Goal: Task Accomplishment & Management: Use online tool/utility

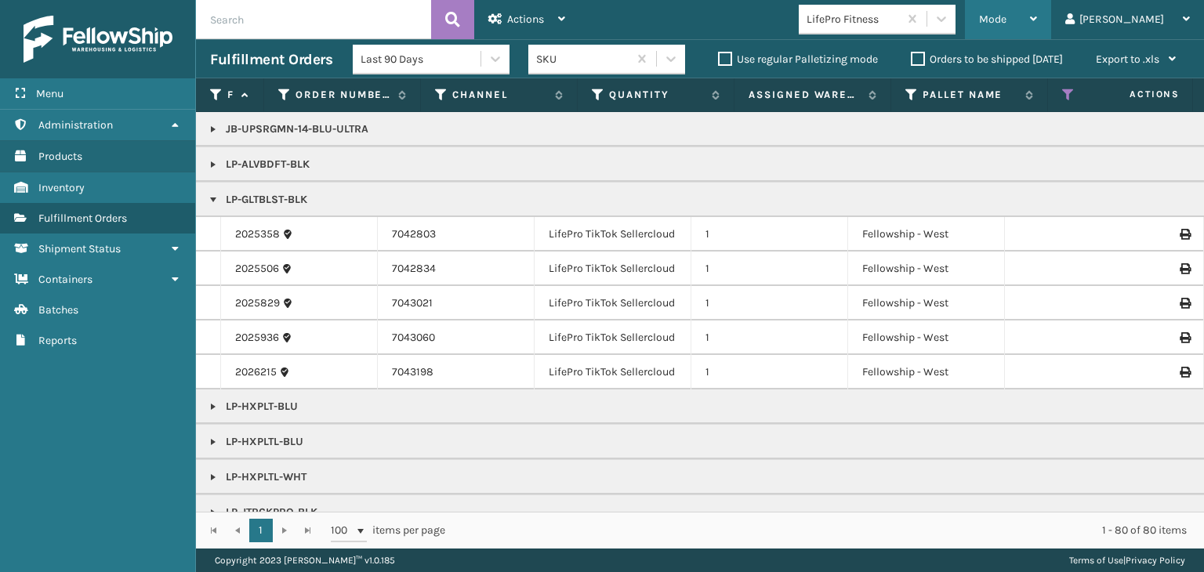
scroll to position [731, 0]
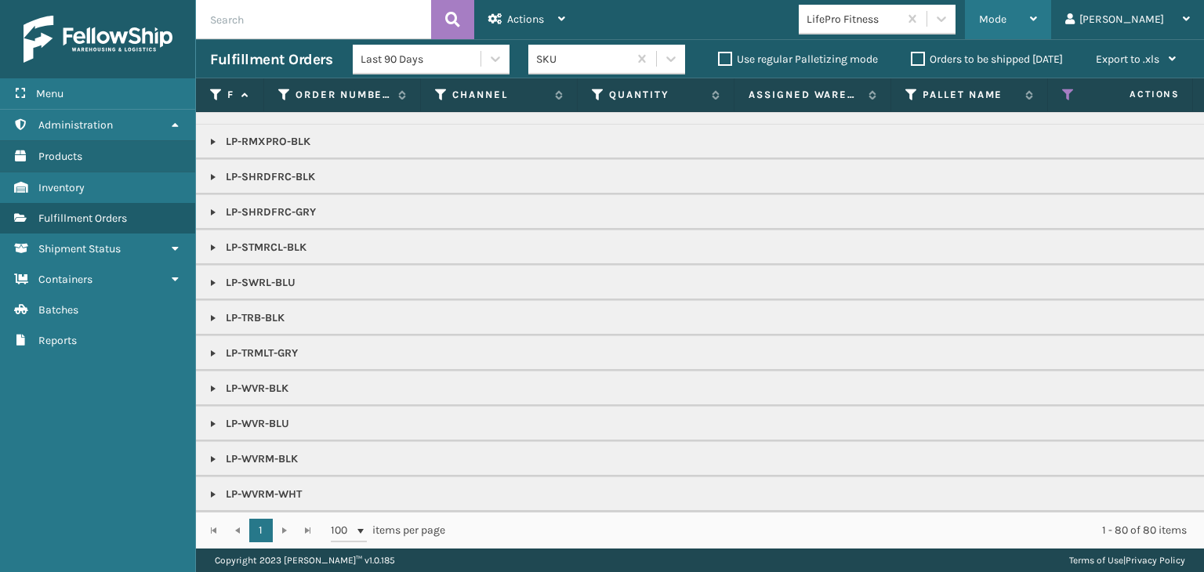
click at [1037, 22] on div "Mode" at bounding box center [1008, 19] width 58 height 39
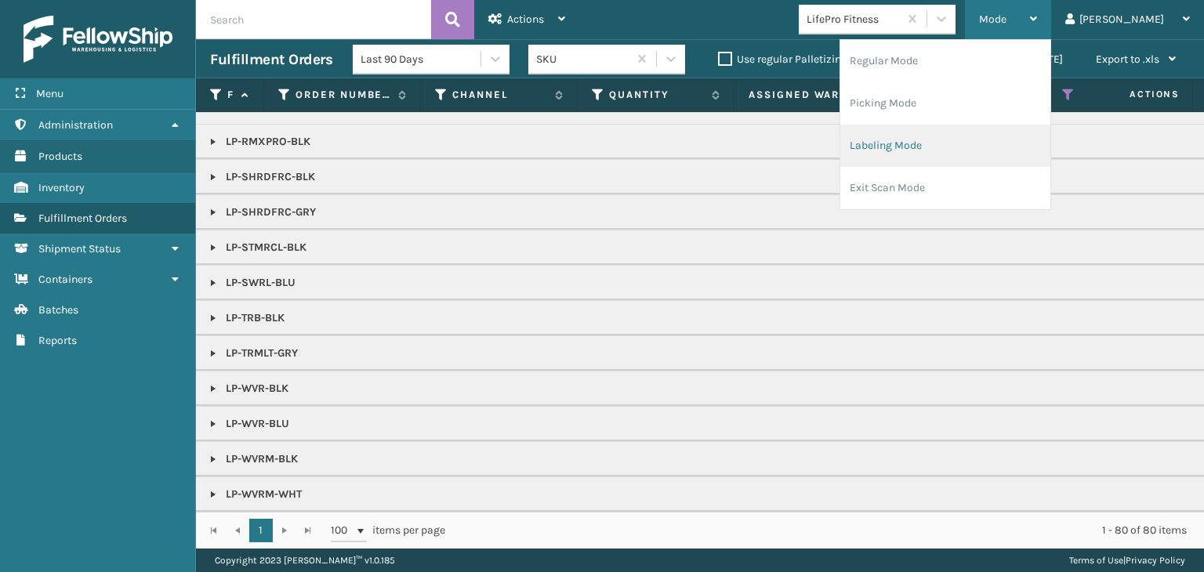
click at [1035, 145] on li "Labeling Mode" at bounding box center [946, 146] width 210 height 42
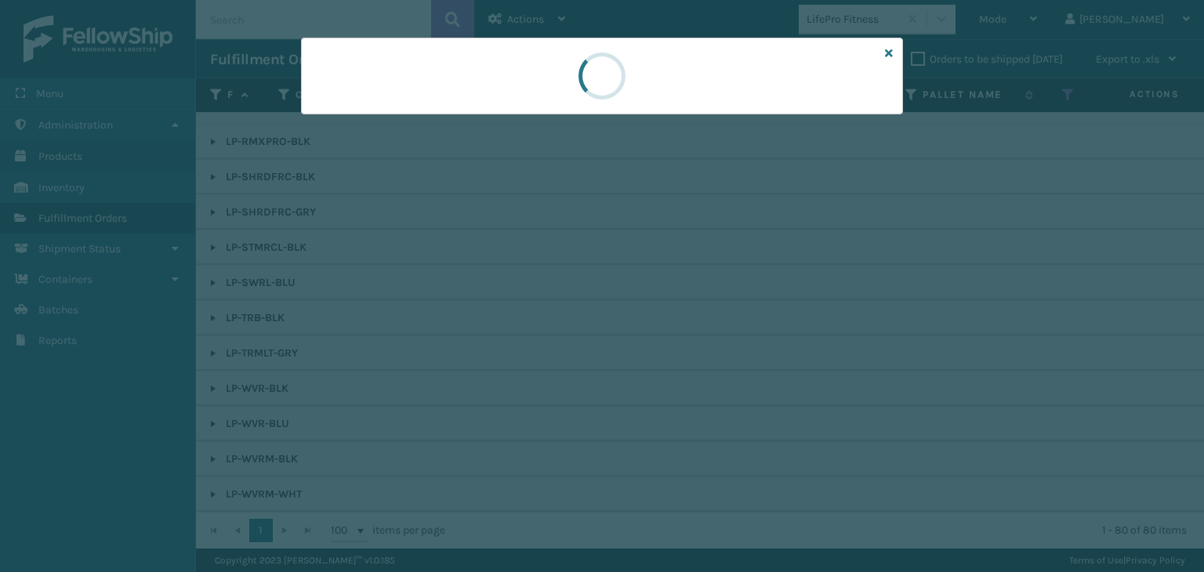
click at [354, 131] on div at bounding box center [602, 286] width 1204 height 572
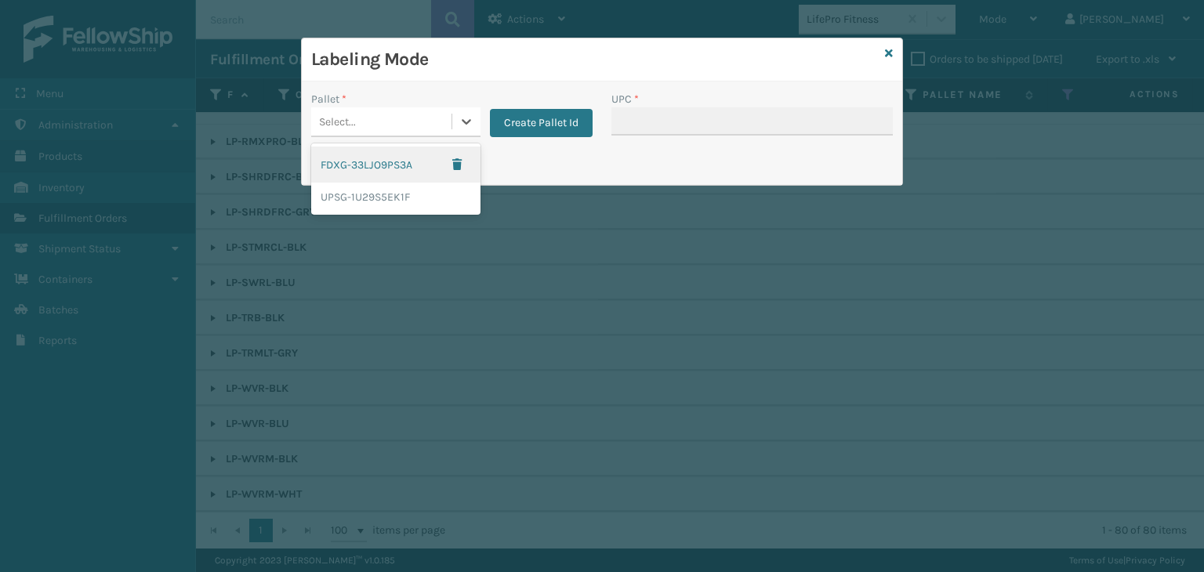
click at [354, 131] on div "Select..." at bounding box center [381, 122] width 140 height 26
click at [378, 195] on div "UPSG-1U29S5EK1F" at bounding box center [395, 197] width 169 height 29
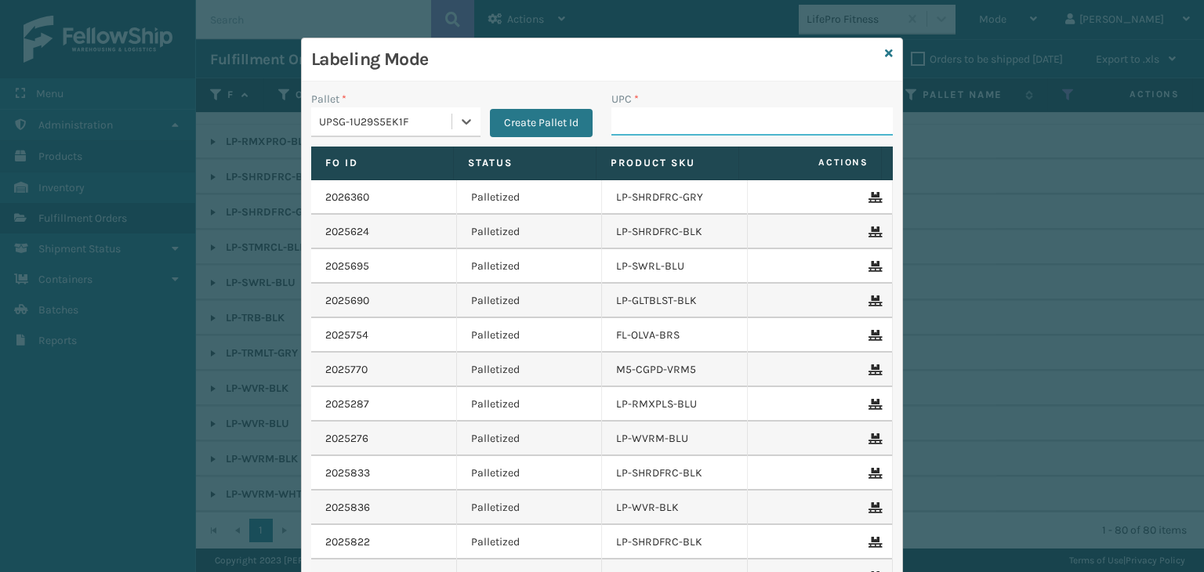
drag, startPoint x: 772, startPoint y: 116, endPoint x: 772, endPoint y: 125, distance: 8.7
click at [772, 116] on input "UPC *" at bounding box center [752, 121] width 281 height 28
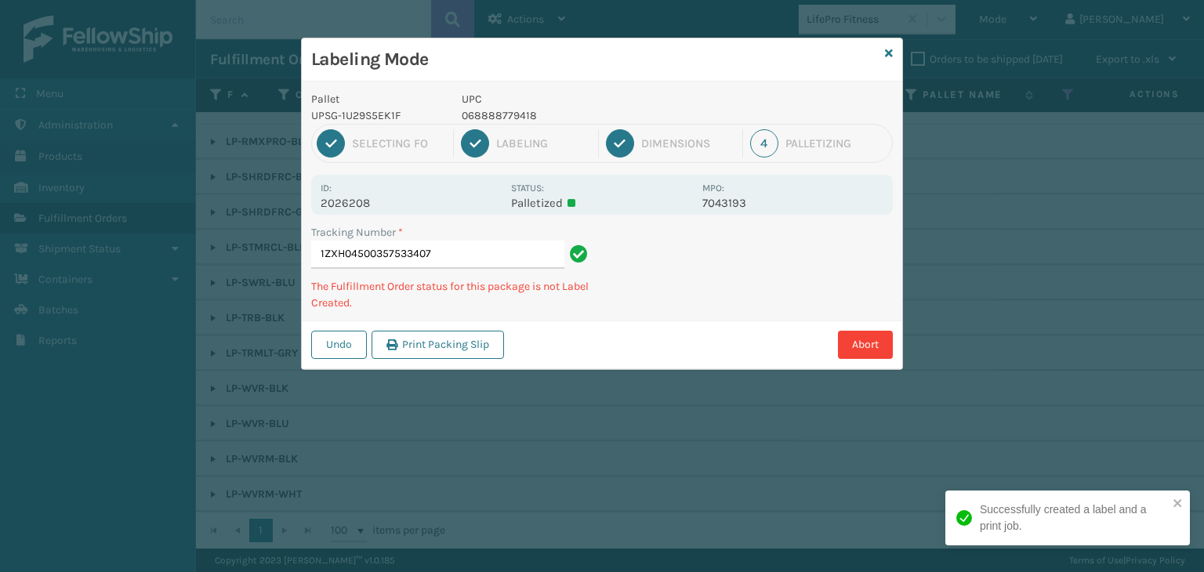
click at [518, 107] on p "068888779418" at bounding box center [577, 115] width 231 height 16
copy p "068888779418"
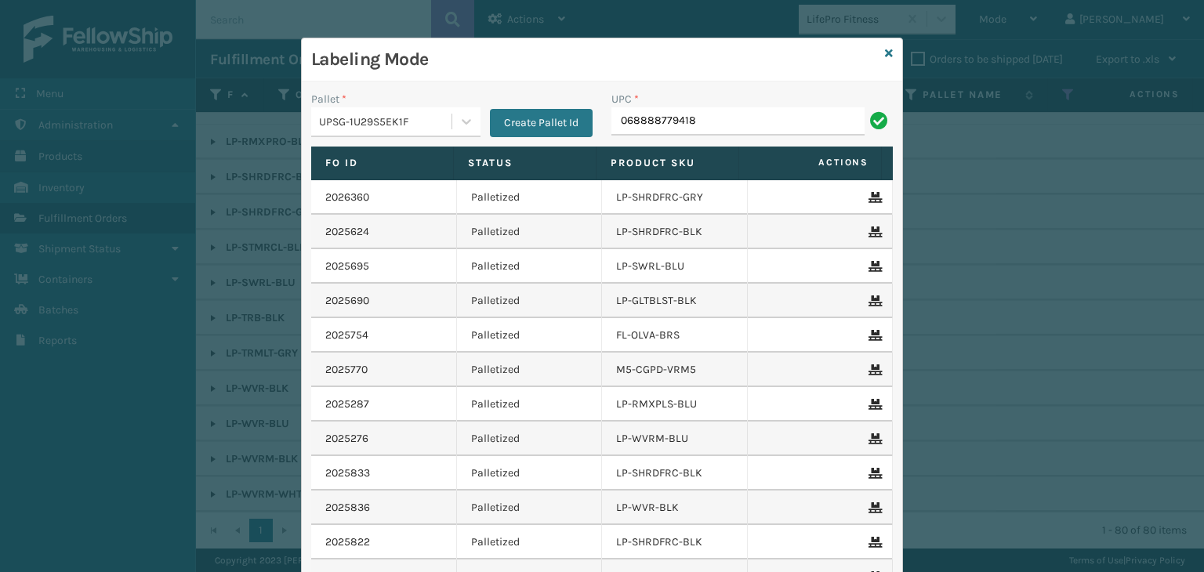
type input "068888779418"
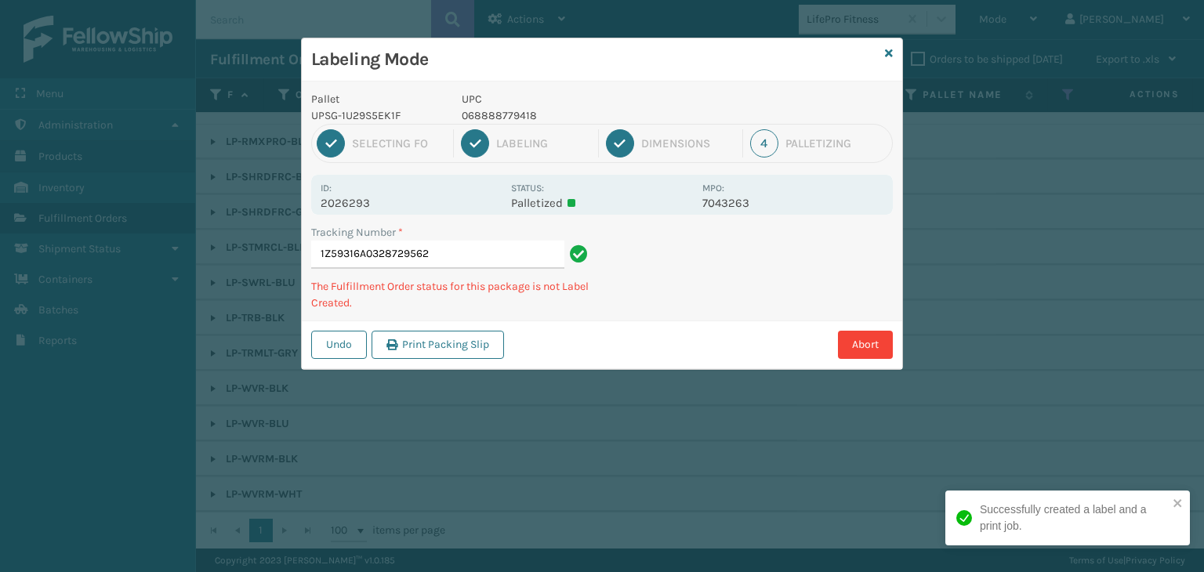
type input "1Z59316A0328729562068888779418"
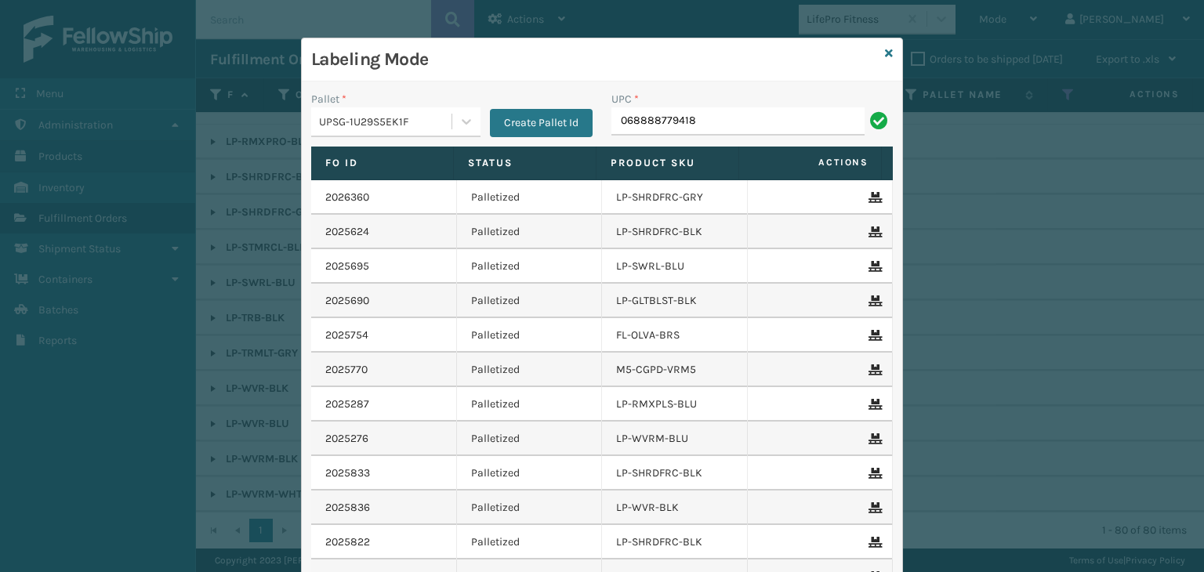
type input "068888779418"
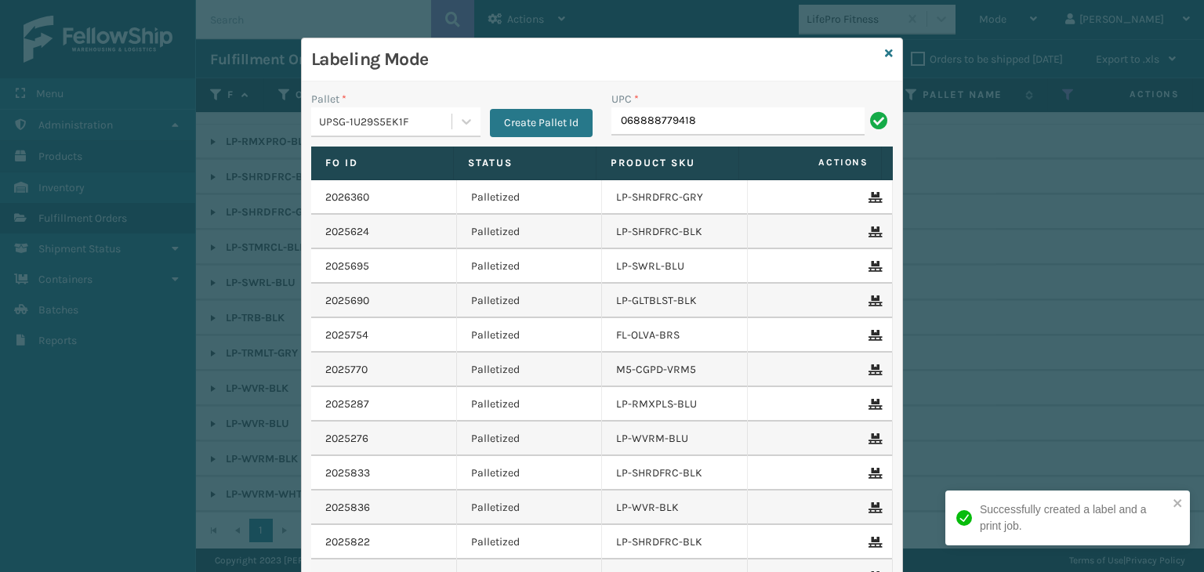
type input "068888779418"
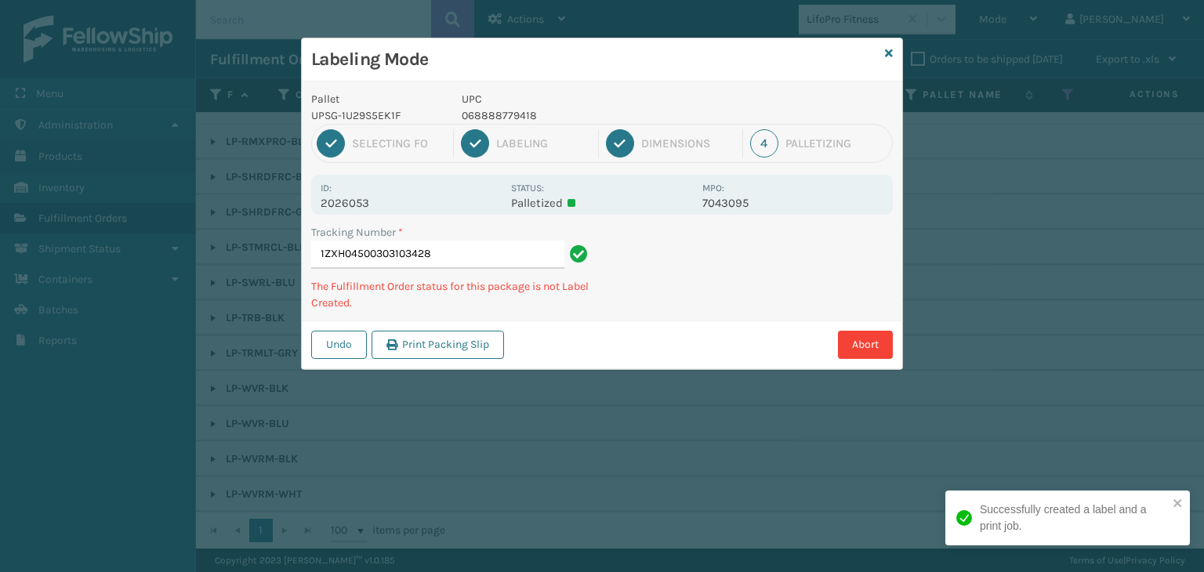
type input "1ZXH04500303103428068888779418"
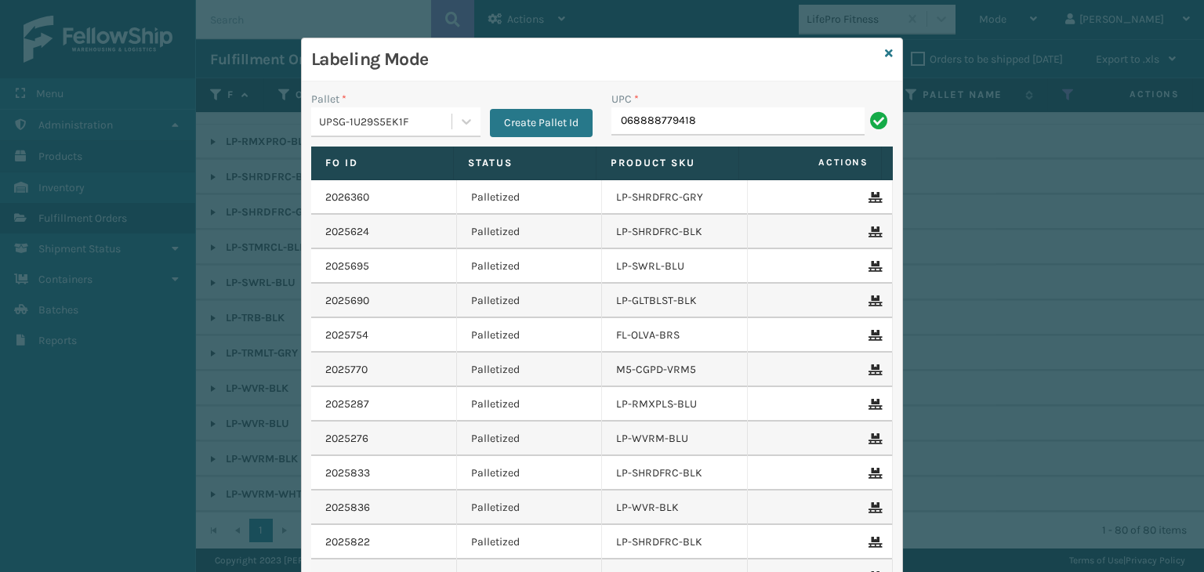
type input "068888779418"
type input "68888027106"
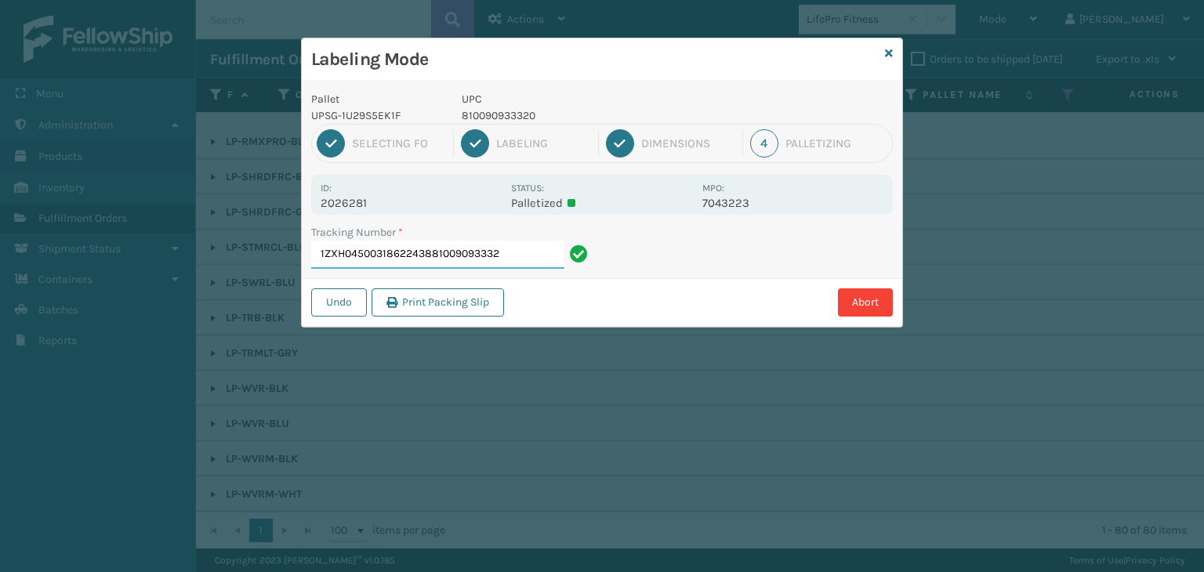
type input "1ZXH04500318622438810090933320"
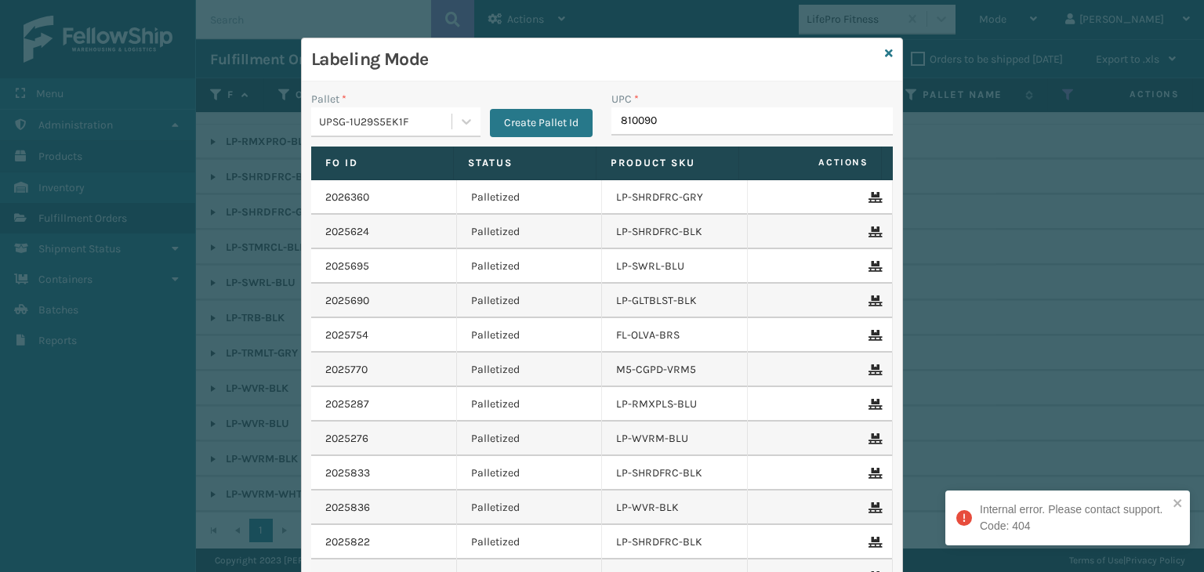
type input "8100909"
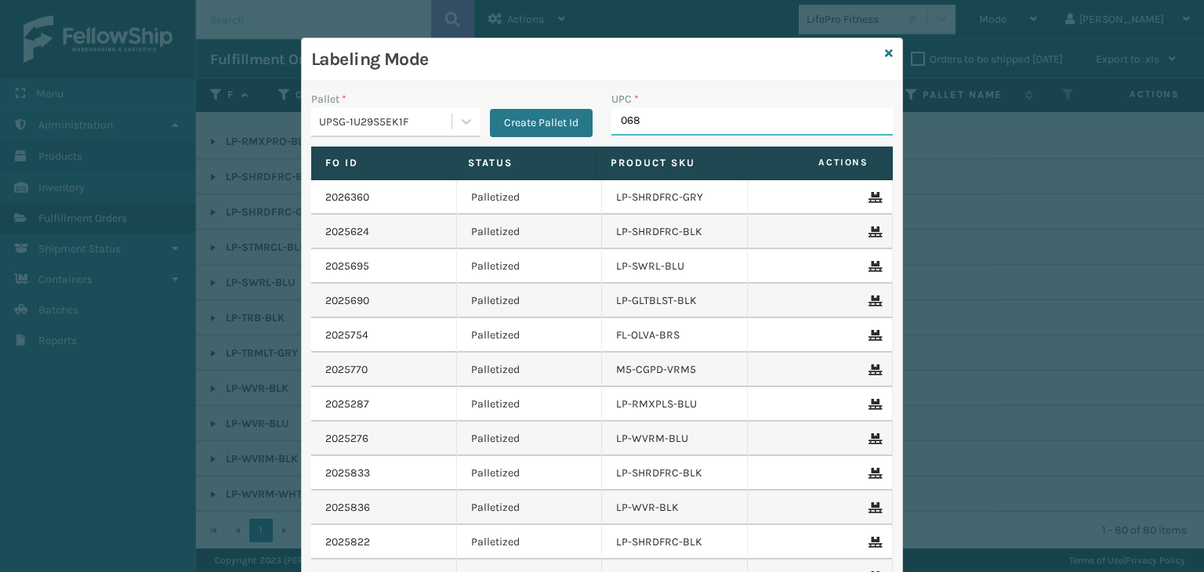
type input "0688"
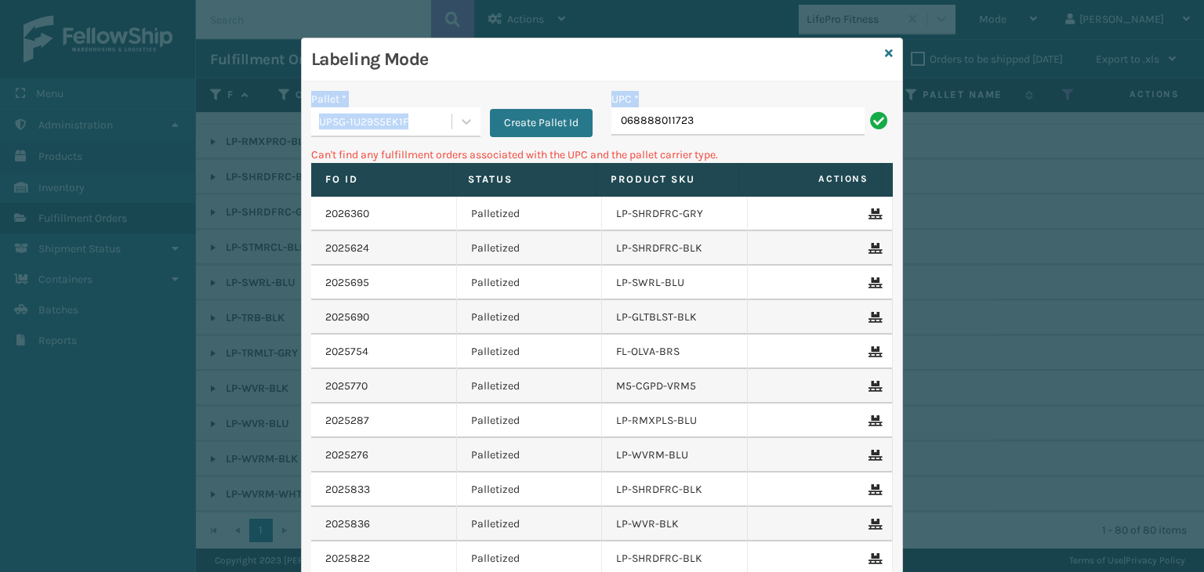
drag, startPoint x: 787, startPoint y: 104, endPoint x: 0, endPoint y: 100, distance: 787.3
click at [0, 100] on div "Labeling Mode Pallet * UPSG-1U29S5EK1F Create Pallet Id UPC * 068888011723 Can'…" at bounding box center [602, 286] width 1204 height 572
drag, startPoint x: 742, startPoint y: 130, endPoint x: 0, endPoint y: 136, distance: 741.8
click at [0, 136] on div "Labeling Mode Pallet * UPSG-1U29S5EK1F Create Pallet Id UPC * 068888011723 Can'…" at bounding box center [602, 286] width 1204 height 572
type input "LP-RMXPLS-BLK"
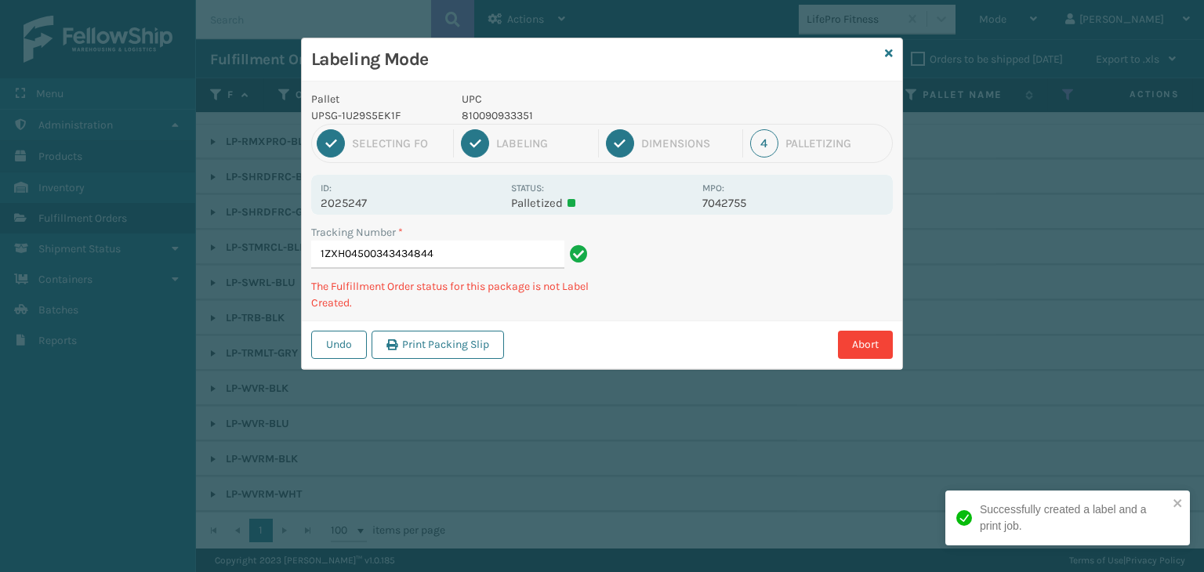
click at [487, 120] on p "810090933351" at bounding box center [577, 115] width 231 height 16
copy p "810090933351"
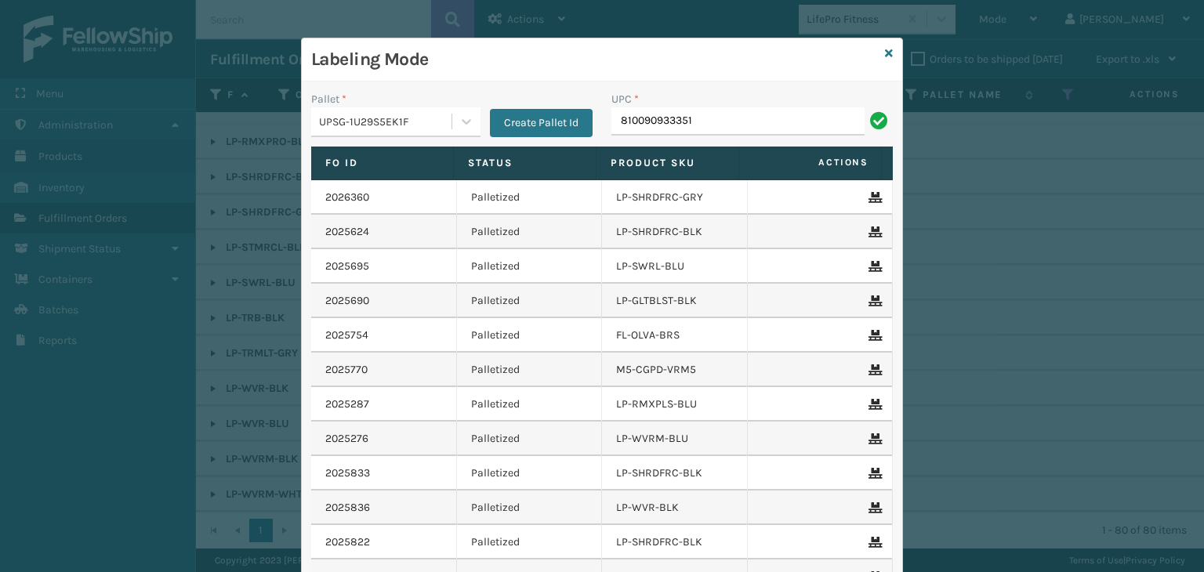
type input "810090933351"
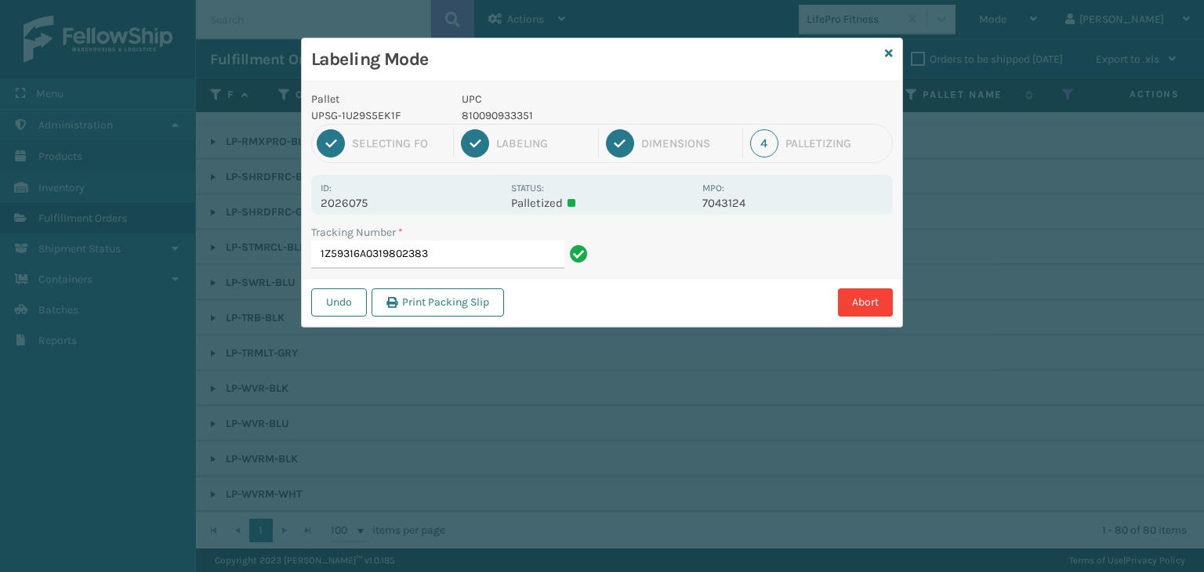
type input "1Z59316A0319802383810090933351"
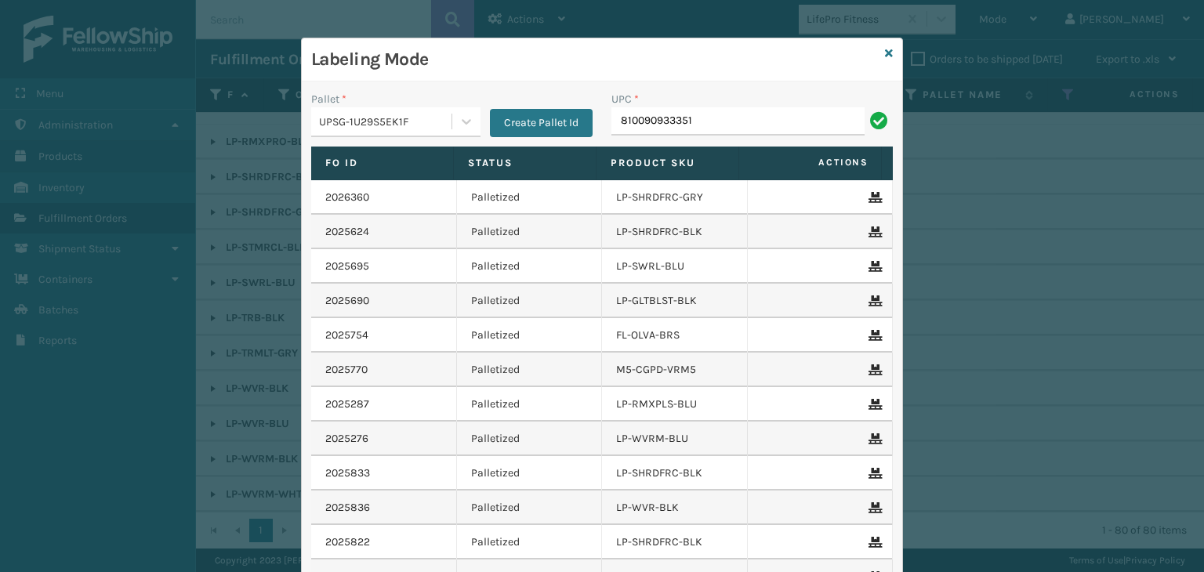
type input "810090933351"
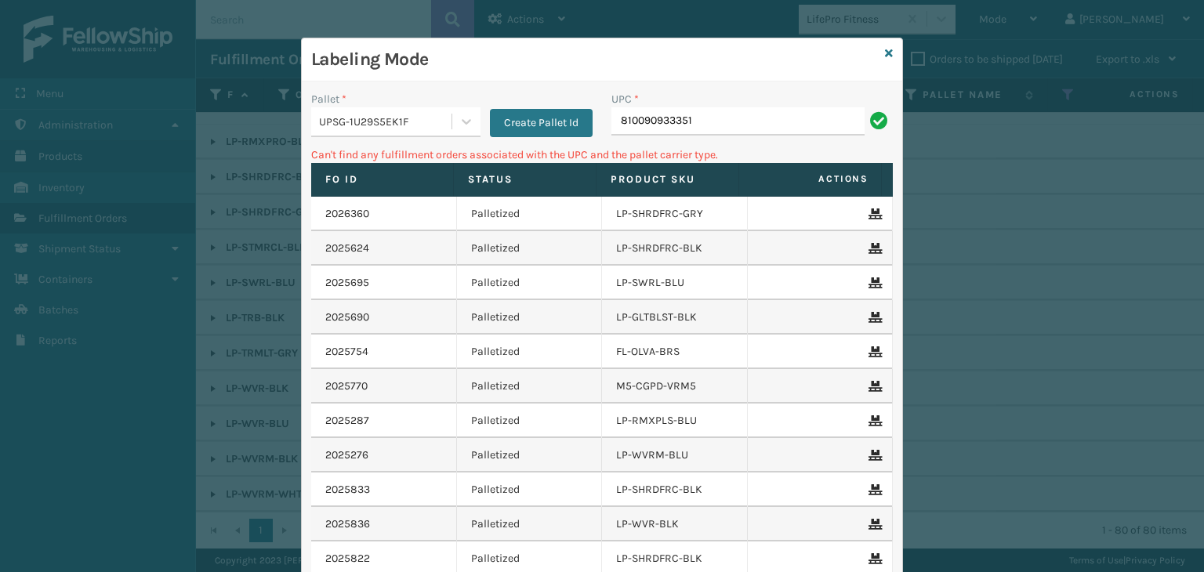
click at [392, 124] on div "UPSG-1U29S5EK1F" at bounding box center [386, 122] width 134 height 16
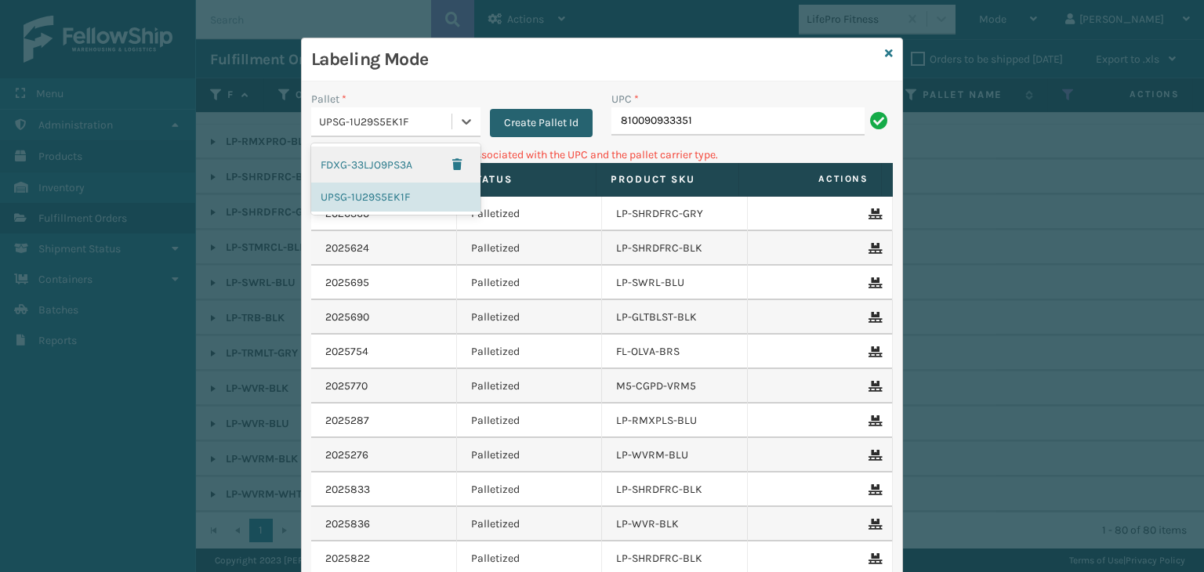
click at [490, 132] on button "Create Pallet Id" at bounding box center [541, 123] width 103 height 28
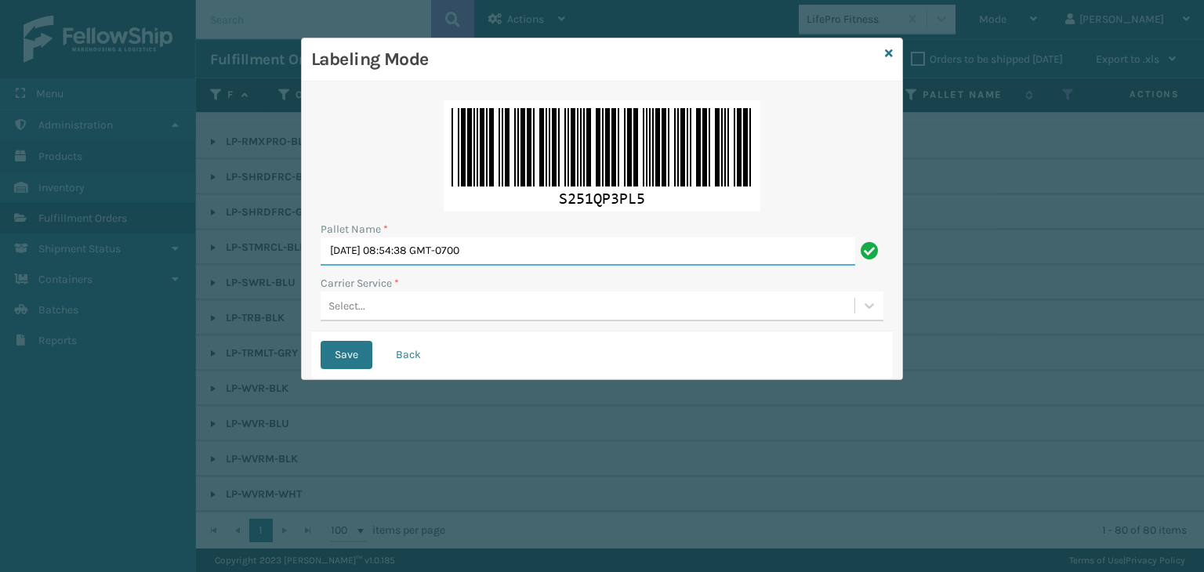
drag, startPoint x: 521, startPoint y: 249, endPoint x: 53, endPoint y: 418, distance: 496.8
click at [0, 401] on div "Labeling Mode Pallet Name * [DATE] 08:54:38 GMT-0700 Carrier Service * Select..…" at bounding box center [602, 286] width 1204 height 572
type input "BOXTRUCK"
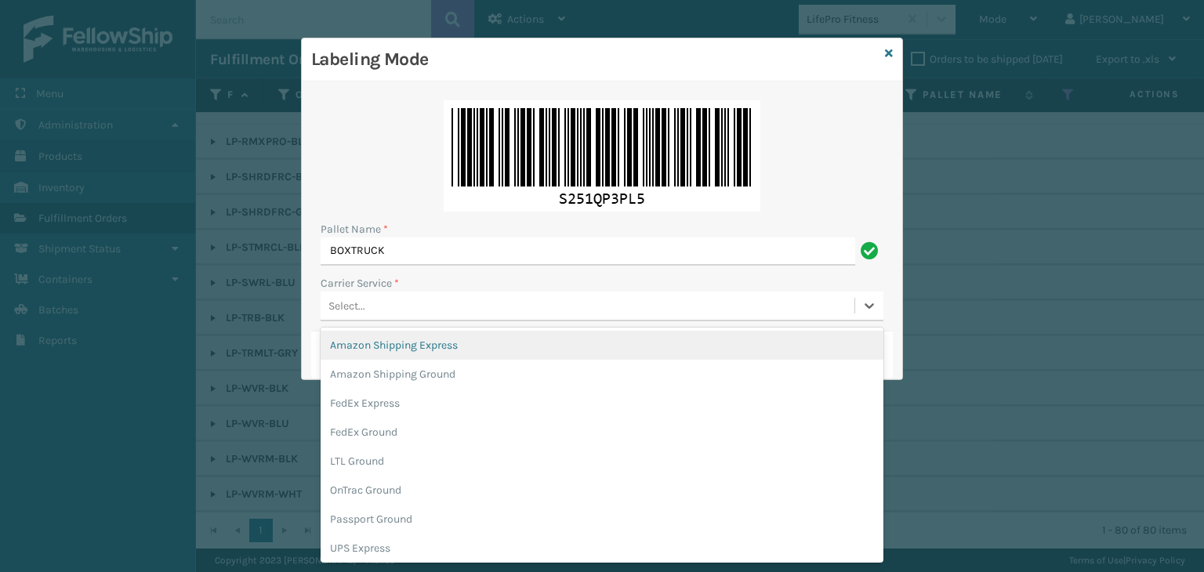
click at [401, 305] on div "Select..." at bounding box center [588, 306] width 534 height 26
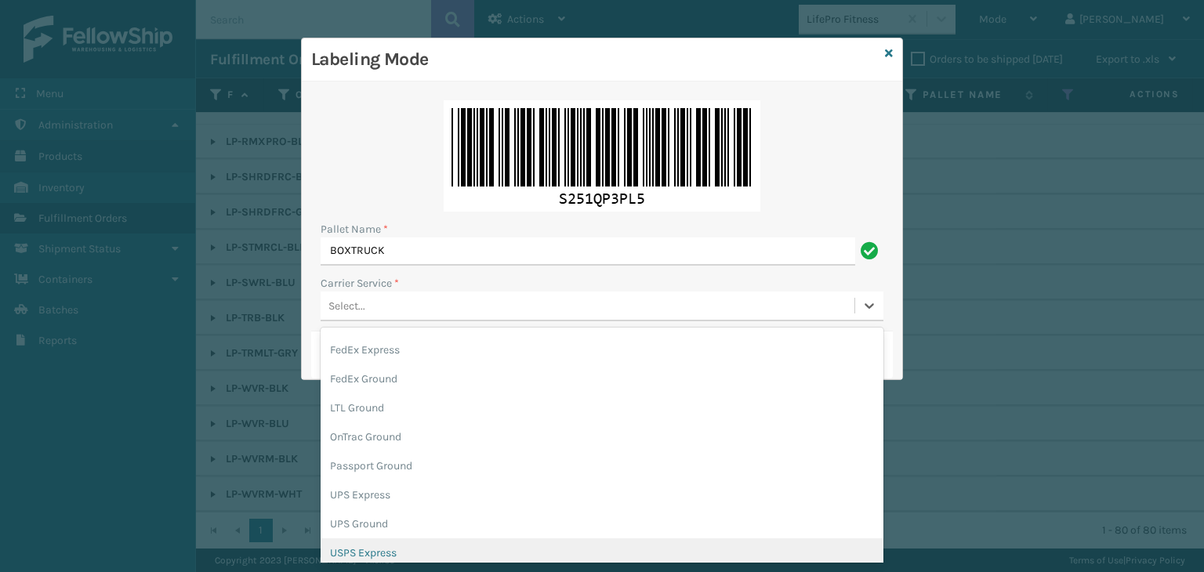
scroll to position [78, 0]
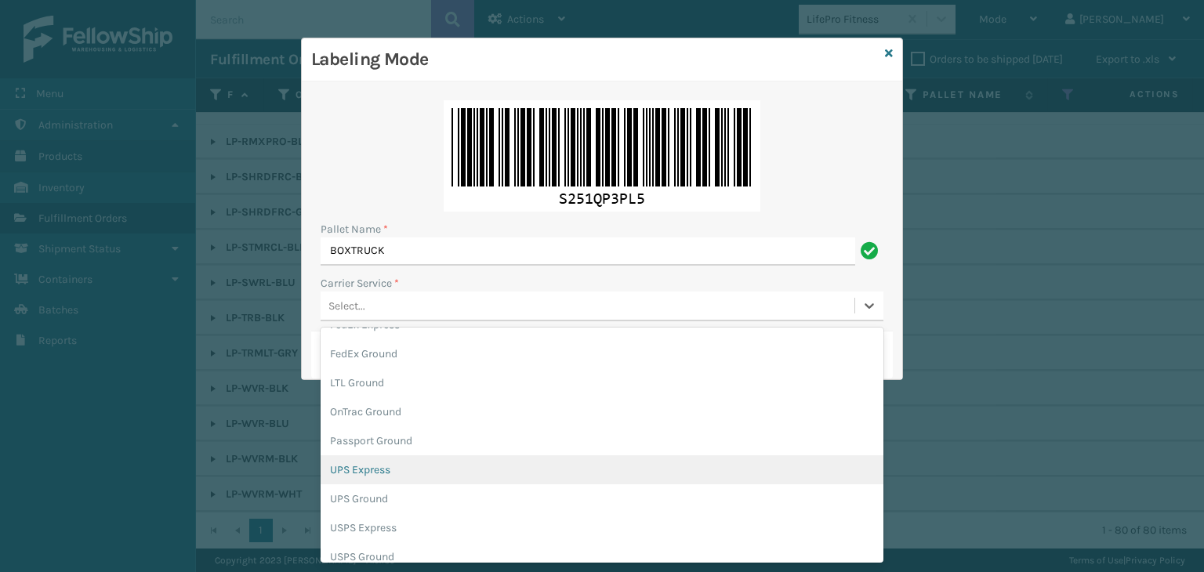
click at [383, 472] on div "UPS Express" at bounding box center [602, 470] width 563 height 29
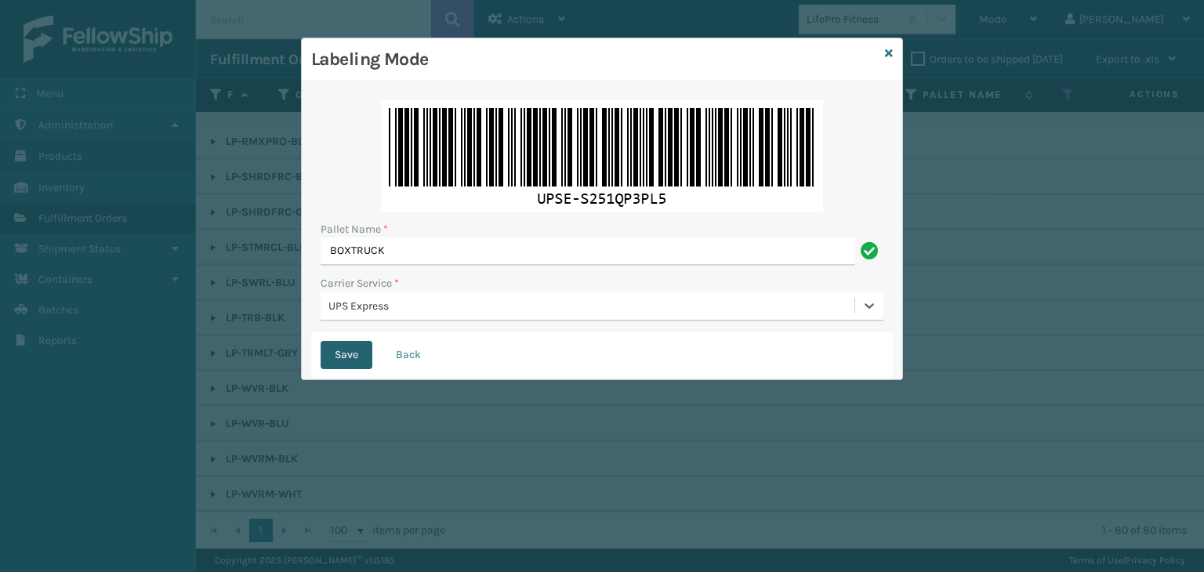
click at [359, 354] on button "Save" at bounding box center [347, 355] width 52 height 28
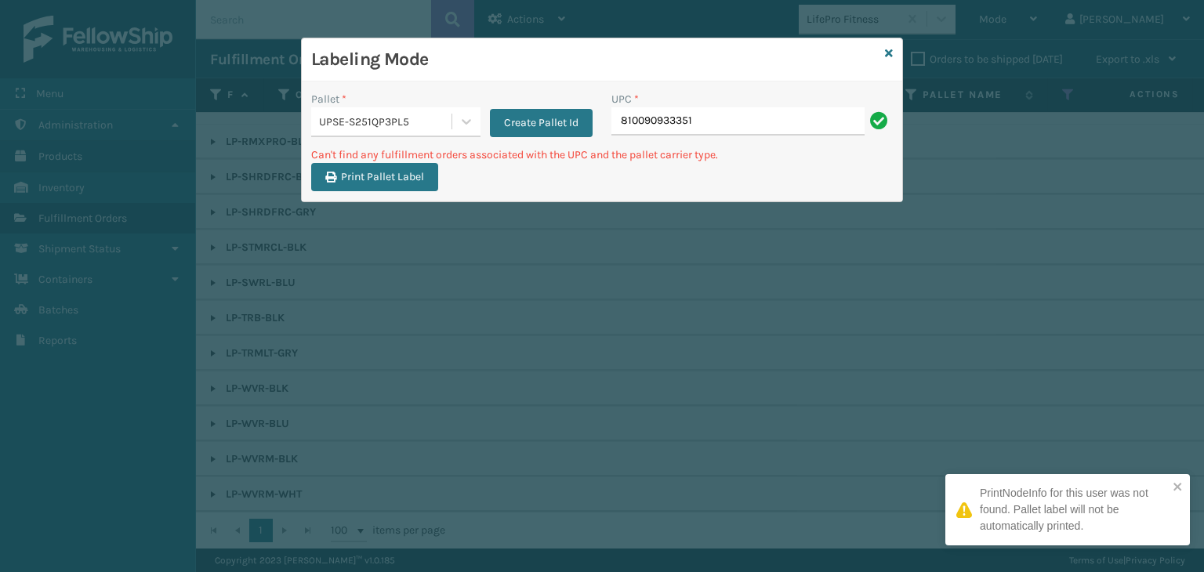
drag, startPoint x: 757, startPoint y: 120, endPoint x: 151, endPoint y: 167, distance: 607.2
click at [151, 167] on div "Labeling Mode Pallet * UPSE-S251QP3PL5 Create Pallet Id UPC * 810090933351 Can'…" at bounding box center [602, 286] width 1204 height 572
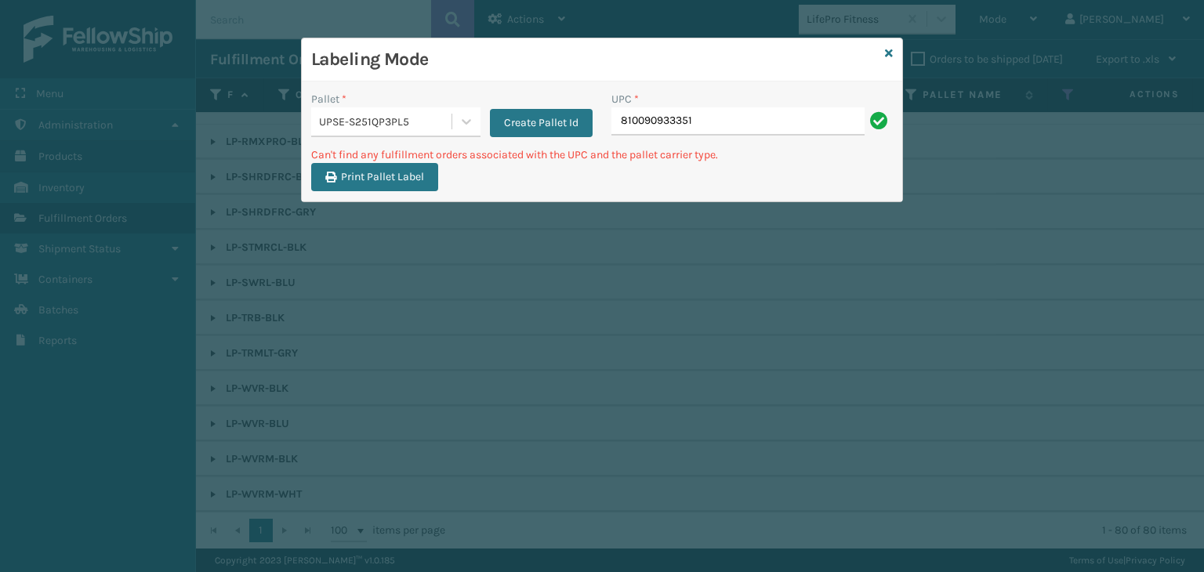
click at [383, 123] on div "UPSE-S251QP3PL5" at bounding box center [386, 122] width 134 height 16
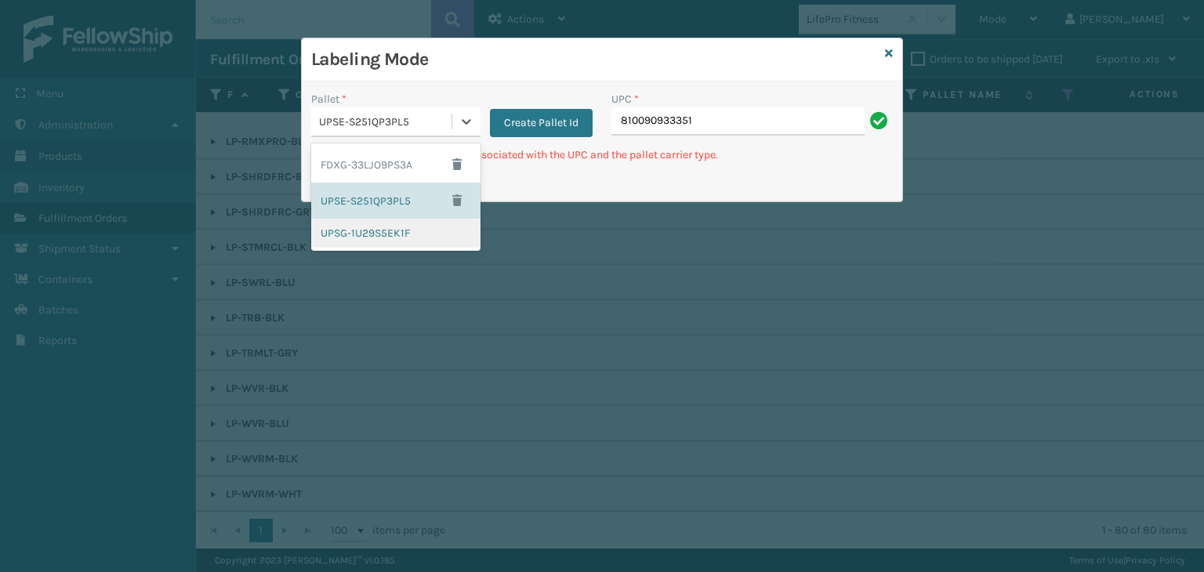
click at [414, 230] on div "UPSG-1U29S5EK1F" at bounding box center [395, 233] width 169 height 29
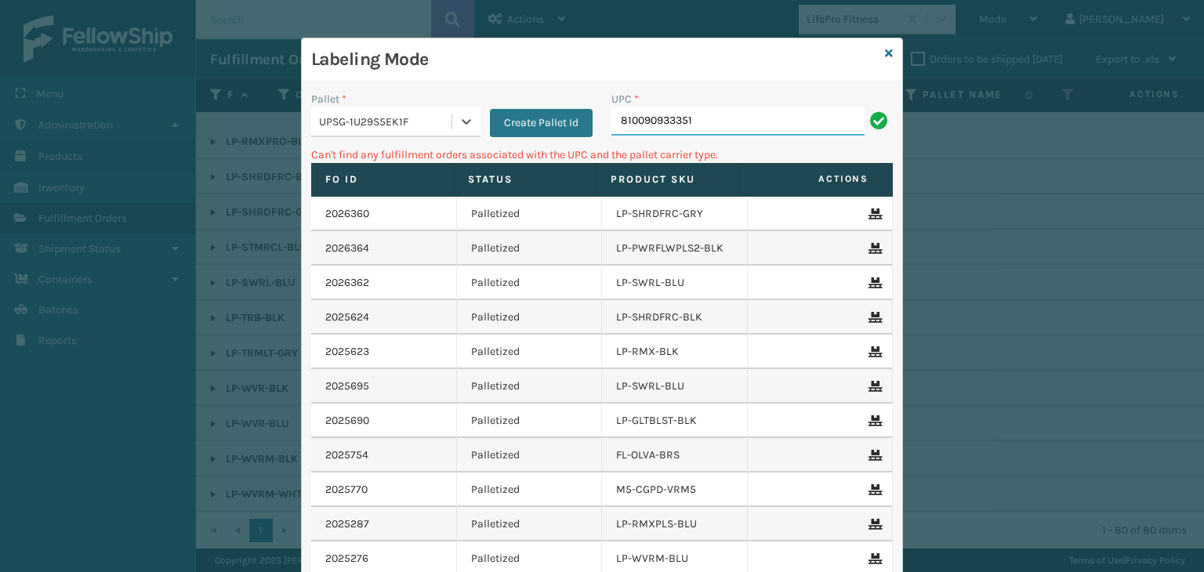
click at [718, 120] on input "810090933351" at bounding box center [738, 121] width 253 height 28
drag, startPoint x: 702, startPoint y: 125, endPoint x: 71, endPoint y: 195, distance: 634.4
click at [71, 195] on div "Labeling Mode Pallet * UPSG-1U29S5EK1F Create Pallet Id UPC * 810090933351 Can'…" at bounding box center [602, 286] width 1204 height 572
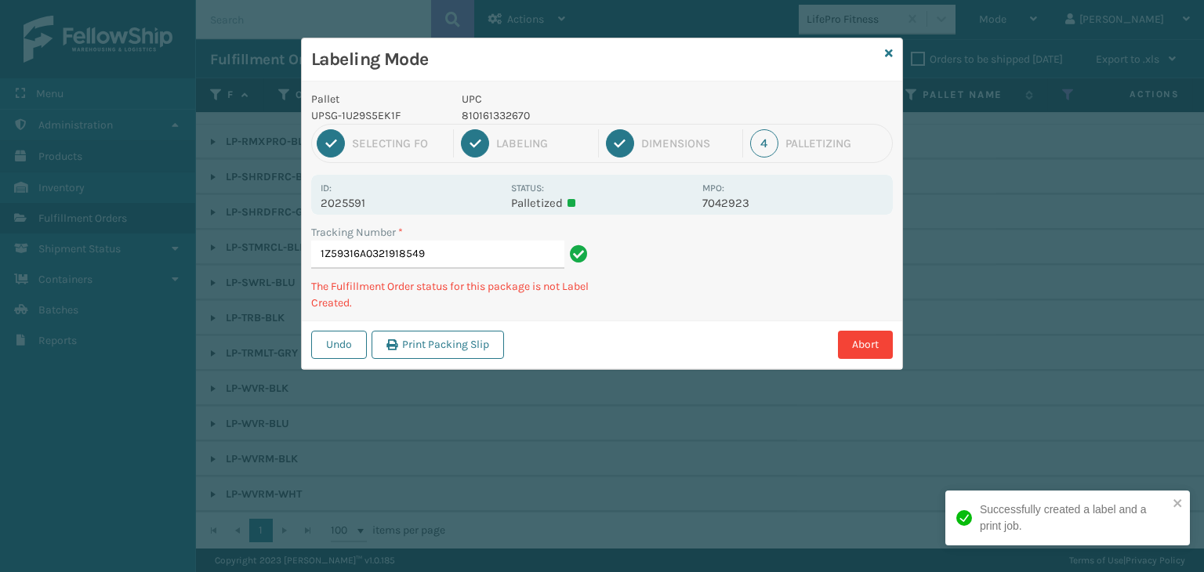
click at [518, 119] on p "810161332670" at bounding box center [577, 115] width 231 height 16
copy p "810161332670"
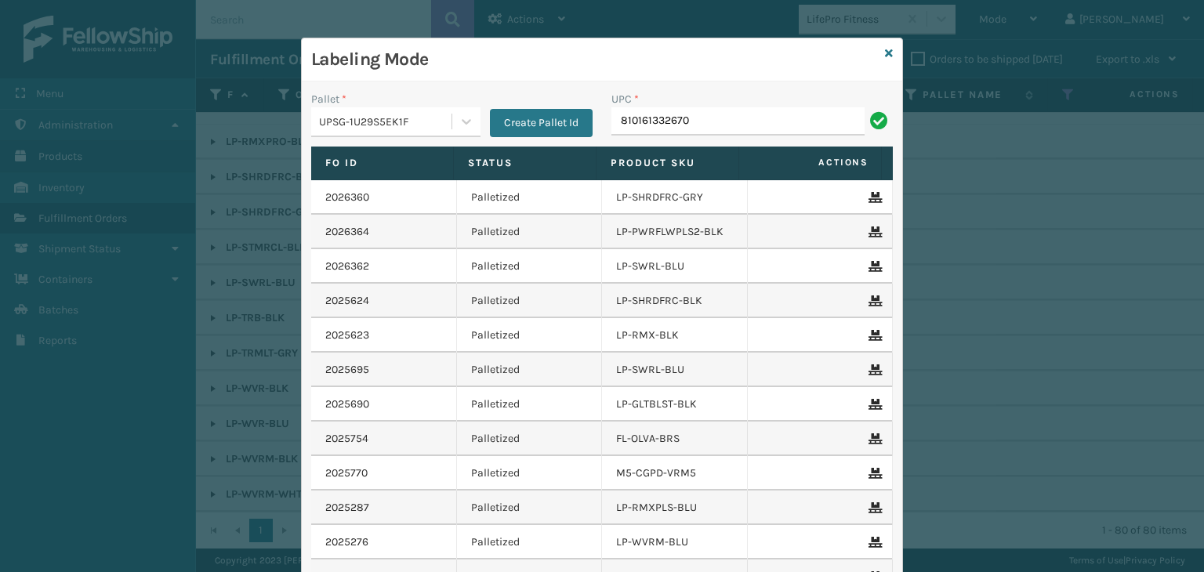
type input "810161332670"
type input "810090932"
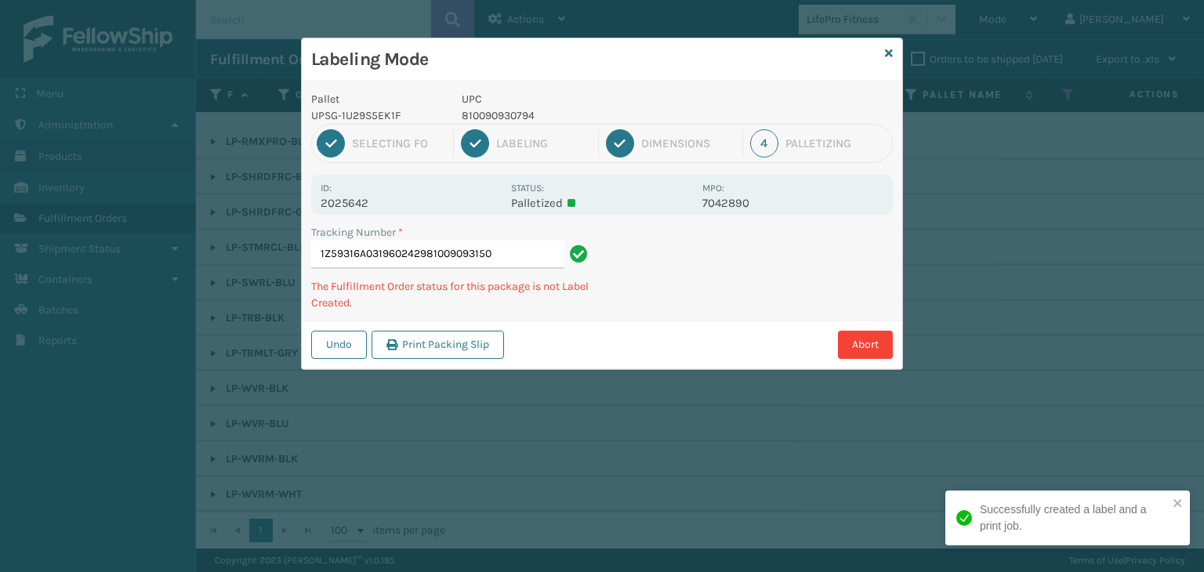
type input "1Z59316A0319602429810090931500"
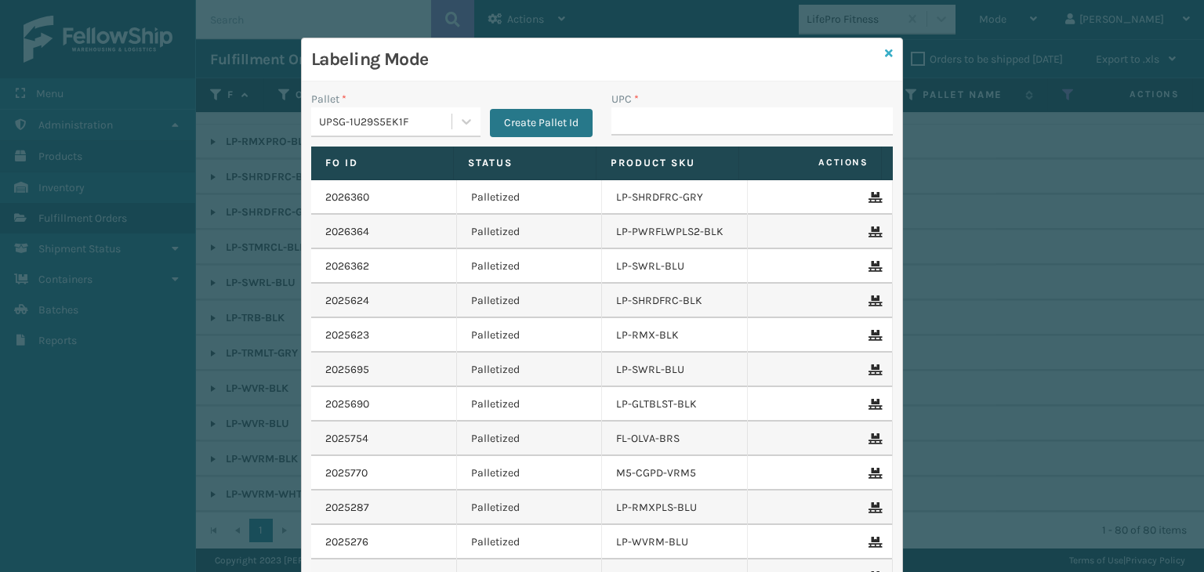
click at [885, 51] on icon at bounding box center [889, 53] width 8 height 11
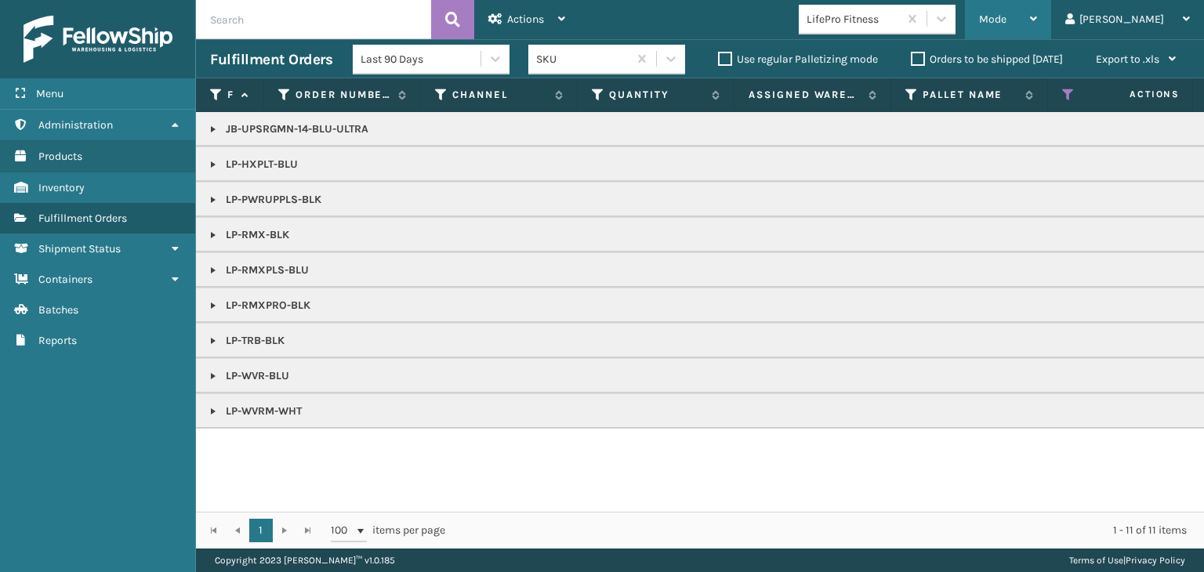
click at [1037, 16] on icon at bounding box center [1033, 18] width 7 height 11
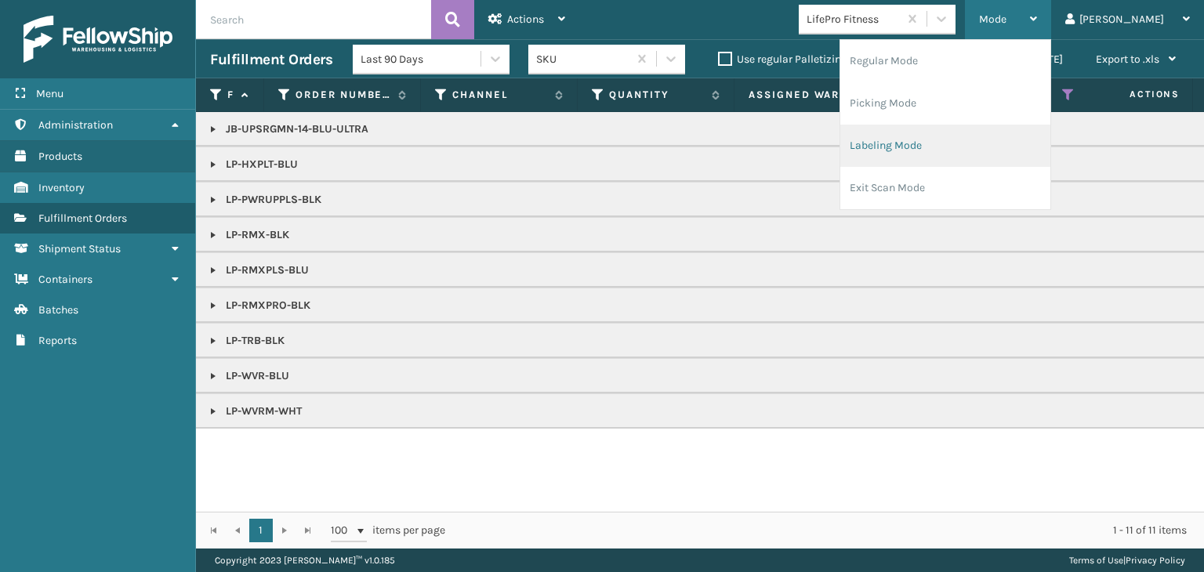
click at [1032, 147] on li "Labeling Mode" at bounding box center [946, 146] width 210 height 42
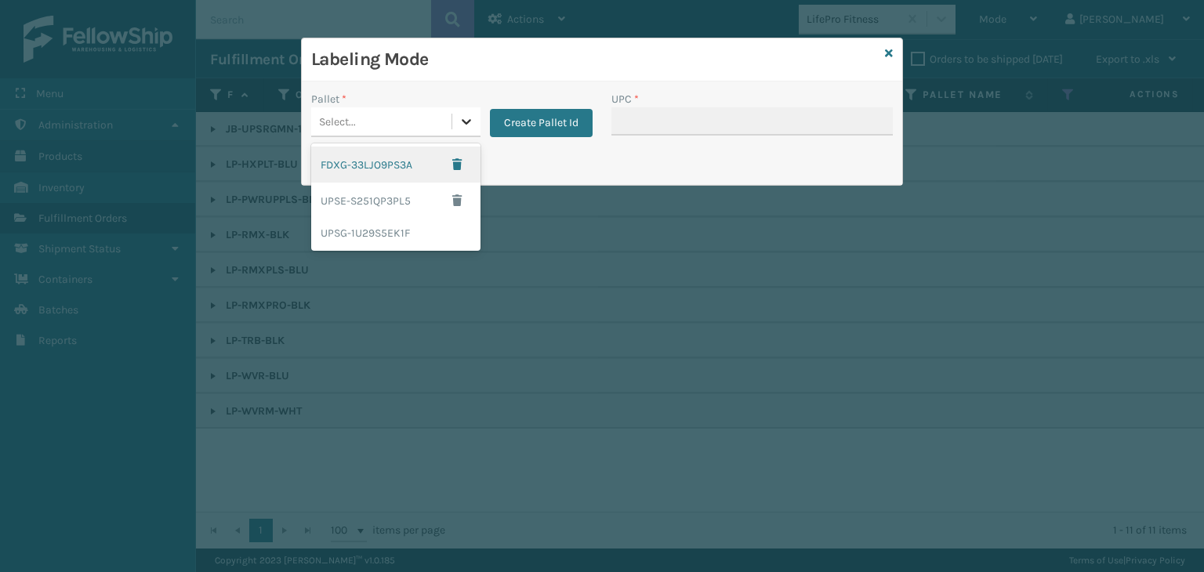
click at [452, 124] on div at bounding box center [466, 121] width 28 height 28
click at [376, 224] on div "UPSG-1U29S5EK1F" at bounding box center [395, 233] width 169 height 29
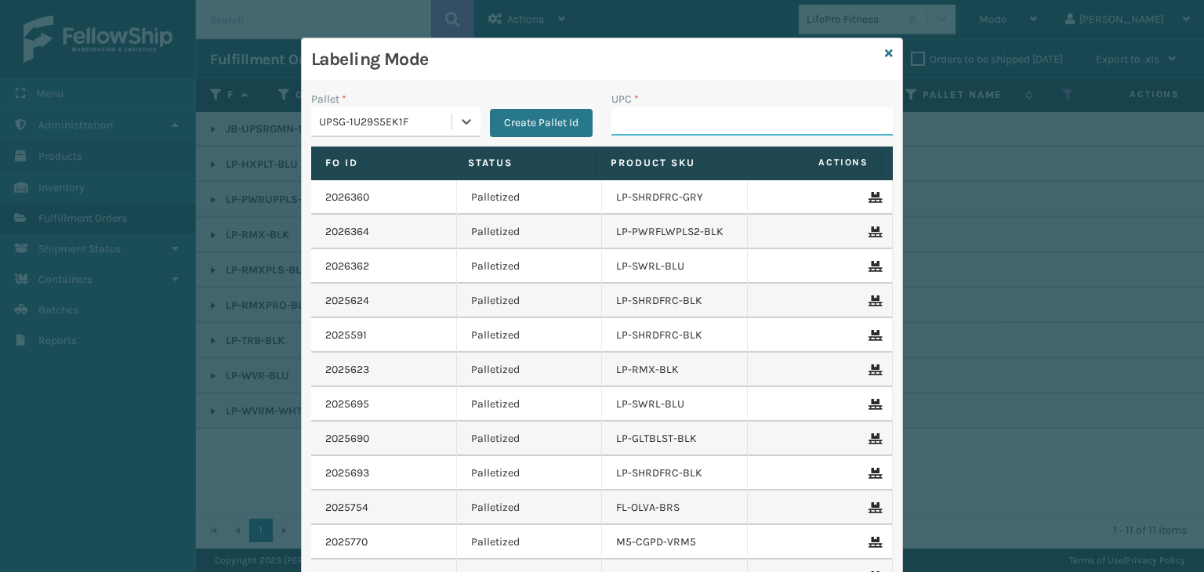
click at [710, 120] on input "UPC *" at bounding box center [752, 121] width 281 height 28
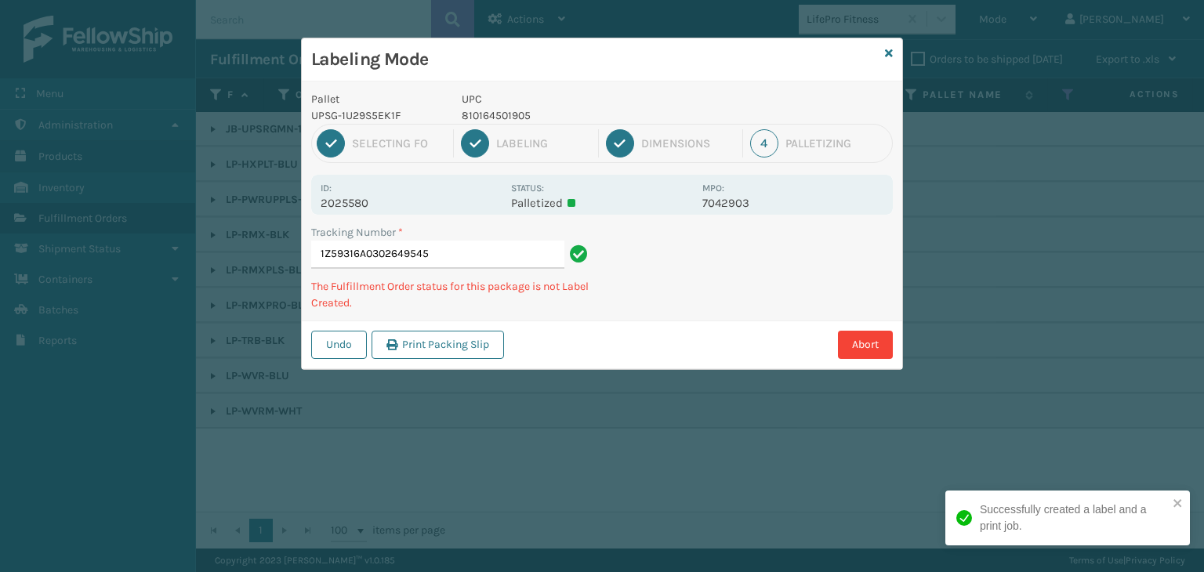
click at [486, 111] on p "810164501905" at bounding box center [577, 115] width 231 height 16
copy p "810164501905"
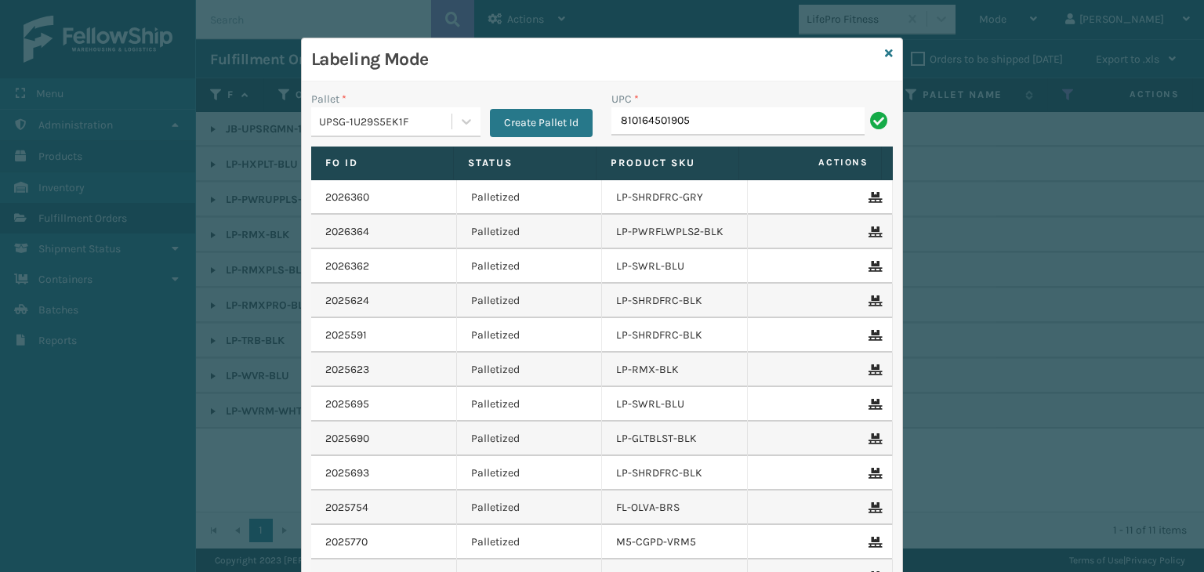
type input "810164501905"
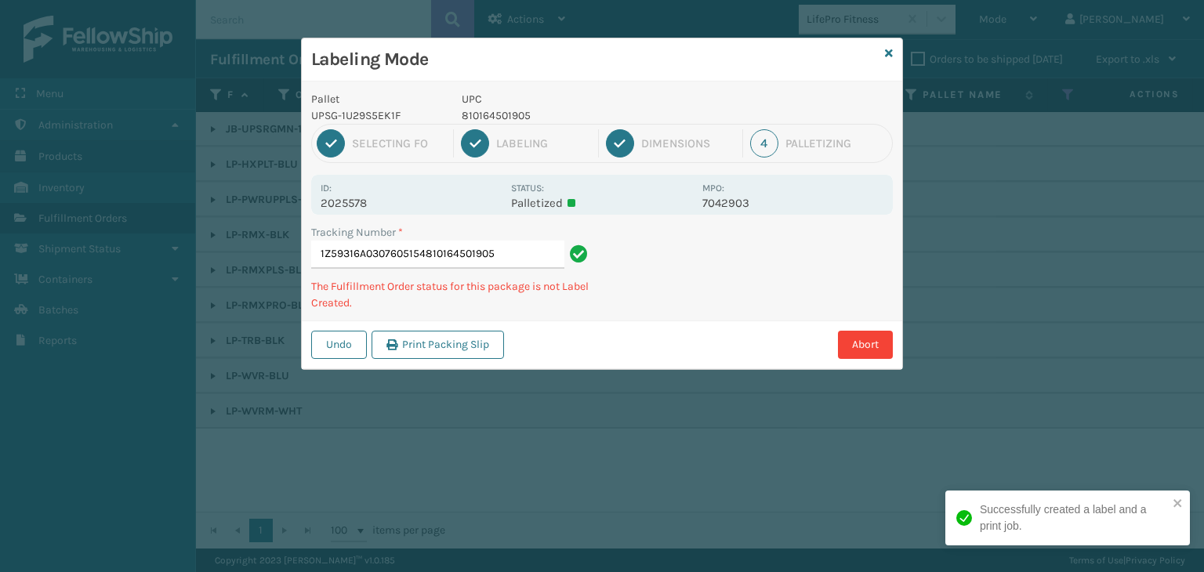
type input "1Z59316A0307605154810164501905810164501905"
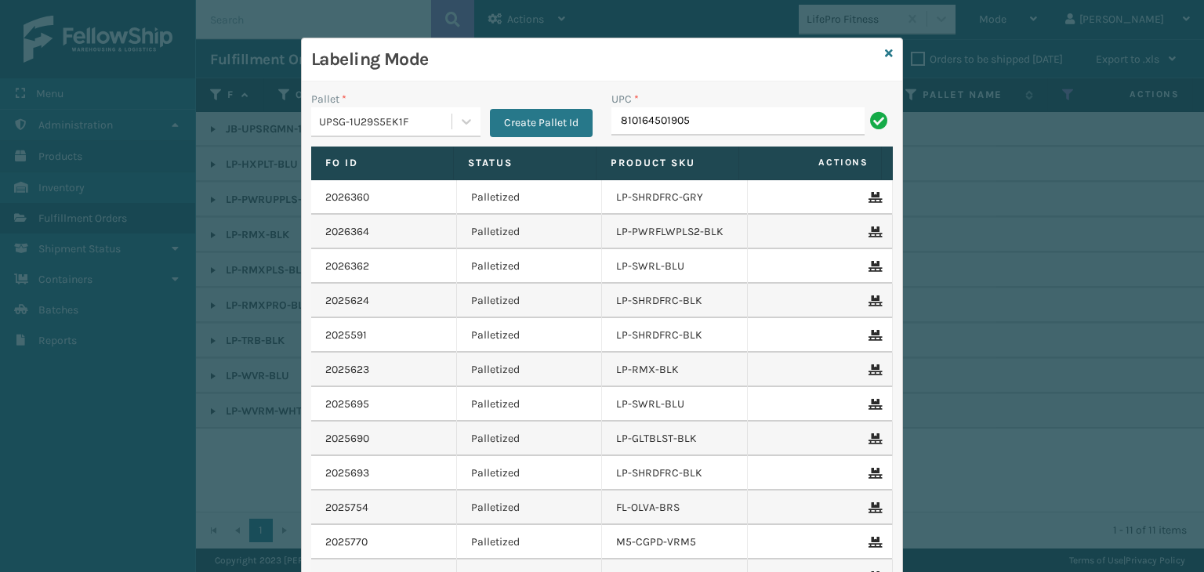
type input "810164501905"
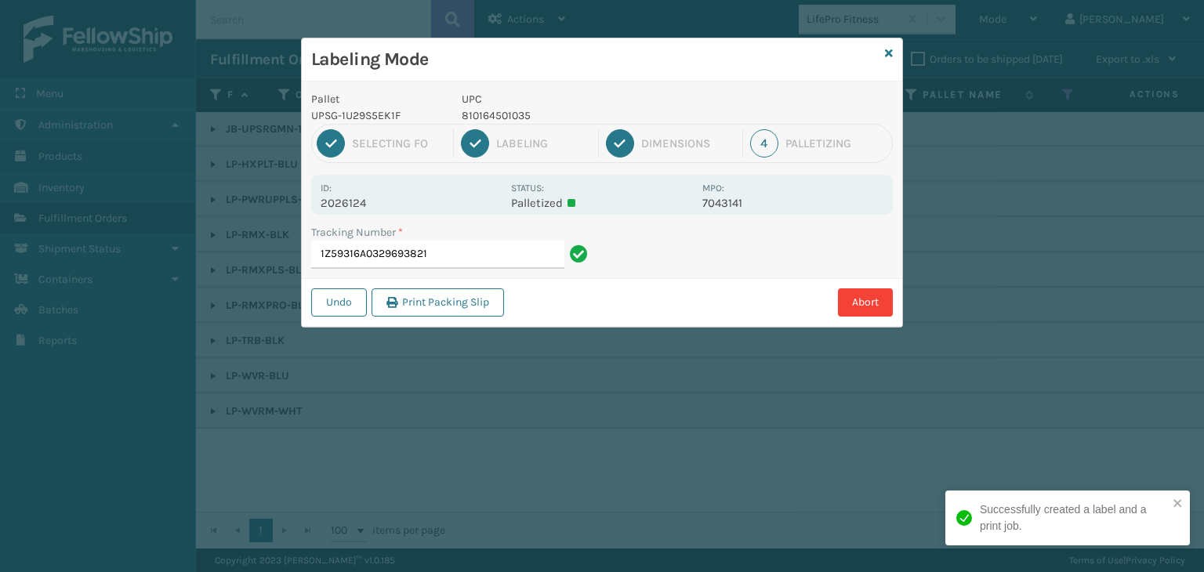
click at [496, 120] on p "810164501035" at bounding box center [577, 115] width 231 height 16
copy p "810164501035"
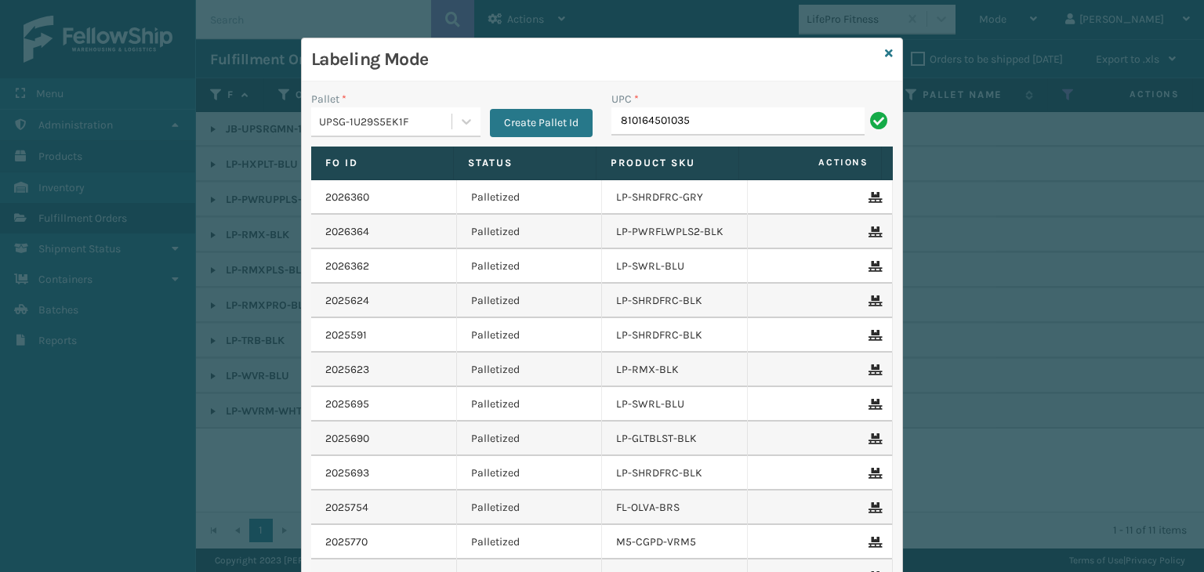
type input "810164501035"
type input "8500530"
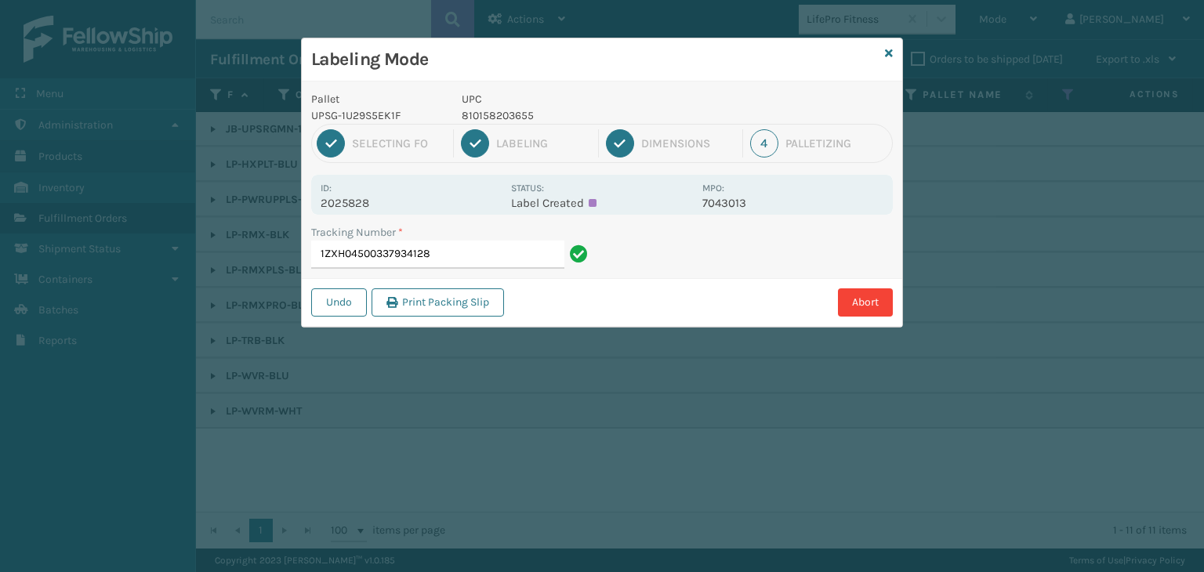
click at [515, 120] on p "810158203655" at bounding box center [577, 115] width 231 height 16
copy p "810158203655"
click at [469, 247] on input "1ZXH04500337934128" at bounding box center [437, 255] width 253 height 28
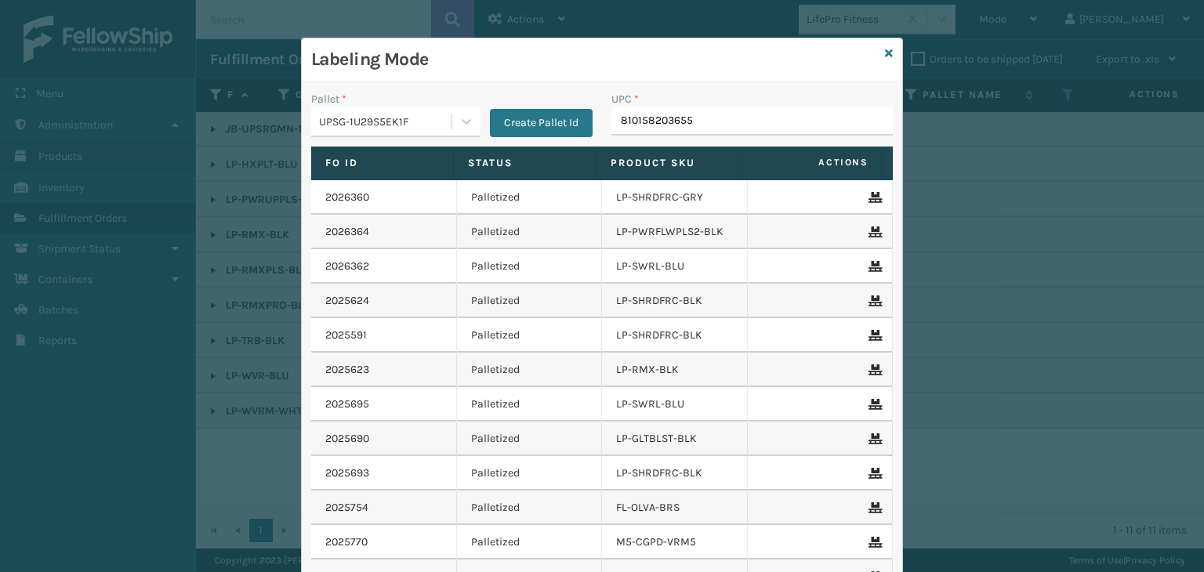
type input "810158203655"
click at [461, 247] on td "Palletized" at bounding box center [530, 232] width 146 height 35
click at [719, 115] on input "810158203655" at bounding box center [738, 121] width 253 height 28
type input "810158203655"
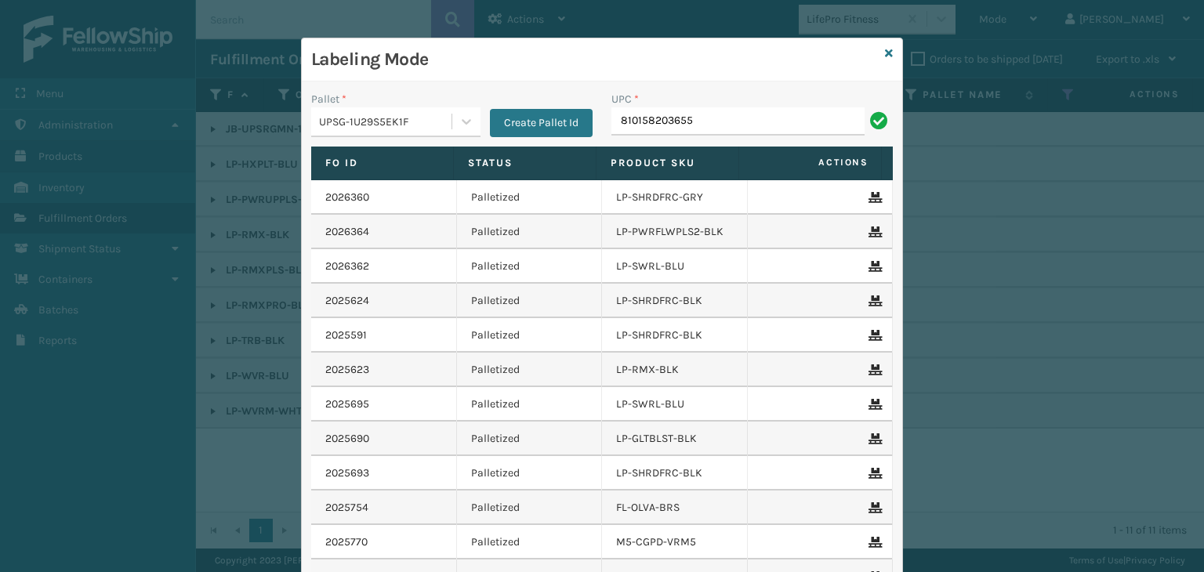
type input "810158203655"
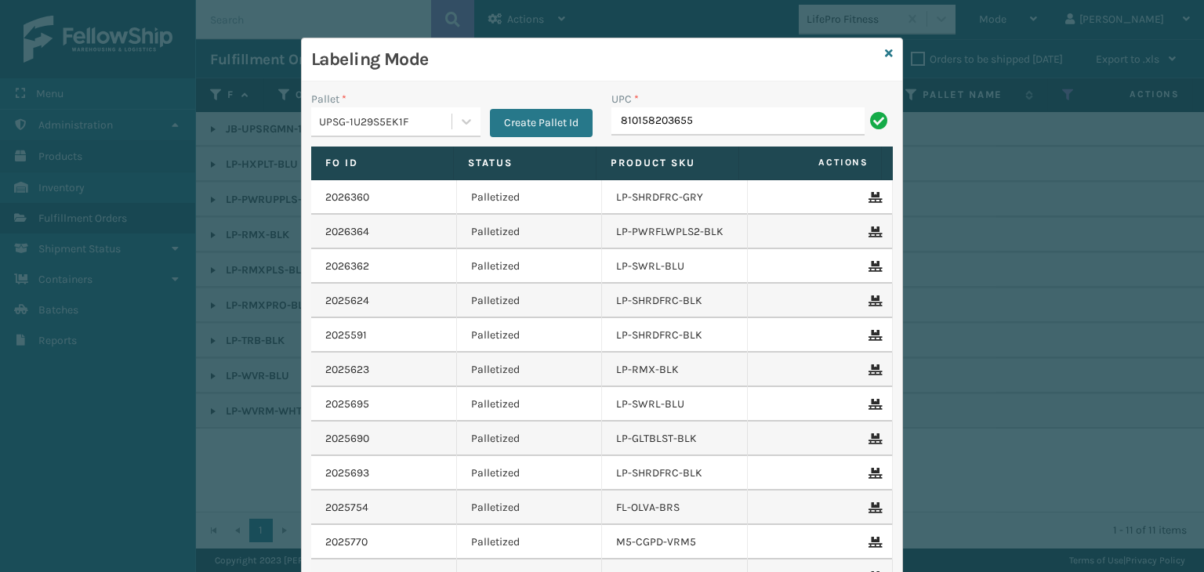
type input "810158203655"
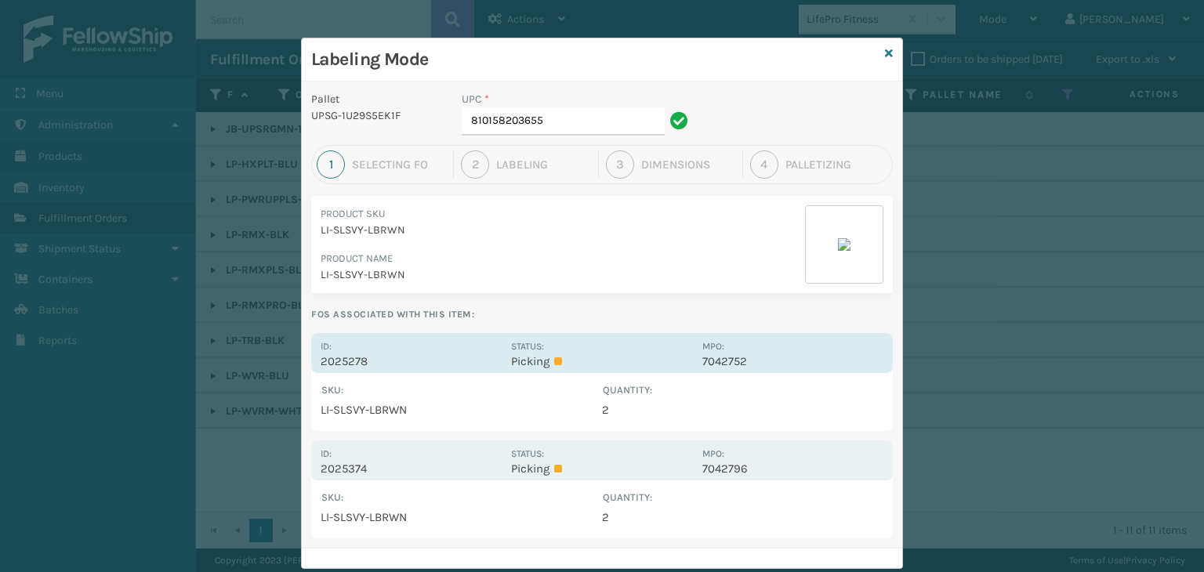
click at [515, 355] on p "Picking" at bounding box center [601, 361] width 181 height 14
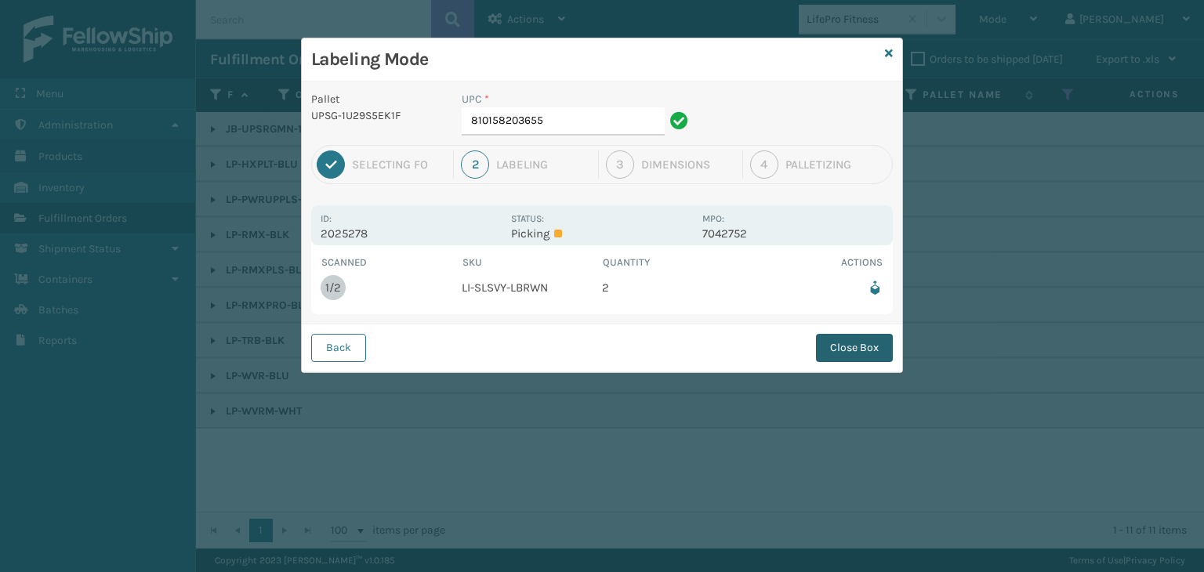
click at [833, 357] on button "Close Box" at bounding box center [854, 348] width 77 height 28
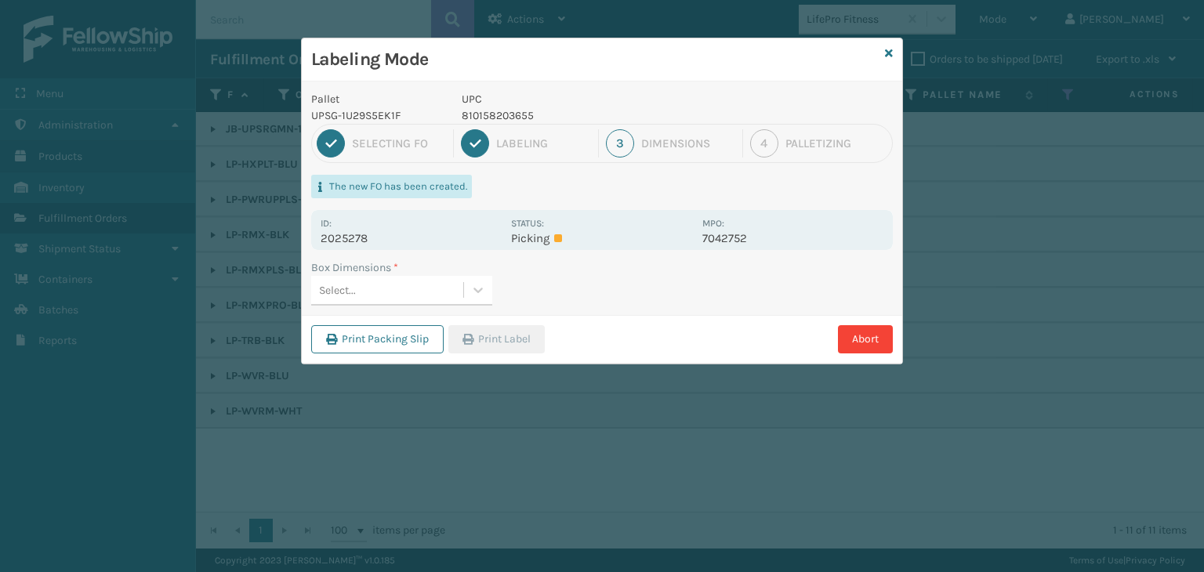
click at [346, 289] on div "Select..." at bounding box center [337, 290] width 37 height 16
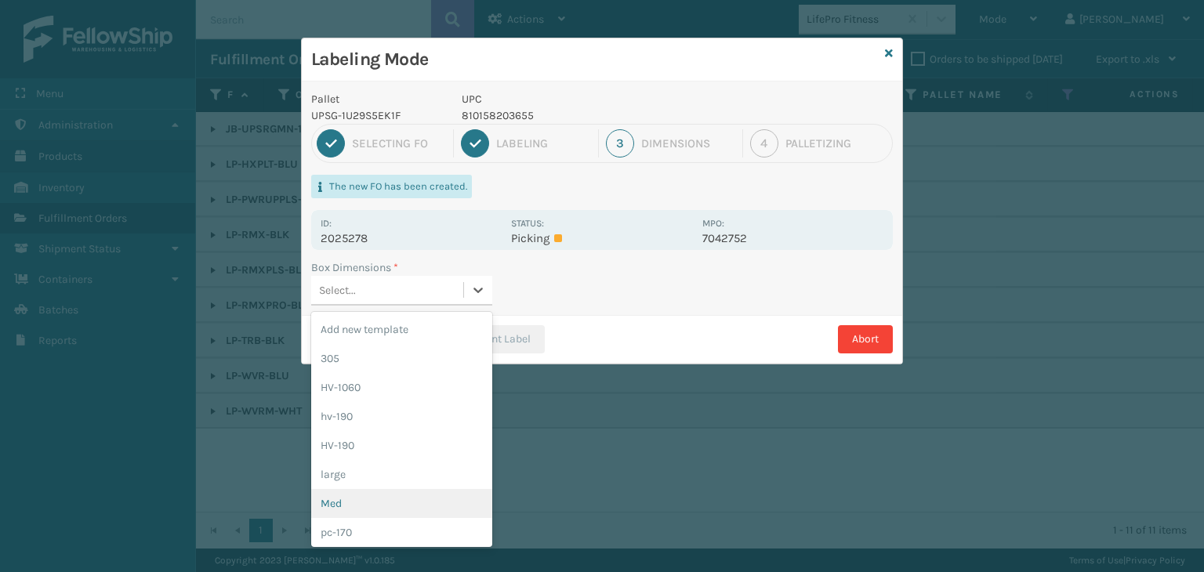
click at [376, 499] on div "Med" at bounding box center [401, 503] width 181 height 29
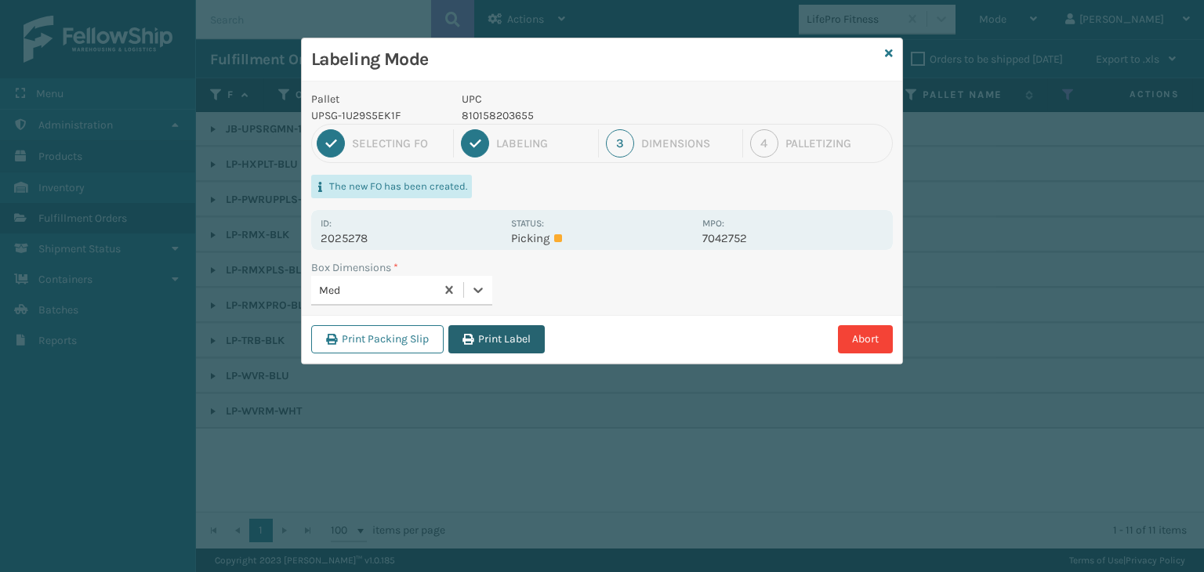
click at [502, 340] on button "Print Label" at bounding box center [497, 339] width 96 height 28
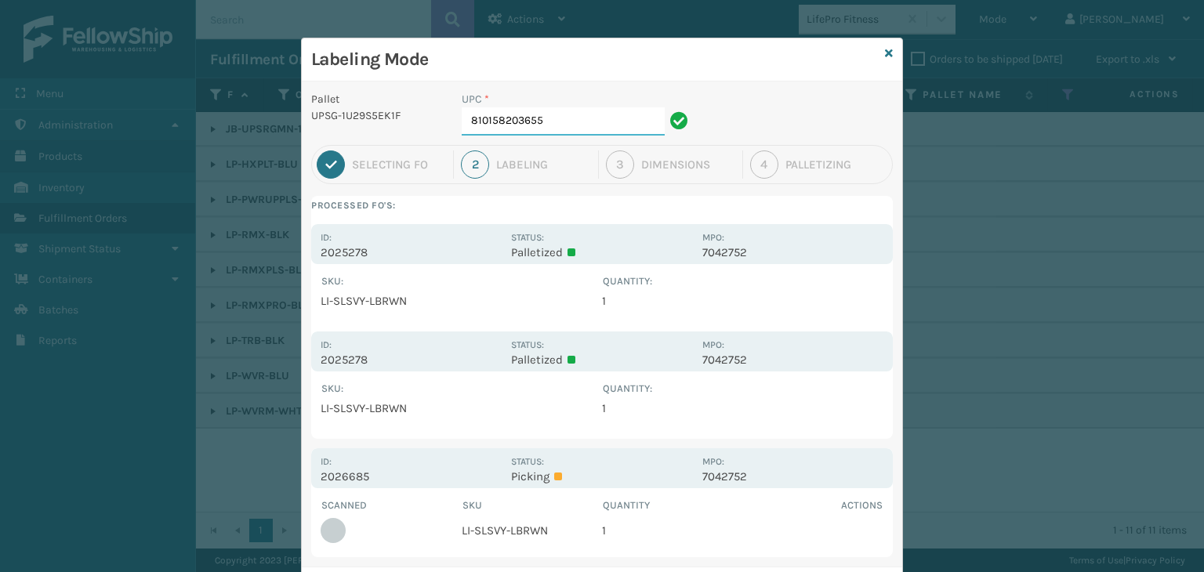
click at [561, 122] on input "810158203655" at bounding box center [563, 121] width 203 height 28
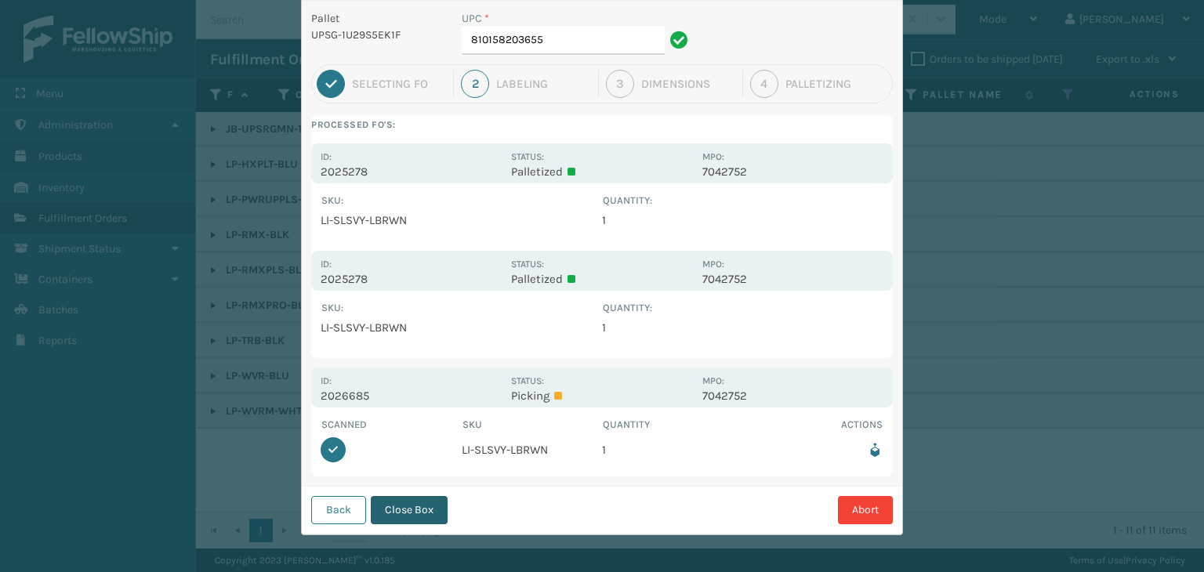
click at [412, 521] on button "Close Box" at bounding box center [409, 510] width 77 height 28
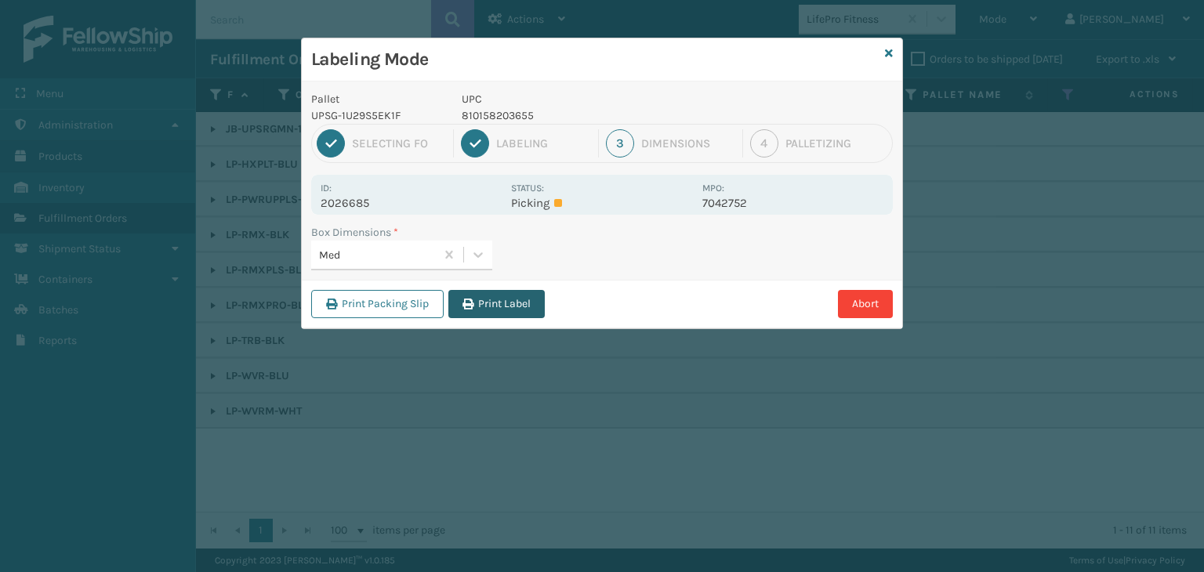
click at [478, 305] on button "Print Label" at bounding box center [497, 304] width 96 height 28
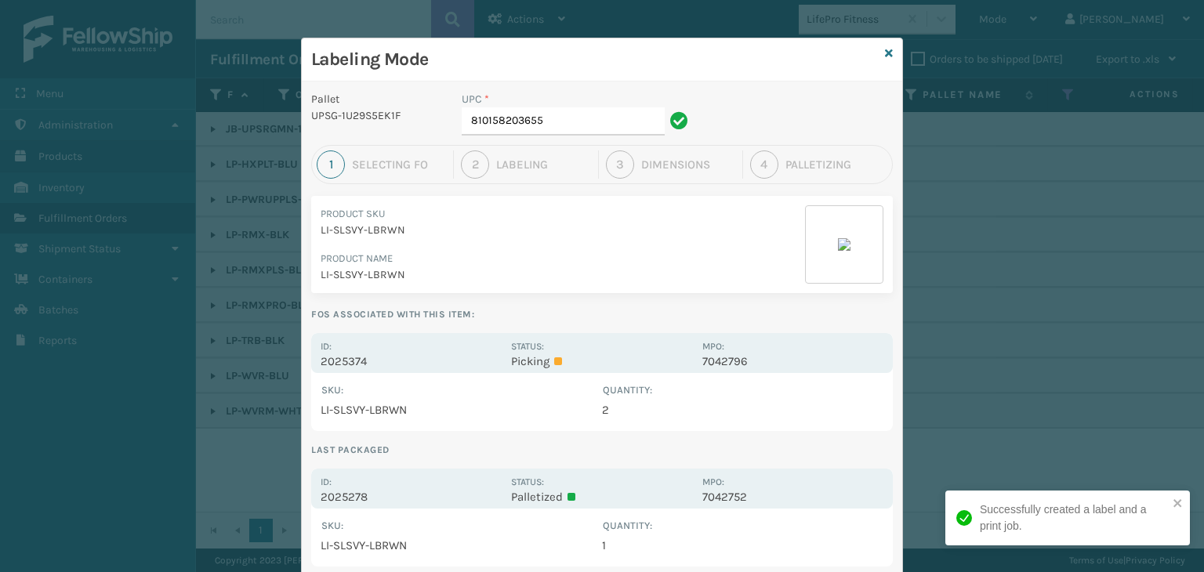
scroll to position [157, 0]
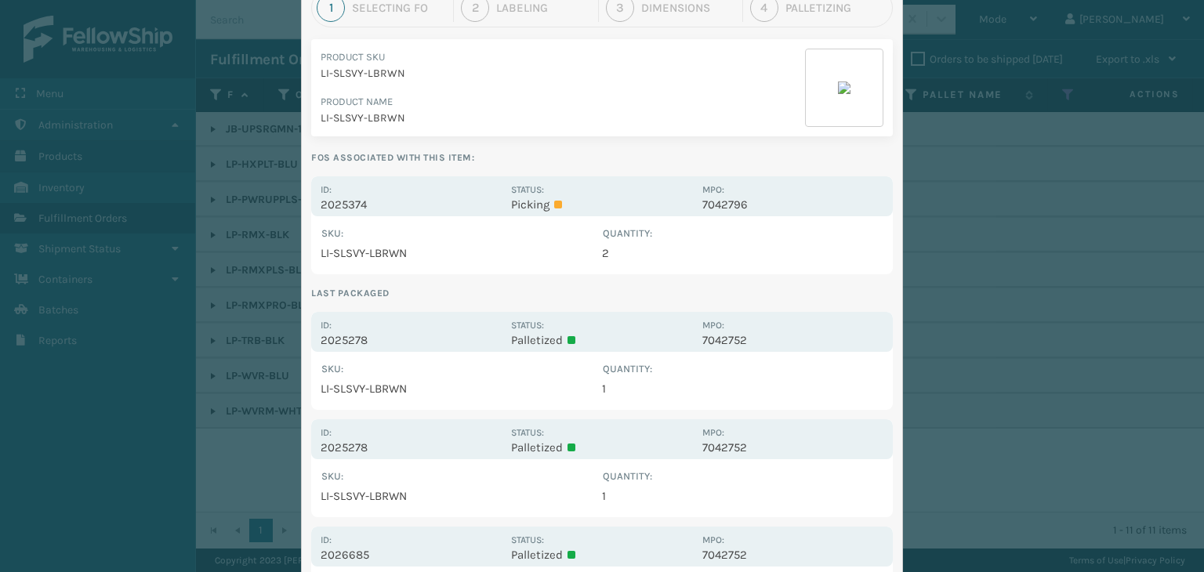
click at [565, 333] on p "Palletized" at bounding box center [601, 340] width 181 height 14
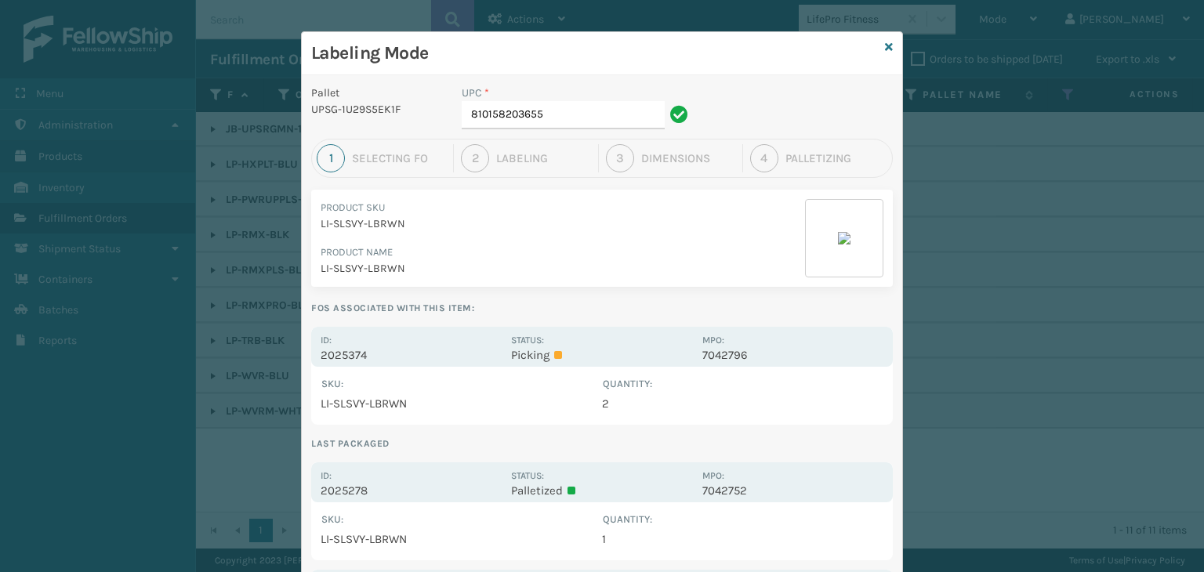
scroll to position [0, 0]
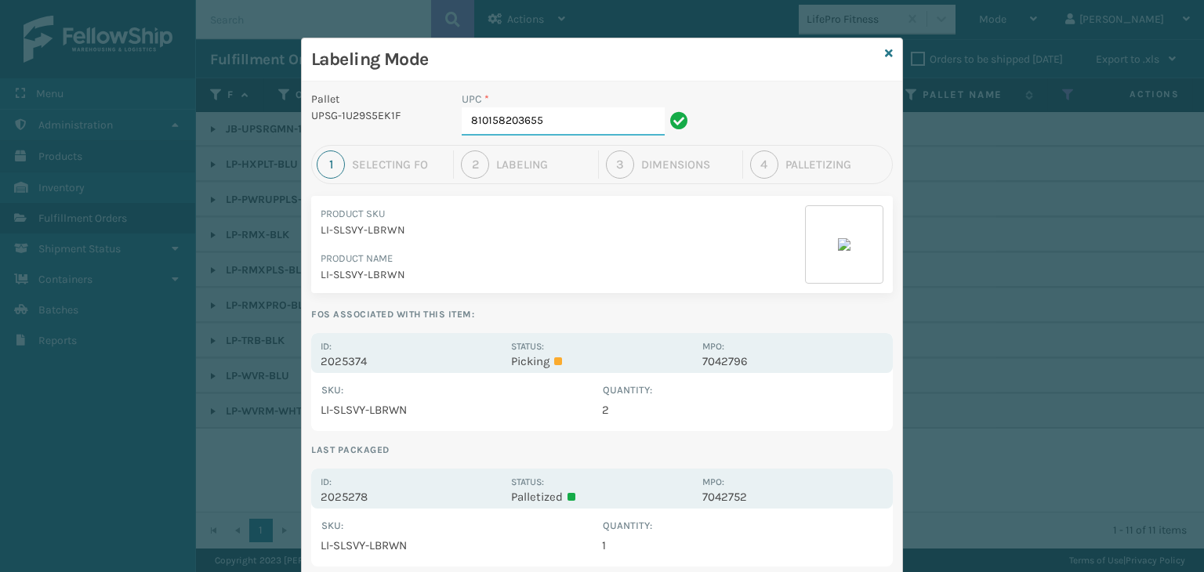
click at [601, 111] on input "810158203655" at bounding box center [563, 121] width 203 height 28
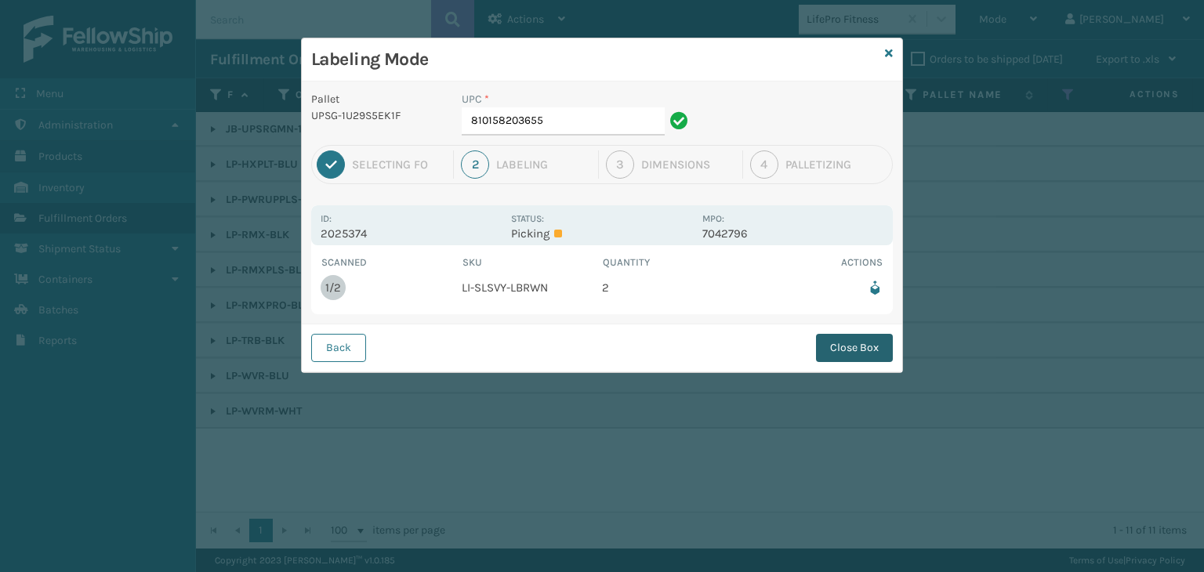
click at [869, 340] on button "Close Box" at bounding box center [854, 348] width 77 height 28
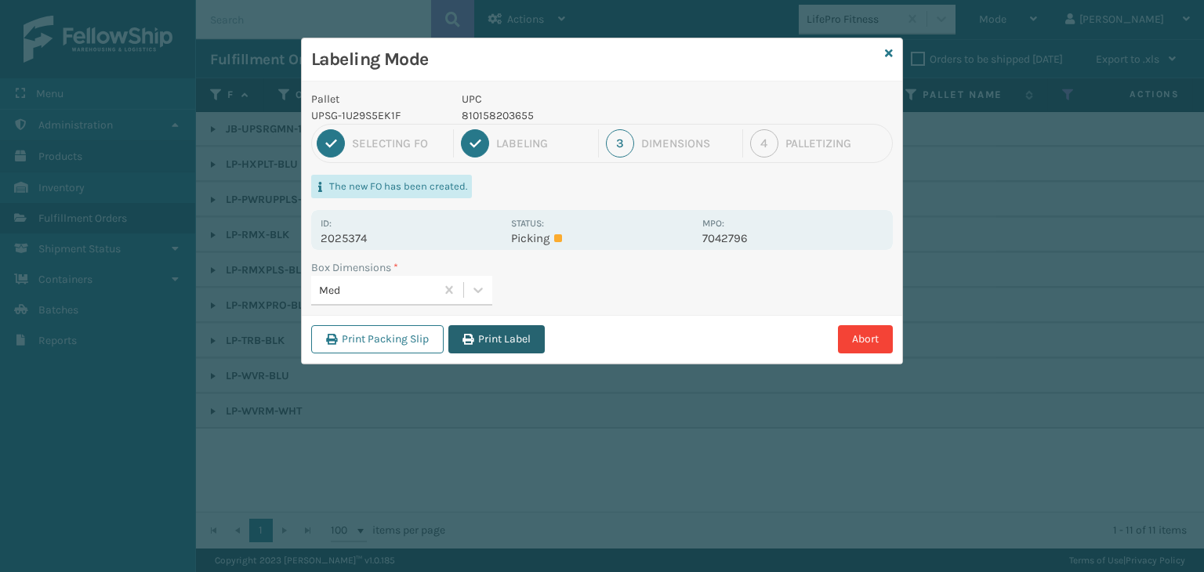
click at [510, 341] on button "Print Label" at bounding box center [497, 339] width 96 height 28
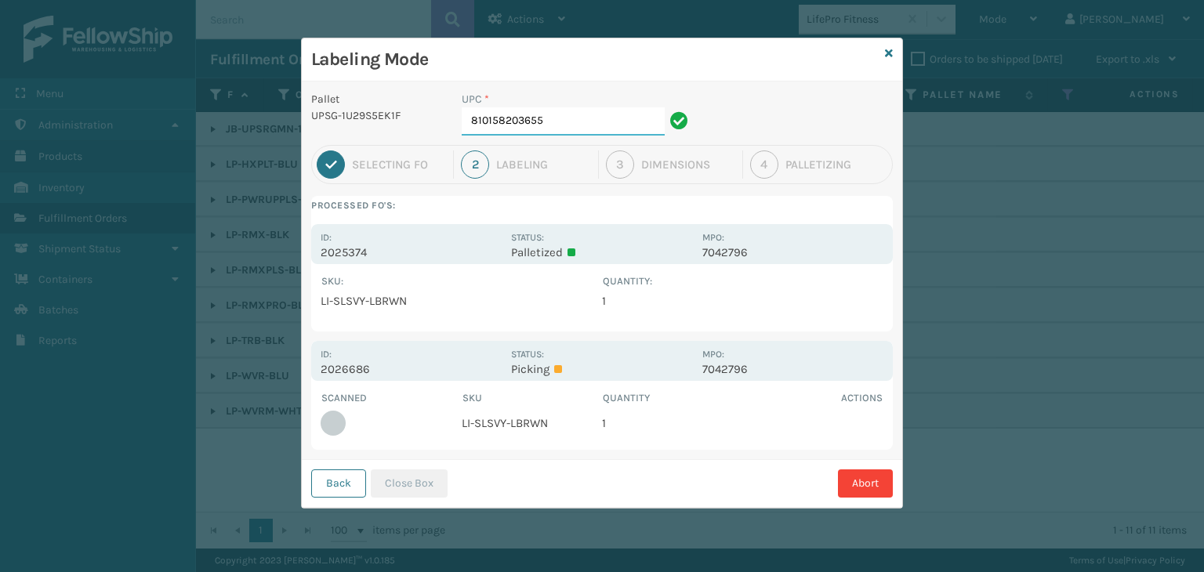
click at [591, 129] on input "810158203655" at bounding box center [563, 121] width 203 height 28
type input "810158203655"
click at [430, 475] on button "Close Box" at bounding box center [409, 484] width 77 height 28
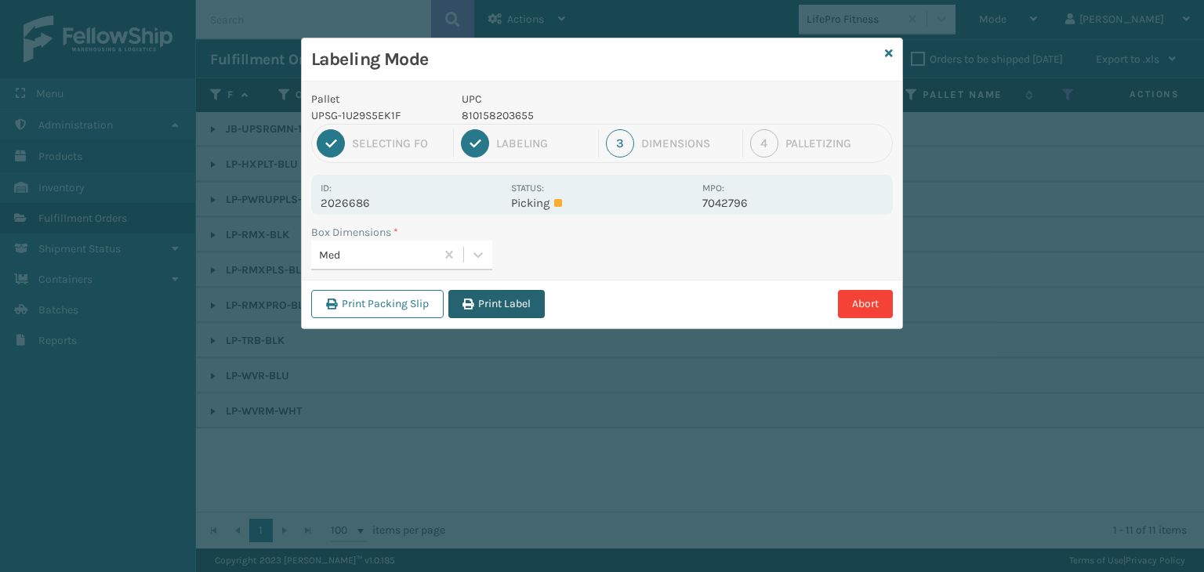
click at [486, 308] on button "Print Label" at bounding box center [497, 304] width 96 height 28
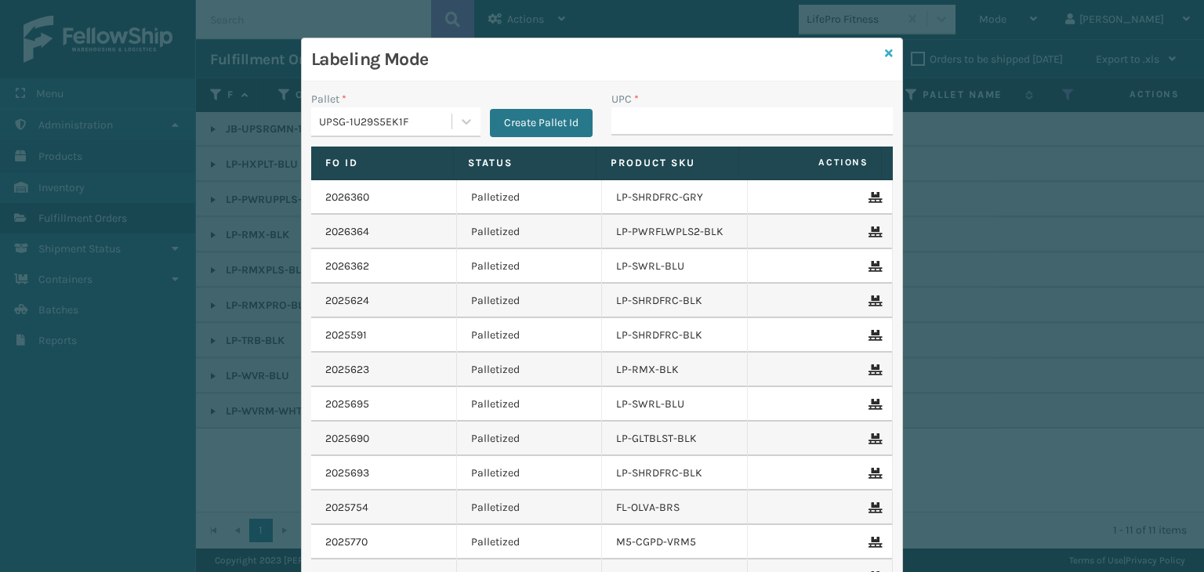
click at [885, 56] on icon at bounding box center [889, 53] width 8 height 11
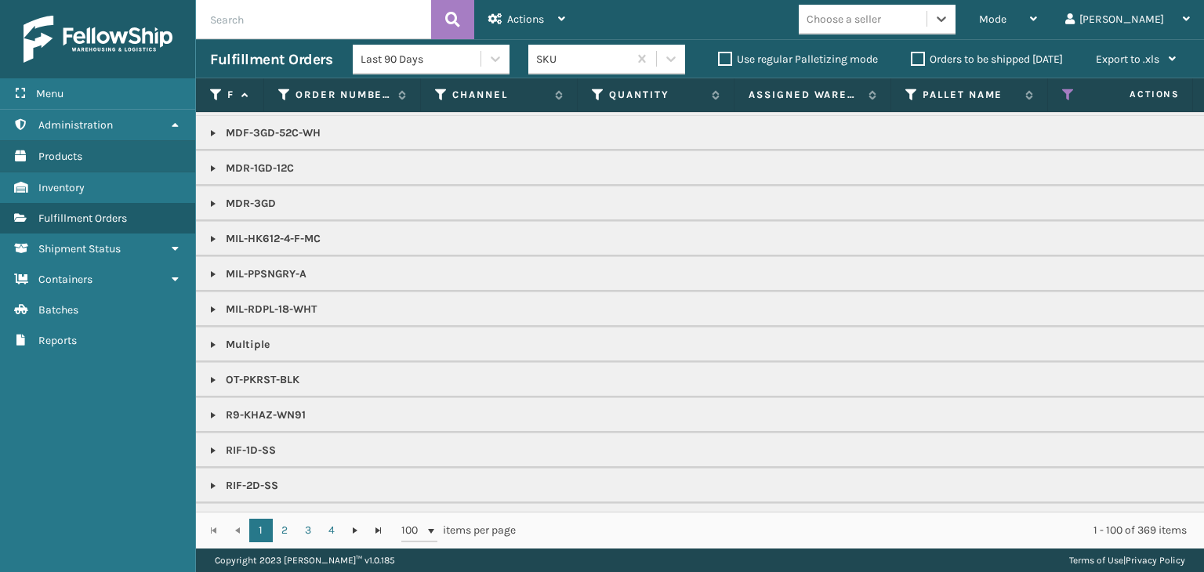
scroll to position [1568, 0]
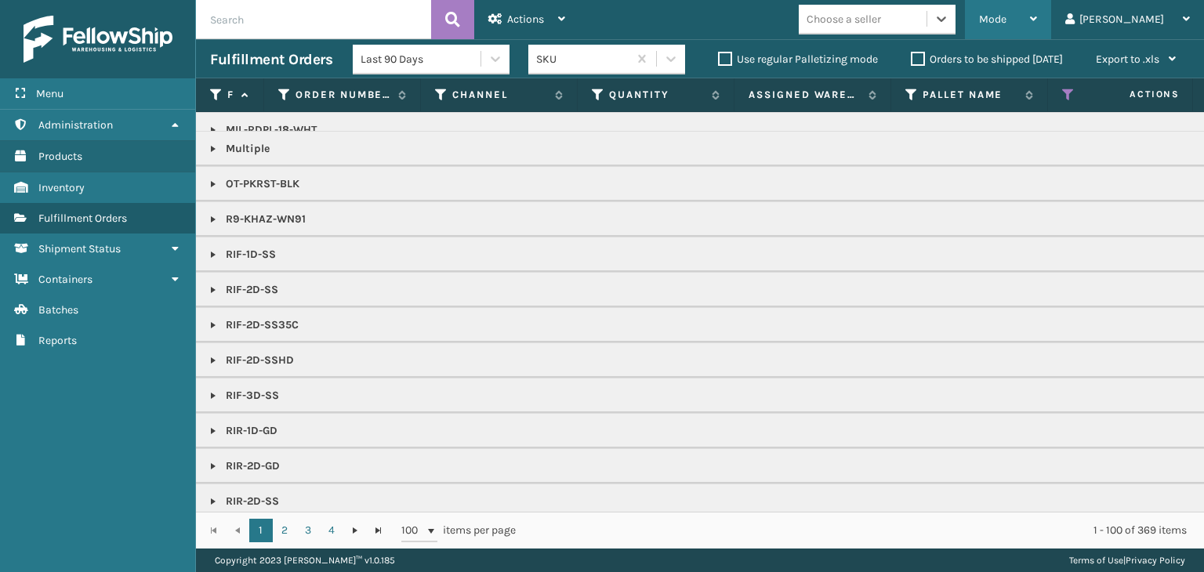
click at [1037, 10] on div "Mode" at bounding box center [1008, 19] width 58 height 39
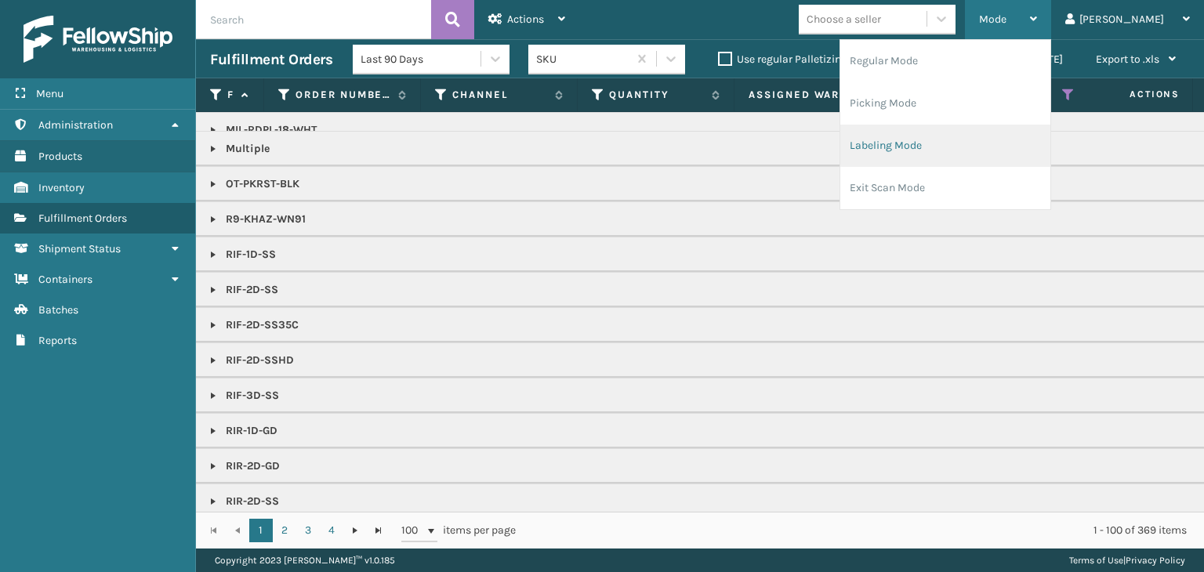
click at [1038, 148] on li "Labeling Mode" at bounding box center [946, 146] width 210 height 42
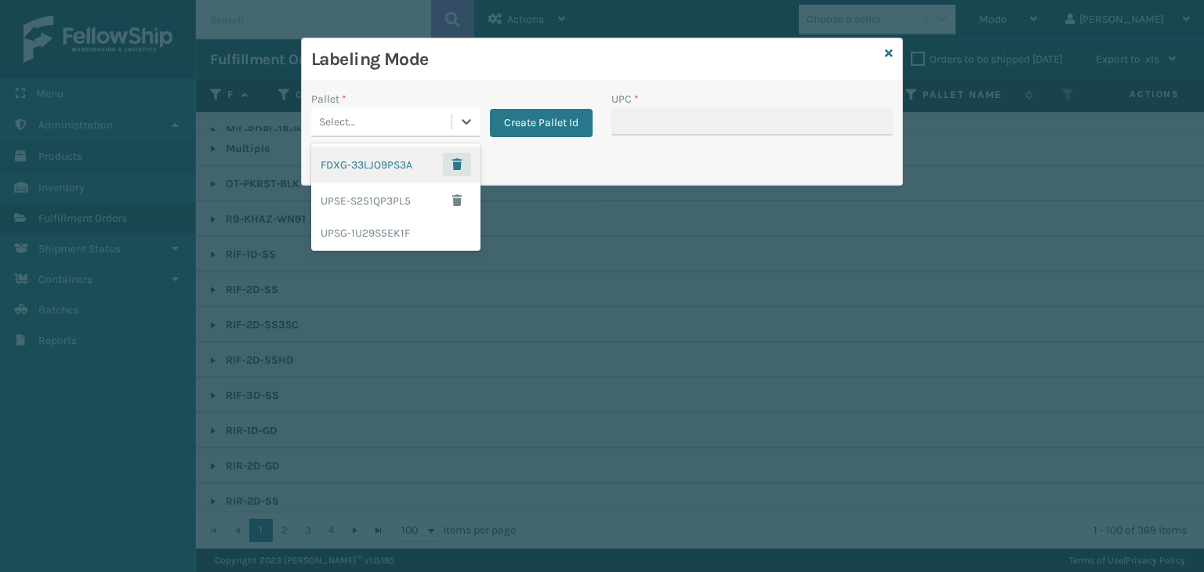
drag, startPoint x: 452, startPoint y: 121, endPoint x: 449, endPoint y: 169, distance: 47.9
click at [458, 138] on div "Pallet * option FDXG-33LJO9PS3A focused, 1 of 3. 3 results available. Use Up an…" at bounding box center [452, 119] width 300 height 56
click at [363, 235] on div "UPSG-1U29S5EK1F" at bounding box center [395, 233] width 169 height 29
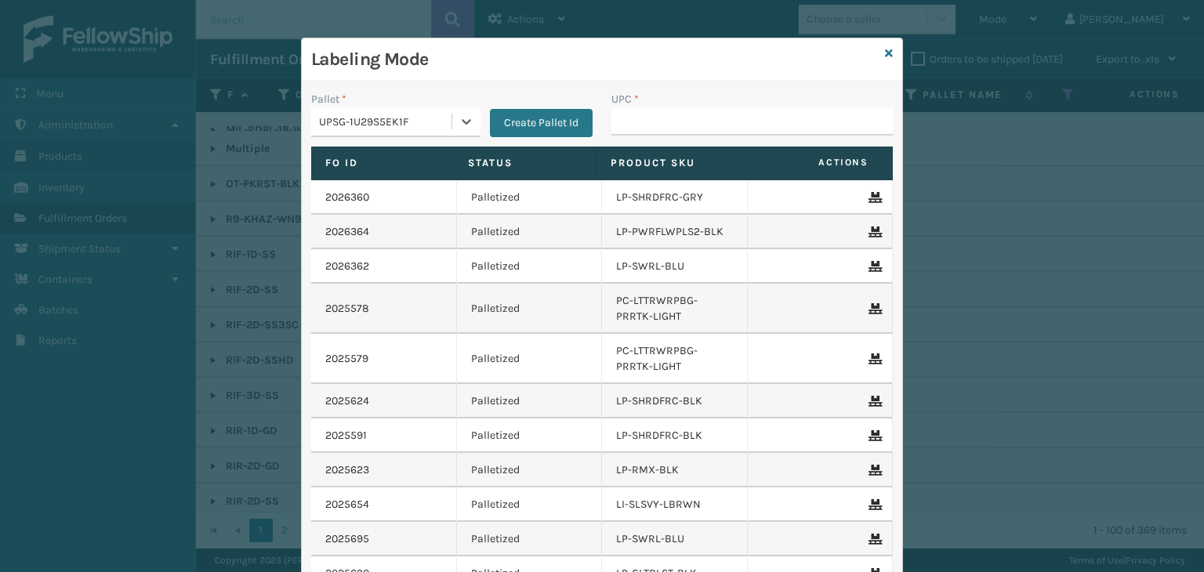
click at [702, 101] on div "UPC *" at bounding box center [752, 99] width 281 height 16
click at [725, 126] on input "UPC *" at bounding box center [752, 121] width 281 height 28
type input "858100007715"
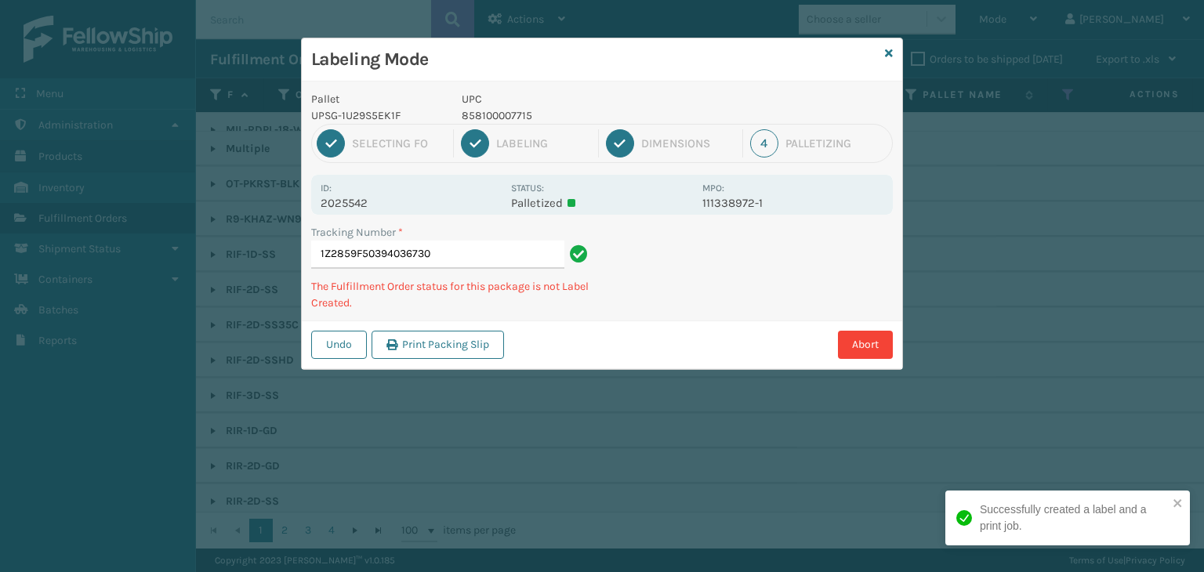
click at [513, 108] on p "858100007715" at bounding box center [577, 115] width 231 height 16
click at [510, 111] on p "858100007715" at bounding box center [577, 115] width 231 height 16
click at [508, 111] on p "858100007715" at bounding box center [577, 115] width 231 height 16
copy p "858100007715"
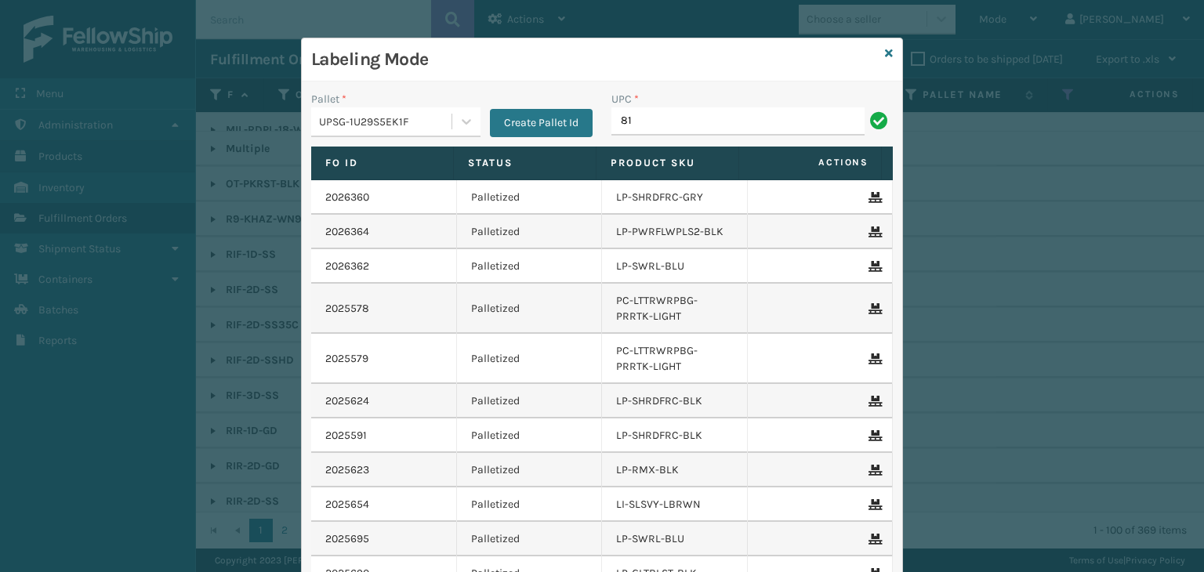
type input "8"
type input "858100007715"
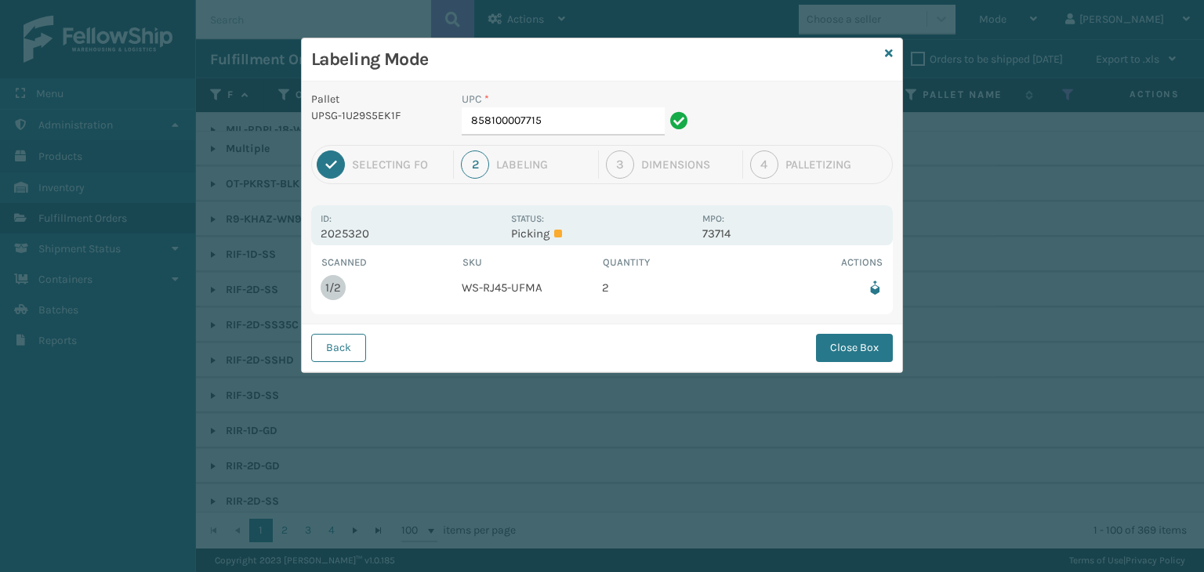
click at [550, 136] on div "UPC * 858100007715" at bounding box center [577, 118] width 250 height 54
click at [587, 127] on input "858100007715" at bounding box center [563, 121] width 203 height 28
click at [833, 351] on button "Close Box" at bounding box center [854, 348] width 77 height 28
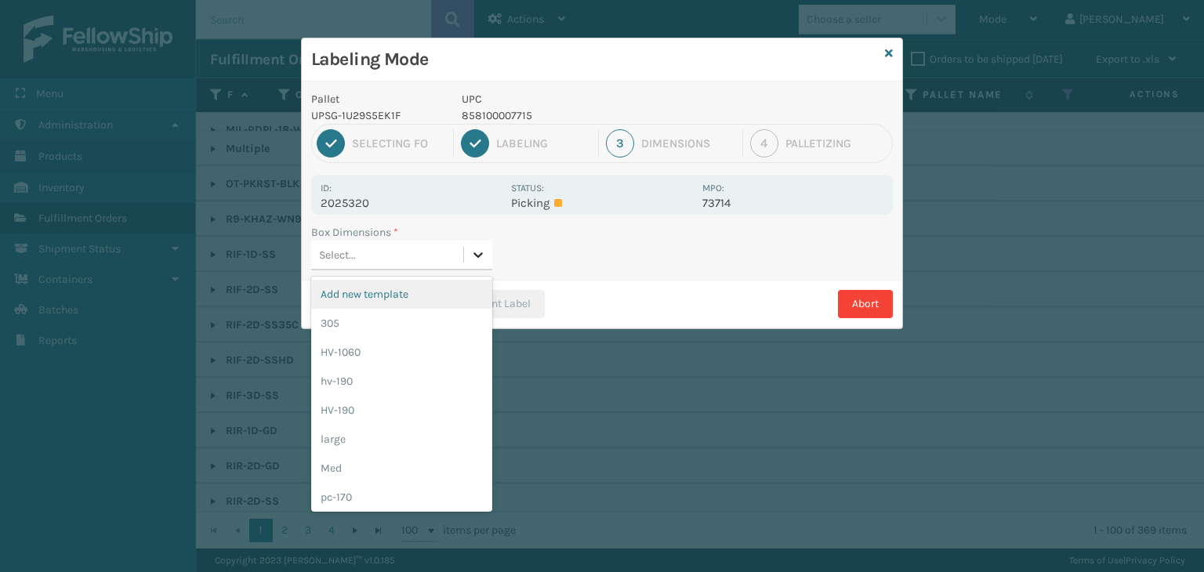
drag, startPoint x: 470, startPoint y: 253, endPoint x: 380, endPoint y: 422, distance: 191.2
click at [470, 256] on div at bounding box center [478, 255] width 28 height 28
drag, startPoint x: 392, startPoint y: 462, endPoint x: 422, endPoint y: 386, distance: 81.7
click at [392, 462] on div "Med" at bounding box center [401, 468] width 181 height 29
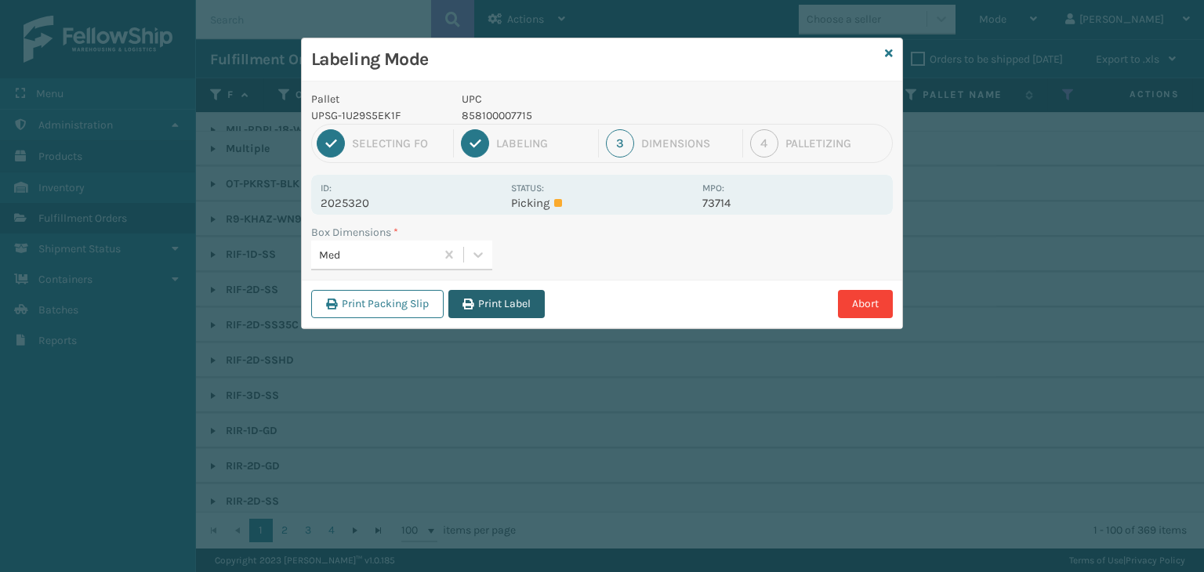
click at [484, 312] on button "Print Label" at bounding box center [497, 304] width 96 height 28
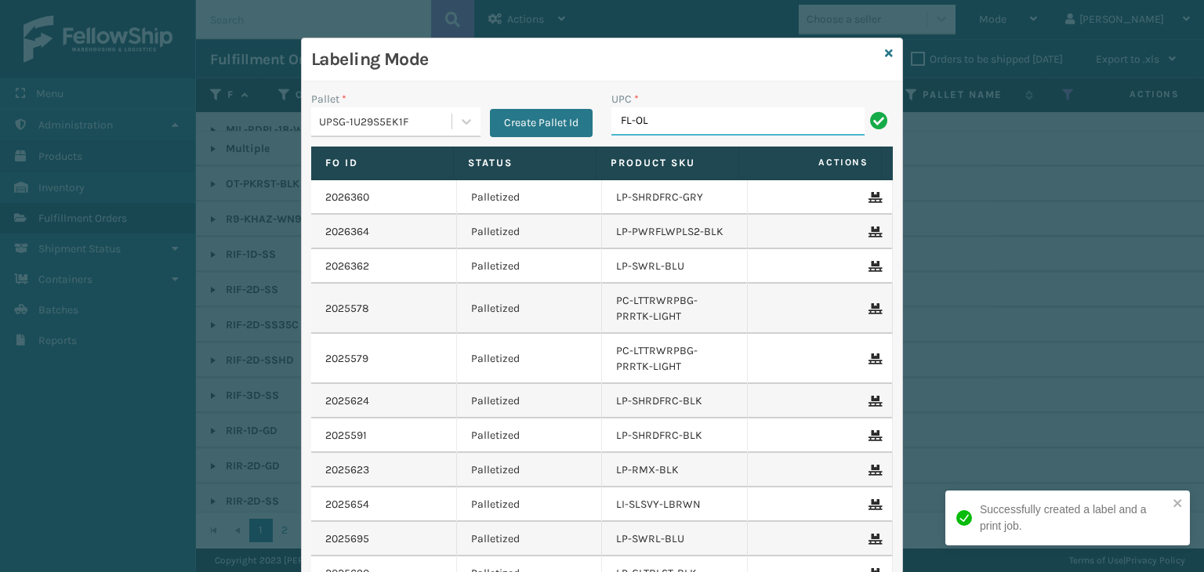
type input "FL-OLVA-CRM"
drag, startPoint x: 705, startPoint y: 120, endPoint x: 193, endPoint y: 125, distance: 512.0
click at [193, 125] on div "Labeling Mode Pallet * UPSG-1U29S5EK1F Create Pallet Id UPC * FL-OLVA-CRM Fo Id…" at bounding box center [602, 286] width 1204 height 572
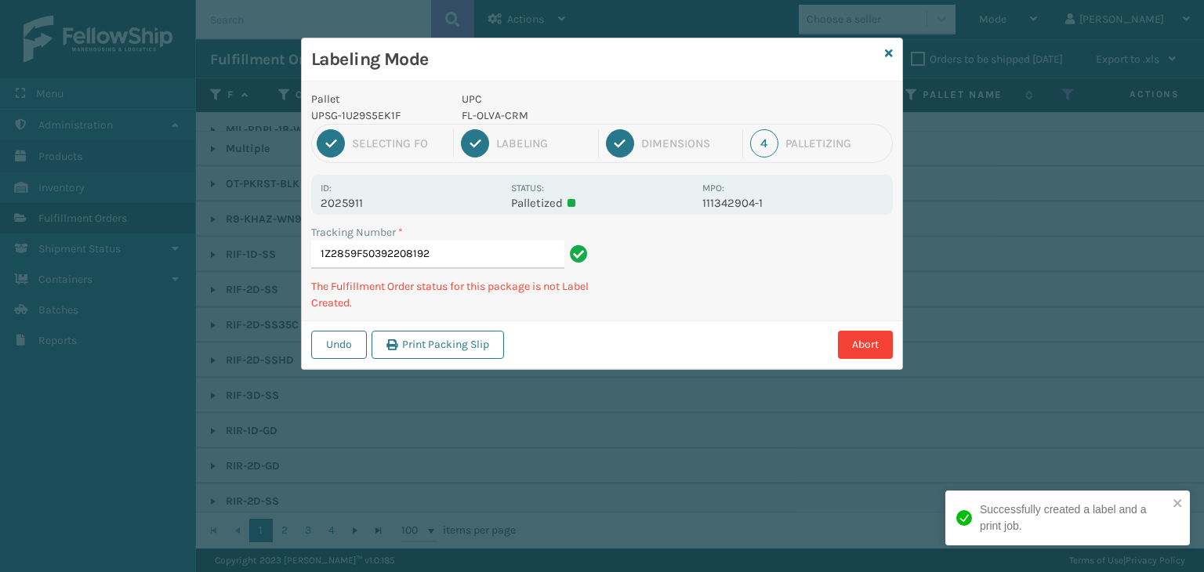
type input "1Z2859F50392208192FL-OLVA-CRM"
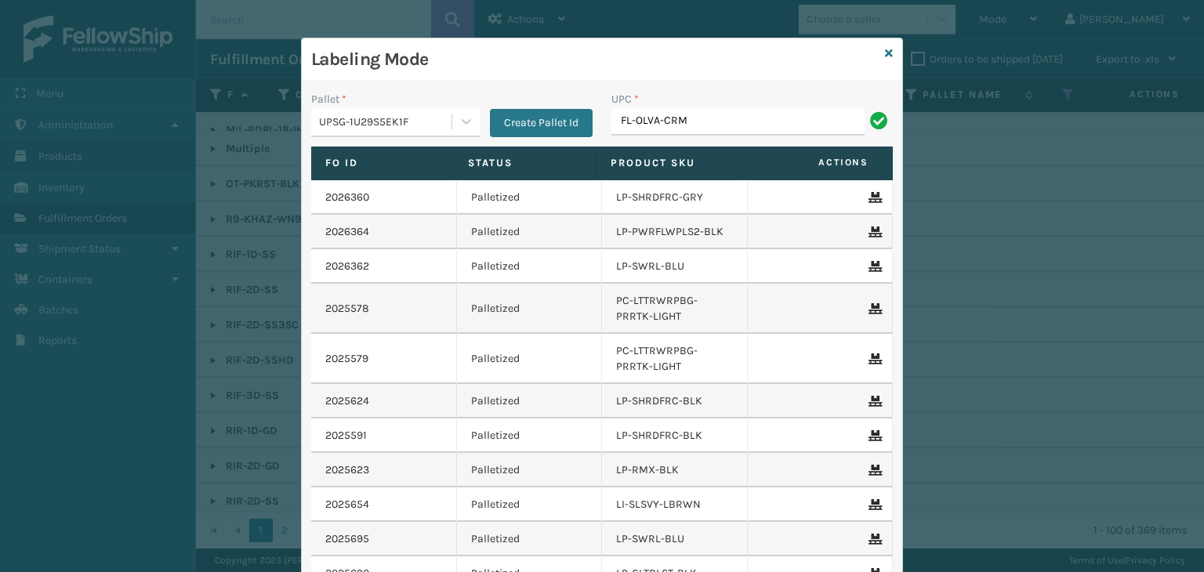
type input "FL-OLVA-CRM"
type input "858100"
type input "858"
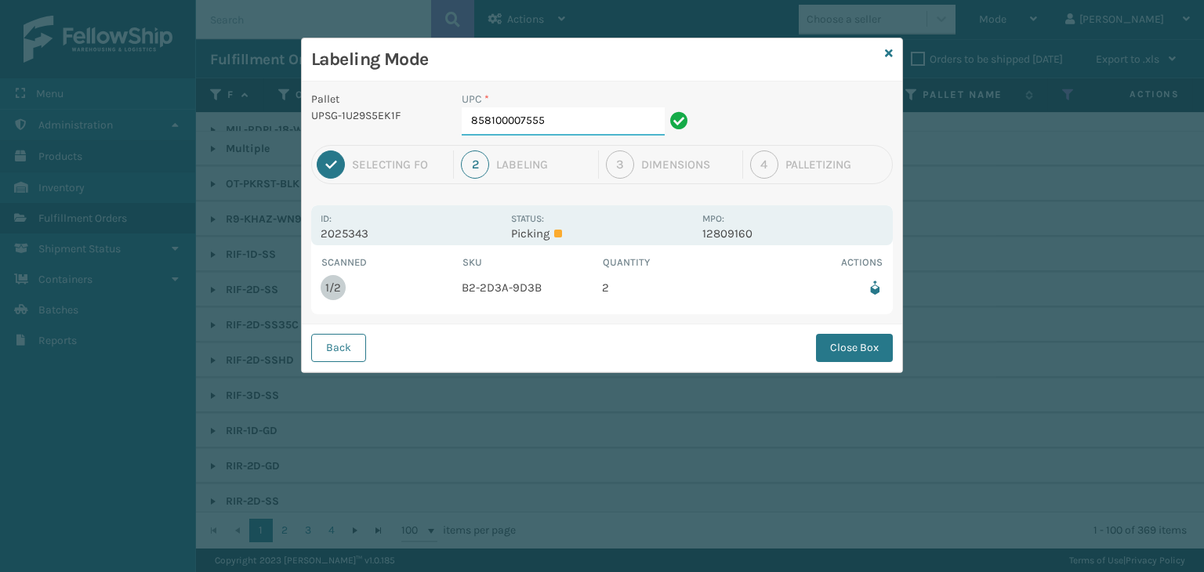
click at [618, 125] on input "858100007555" at bounding box center [563, 121] width 203 height 28
click at [351, 342] on button "Back" at bounding box center [338, 348] width 55 height 28
drag, startPoint x: 859, startPoint y: 349, endPoint x: 850, endPoint y: 349, distance: 9.4
click at [857, 349] on button "Close Box" at bounding box center [854, 348] width 77 height 28
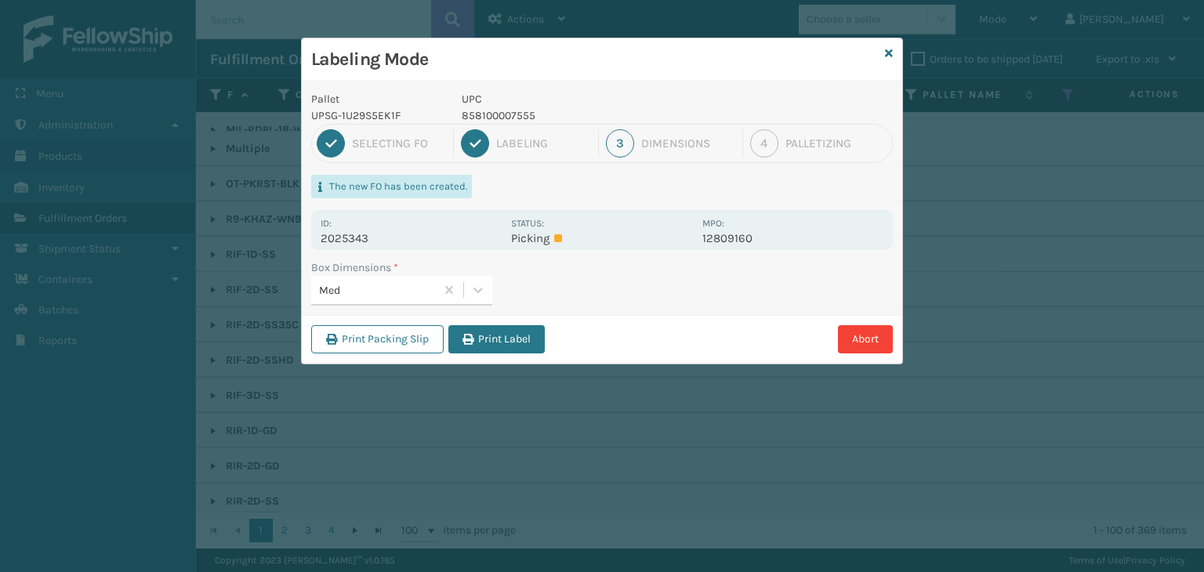
drag, startPoint x: 515, startPoint y: 333, endPoint x: 525, endPoint y: 388, distance: 55.8
click at [515, 337] on button "Print Label" at bounding box center [497, 339] width 96 height 28
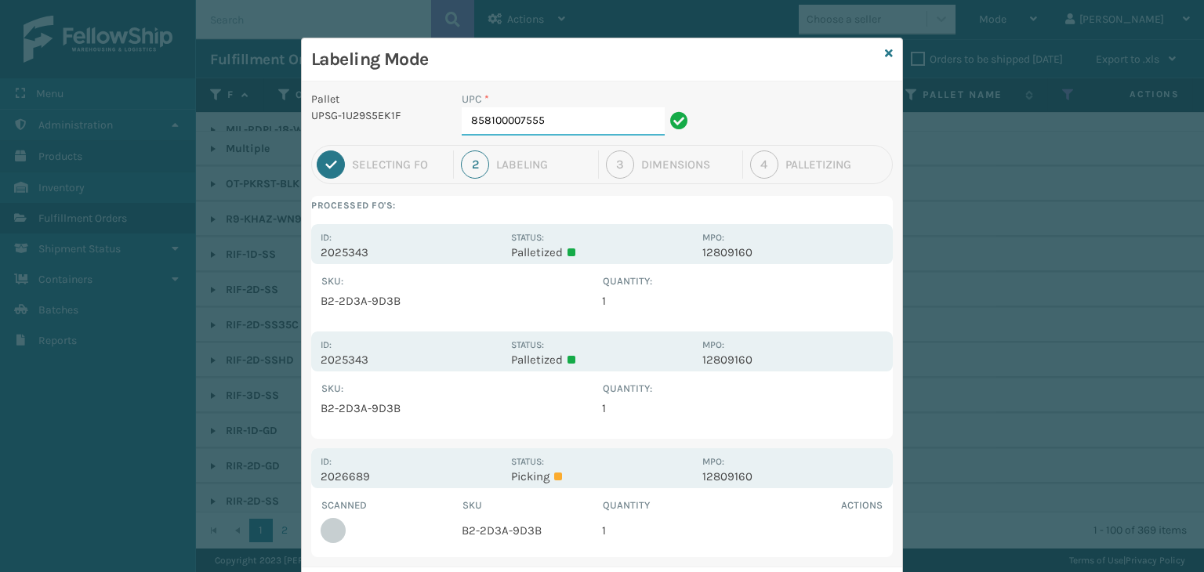
click at [573, 131] on input "858100007555" at bounding box center [563, 121] width 203 height 28
click at [885, 50] on icon at bounding box center [889, 53] width 8 height 11
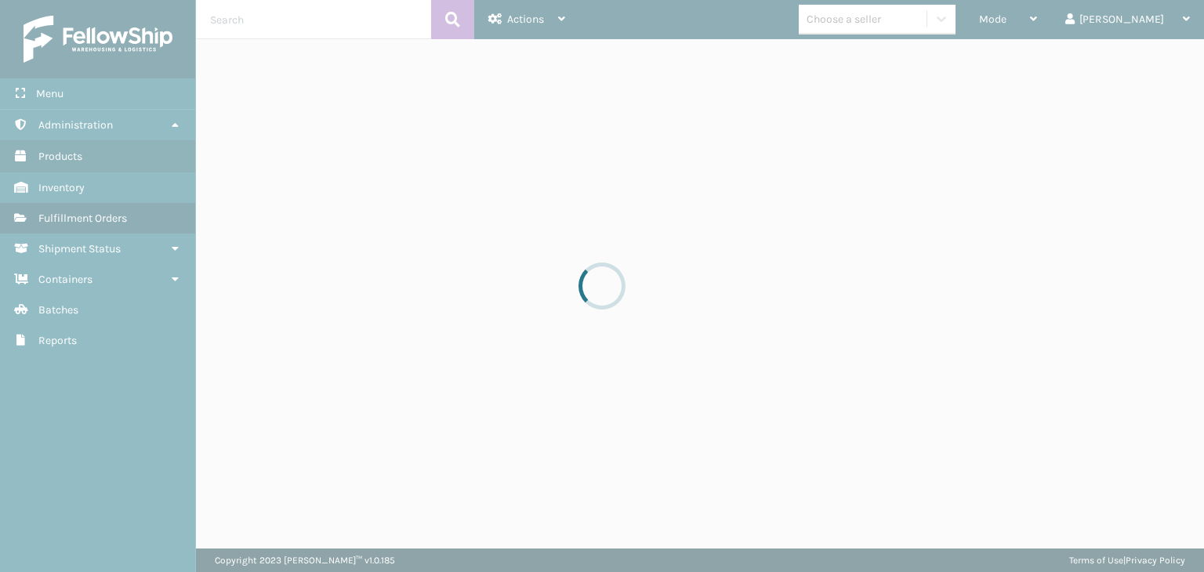
click at [1035, 28] on div at bounding box center [602, 286] width 1204 height 572
click at [1034, 27] on div at bounding box center [602, 286] width 1204 height 572
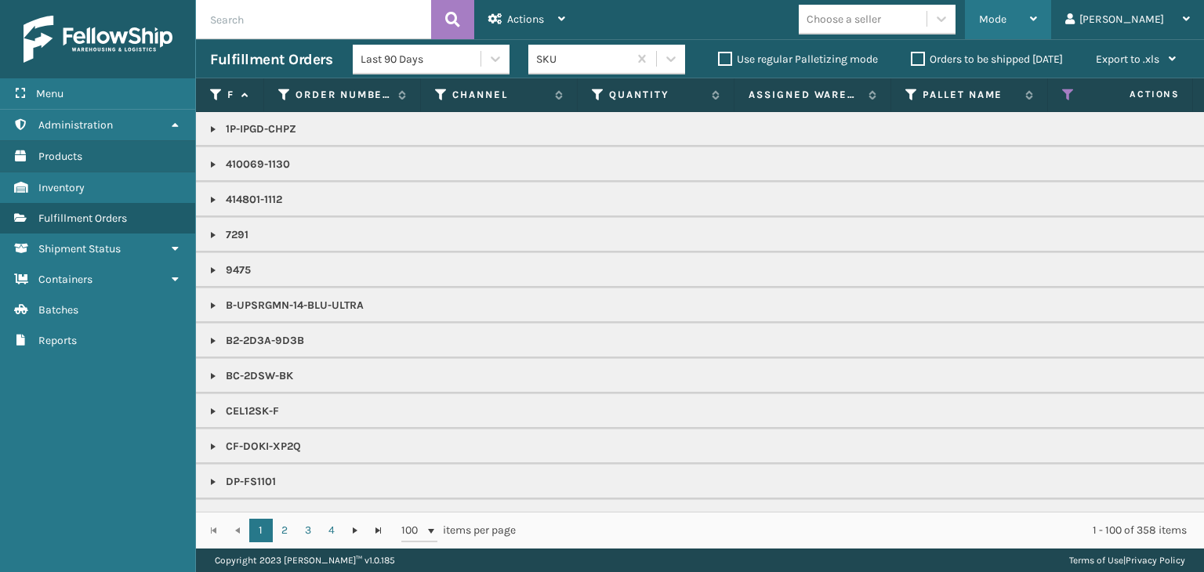
click at [1034, 27] on div "Mode Regular Mode Picking Mode Labeling Mode Exit Scan Mode" at bounding box center [1008, 19] width 86 height 39
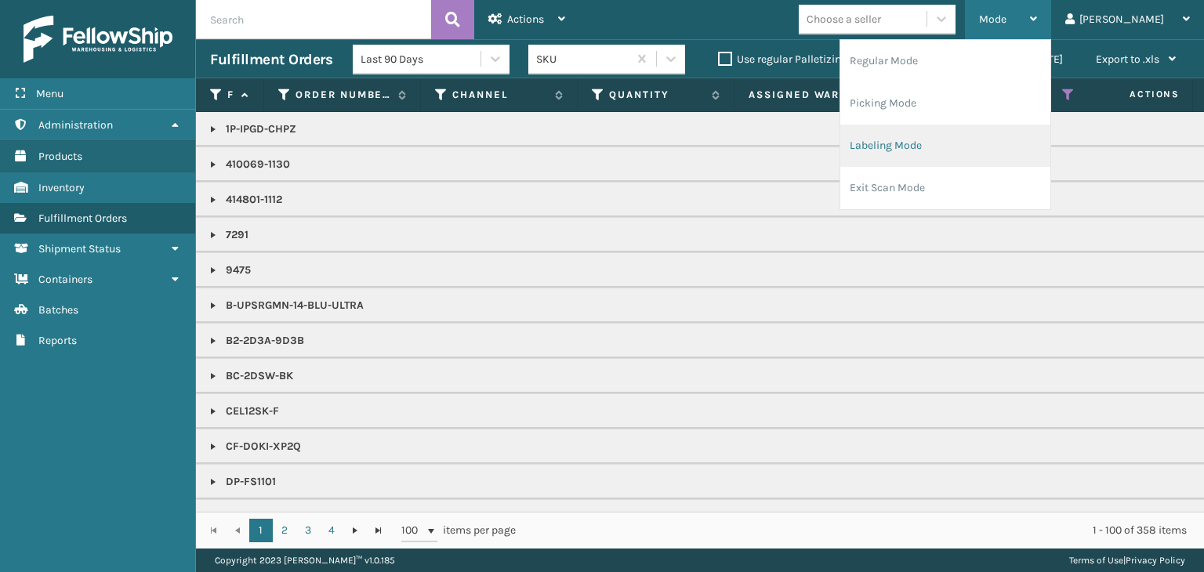
click at [1040, 129] on li "Labeling Mode" at bounding box center [946, 146] width 210 height 42
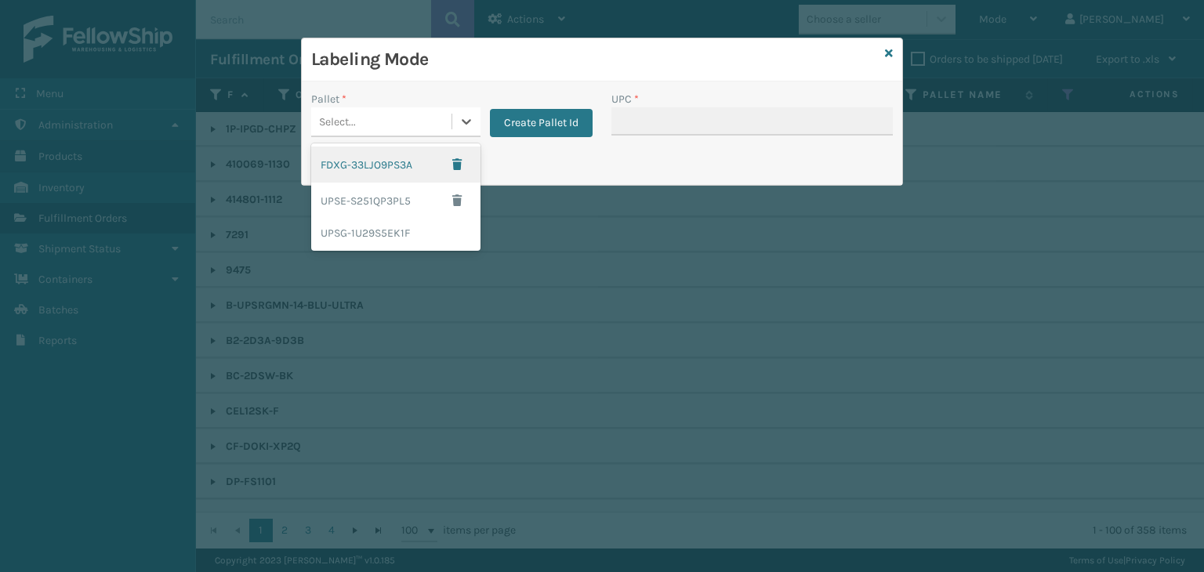
click at [353, 125] on div "Select..." at bounding box center [337, 122] width 37 height 16
click at [385, 198] on div "UPSE-S251QP3PL5" at bounding box center [395, 201] width 169 height 36
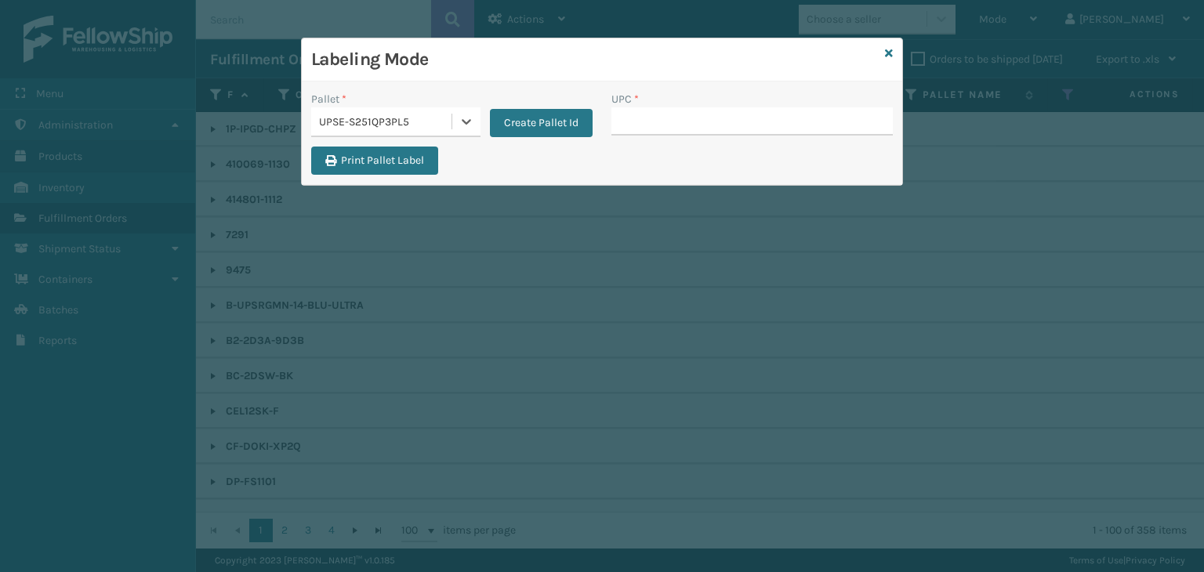
click at [372, 114] on div "UPSE-S251QP3PL5" at bounding box center [386, 122] width 134 height 16
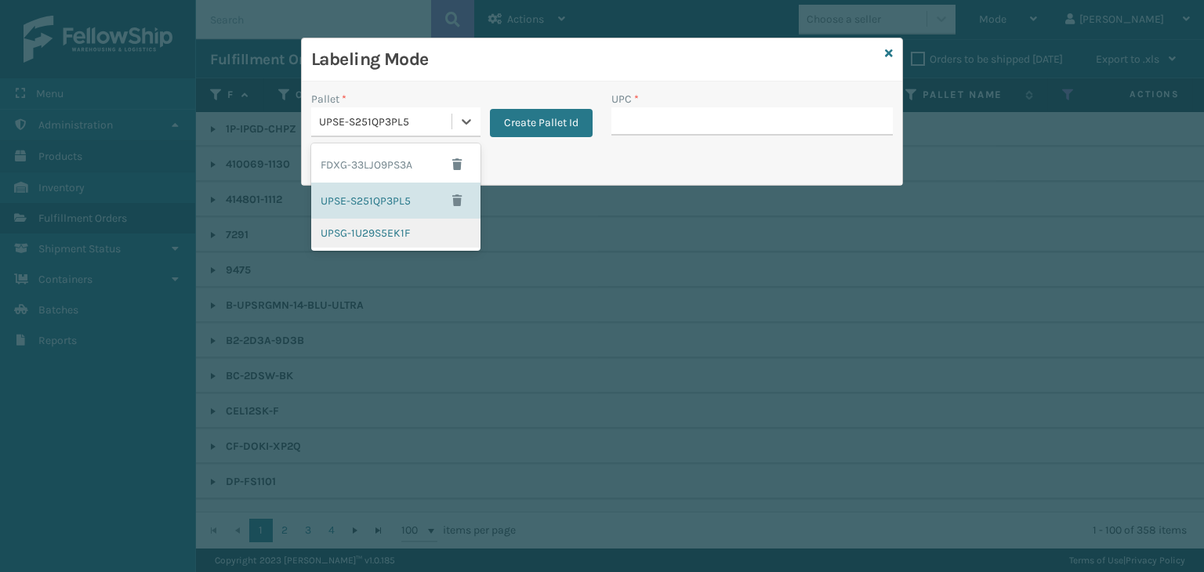
click at [401, 220] on div "UPSG-1U29S5EK1F" at bounding box center [395, 233] width 169 height 29
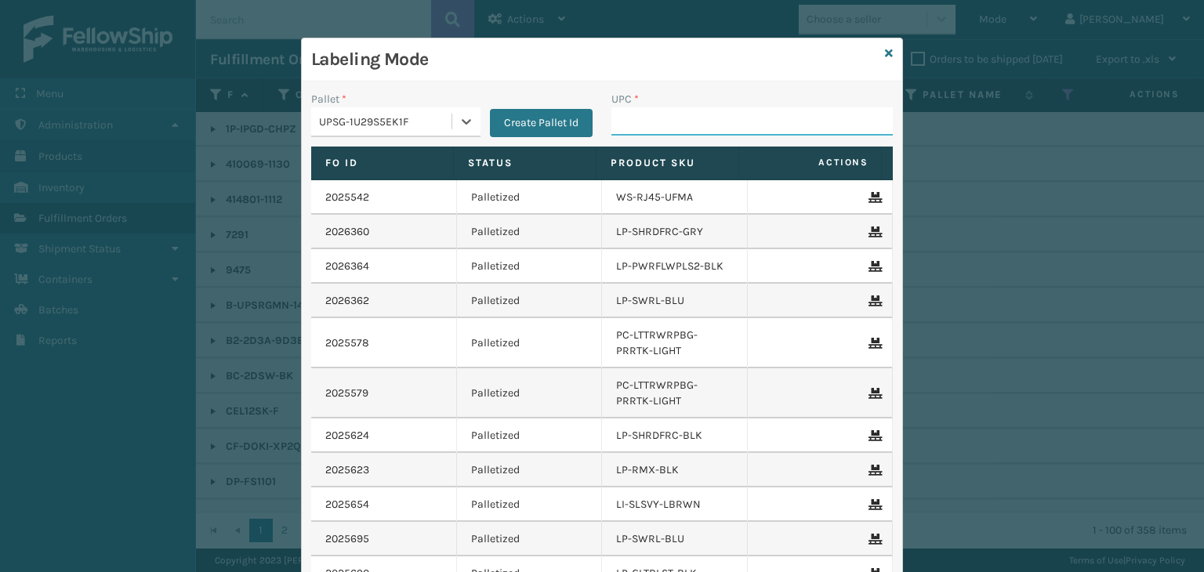
click at [659, 115] on input "UPC *" at bounding box center [752, 121] width 281 height 28
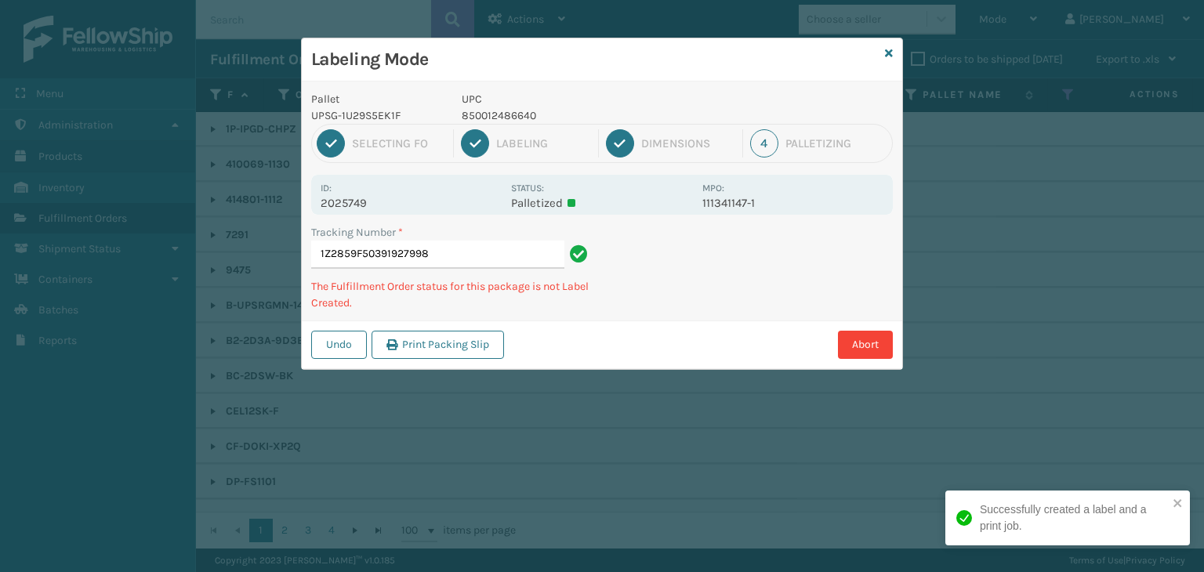
drag, startPoint x: 492, startPoint y: 154, endPoint x: 544, endPoint y: 245, distance: 104.0
click at [510, 186] on div "Pallet UPSG-1U29S5EK1F UPC 850012486640 1 Selecting FO 2 Labeling 3 Dimensions …" at bounding box center [602, 226] width 601 height 288
click at [696, 107] on div "UPC 850012486640" at bounding box center [577, 107] width 250 height 33
type input "1ZHF69090327151841850012486640"
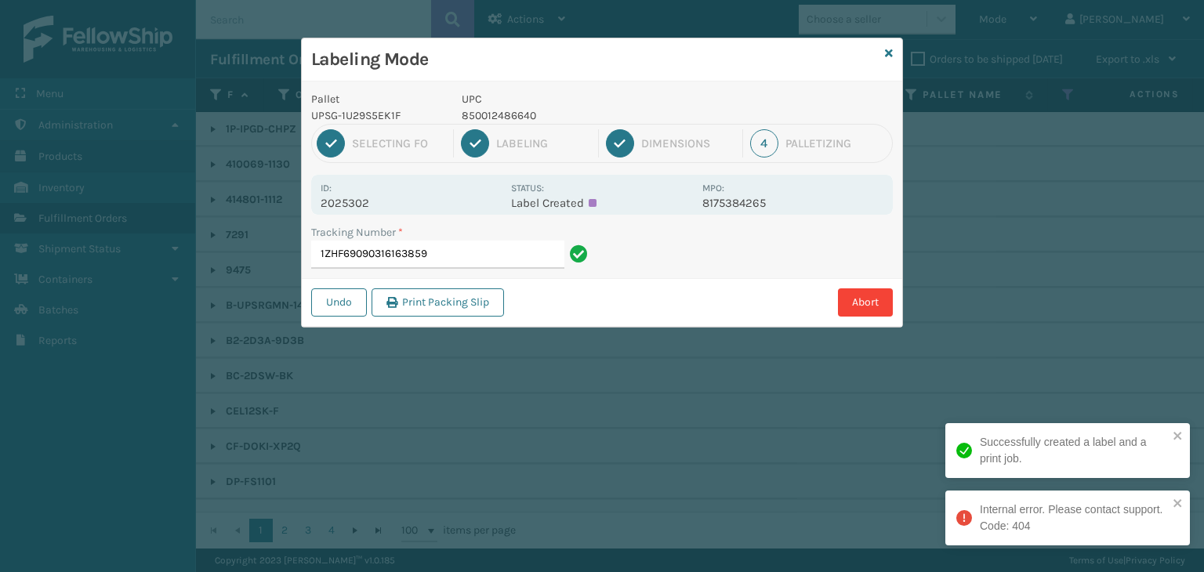
type input "1ZHF69090316163859"
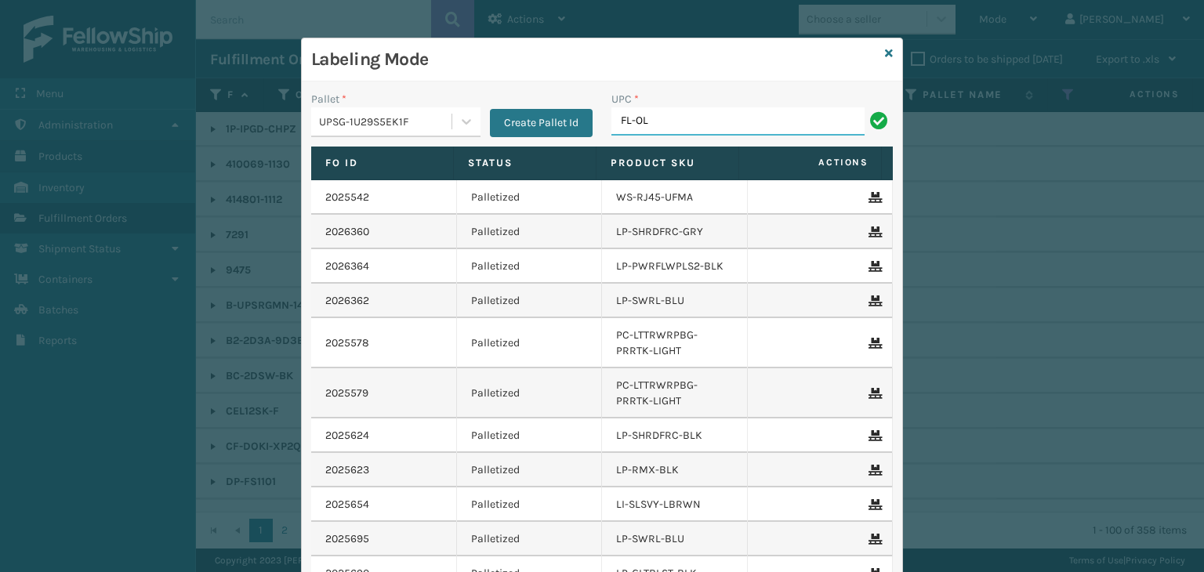
type input "FL-OLVA-CRM"
drag, startPoint x: 731, startPoint y: 125, endPoint x: 291, endPoint y: 151, distance: 440.7
click at [291, 151] on div "Labeling Mode Pallet * UPSG-1U29S5EK1F Create Pallet Id UPC * FL-OLVA-CRM Fo Id…" at bounding box center [602, 286] width 1204 height 572
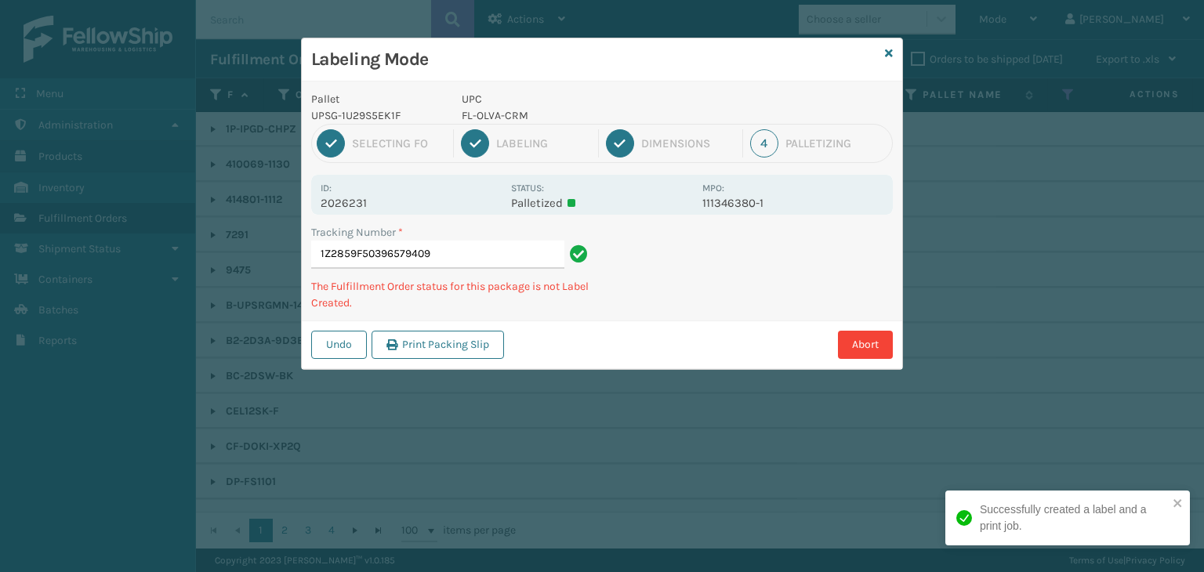
type input "1Z2859F50396579409FL-OLVA-CRM"
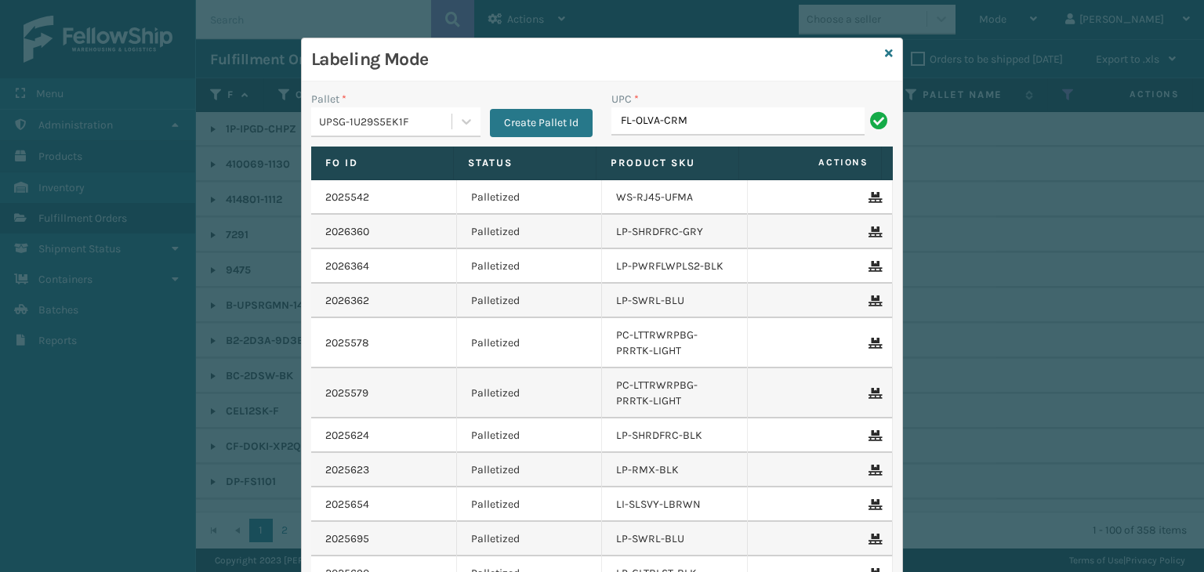
type input "FL-OLVA-CRM"
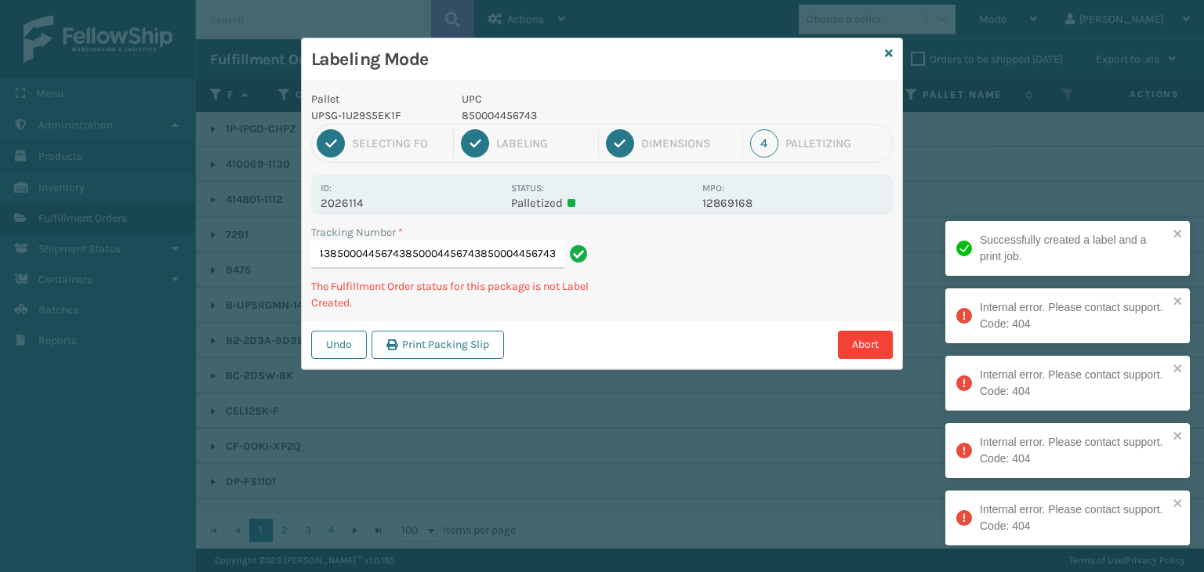
type input "1Z2859F50398802332850004456743850004456743850004456743850004456743850004456743"
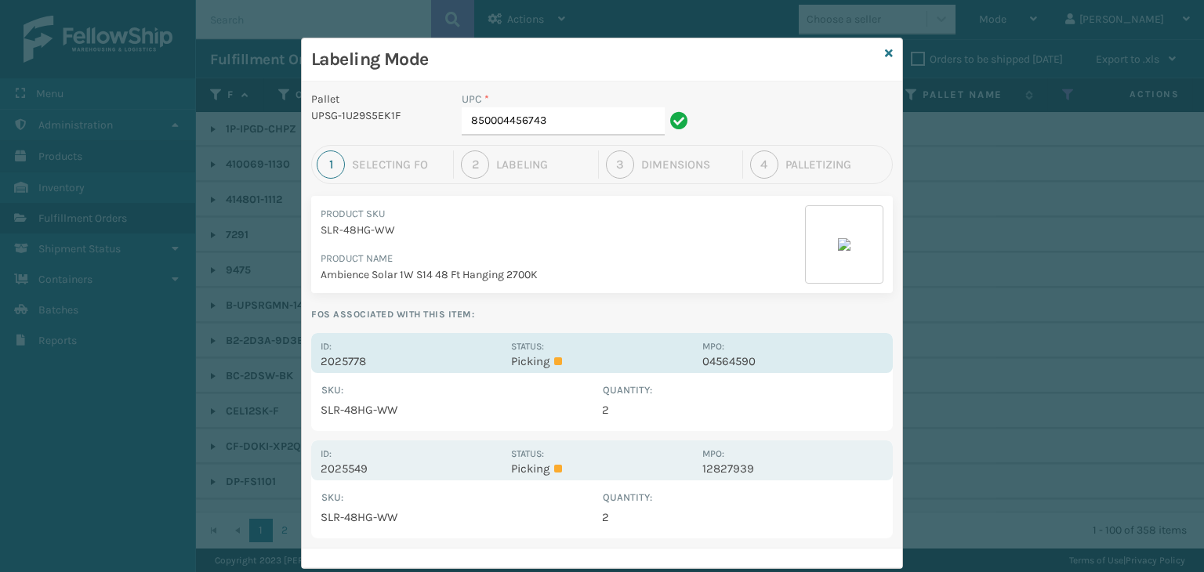
drag, startPoint x: 606, startPoint y: 350, endPoint x: 580, endPoint y: 335, distance: 30.3
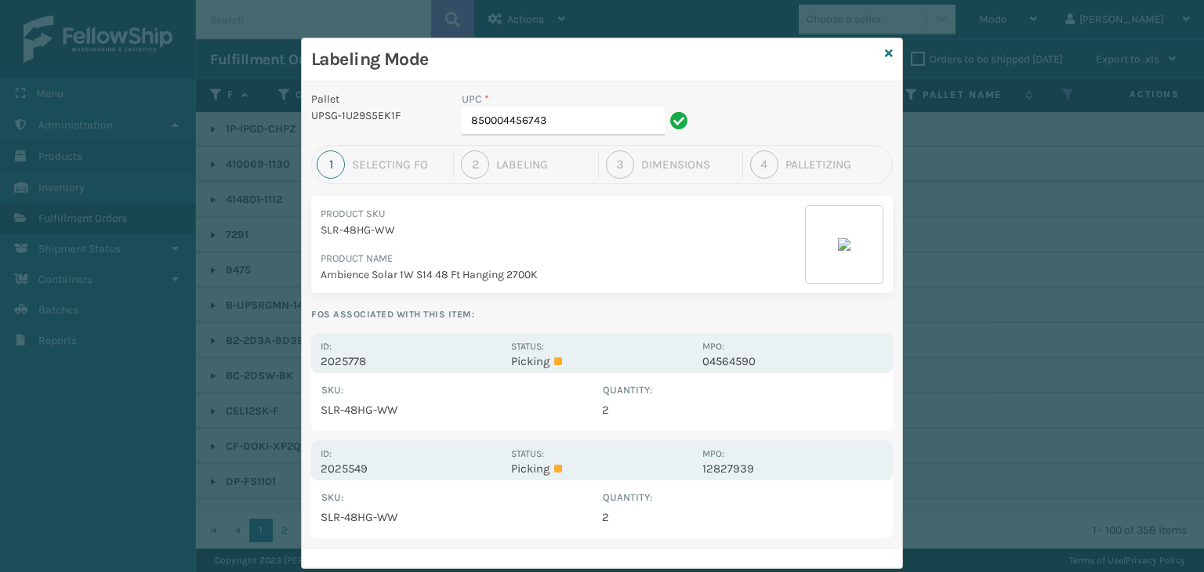
click at [602, 350] on div "Status: Picking" at bounding box center [601, 353] width 181 height 31
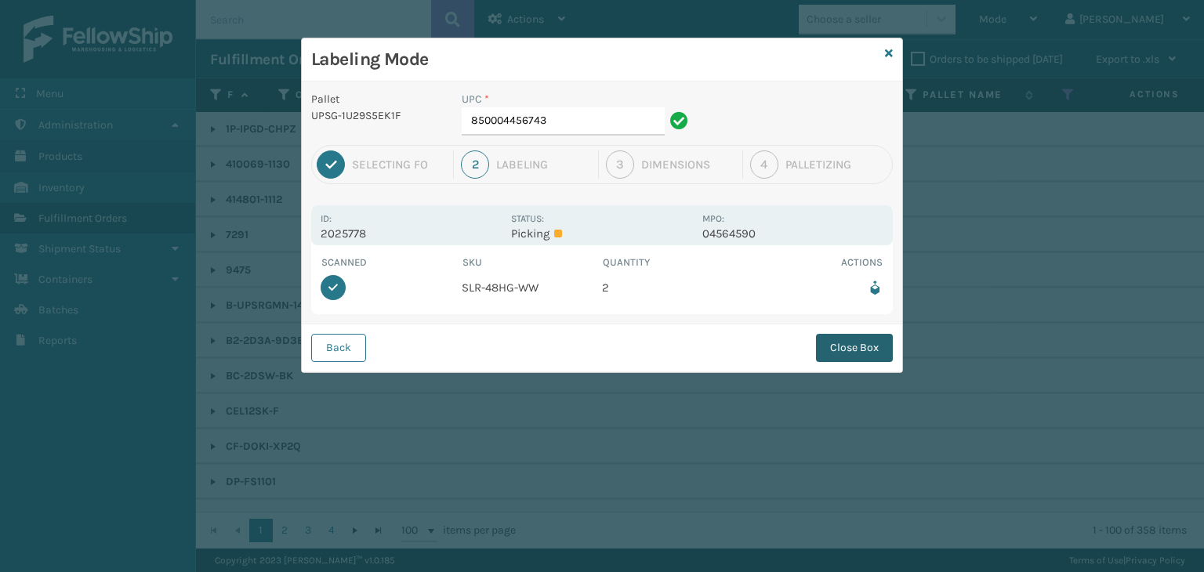
click at [856, 339] on button "Close Box" at bounding box center [854, 348] width 77 height 28
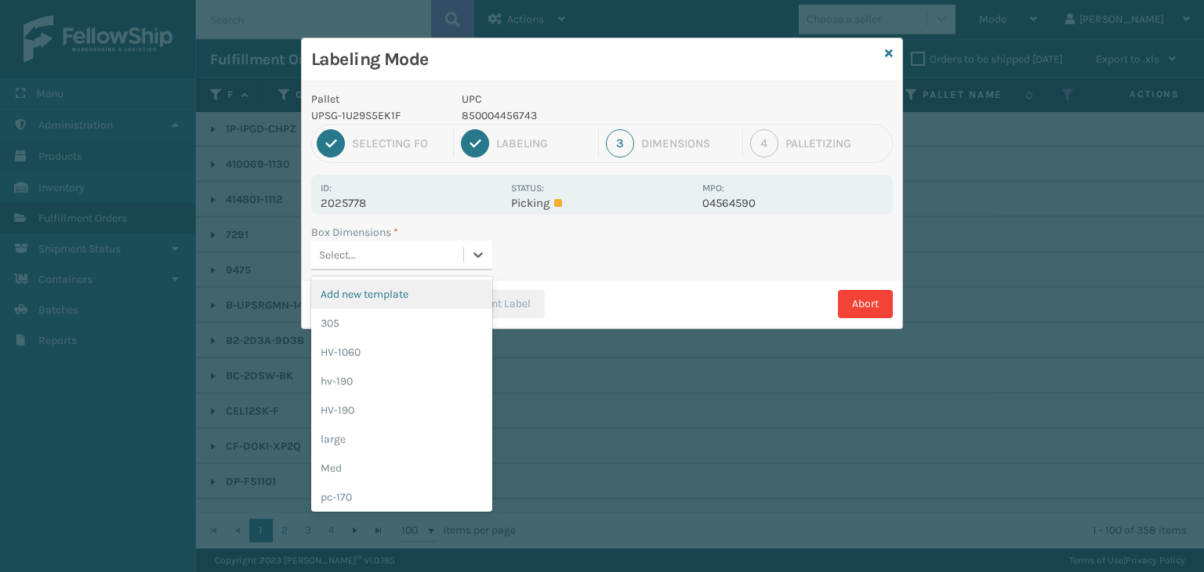
click at [417, 257] on div "Select..." at bounding box center [387, 255] width 152 height 26
click at [412, 471] on div "Med" at bounding box center [401, 468] width 181 height 29
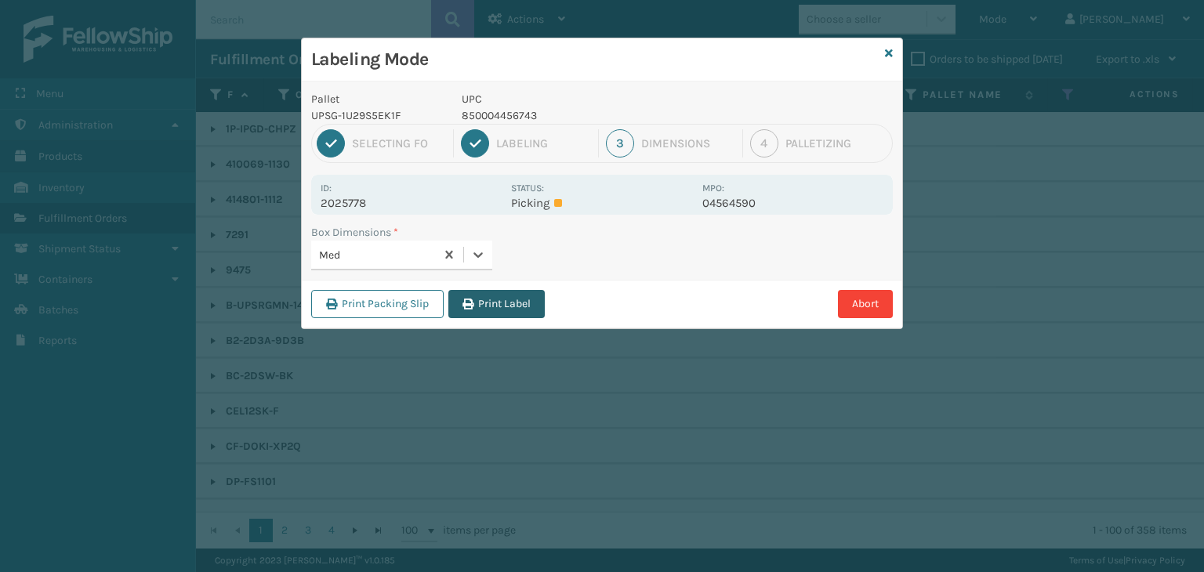
click at [483, 297] on button "Print Label" at bounding box center [497, 304] width 96 height 28
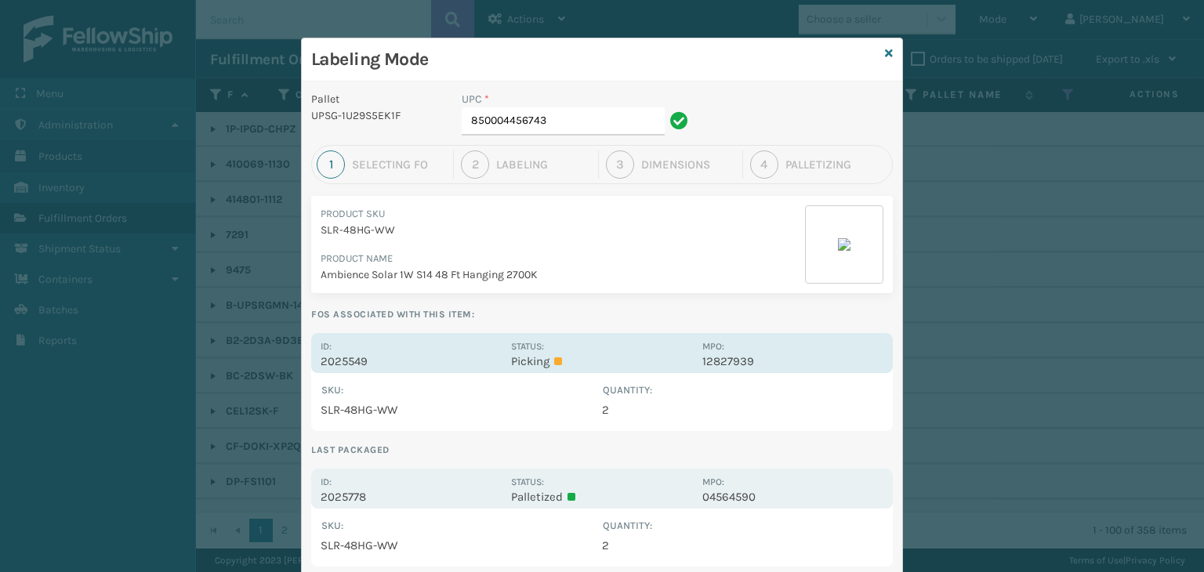
drag, startPoint x: 620, startPoint y: 343, endPoint x: 601, endPoint y: 352, distance: 21.4
click at [612, 343] on div "Status: Picking" at bounding box center [601, 353] width 181 height 31
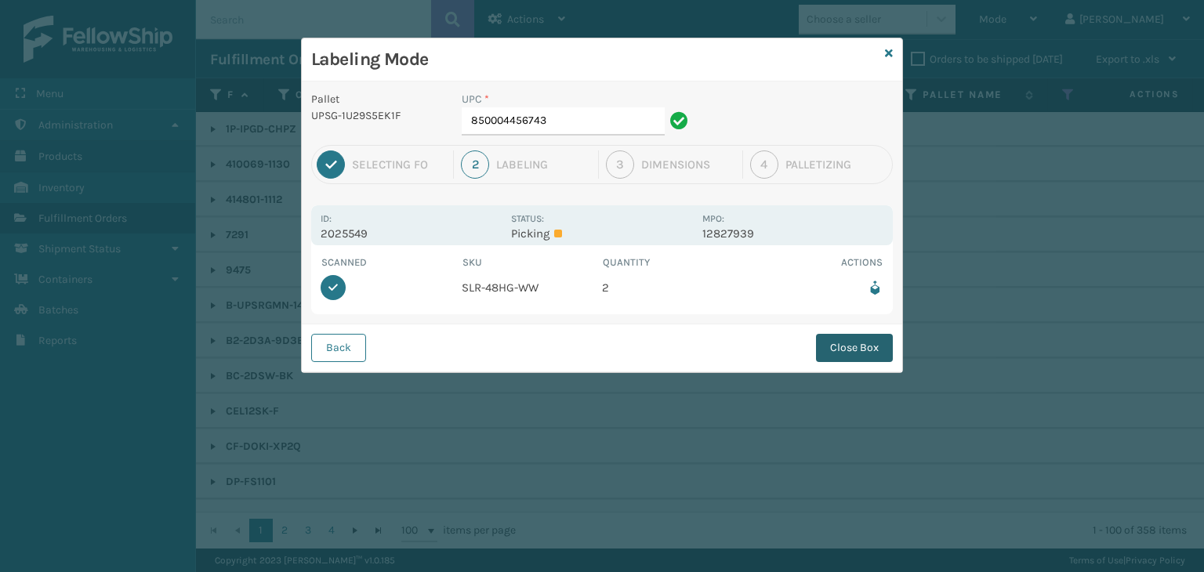
click at [863, 336] on button "Close Box" at bounding box center [854, 348] width 77 height 28
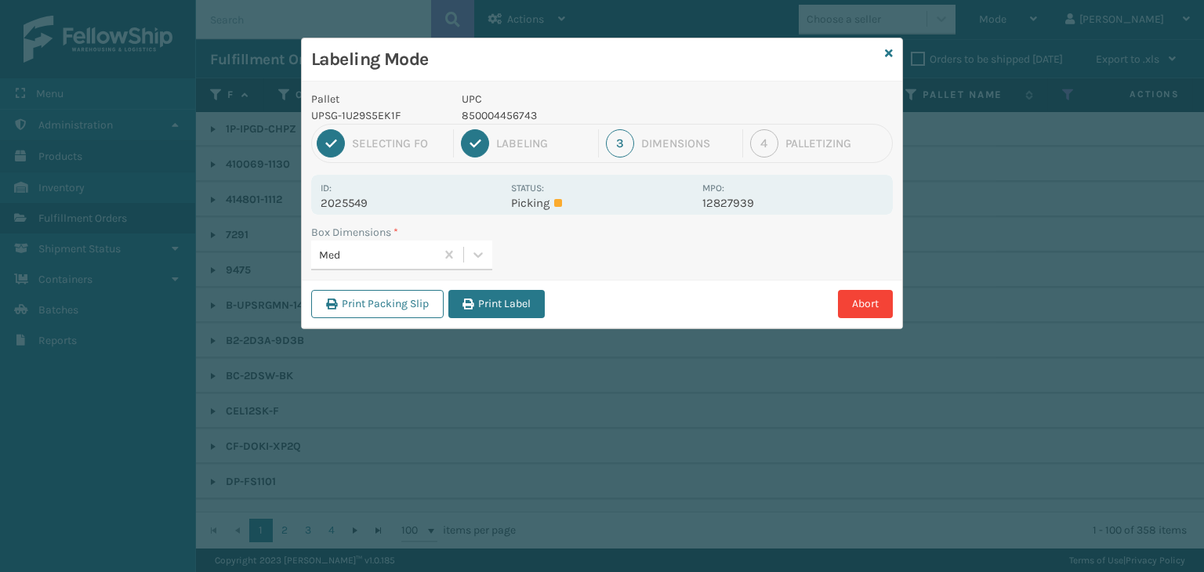
drag, startPoint x: 477, startPoint y: 305, endPoint x: 516, endPoint y: 343, distance: 54.9
click at [478, 305] on button "Print Label" at bounding box center [497, 304] width 96 height 28
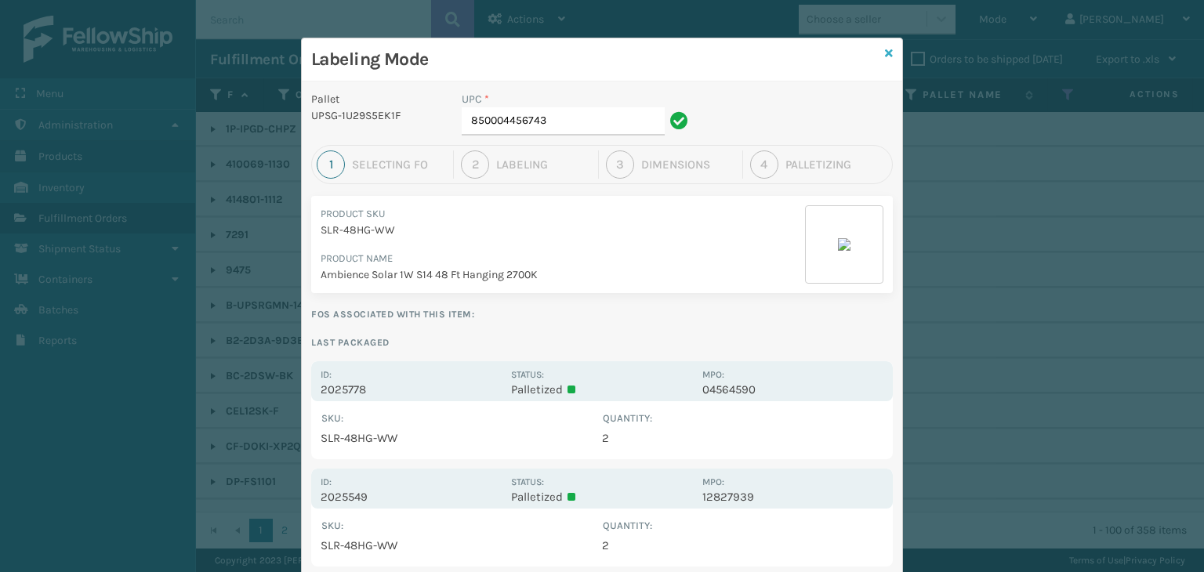
click at [885, 51] on icon at bounding box center [889, 53] width 8 height 11
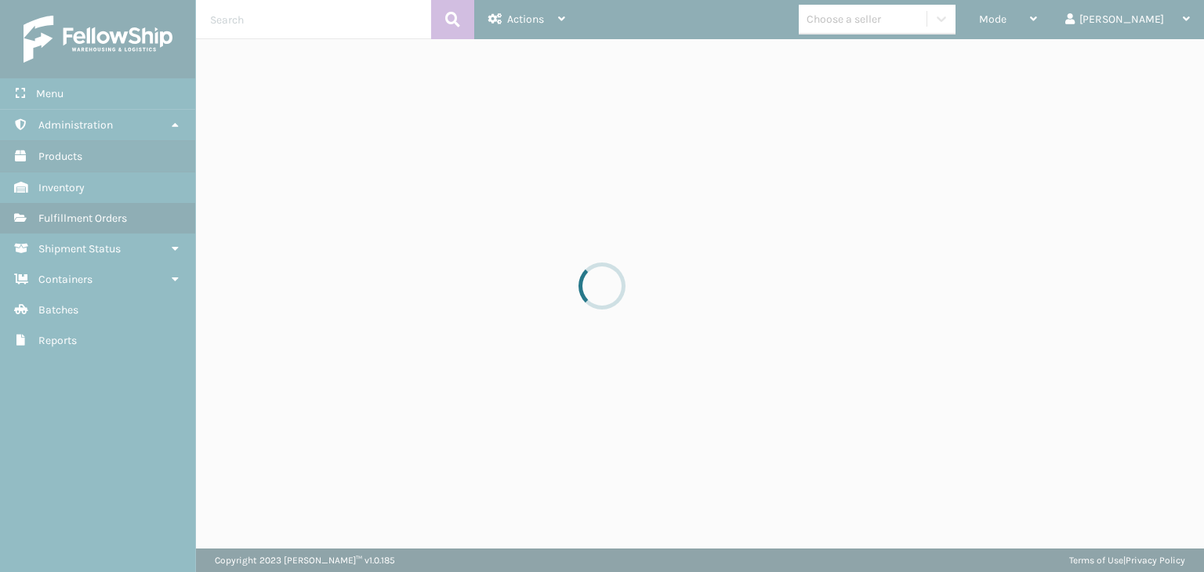
click at [1038, 34] on div at bounding box center [602, 286] width 1204 height 572
click at [1048, 23] on div at bounding box center [602, 286] width 1204 height 572
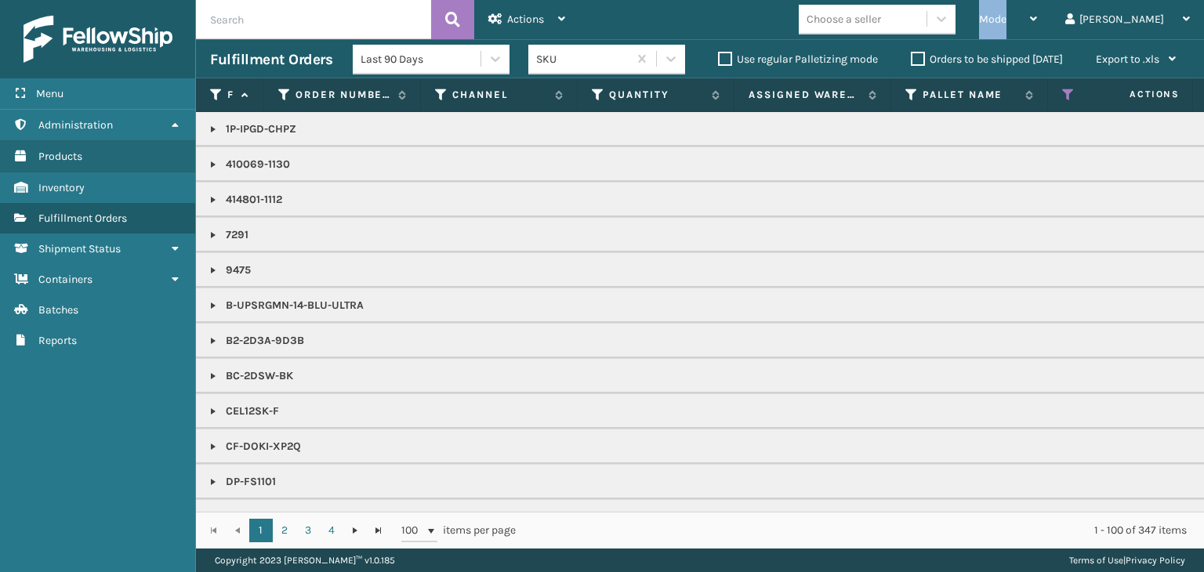
click at [1007, 23] on span "Mode" at bounding box center [992, 19] width 27 height 13
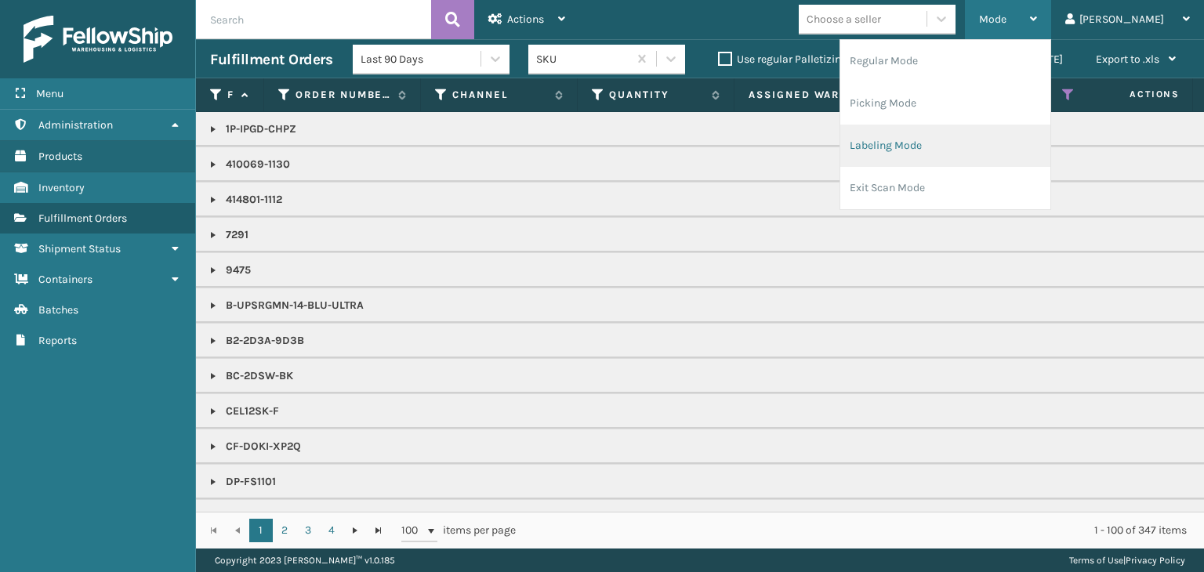
click at [989, 151] on li "Labeling Mode" at bounding box center [946, 146] width 210 height 42
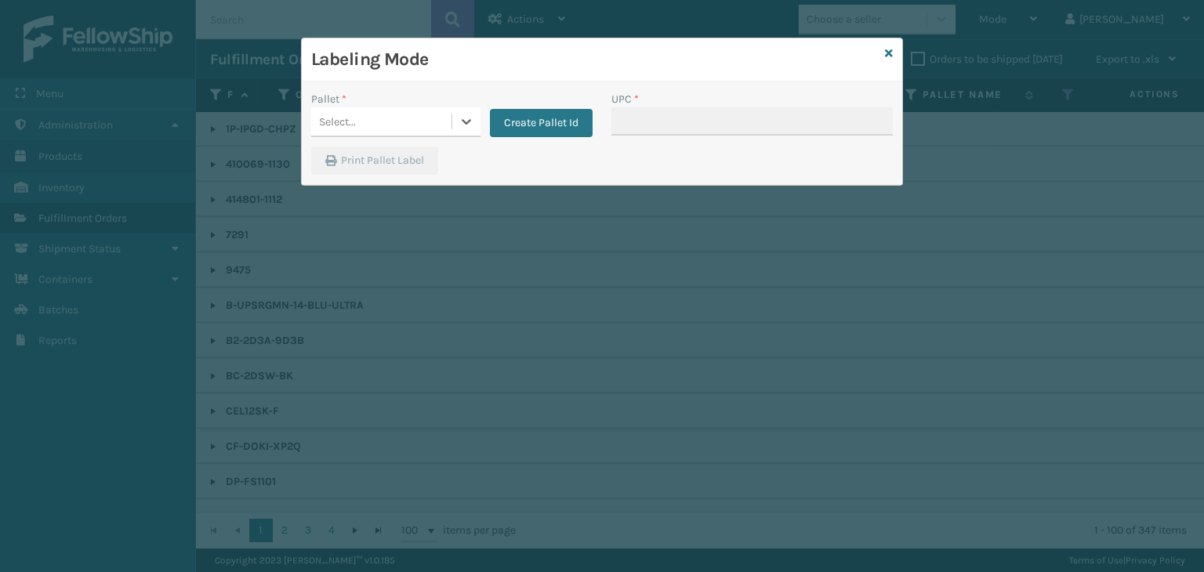
click at [433, 123] on div "Select..." at bounding box center [381, 122] width 140 height 26
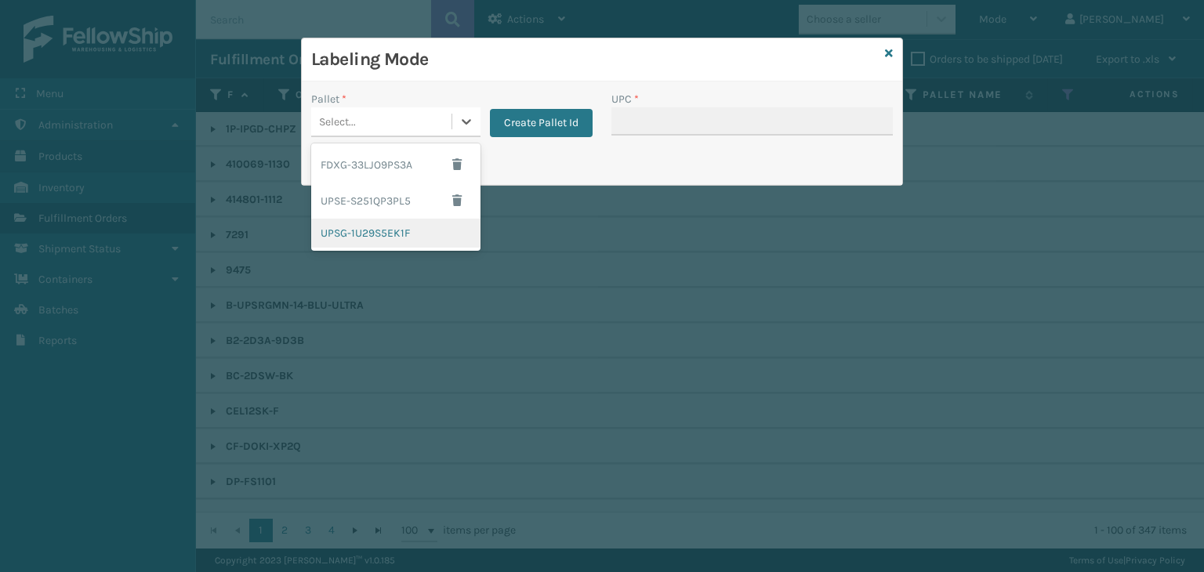
click at [405, 223] on div "UPSG-1U29S5EK1F" at bounding box center [395, 233] width 169 height 29
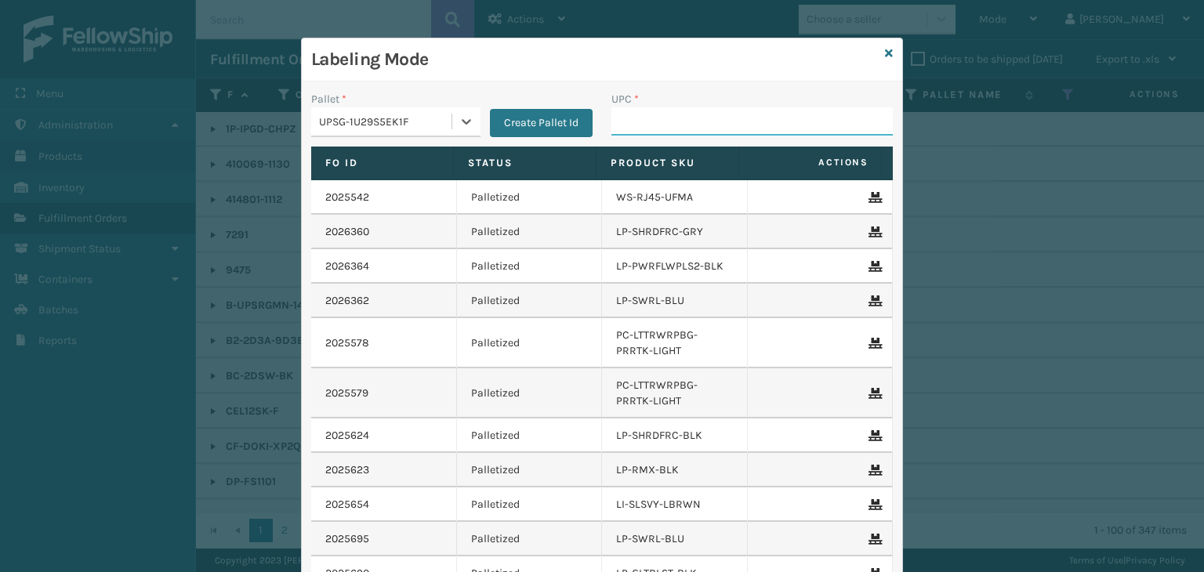
drag, startPoint x: 640, startPoint y: 118, endPoint x: 656, endPoint y: 129, distance: 19.6
click at [640, 118] on input "UPC *" at bounding box center [752, 121] width 281 height 28
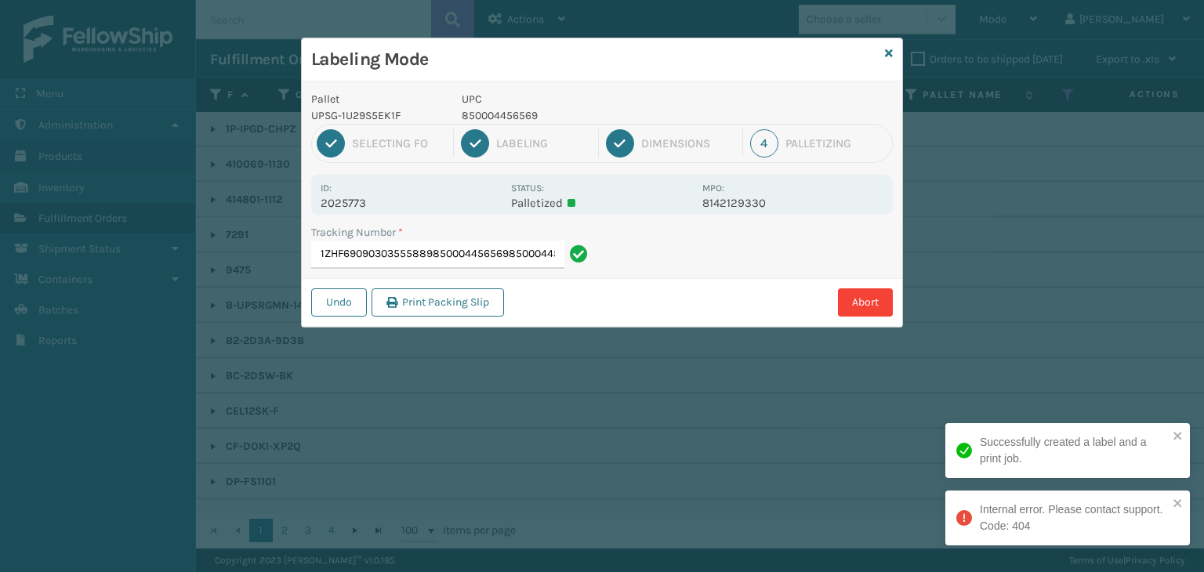
type input "1ZHF69090303555889850004456569850004456569"
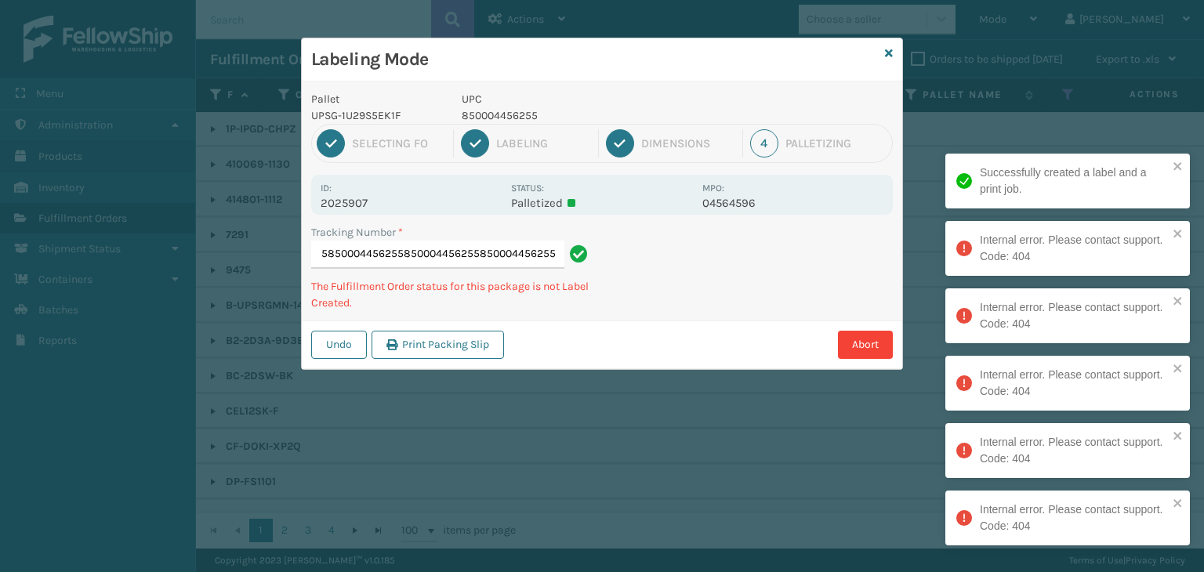
type input "1Z2859F503907793748500044562558500044562558500044562558500044562558500044562558…"
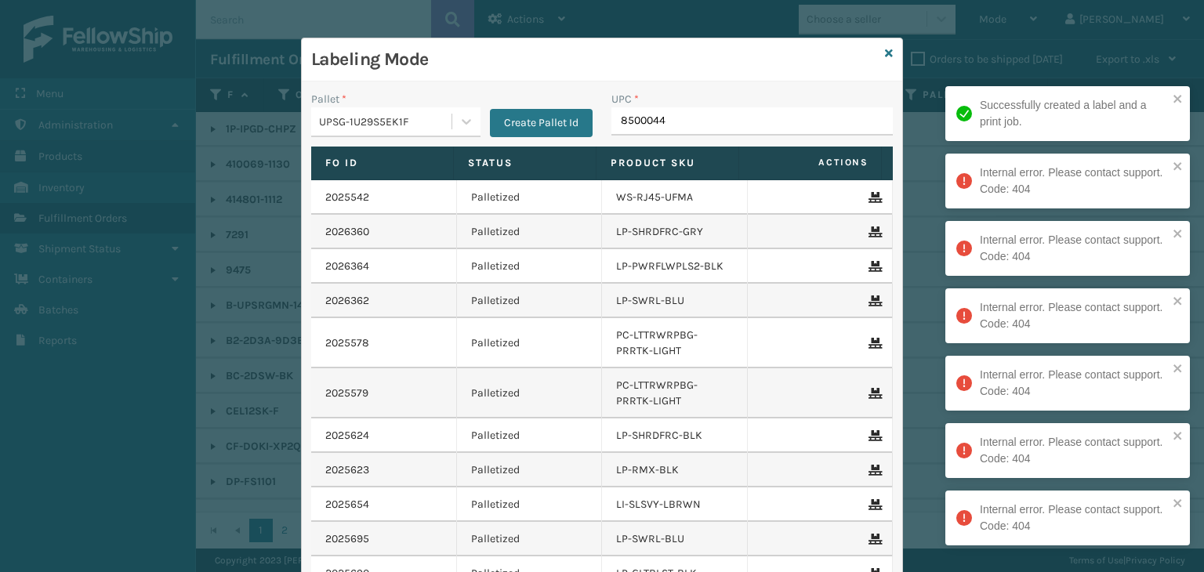
type input "85000445"
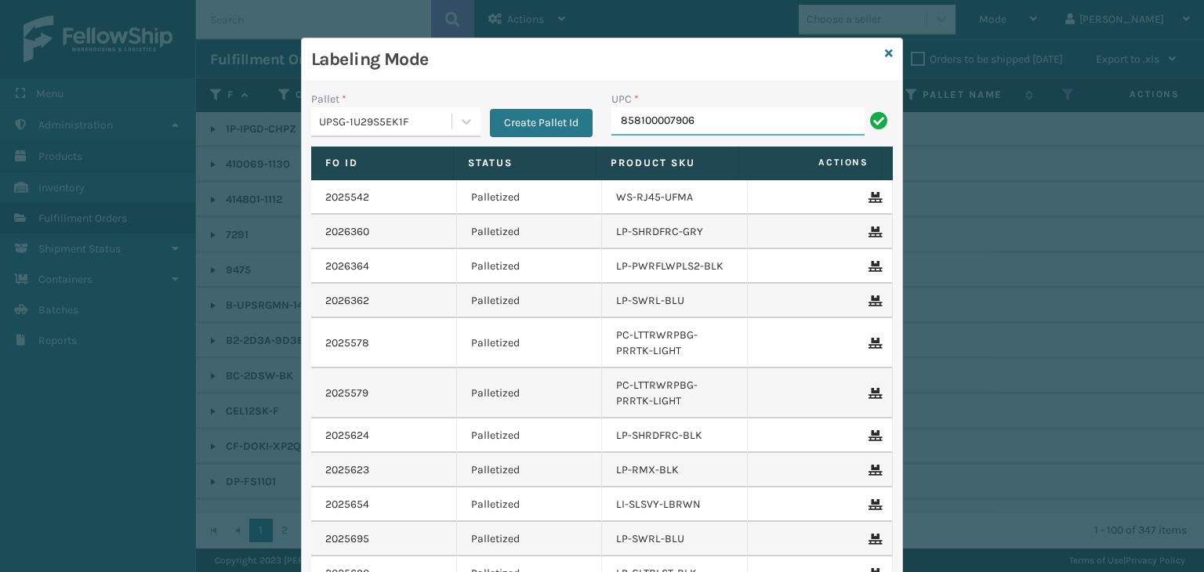
type input "858100007906"
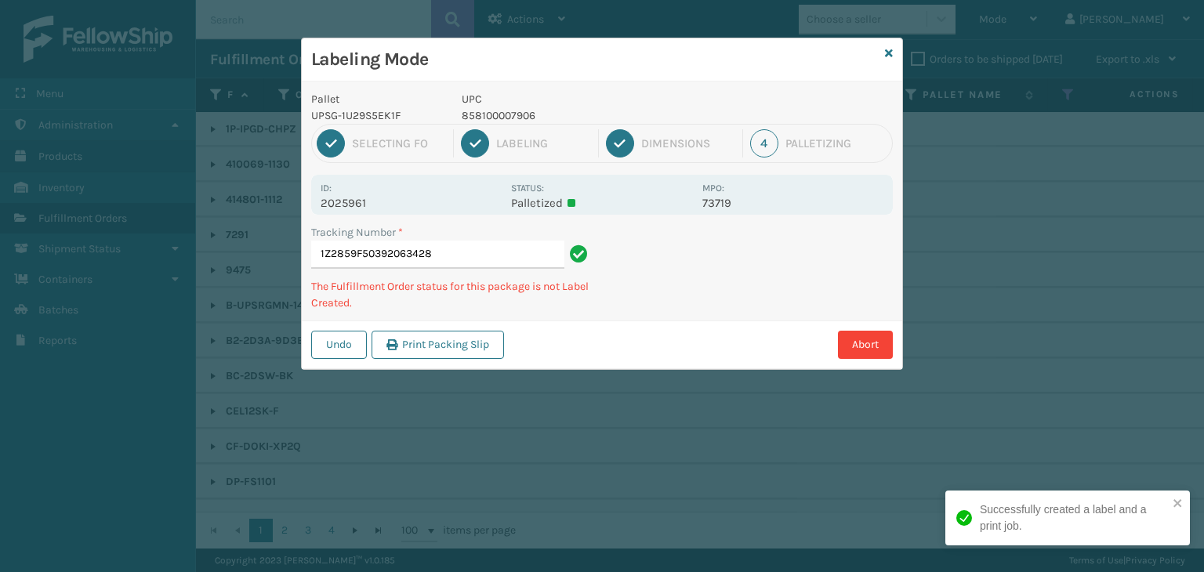
click at [490, 111] on p "858100007906" at bounding box center [577, 115] width 231 height 16
copy p "858100007906"
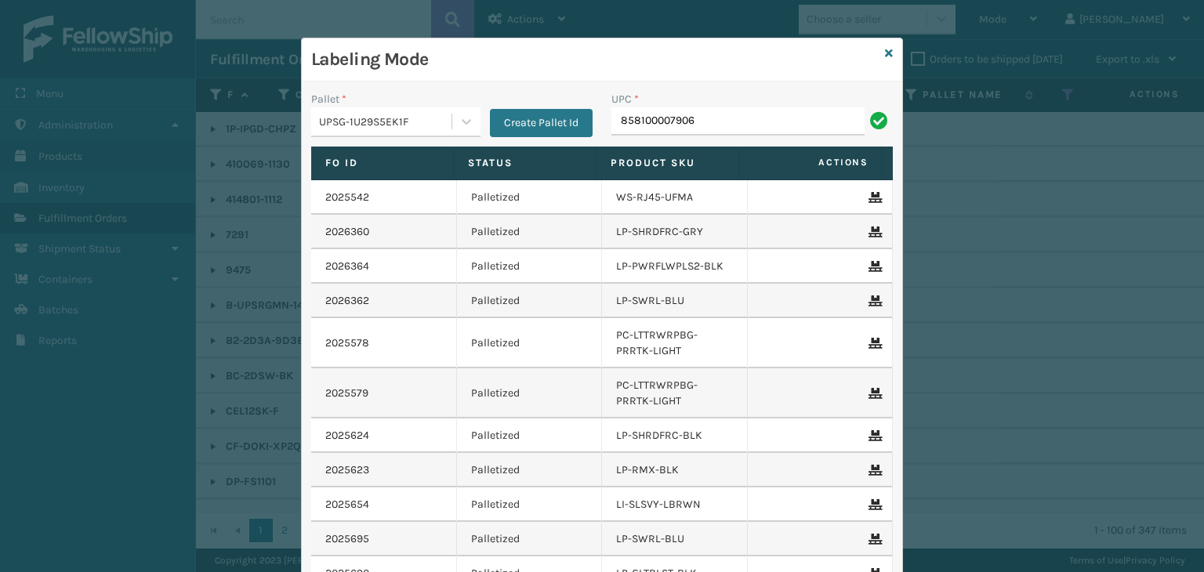
type input "858100007906"
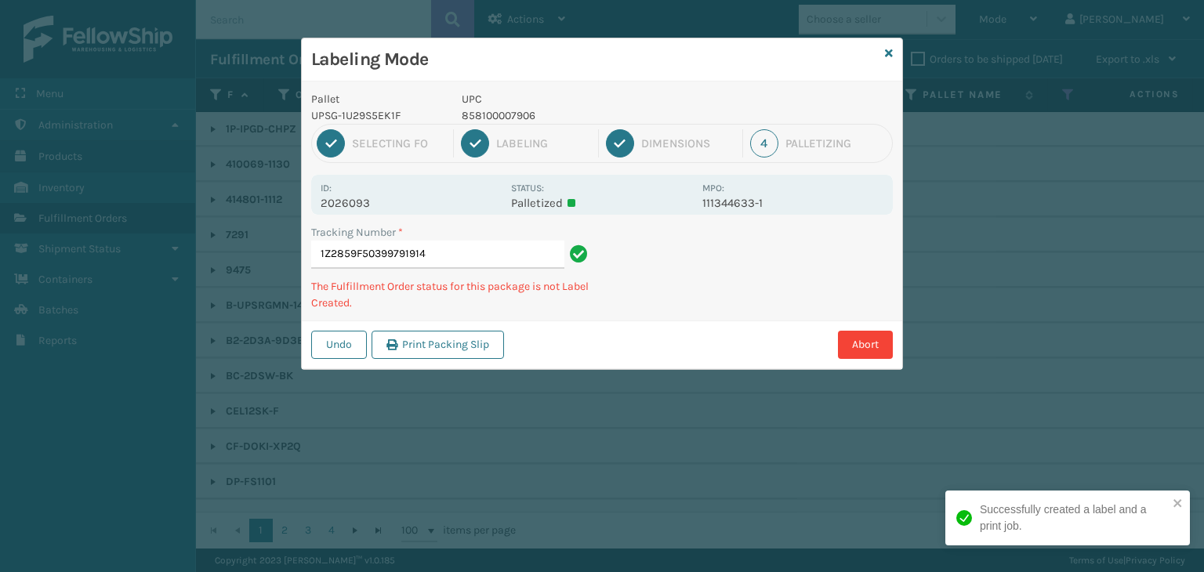
type input "1Z2859F50399791914858100007906"
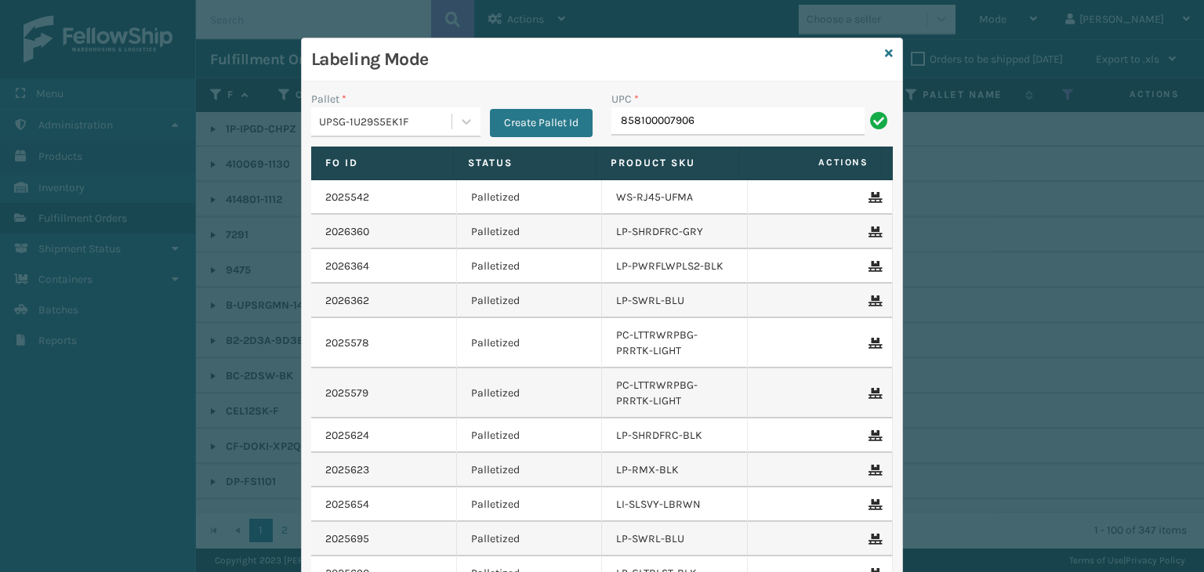
type input "858100007906"
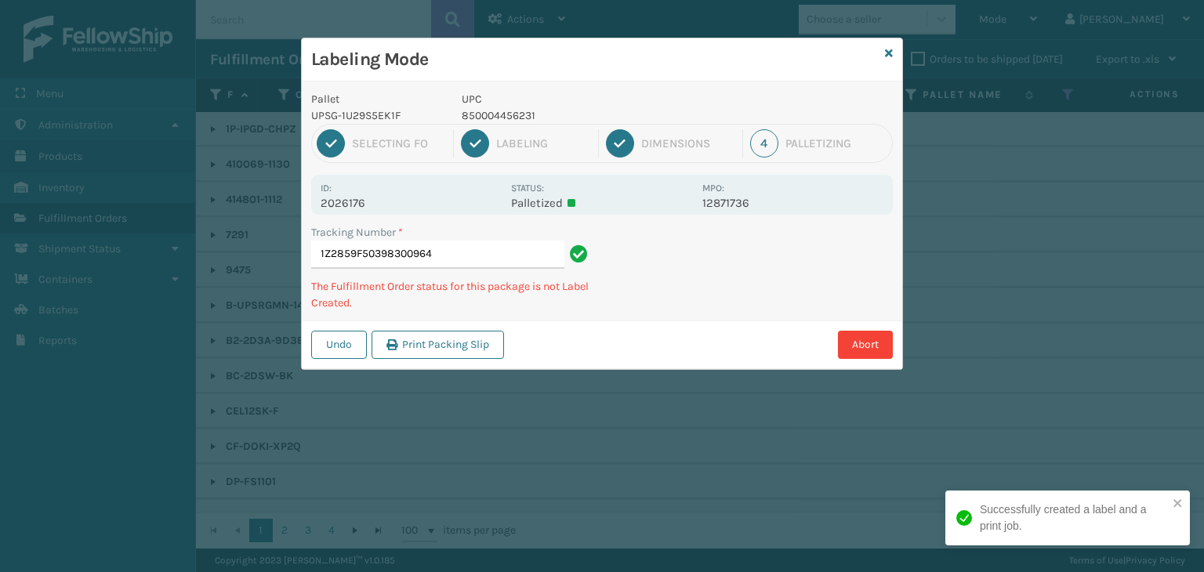
click at [518, 113] on p "850004456231" at bounding box center [577, 115] width 231 height 16
copy p "850004456231"
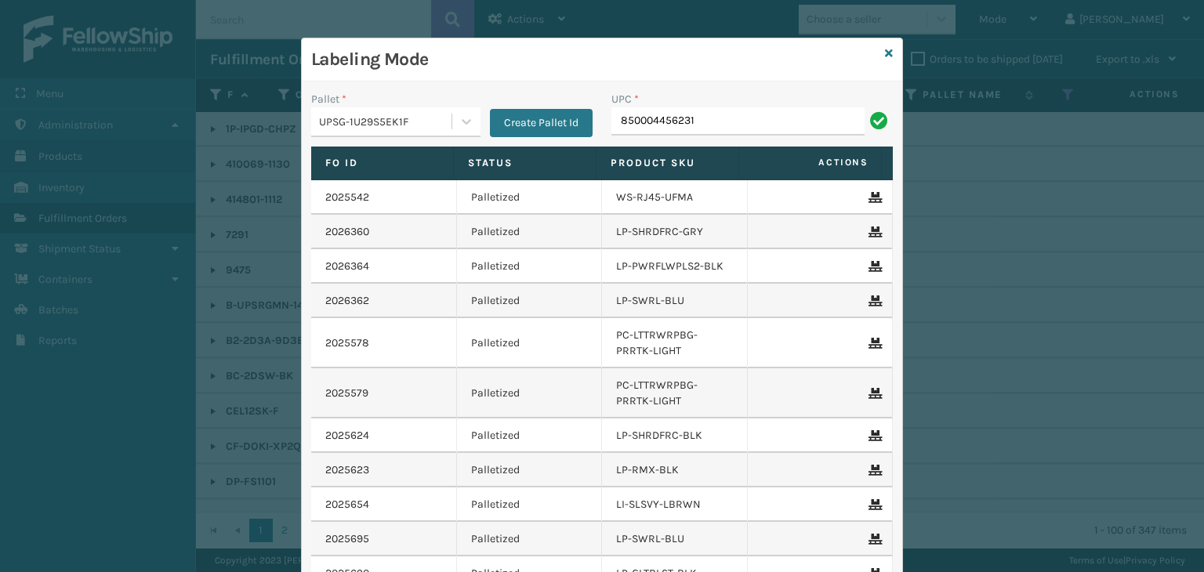
type input "850004456231"
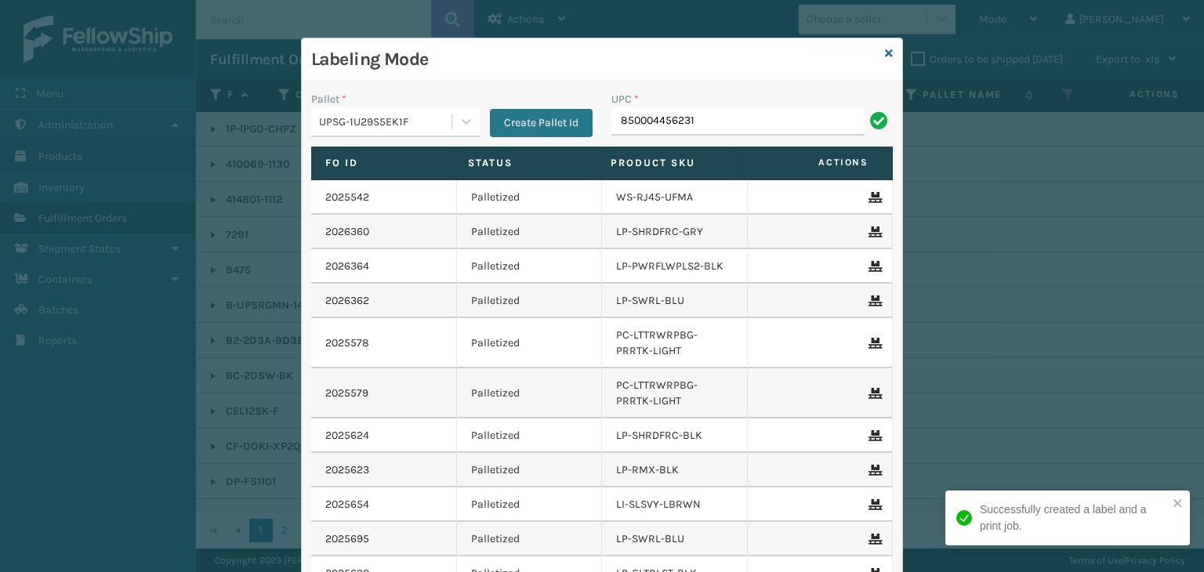
type input "850004456231"
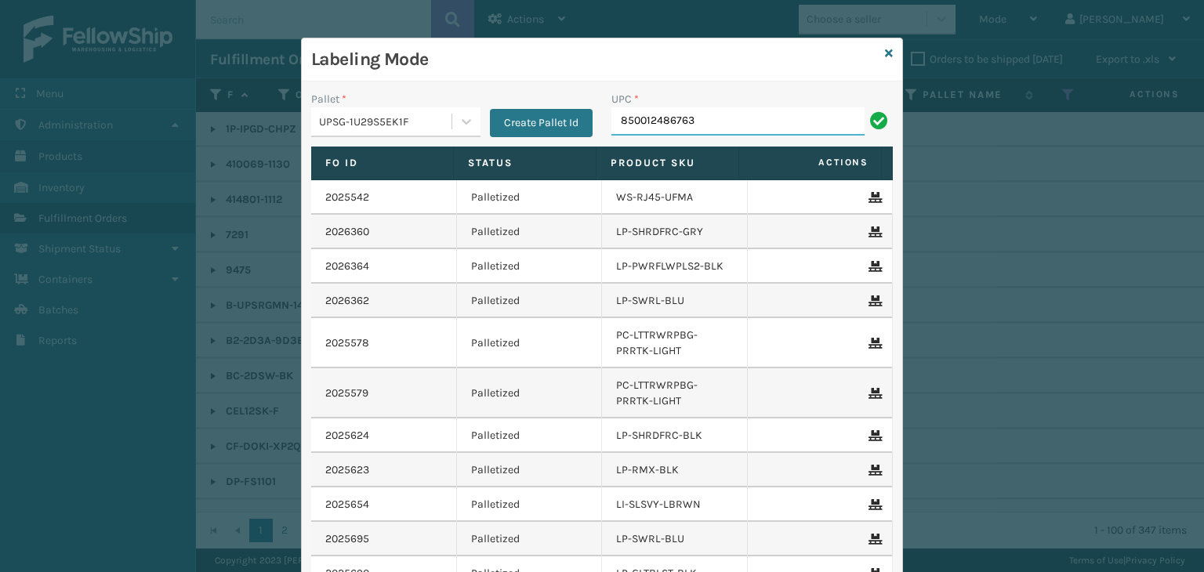
type input "850012486763"
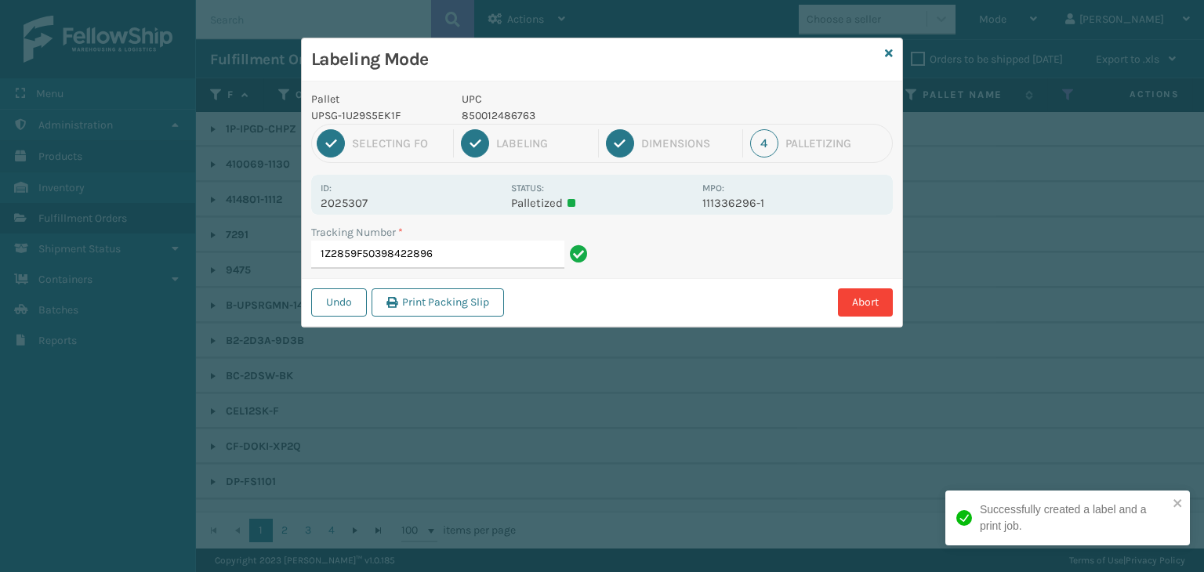
click at [502, 118] on p "850012486763" at bounding box center [577, 115] width 231 height 16
copy p "850012486763"
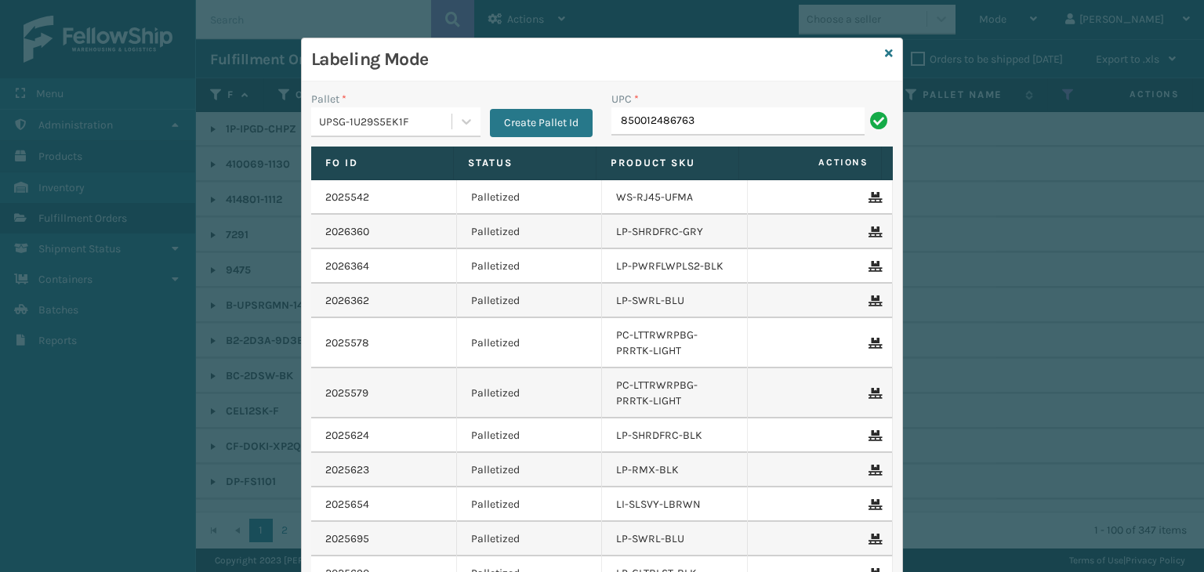
type input "850012486763"
type input "858100007920"
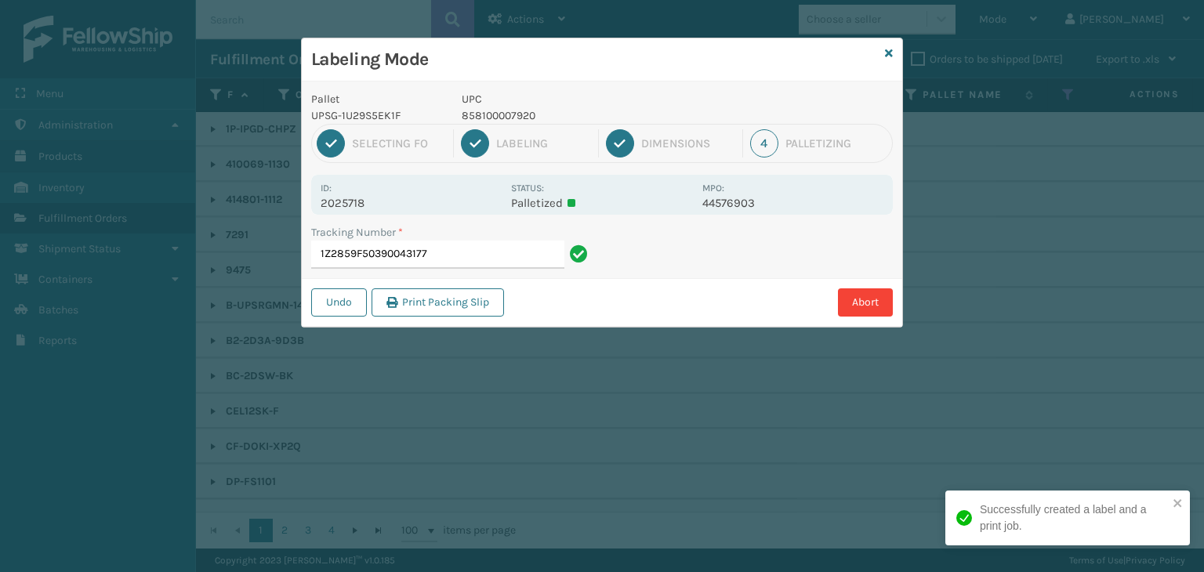
click at [499, 104] on p "UPC" at bounding box center [577, 99] width 231 height 16
click at [504, 110] on p "858100007920" at bounding box center [577, 115] width 231 height 16
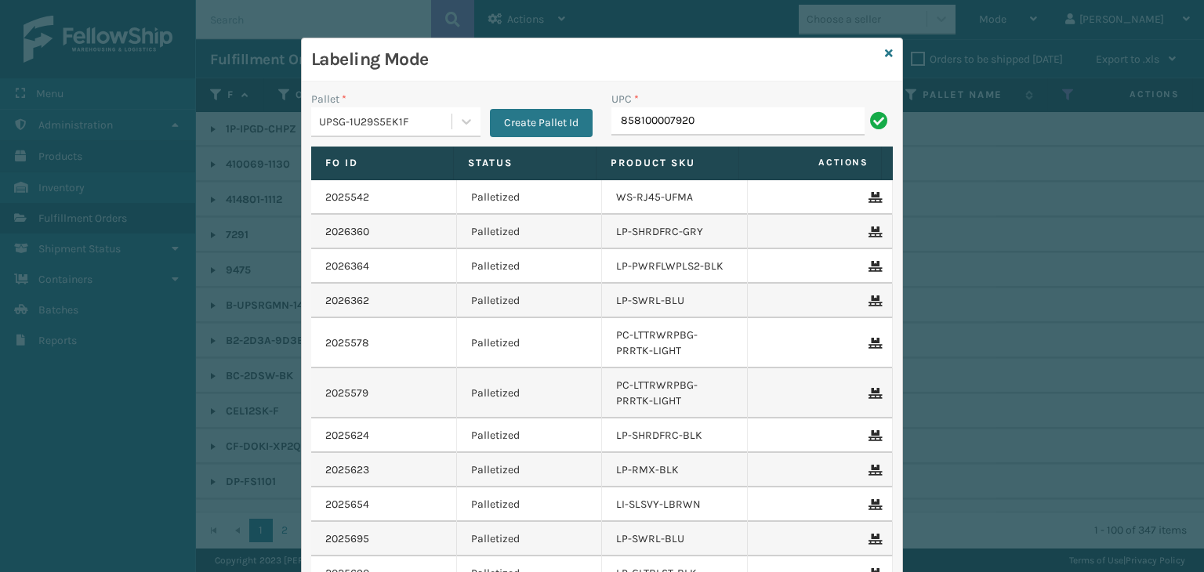
type input "858100007920"
click at [885, 53] on icon at bounding box center [889, 53] width 8 height 11
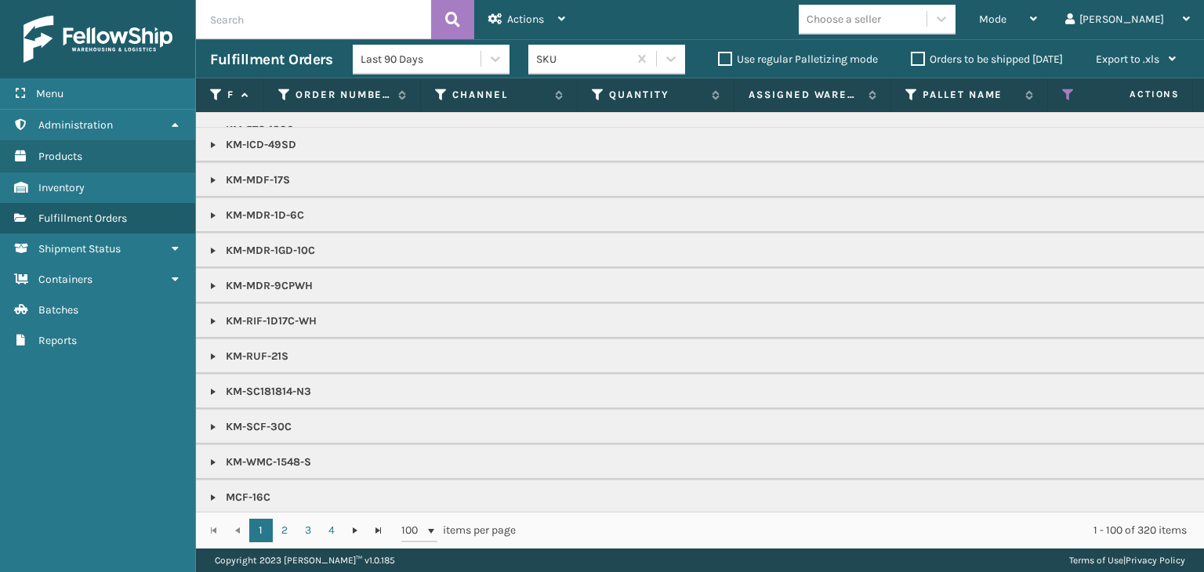
scroll to position [1333, 0]
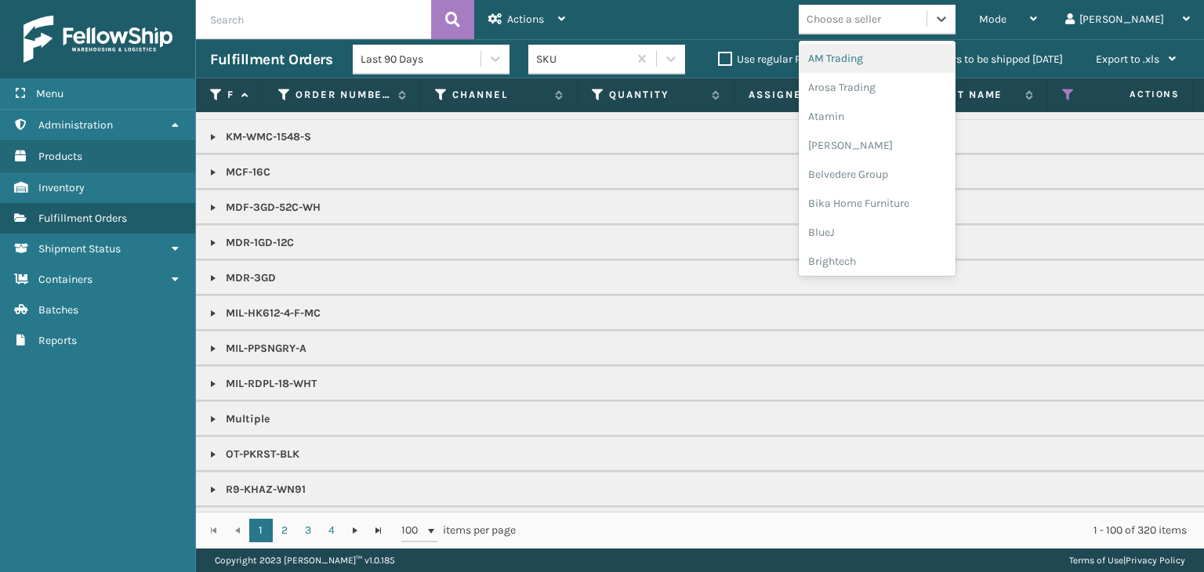
click at [881, 25] on div "Choose a seller" at bounding box center [844, 19] width 74 height 16
type input "LI"
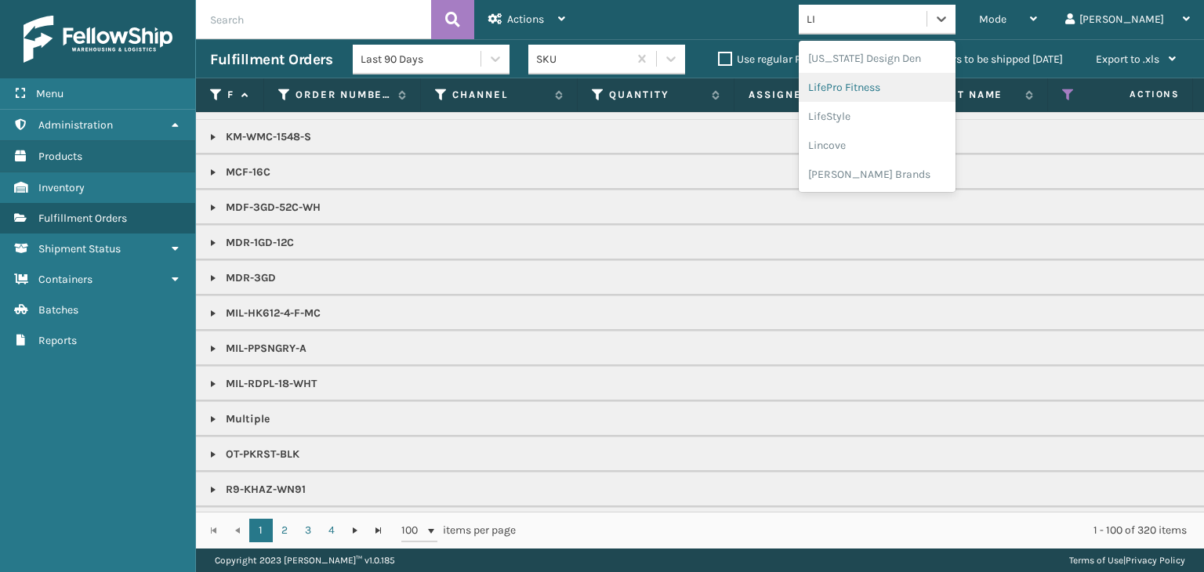
click at [909, 98] on div "LifePro Fitness" at bounding box center [877, 87] width 157 height 29
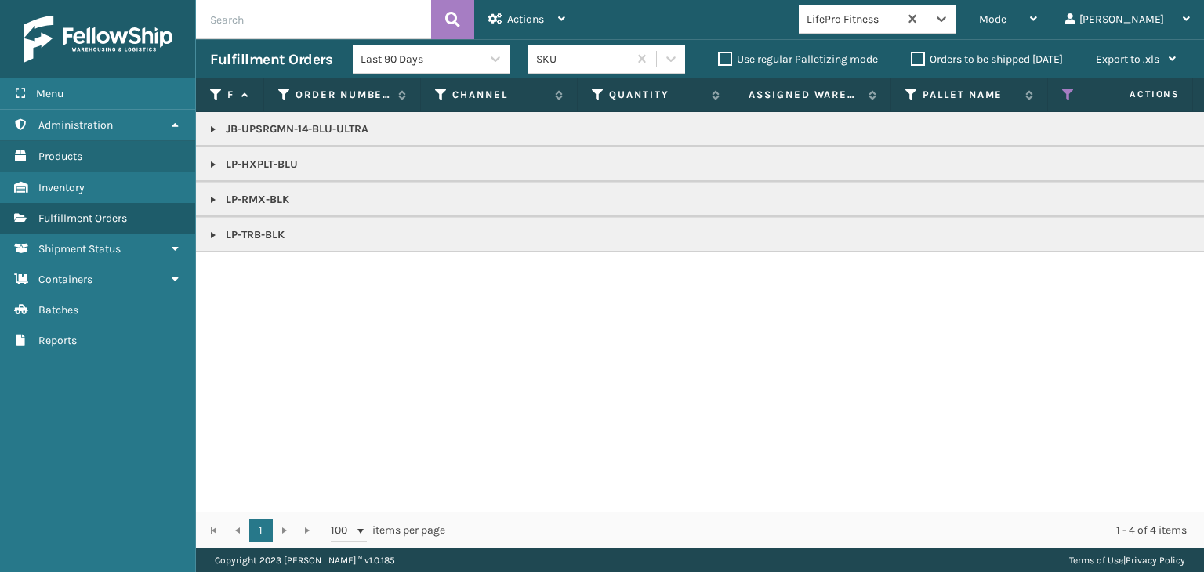
click at [214, 162] on link at bounding box center [213, 164] width 13 height 13
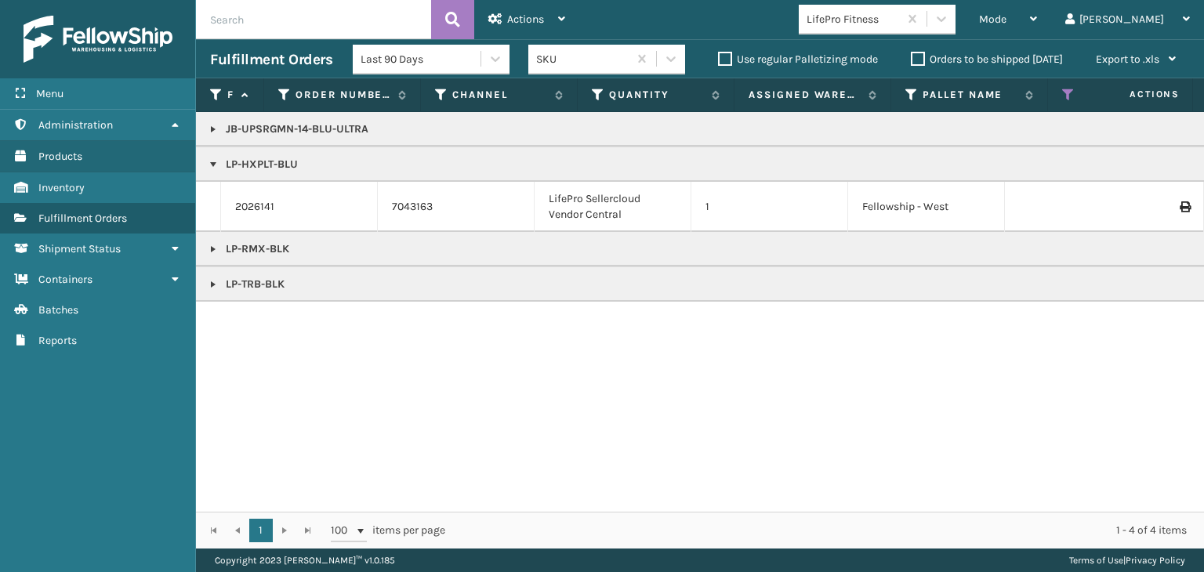
click at [216, 246] on link at bounding box center [213, 249] width 13 height 13
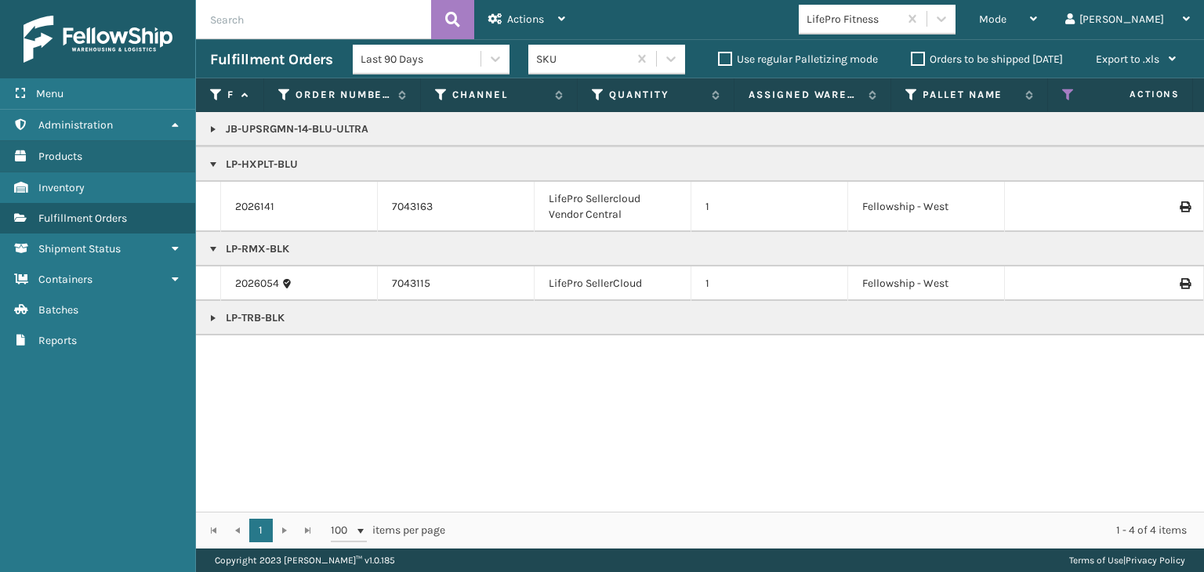
click at [264, 162] on p "LP-HXPLT-BLU" at bounding box center [1208, 165] width 1996 height 16
click at [252, 252] on p "LP-RMX-BLK" at bounding box center [1208, 250] width 1996 height 16
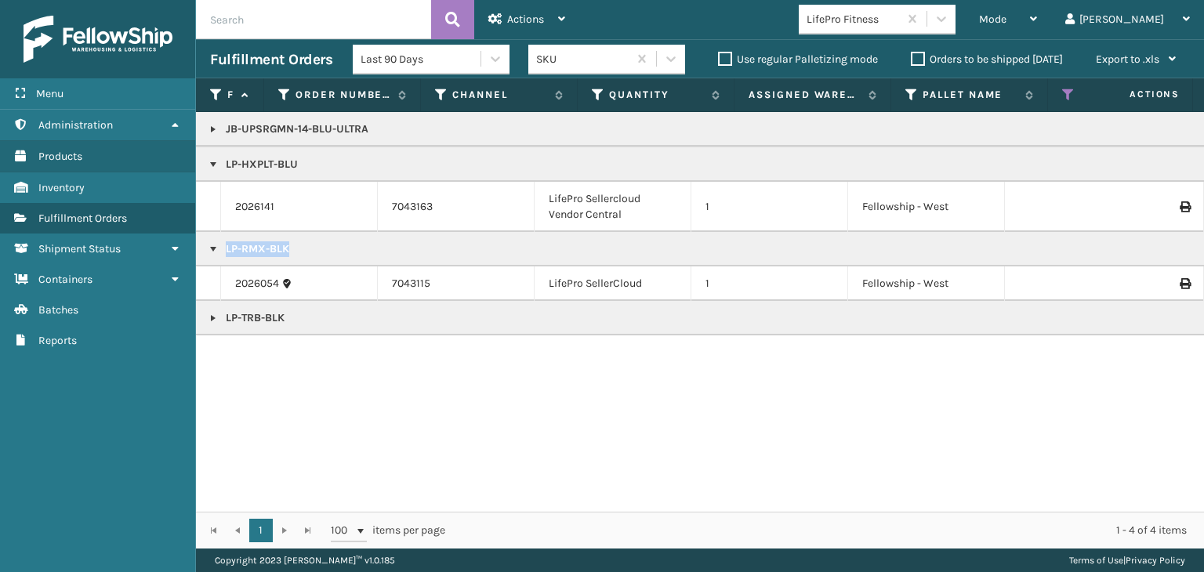
click at [252, 252] on p "LP-RMX-BLK" at bounding box center [1208, 250] width 1996 height 16
click at [254, 319] on p "LP-TRB-BLK" at bounding box center [1208, 319] width 1996 height 16
click at [251, 320] on p "LP-TRB-BLK" at bounding box center [1208, 319] width 1996 height 16
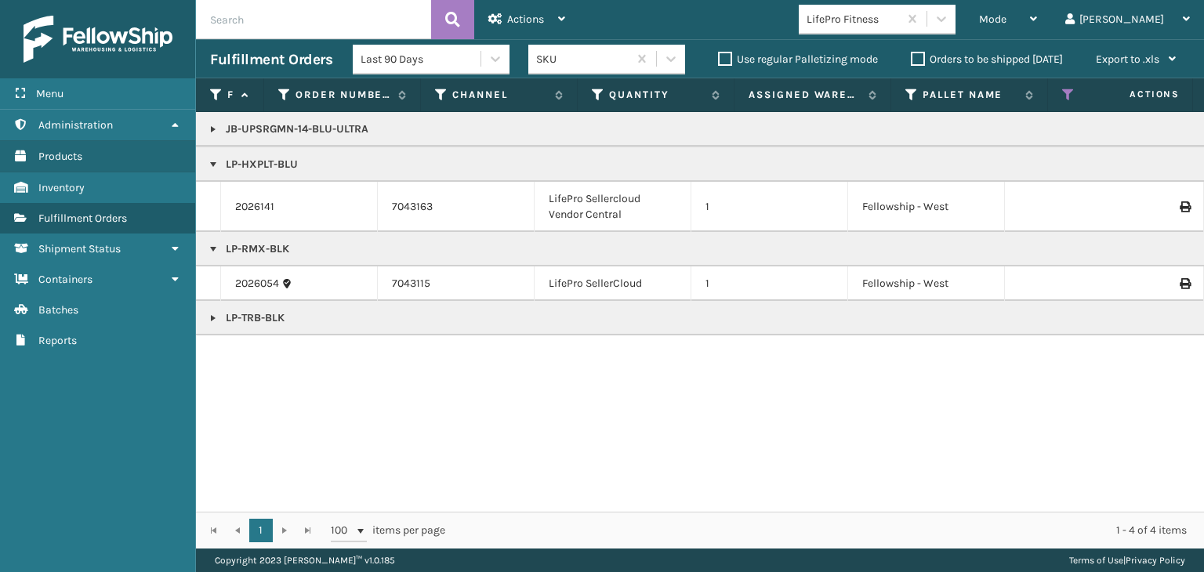
click at [264, 252] on p "LP-RMX-BLK" at bounding box center [1208, 250] width 1996 height 16
click at [1007, 16] on span "Mode" at bounding box center [992, 19] width 27 height 13
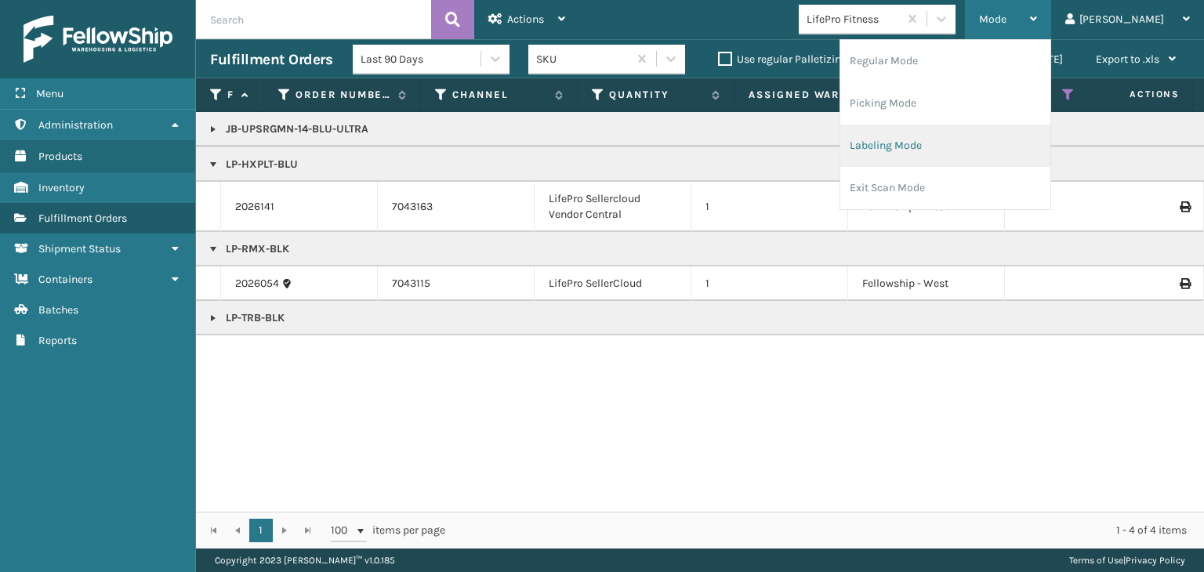
click at [946, 152] on li "Labeling Mode" at bounding box center [946, 146] width 210 height 42
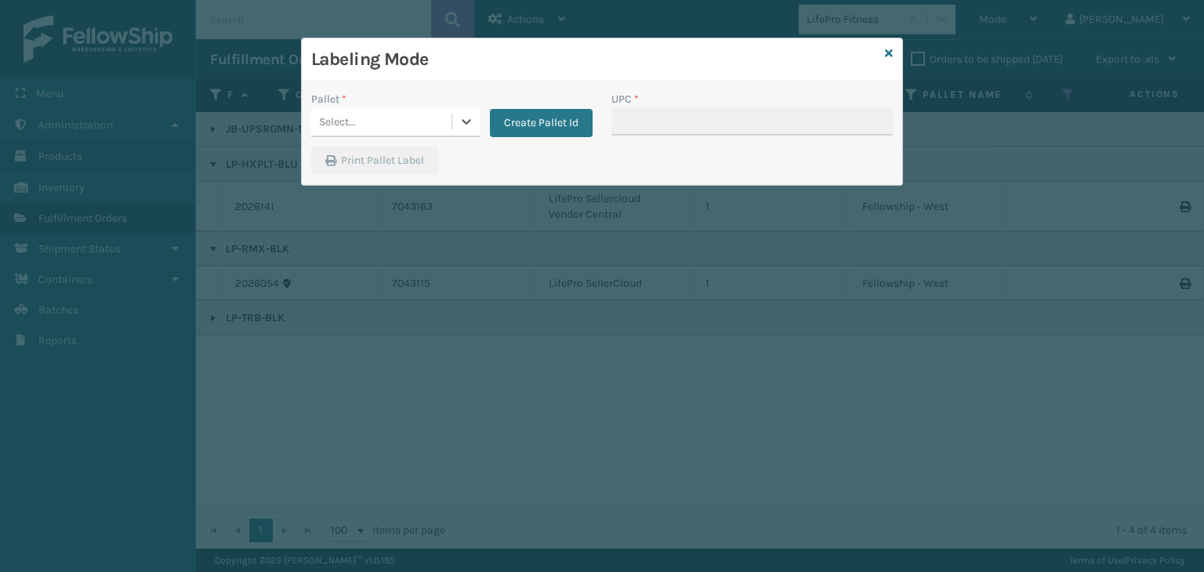
click at [358, 123] on div "Select..." at bounding box center [381, 122] width 140 height 26
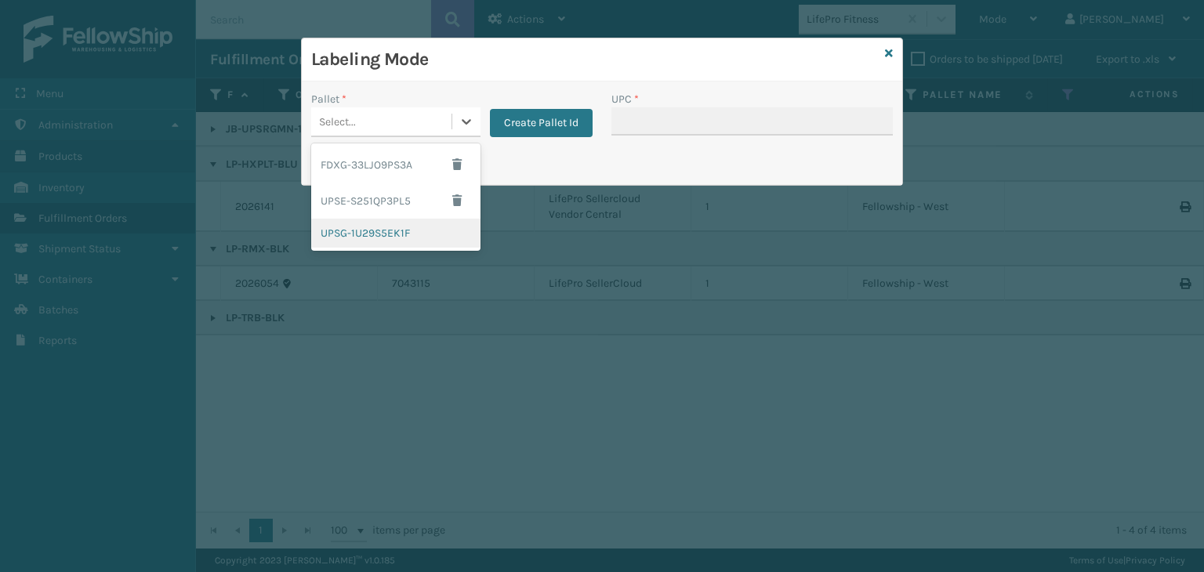
click at [405, 233] on div "UPSG-1U29S5EK1F" at bounding box center [395, 233] width 169 height 29
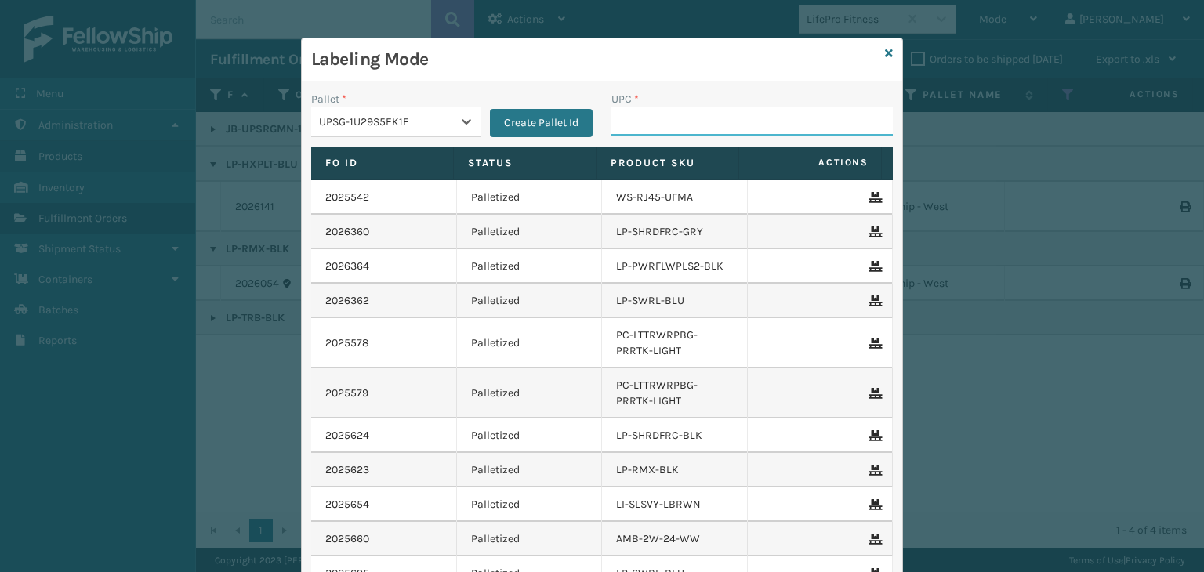
drag, startPoint x: 692, startPoint y: 126, endPoint x: 681, endPoint y: 128, distance: 10.3
click at [692, 126] on input "UPC *" at bounding box center [752, 121] width 281 height 28
type input "LP-TRB-BLK"
click at [878, 48] on div "Labeling Mode" at bounding box center [602, 59] width 601 height 43
click at [888, 54] on div "Labeling Mode Pallet * UPSG-1U29S5EK1F Create Pallet Id UPC * Fo Id Status Prod…" at bounding box center [602, 357] width 602 height 638
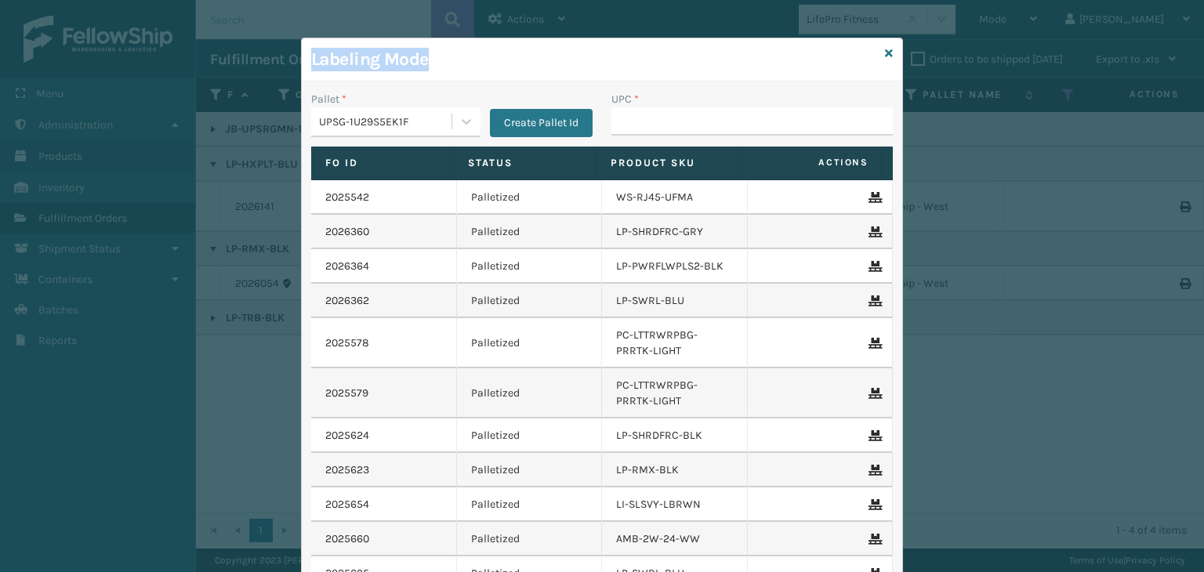
click at [888, 54] on div "Labeling Mode" at bounding box center [602, 59] width 601 height 43
click at [885, 49] on icon at bounding box center [889, 53] width 8 height 11
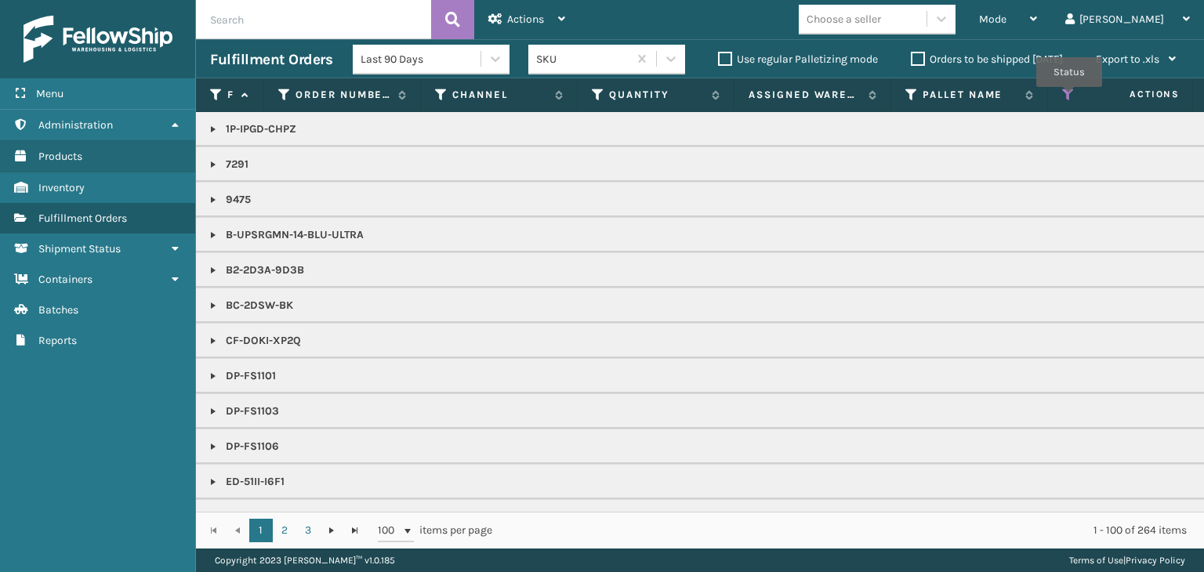
drag, startPoint x: 1070, startPoint y: 98, endPoint x: 1022, endPoint y: 111, distance: 48.9
click at [1064, 104] on th "Status" at bounding box center [1126, 95] width 157 height 34
click at [1064, 100] on icon at bounding box center [1068, 95] width 13 height 14
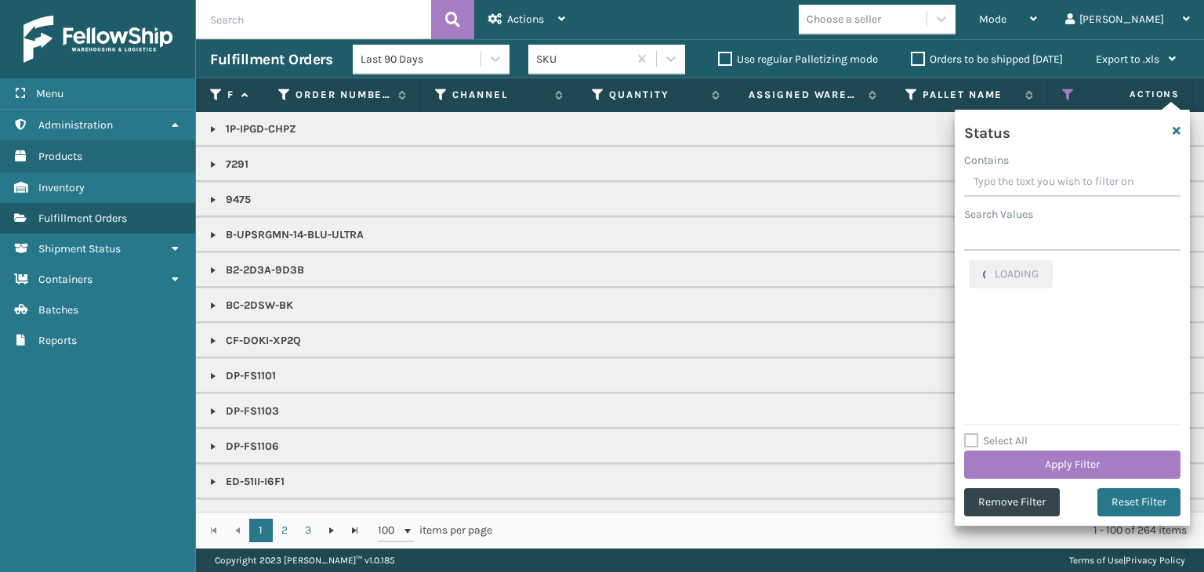
click at [1031, 449] on div "Select All Apply Filter" at bounding box center [1072, 455] width 216 height 47
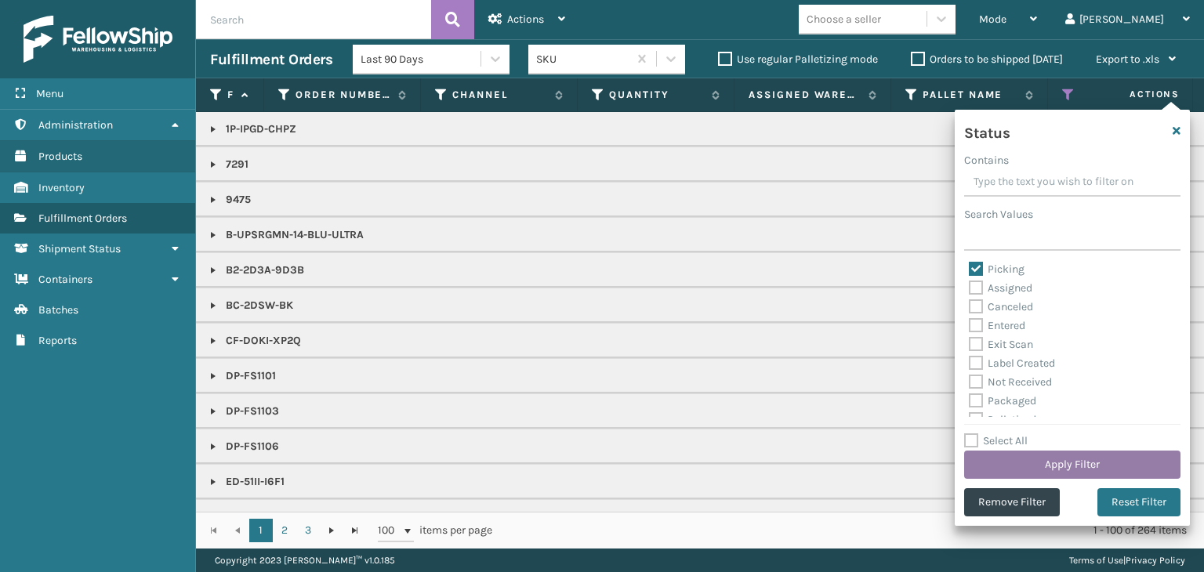
click at [1017, 452] on button "Apply Filter" at bounding box center [1072, 465] width 216 height 28
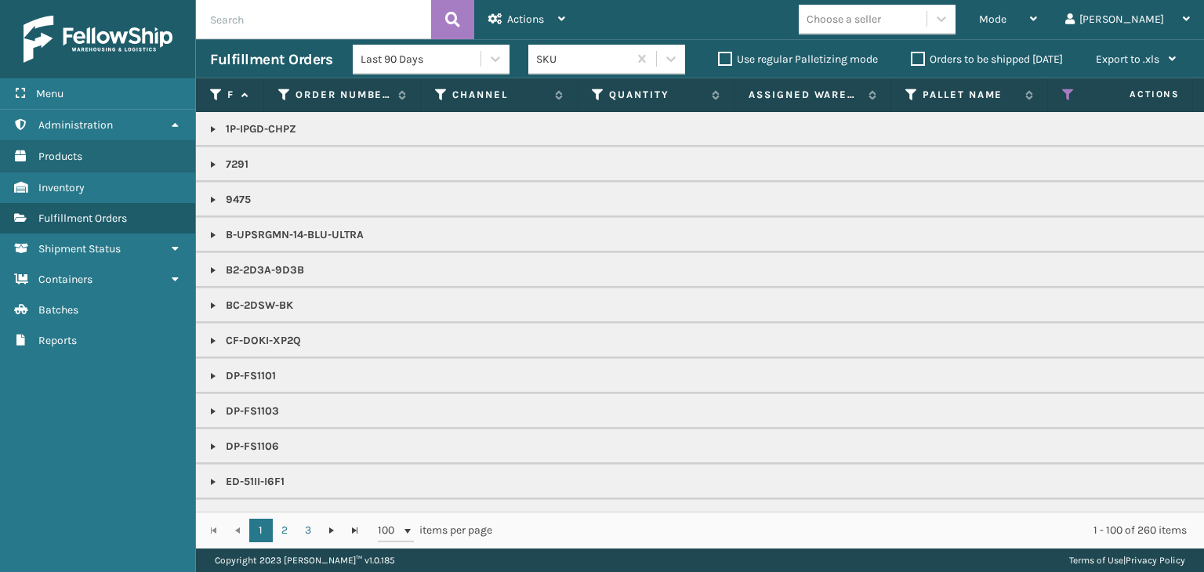
click at [965, 9] on div "Choose a seller" at bounding box center [882, 20] width 166 height 30
click at [1037, 7] on div "Mode" at bounding box center [1008, 19] width 58 height 39
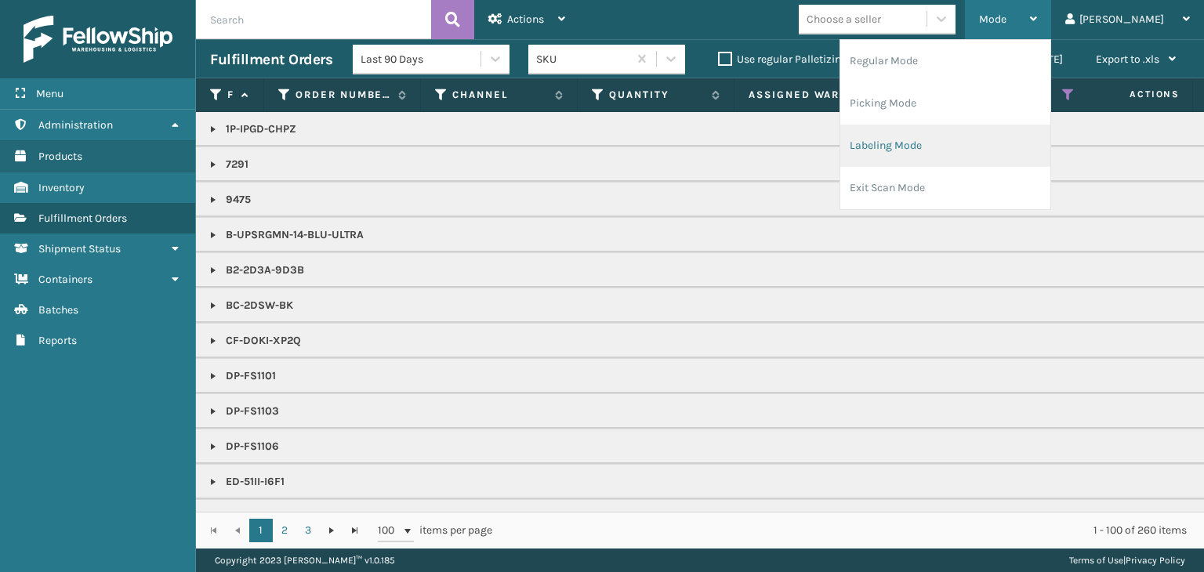
click at [1012, 136] on li "Labeling Mode" at bounding box center [946, 146] width 210 height 42
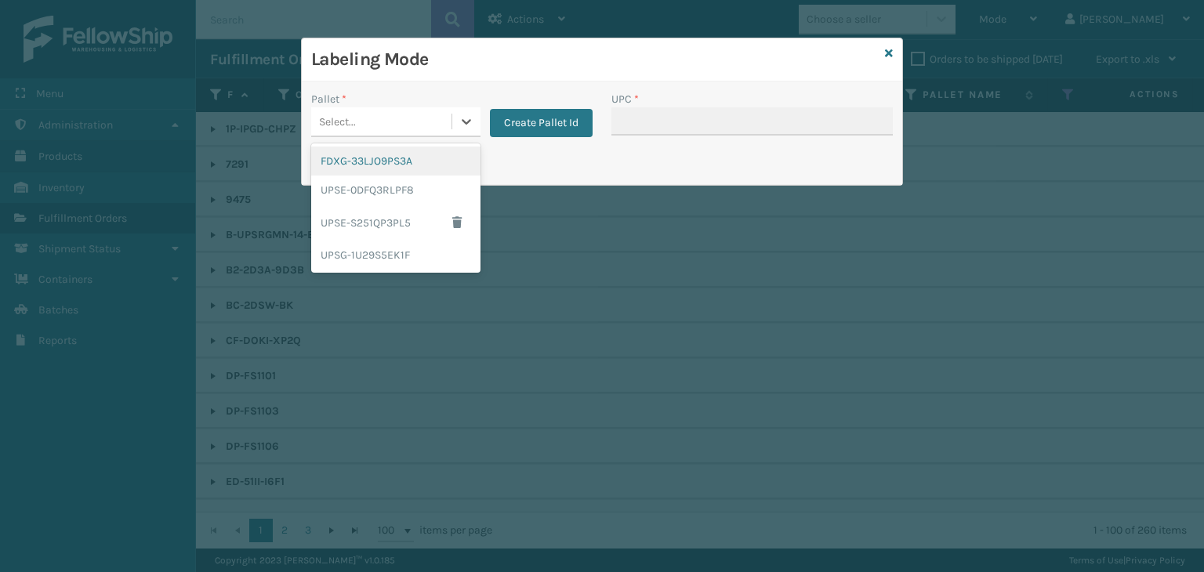
click at [401, 128] on div "Select..." at bounding box center [381, 122] width 140 height 26
click at [446, 249] on div "UPSG-1U29S5EK1F" at bounding box center [395, 255] width 169 height 29
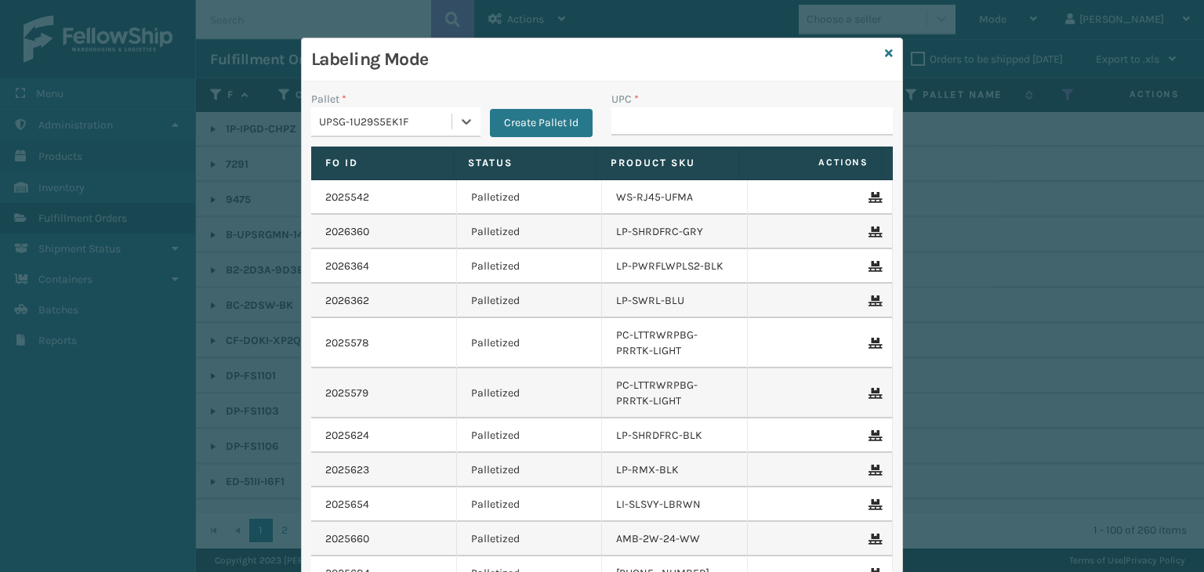
click at [441, 122] on div "UPSG-1U29S5EK1F" at bounding box center [386, 122] width 134 height 16
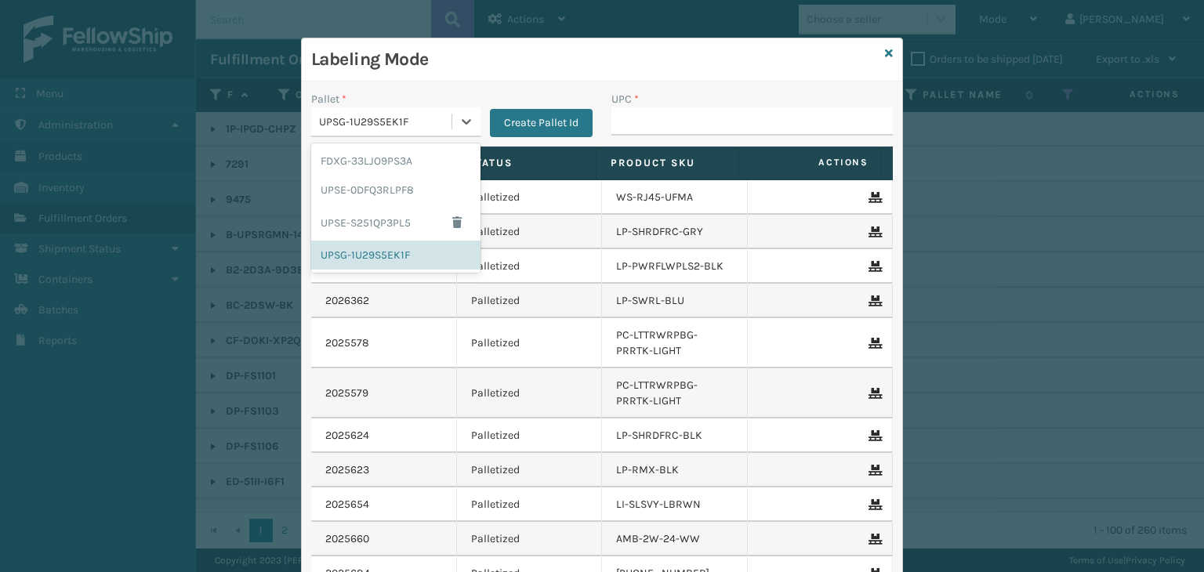
click at [878, 54] on div "Labeling Mode" at bounding box center [602, 59] width 601 height 43
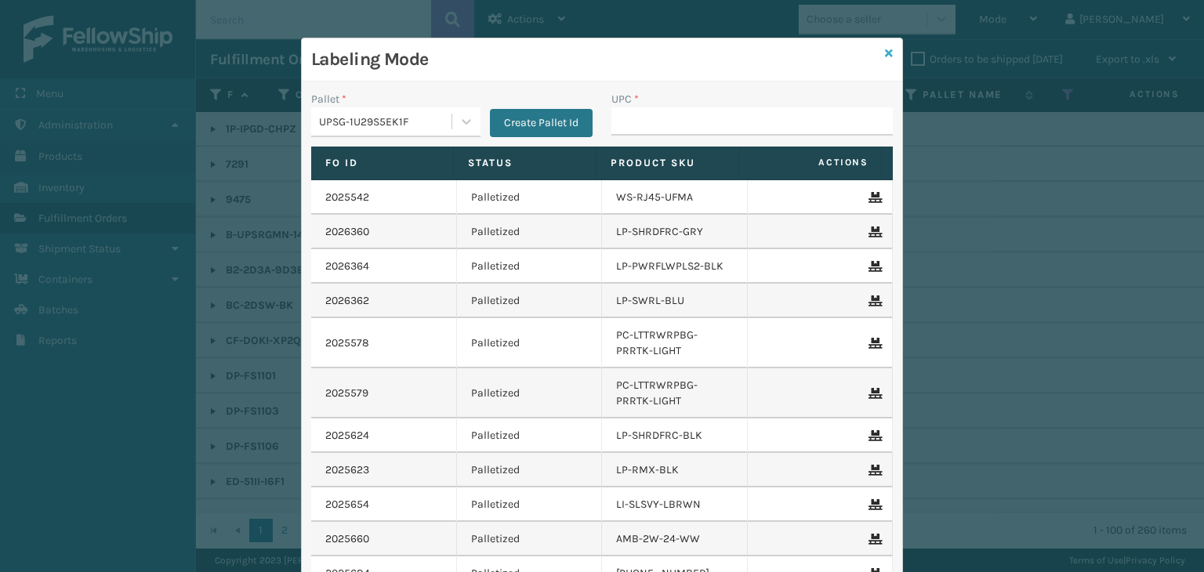
click at [885, 54] on icon at bounding box center [889, 53] width 8 height 11
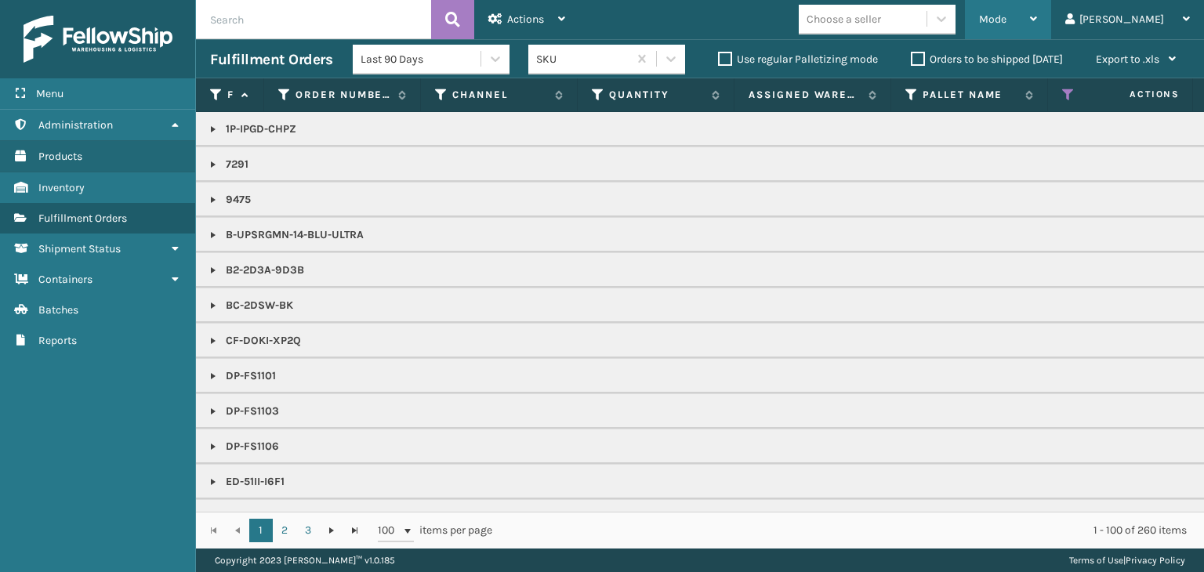
click at [1037, 27] on div "Mode" at bounding box center [1008, 19] width 58 height 39
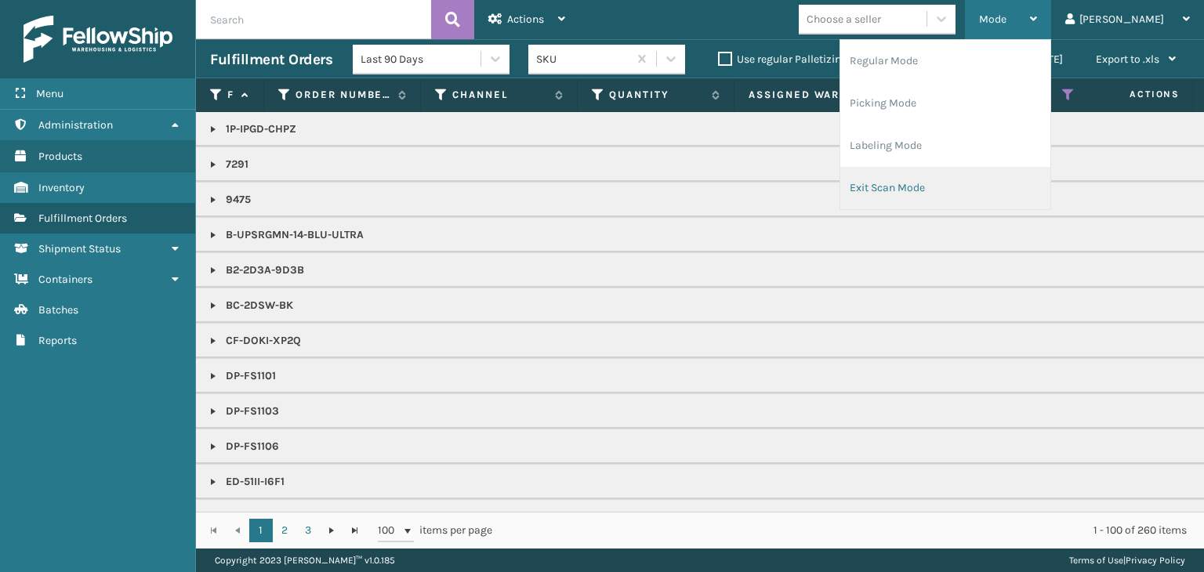
click at [972, 180] on li "Exit Scan Mode" at bounding box center [946, 188] width 210 height 42
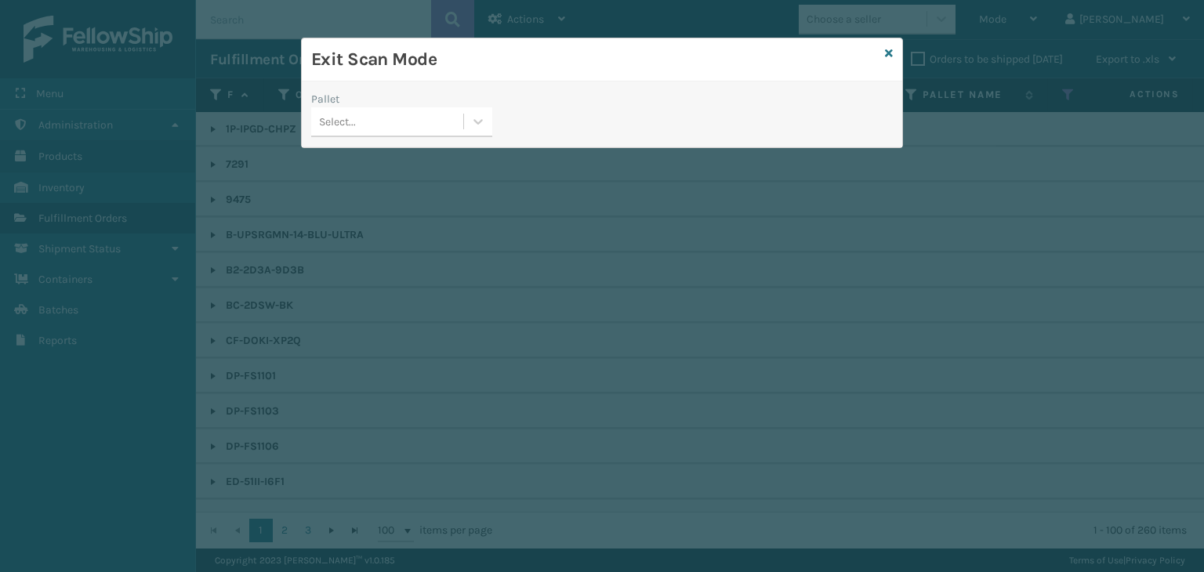
click at [434, 116] on div "Select..." at bounding box center [387, 122] width 152 height 26
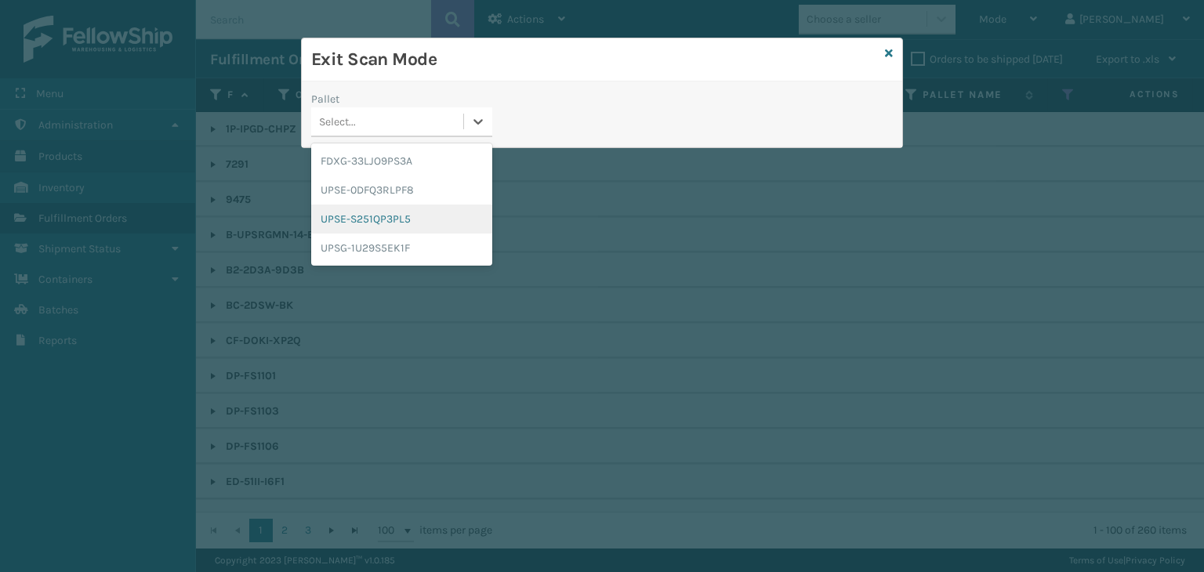
drag, startPoint x: 452, startPoint y: 223, endPoint x: 441, endPoint y: 195, distance: 30.6
click at [453, 223] on div "UPSE-S251QP3PL5" at bounding box center [401, 219] width 181 height 29
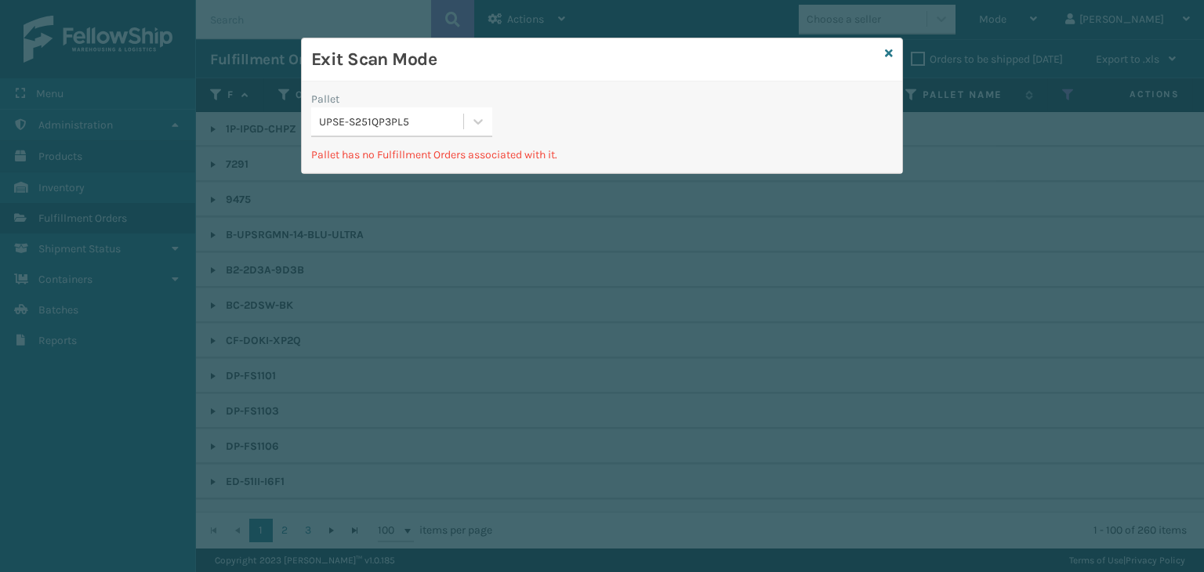
drag, startPoint x: 416, startPoint y: 122, endPoint x: 416, endPoint y: 136, distance: 14.1
click at [416, 123] on div "UPSE-S251QP3PL5" at bounding box center [392, 122] width 146 height 16
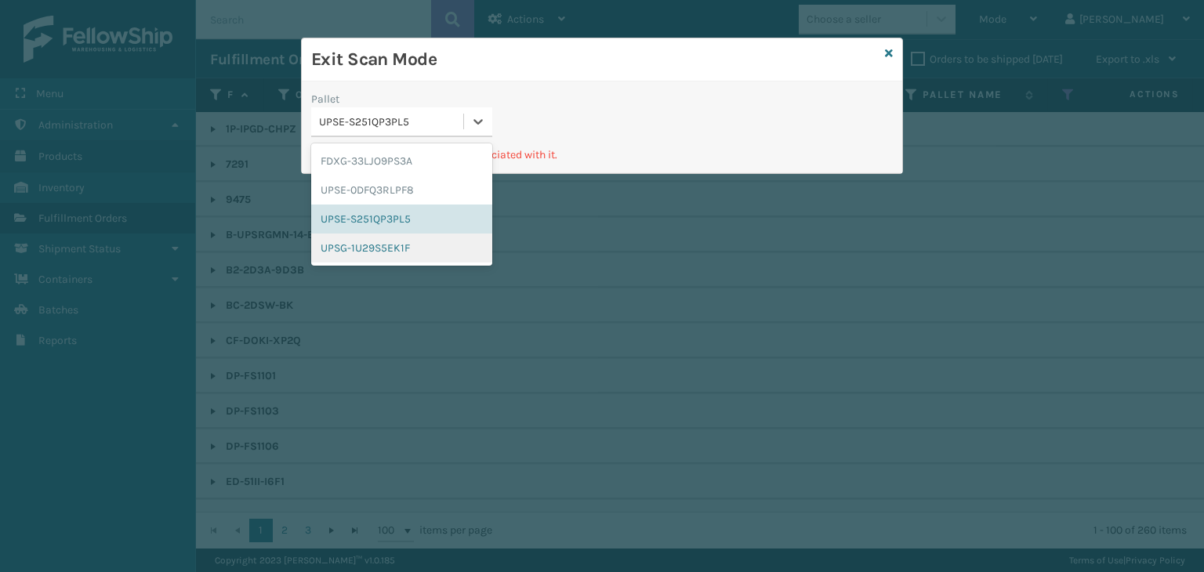
click at [416, 242] on div "UPSG-1U29S5EK1F" at bounding box center [401, 248] width 181 height 29
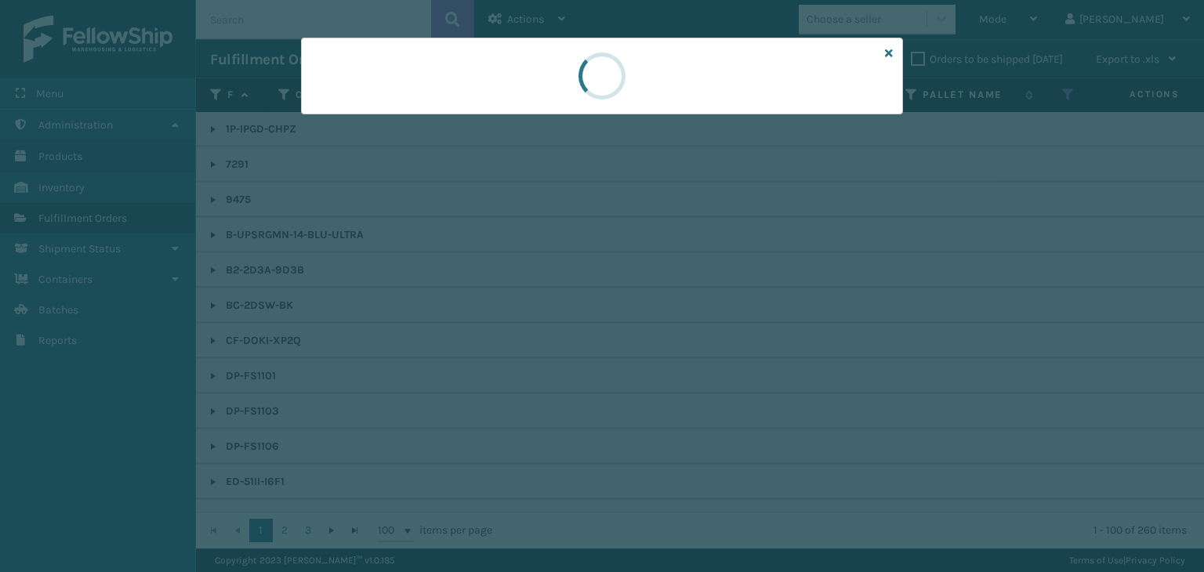
click at [405, 130] on div at bounding box center [602, 286] width 1204 height 572
click at [408, 121] on div at bounding box center [602, 286] width 1204 height 572
click at [411, 113] on div at bounding box center [602, 76] width 602 height 77
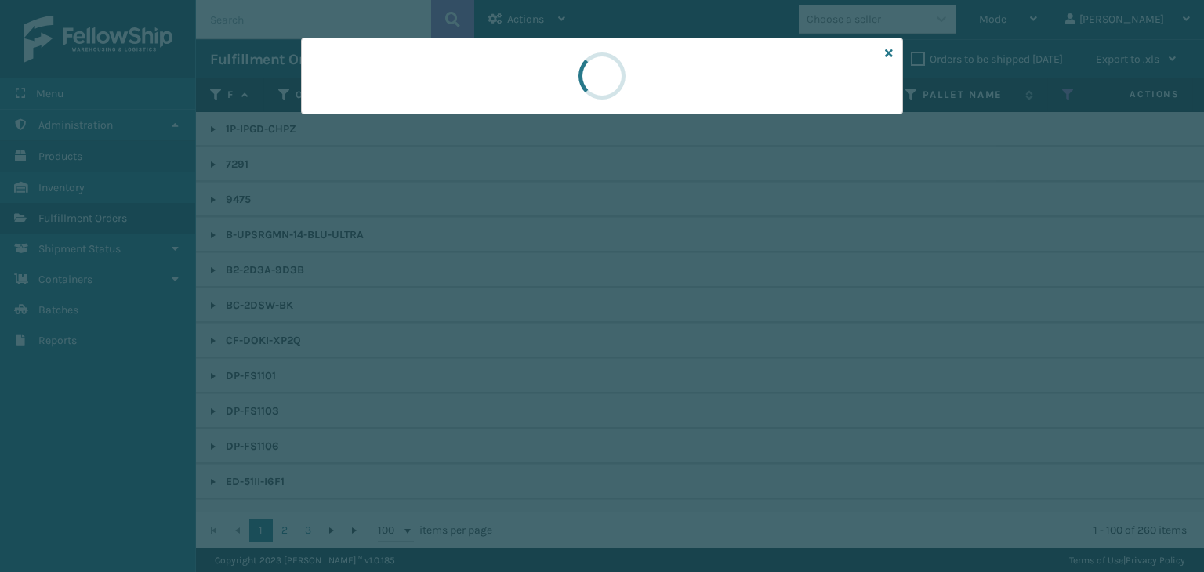
click at [411, 113] on div at bounding box center [602, 76] width 602 height 77
click at [412, 113] on div at bounding box center [602, 76] width 602 height 77
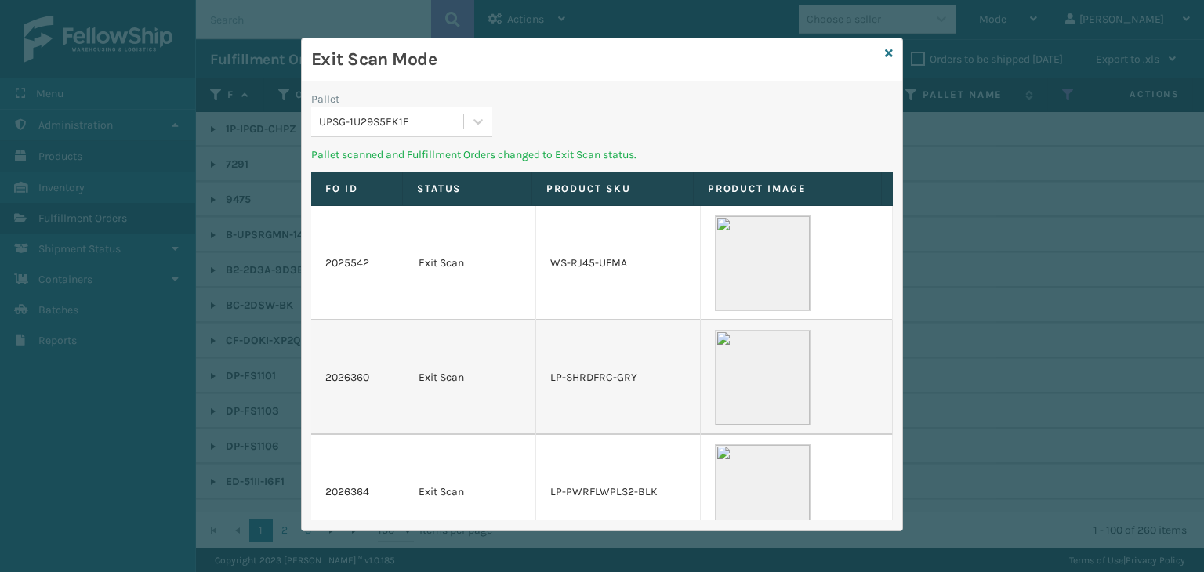
click at [418, 131] on div "UPSG-1U29S5EK1F" at bounding box center [387, 122] width 152 height 26
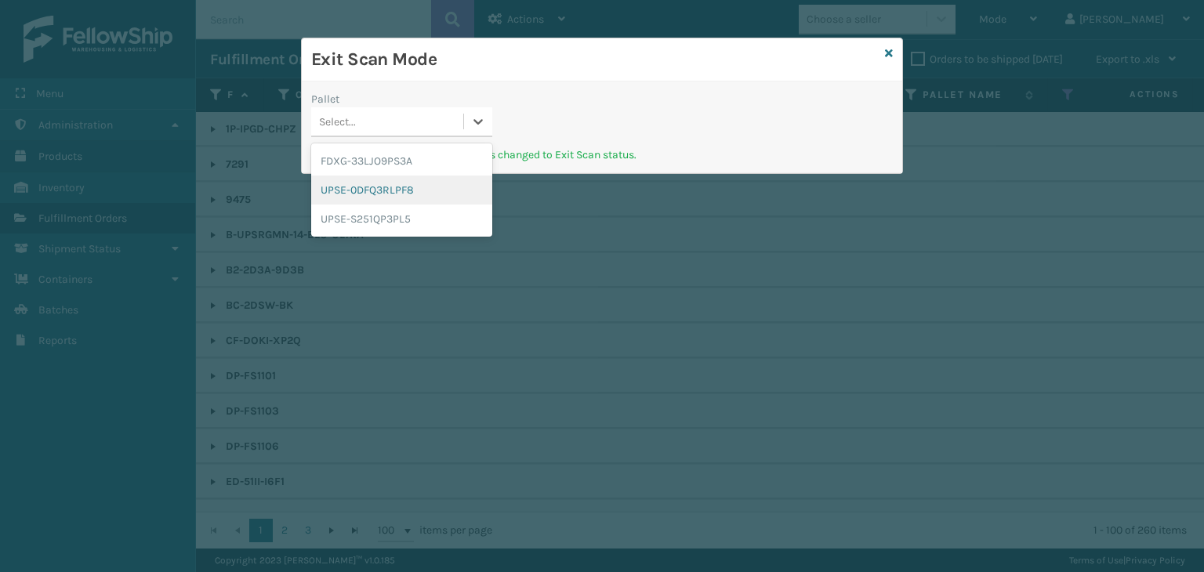
click at [414, 184] on div "UPSE-0DFQ3RLPF8" at bounding box center [401, 190] width 181 height 29
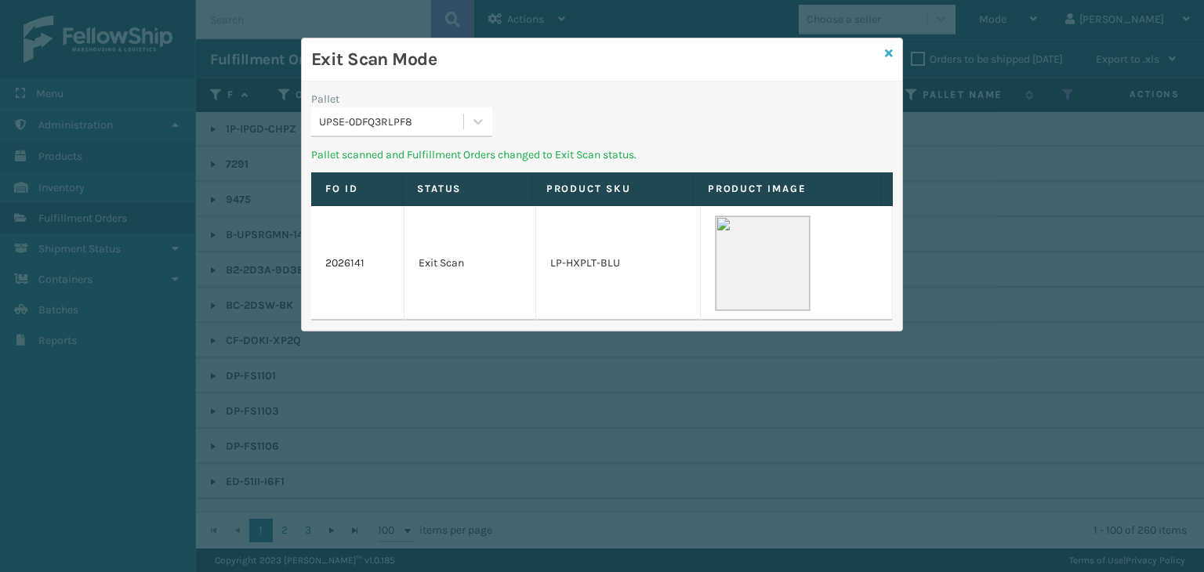
click at [888, 54] on icon at bounding box center [889, 53] width 8 height 11
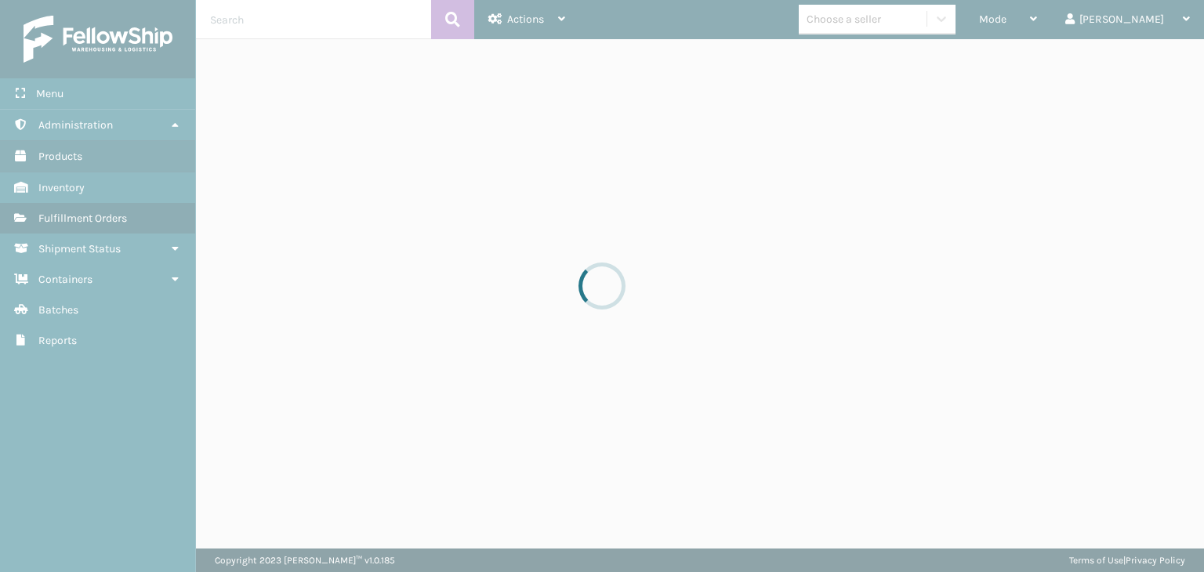
click at [1063, 14] on div at bounding box center [602, 286] width 1204 height 572
click at [1062, 14] on div at bounding box center [602, 286] width 1204 height 572
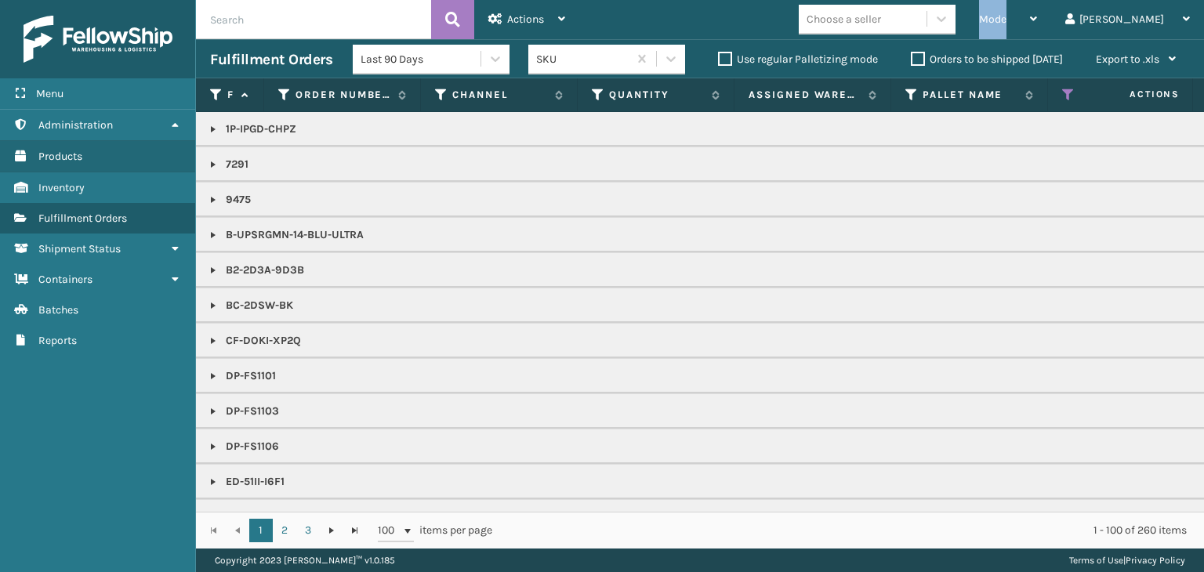
click at [1007, 14] on span "Mode" at bounding box center [992, 19] width 27 height 13
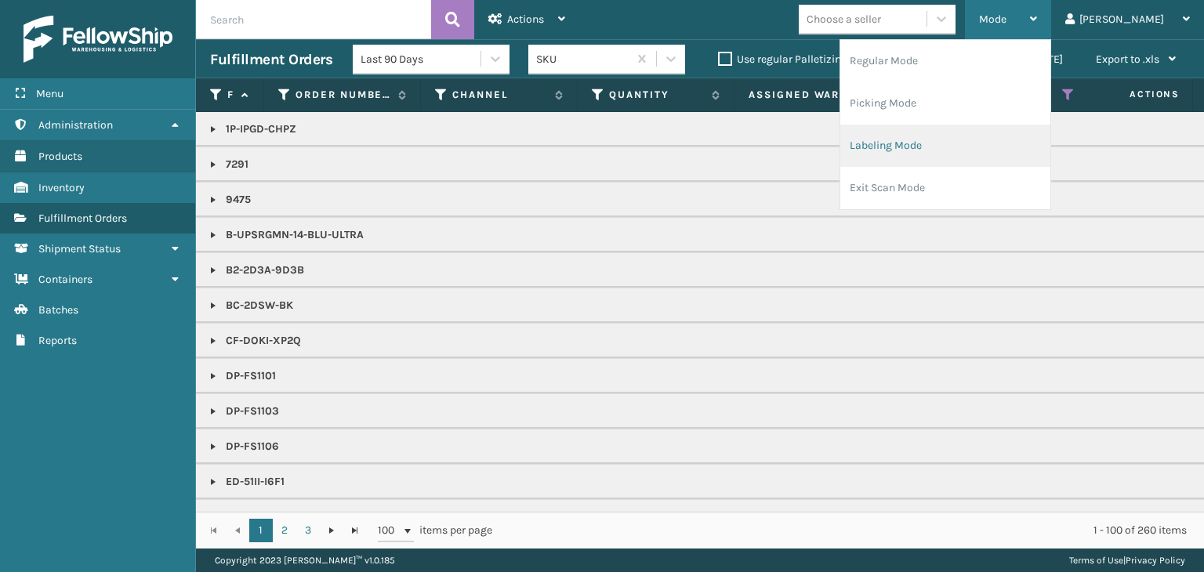
click at [997, 143] on li "Labeling Mode" at bounding box center [946, 146] width 210 height 42
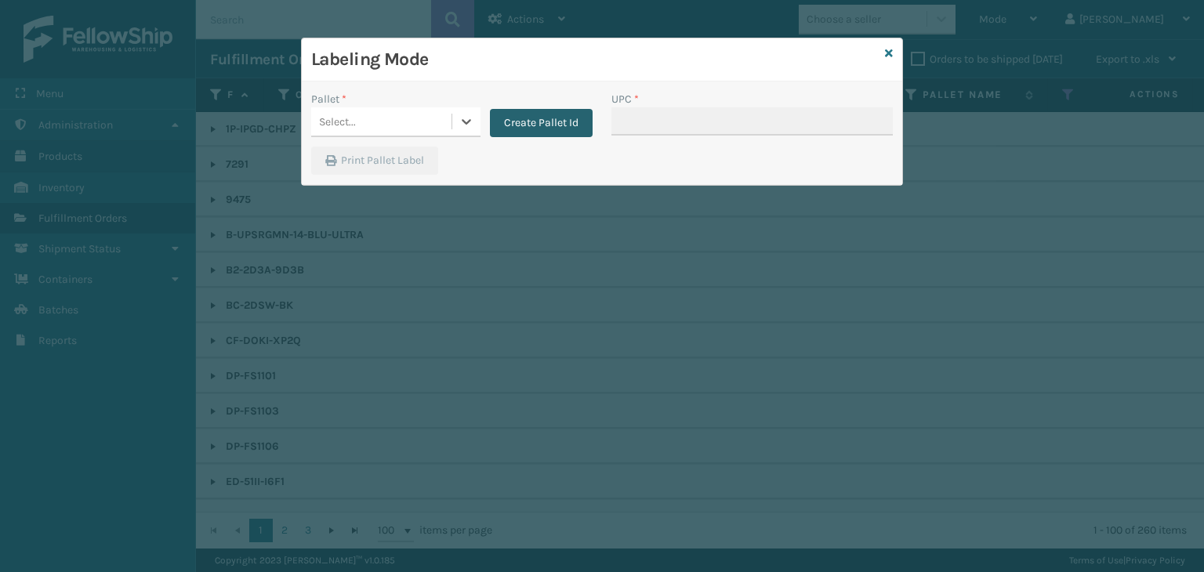
click at [543, 120] on button "Create Pallet Id" at bounding box center [541, 123] width 103 height 28
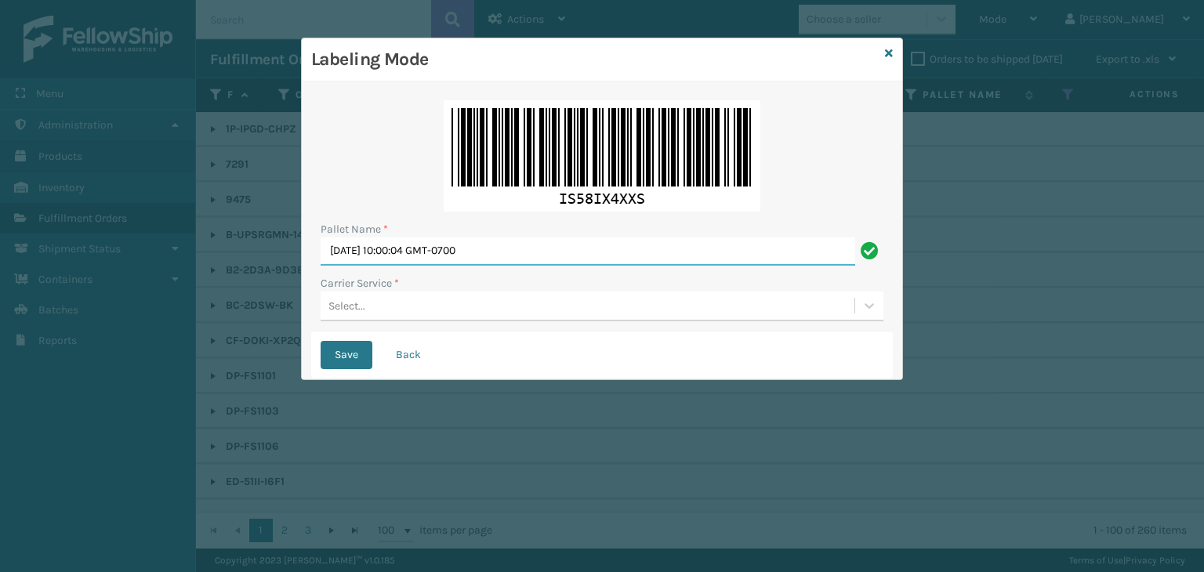
drag, startPoint x: 516, startPoint y: 247, endPoint x: 0, endPoint y: 440, distance: 550.8
click at [74, 308] on div "Labeling Mode Pallet Name * [DATE] 10:00:04 GMT-0700 Carrier Service * Select..…" at bounding box center [602, 286] width 1204 height 572
paste input "CTLZ481958"
type input "CTLZ481958"
click at [329, 302] on div "Select..." at bounding box center [347, 306] width 37 height 16
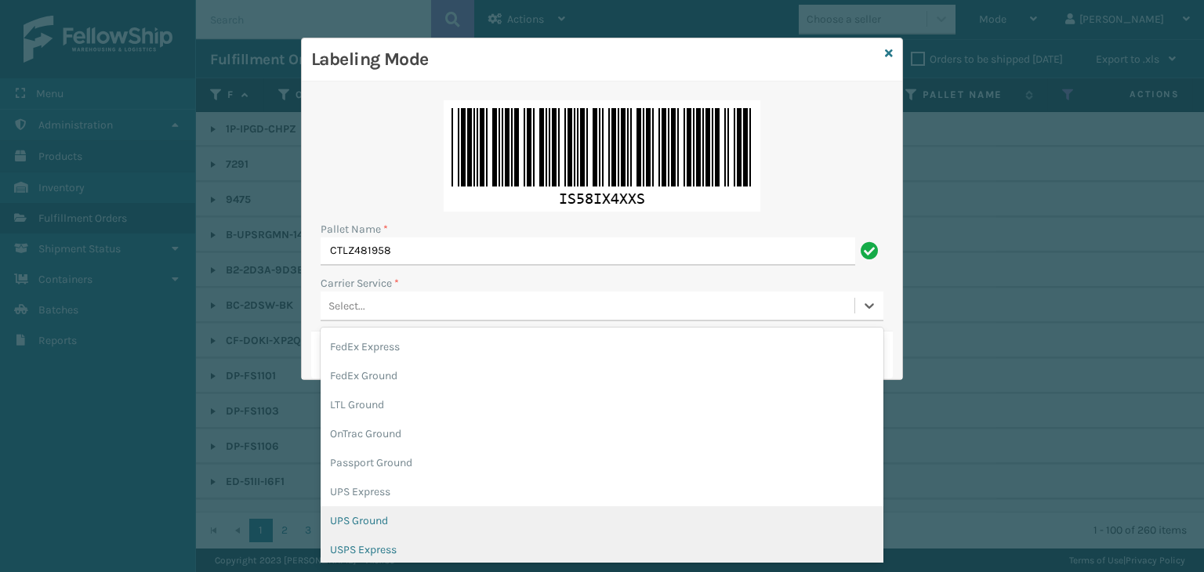
scroll to position [78, 0]
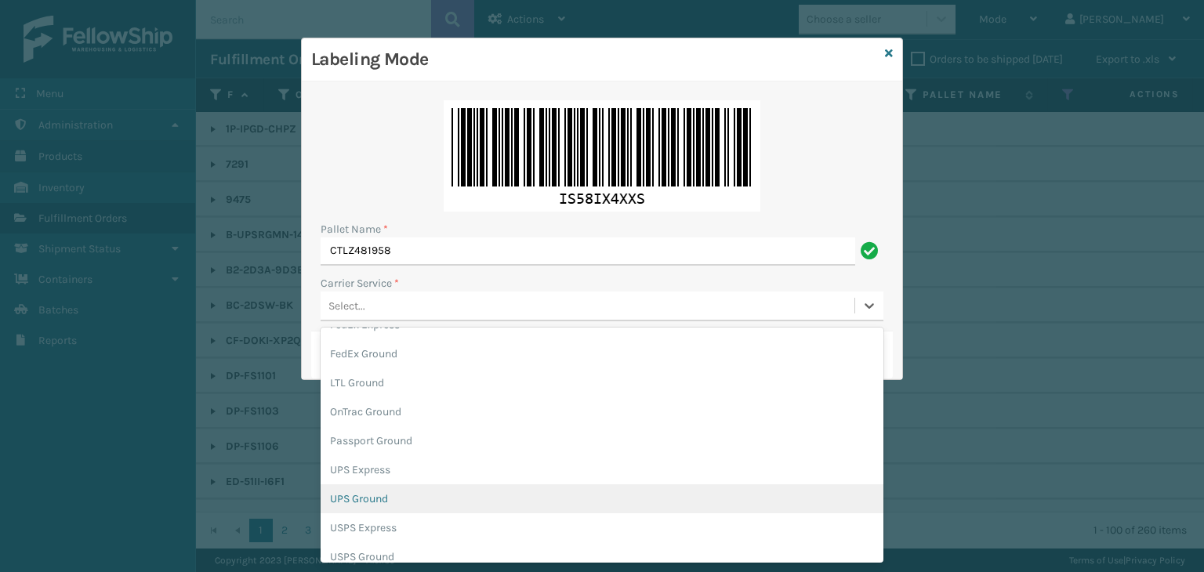
click at [361, 496] on div "UPS Ground" at bounding box center [602, 499] width 563 height 29
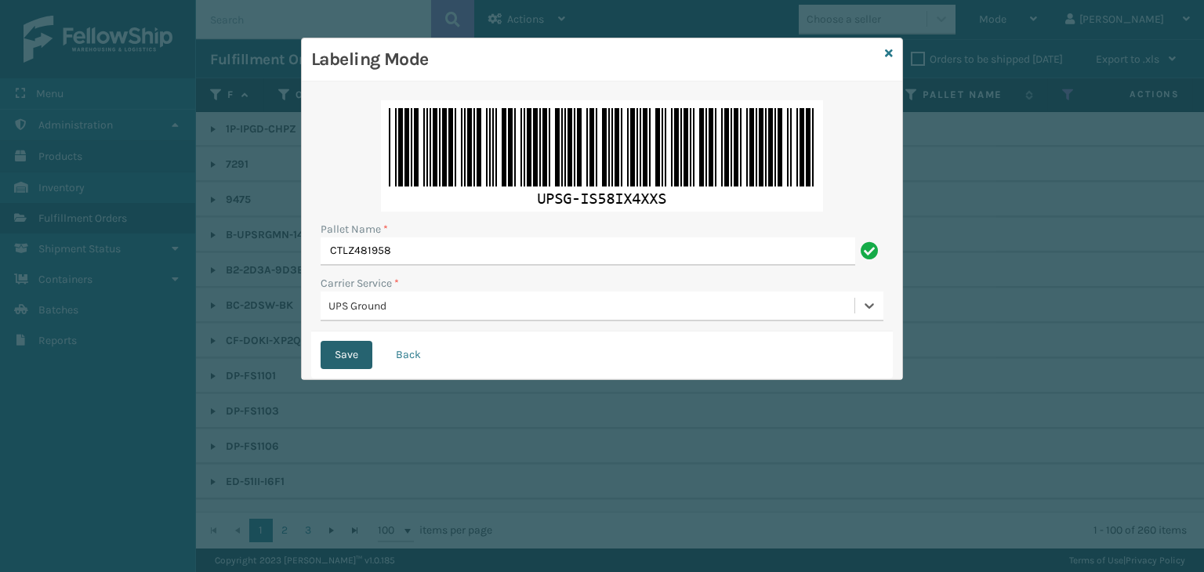
click at [340, 341] on button "Save" at bounding box center [347, 355] width 52 height 28
click at [345, 347] on button "Save" at bounding box center [347, 355] width 52 height 28
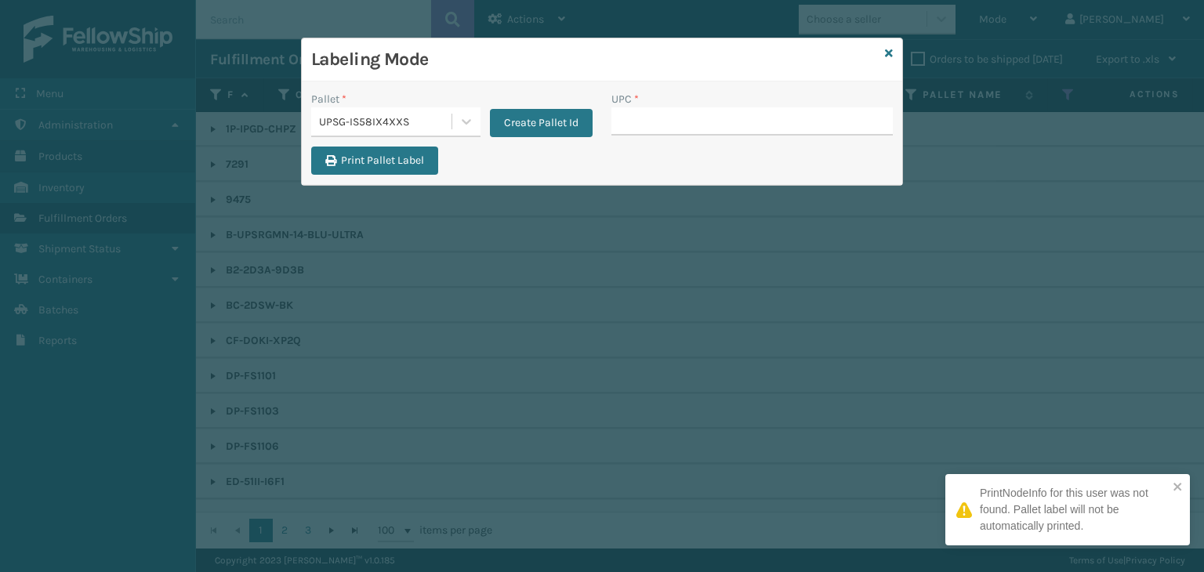
click at [384, 114] on div "UPSG-IS58IX4XXS" at bounding box center [386, 122] width 134 height 16
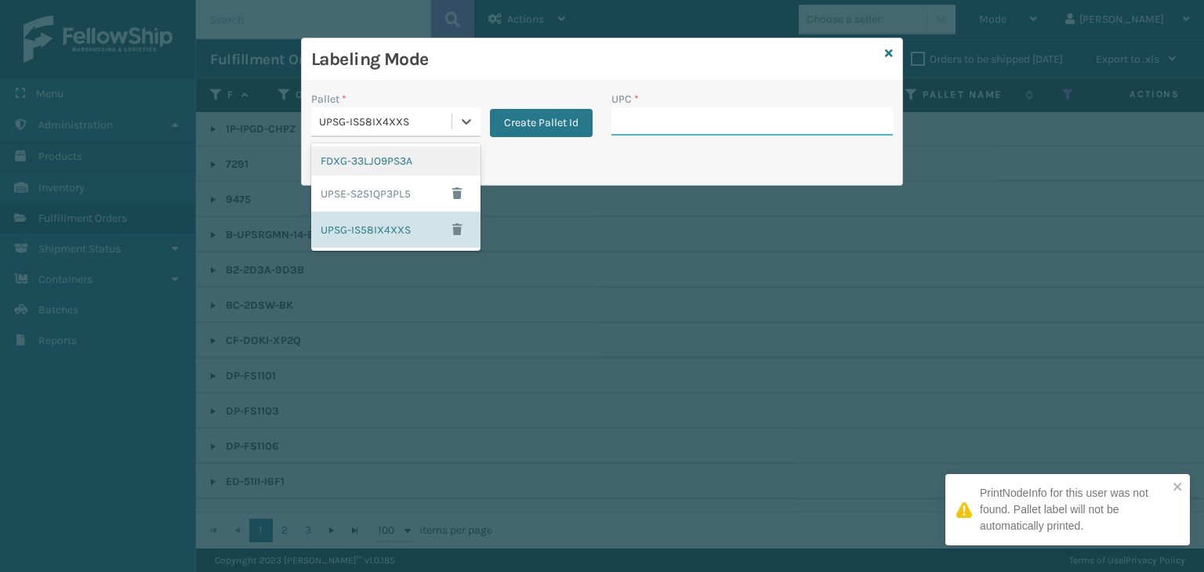
click at [628, 129] on input "UPC *" at bounding box center [752, 121] width 281 height 28
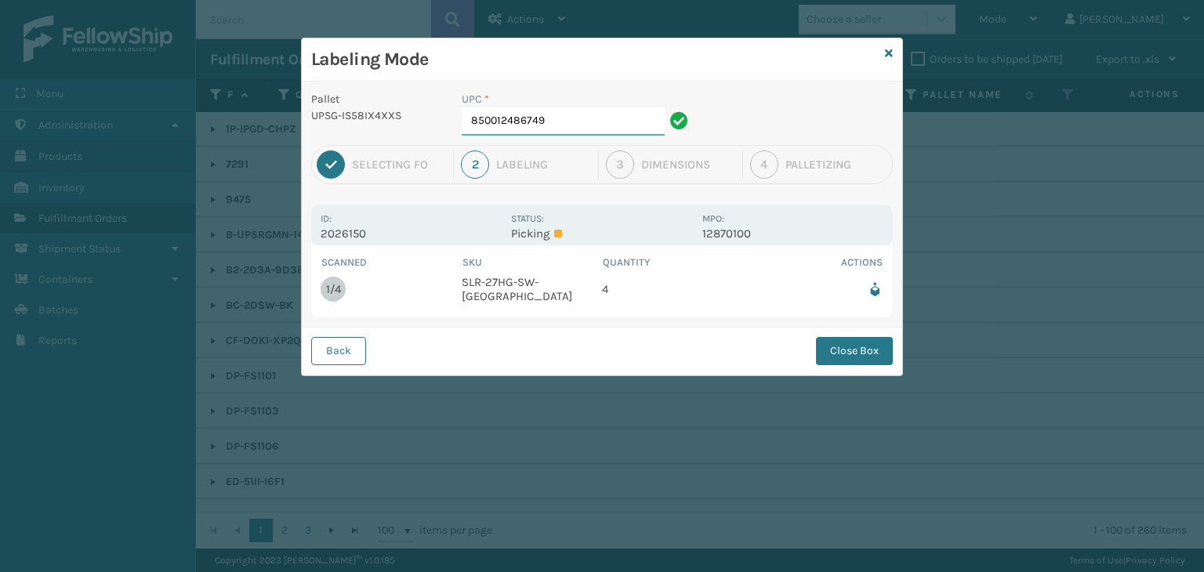
click at [581, 122] on input "850012486749" at bounding box center [563, 121] width 203 height 28
click at [870, 358] on button "Close Box" at bounding box center [854, 351] width 77 height 28
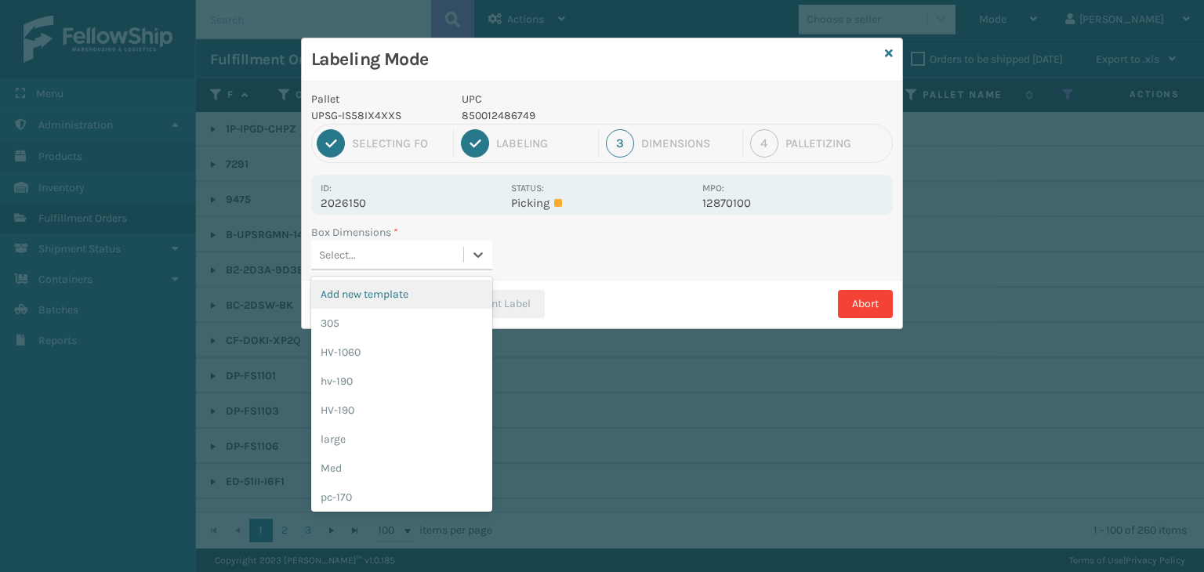
drag, startPoint x: 456, startPoint y: 244, endPoint x: 380, endPoint y: 445, distance: 215.4
click at [455, 244] on div "Select..." at bounding box center [387, 255] width 152 height 26
drag, startPoint x: 374, startPoint y: 471, endPoint x: 456, endPoint y: 363, distance: 136.0
click at [375, 471] on div "Med" at bounding box center [401, 468] width 181 height 29
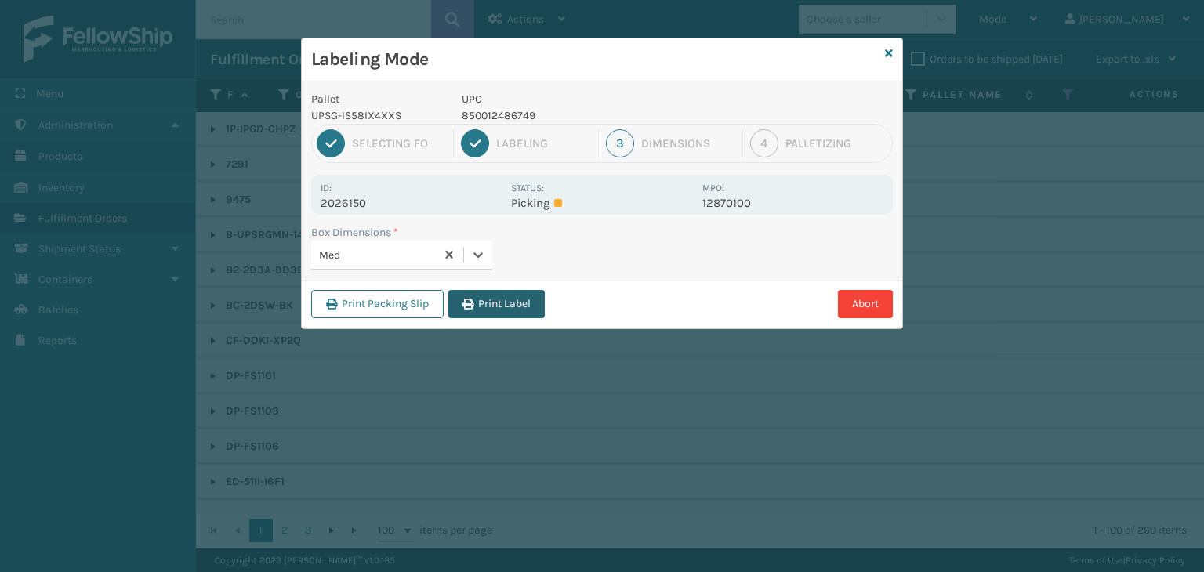
click at [490, 311] on button "Print Label" at bounding box center [497, 304] width 96 height 28
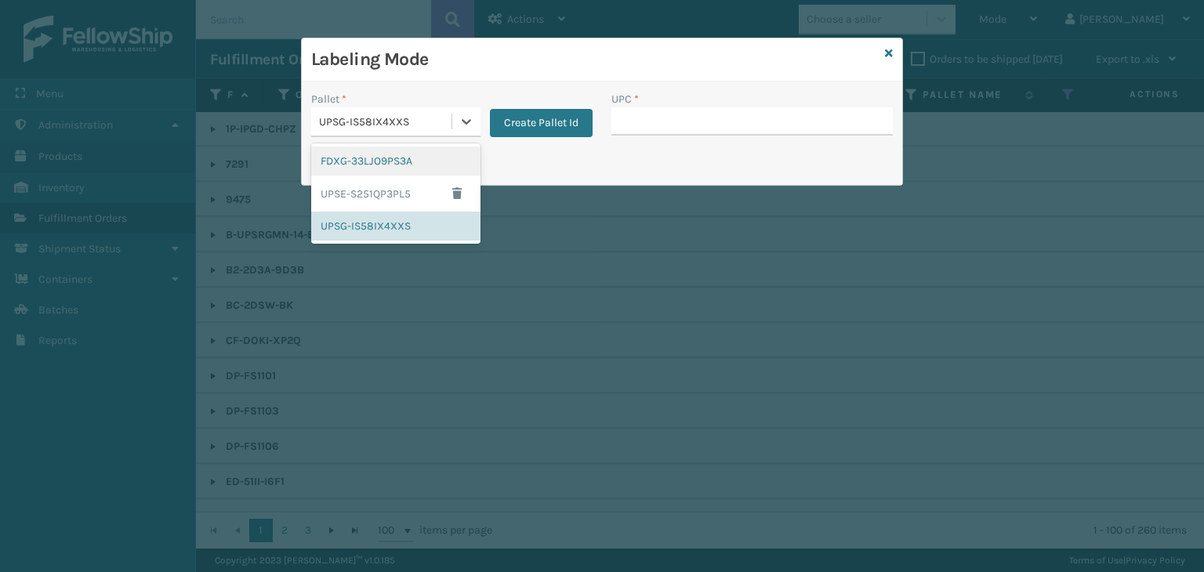
click at [420, 114] on div "UPSG-IS58IX4XXS" at bounding box center [386, 122] width 134 height 16
click at [412, 162] on div "FDXG-33LJO9PS3A" at bounding box center [395, 161] width 169 height 29
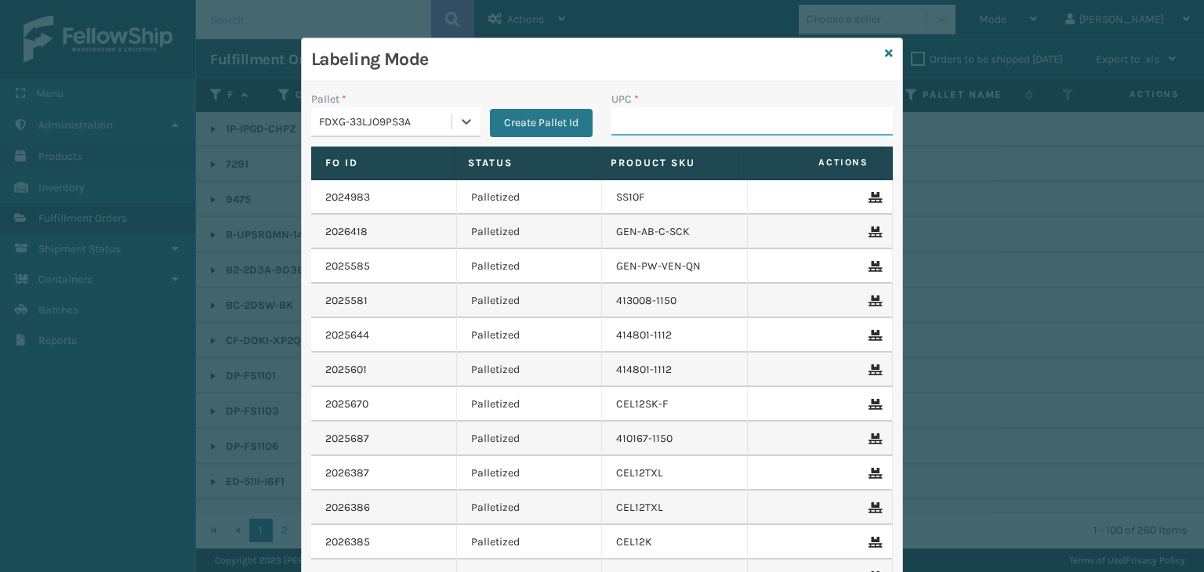
click at [711, 111] on input "UPC *" at bounding box center [752, 121] width 281 height 28
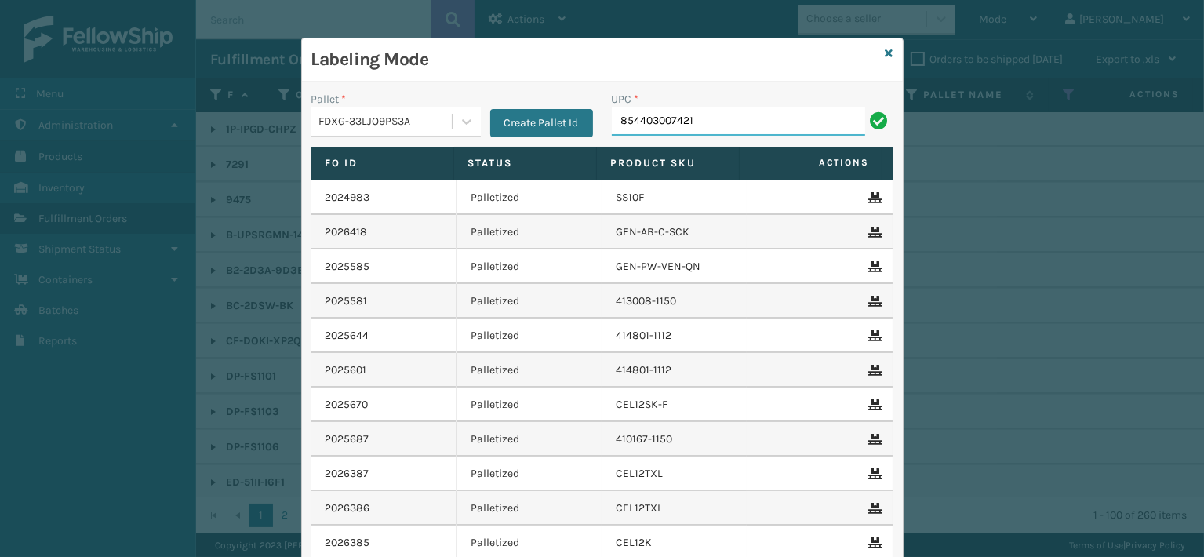
type input "854403007421"
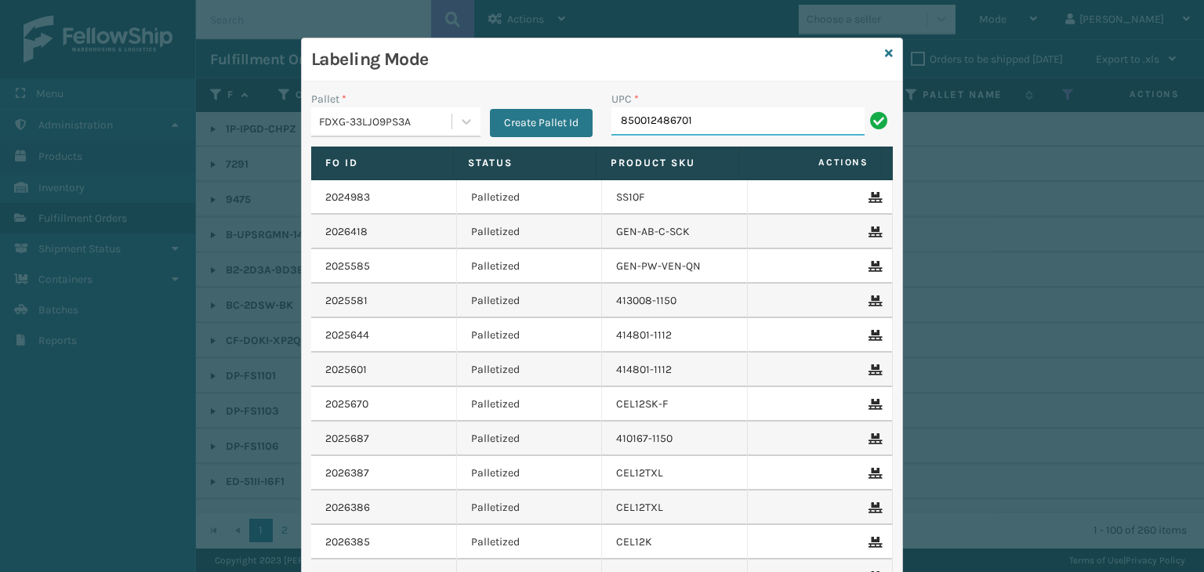
type input "850012486701"
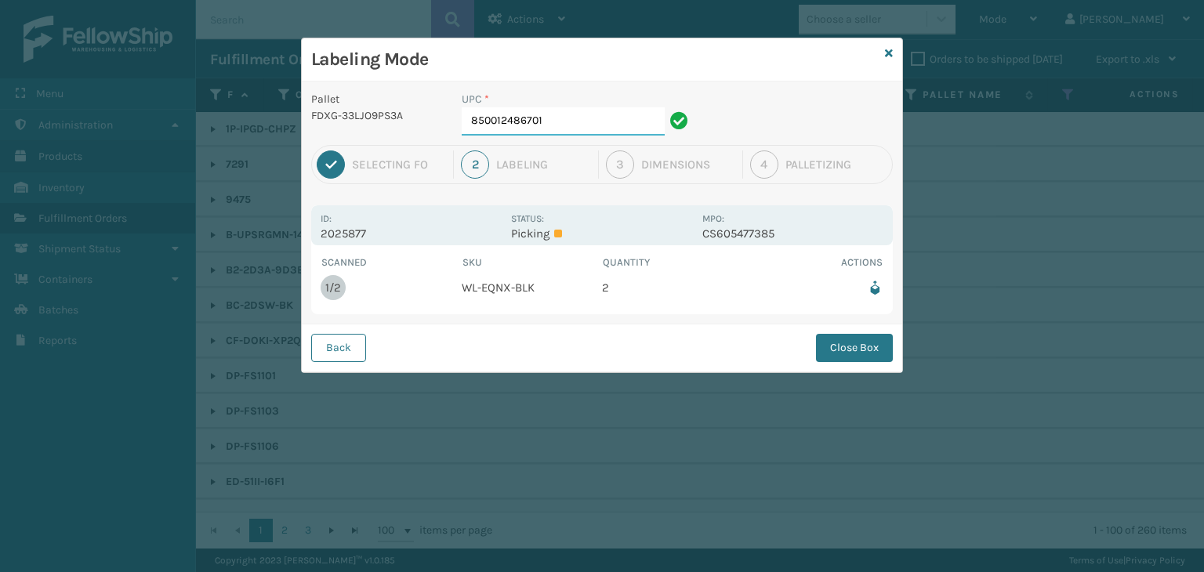
click at [585, 115] on input "850012486701" at bounding box center [563, 121] width 203 height 28
click at [844, 346] on button "Close Box" at bounding box center [854, 348] width 77 height 28
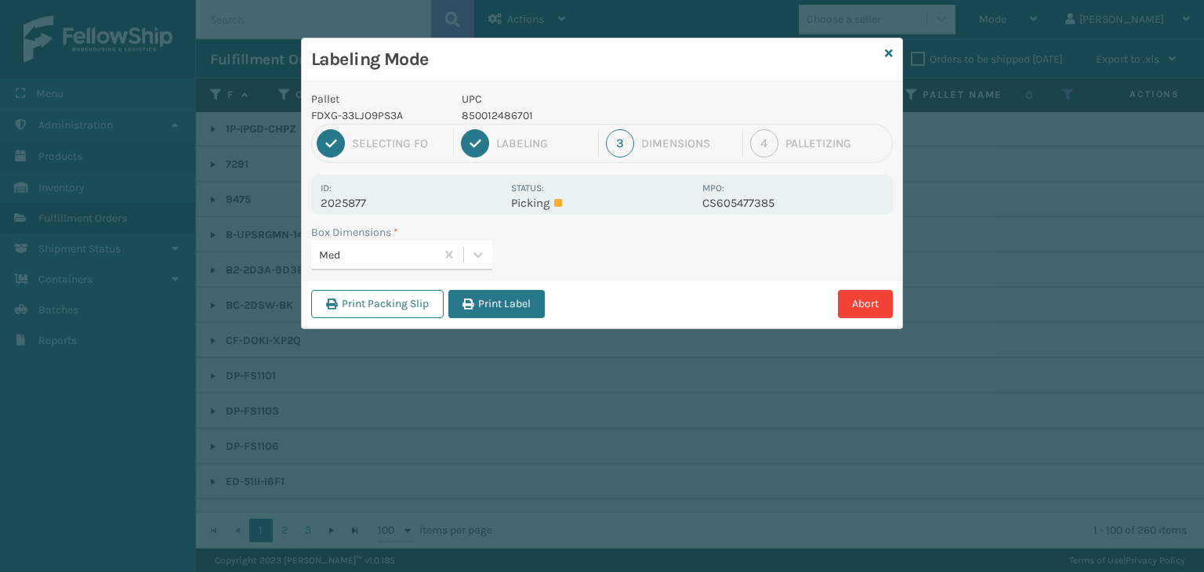
click at [498, 287] on div "Print Packing Slip Print Label Abort" at bounding box center [602, 304] width 601 height 48
click at [521, 312] on button "Print Label" at bounding box center [497, 304] width 96 height 28
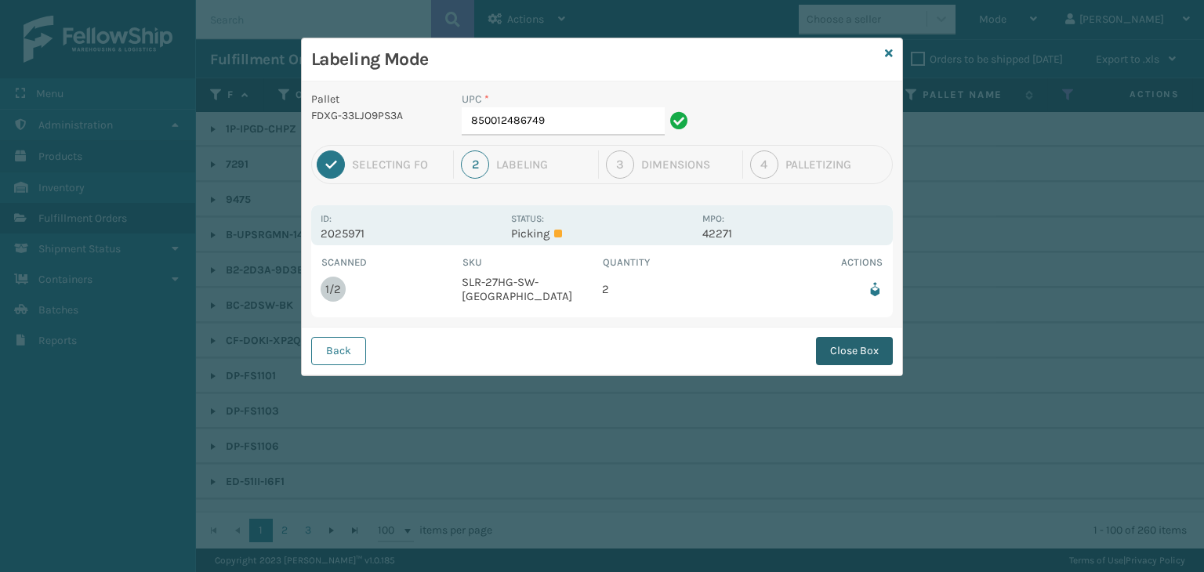
click at [834, 337] on button "Close Box" at bounding box center [854, 351] width 77 height 28
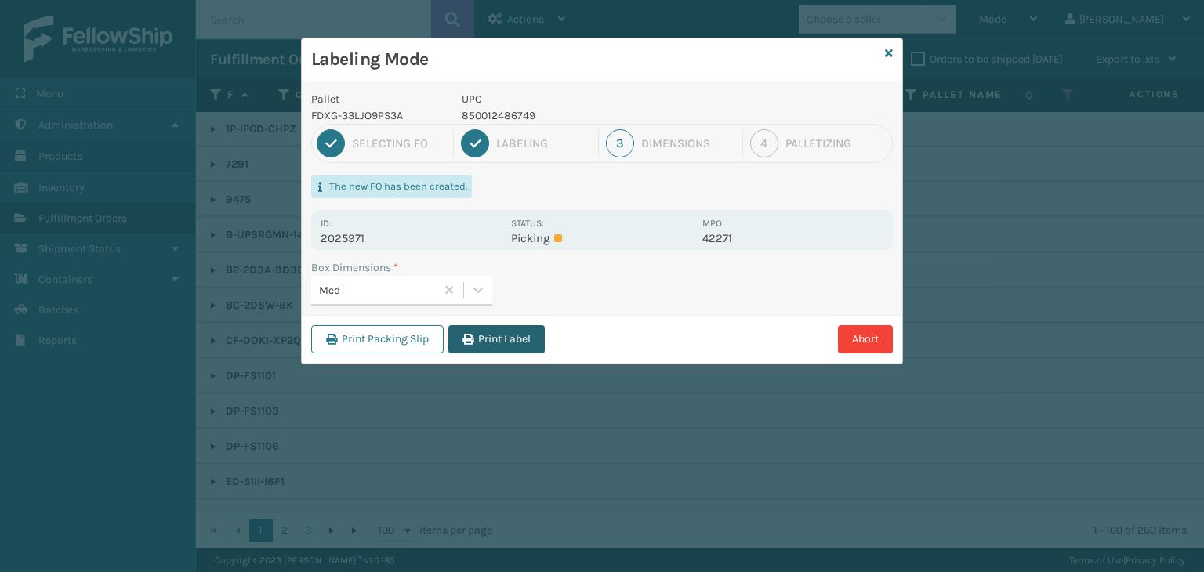
click at [536, 340] on button "Print Label" at bounding box center [497, 339] width 96 height 28
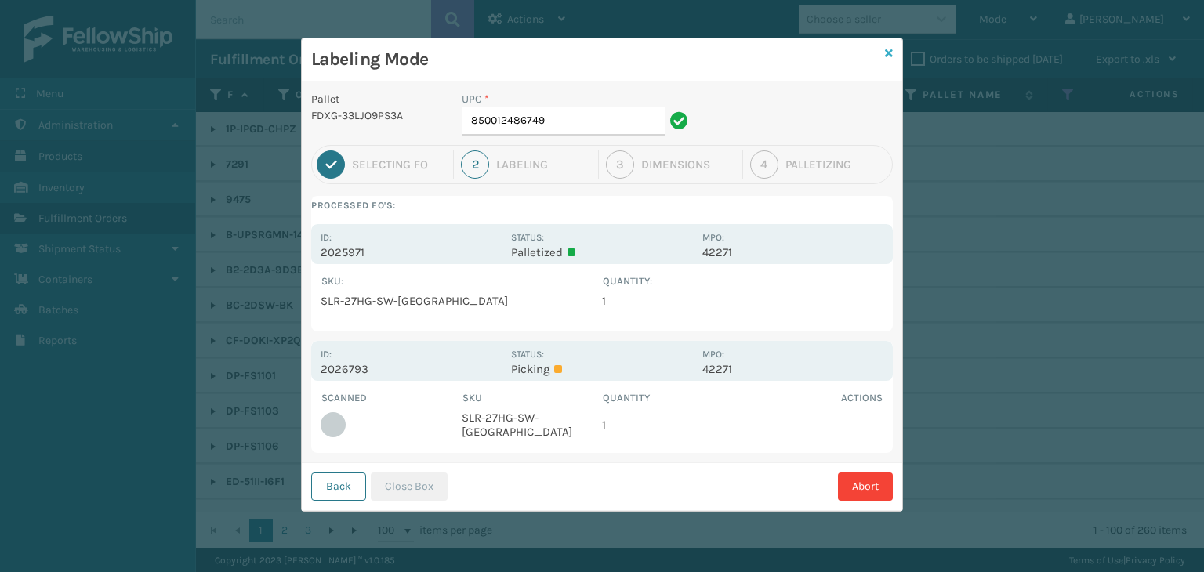
click at [890, 56] on icon at bounding box center [889, 53] width 8 height 11
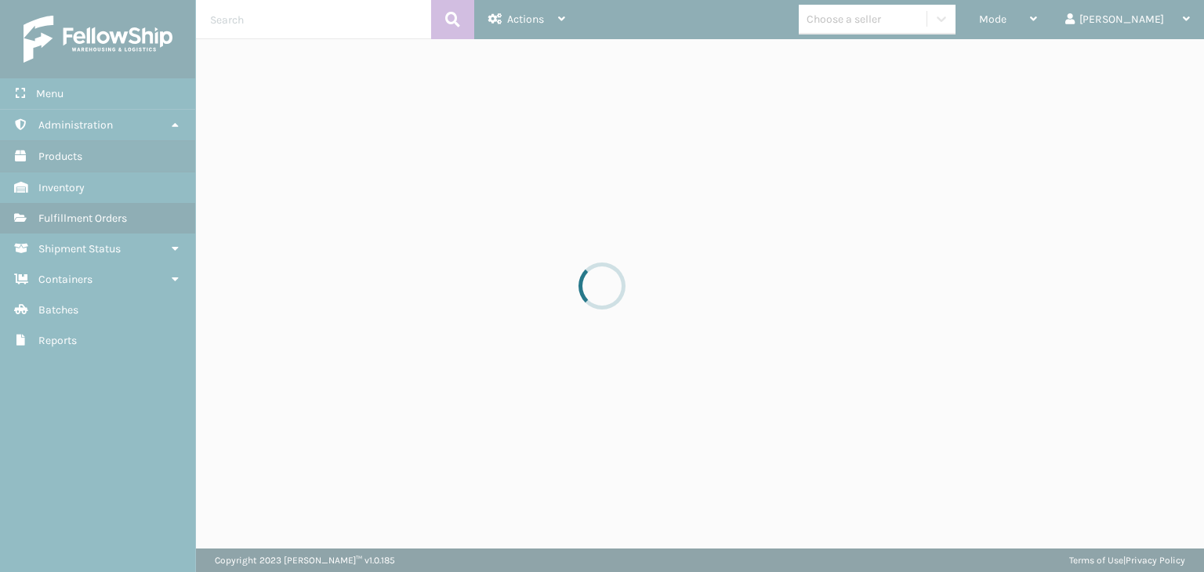
click at [1076, 29] on div at bounding box center [602, 286] width 1204 height 572
click at [1079, 29] on div at bounding box center [602, 286] width 1204 height 572
click at [1079, 26] on div at bounding box center [602, 286] width 1204 height 572
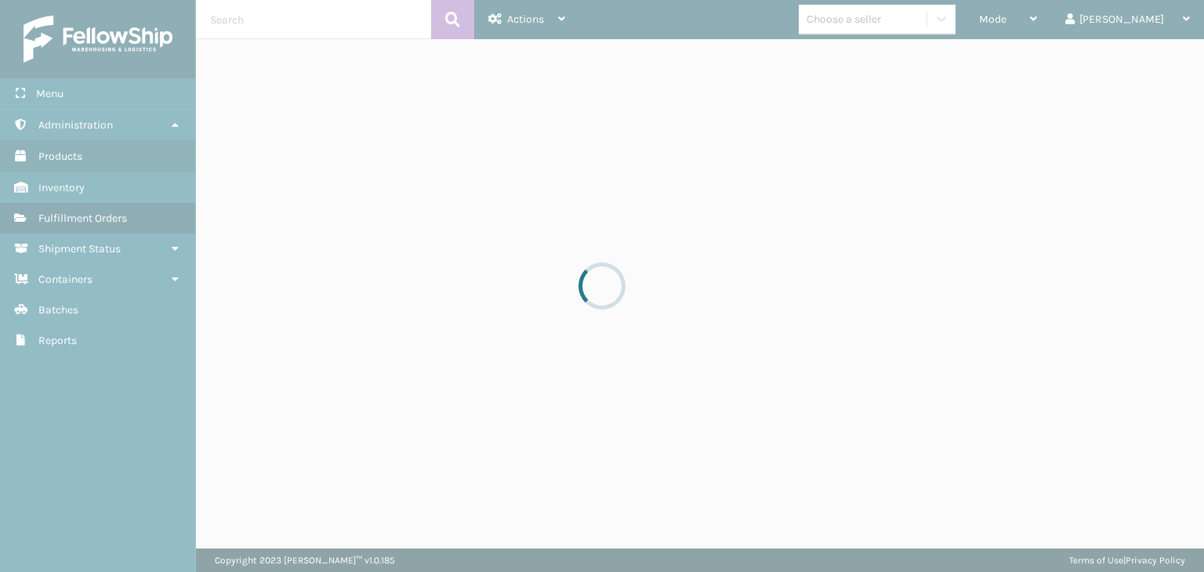
click at [1079, 26] on div at bounding box center [602, 286] width 1204 height 572
click at [1076, 23] on div at bounding box center [602, 286] width 1204 height 572
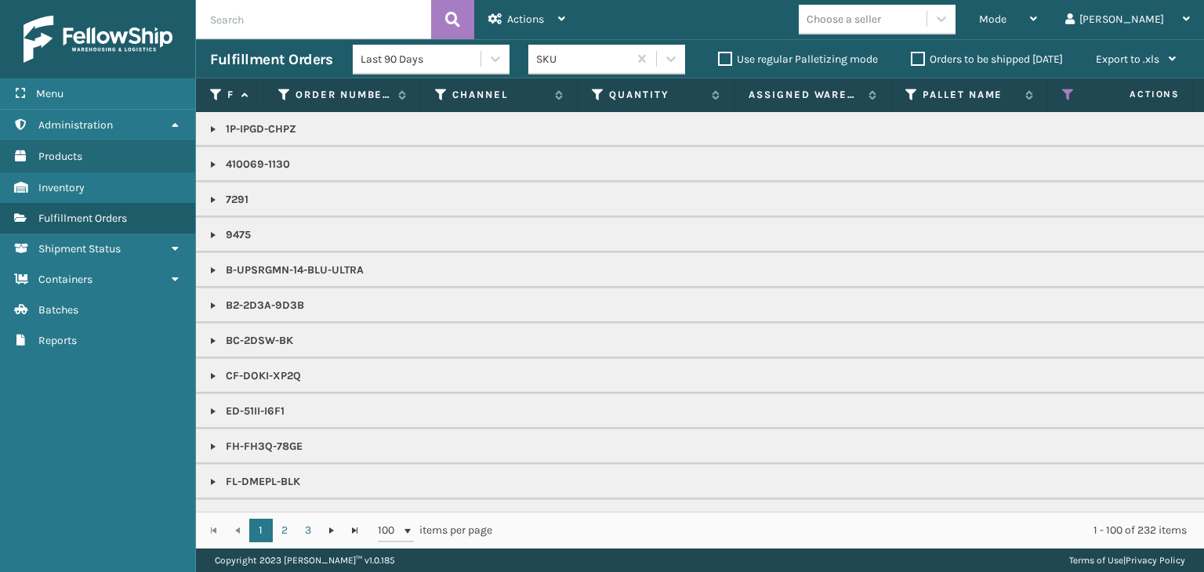
click at [1037, 23] on div "Mode" at bounding box center [1008, 19] width 58 height 39
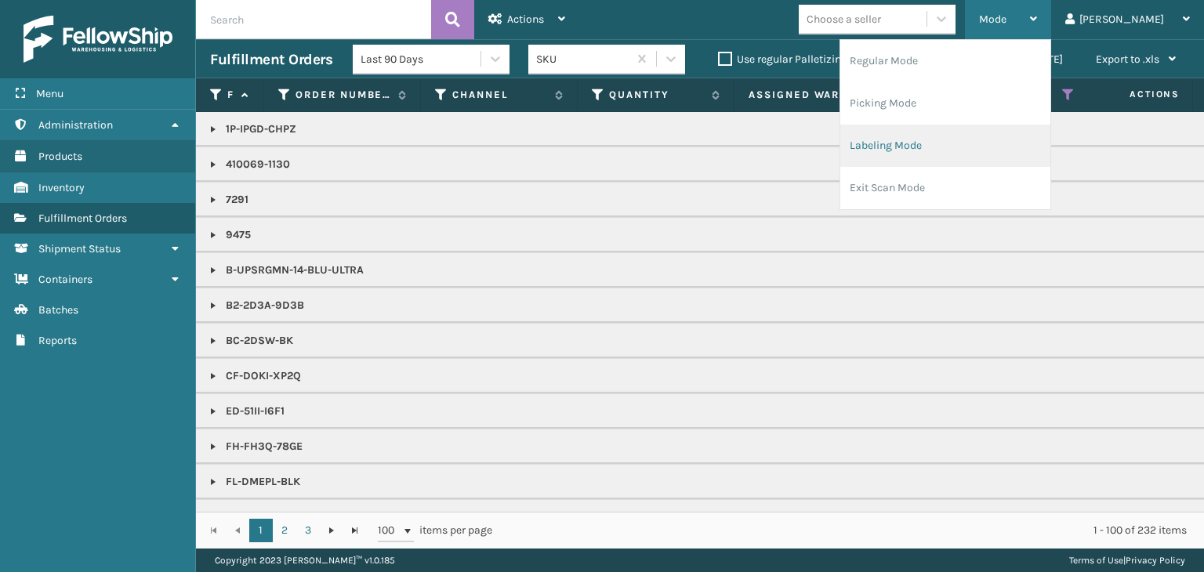
click at [1005, 143] on li "Labeling Mode" at bounding box center [946, 146] width 210 height 42
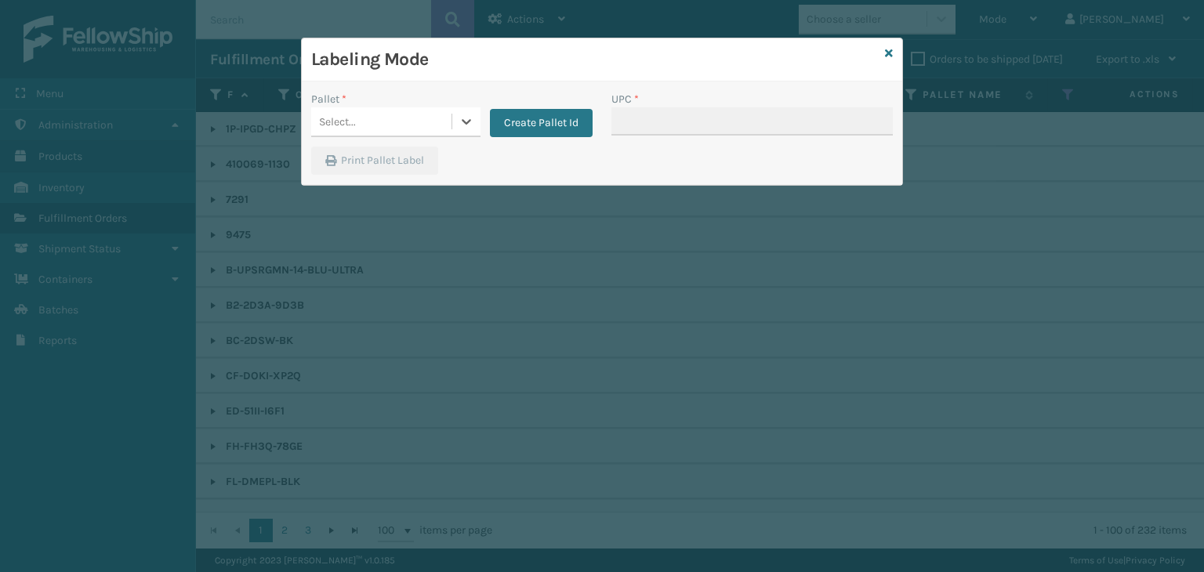
click at [350, 115] on div "Select..." at bounding box center [337, 122] width 37 height 16
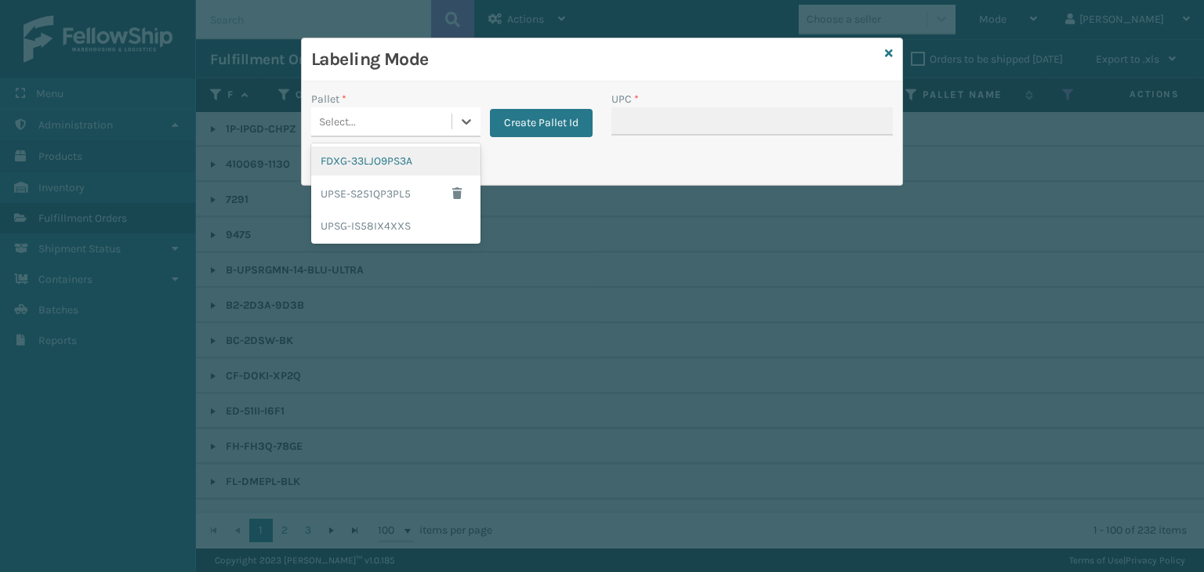
click at [370, 163] on div "FDXG-33LJO9PS3A" at bounding box center [395, 161] width 169 height 29
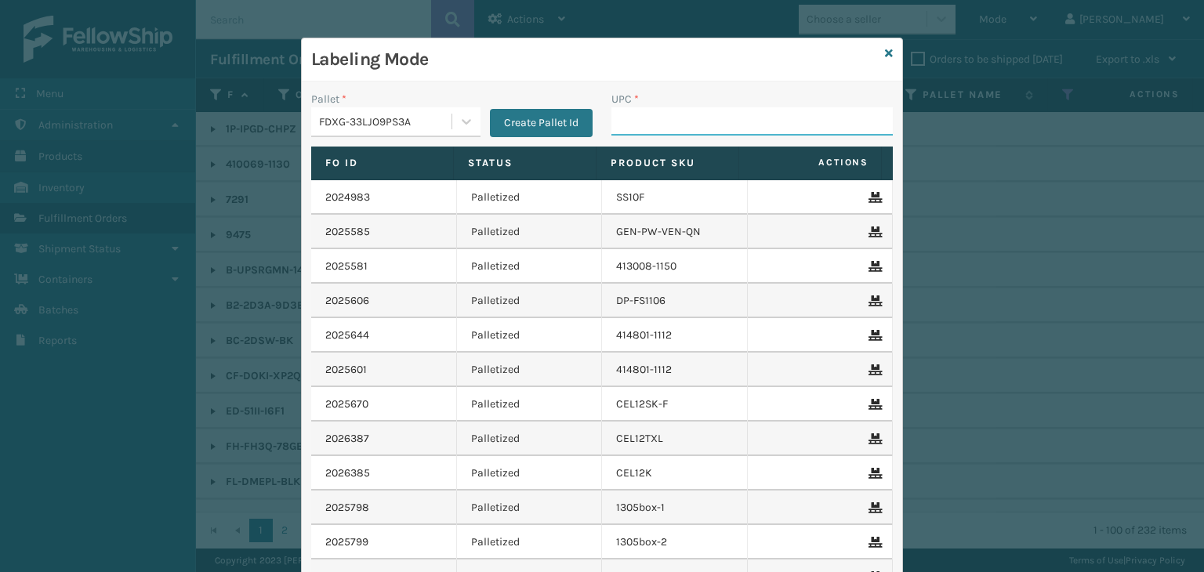
drag, startPoint x: 641, startPoint y: 112, endPoint x: 656, endPoint y: 113, distance: 14.9
click at [641, 112] on input "UPC *" at bounding box center [752, 121] width 281 height 28
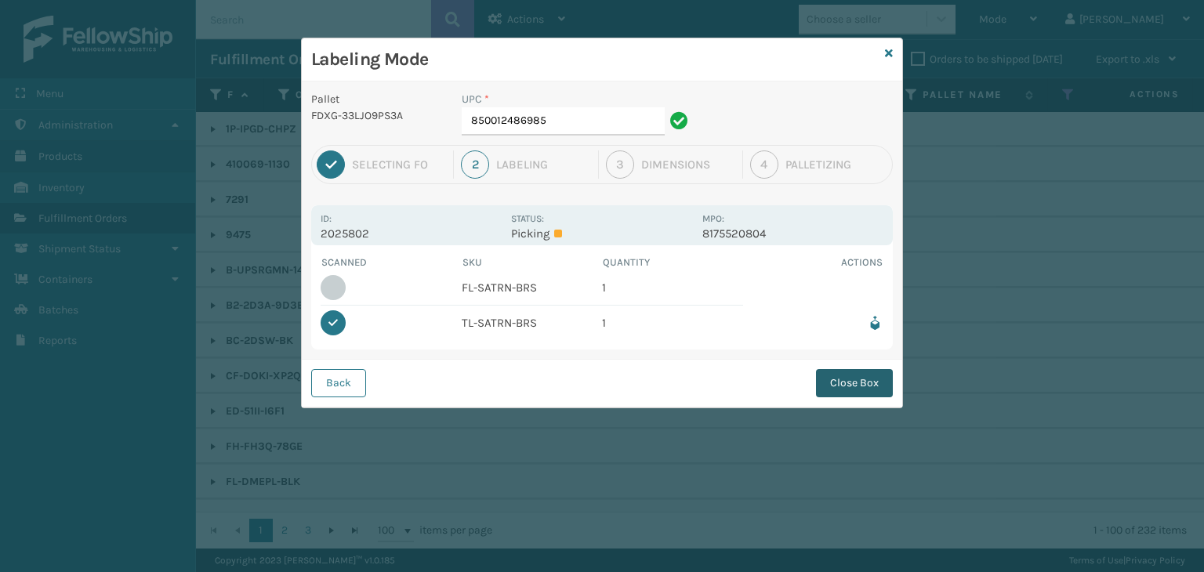
click at [826, 388] on button "Close Box" at bounding box center [854, 383] width 77 height 28
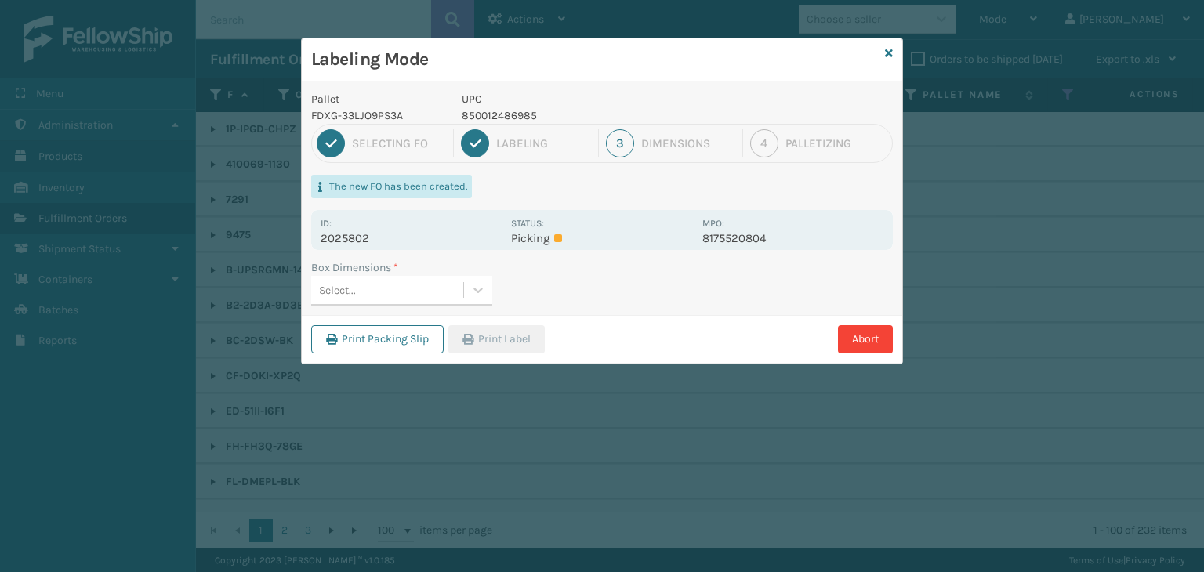
click at [425, 297] on div "Select..." at bounding box center [387, 291] width 152 height 26
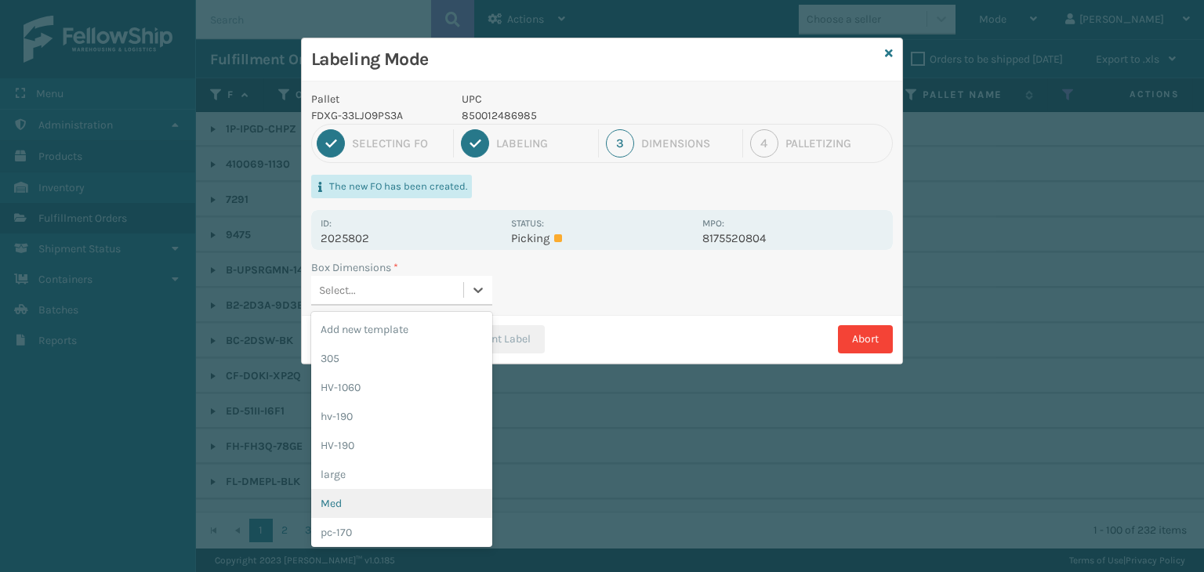
click at [412, 503] on div "Med" at bounding box center [401, 503] width 181 height 29
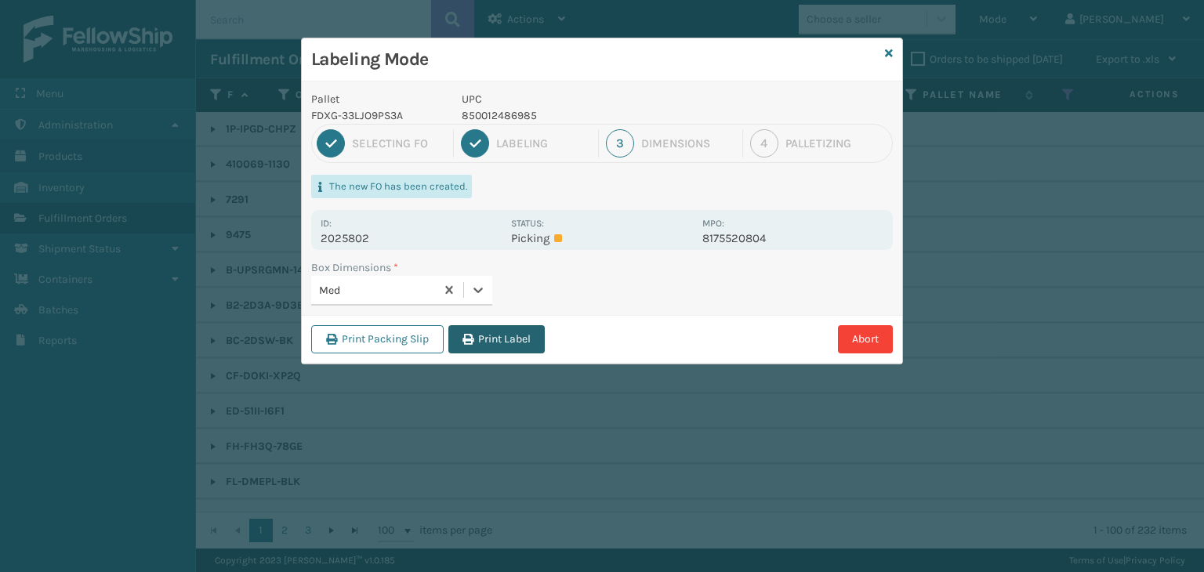
click at [470, 340] on icon "button" at bounding box center [468, 339] width 11 height 11
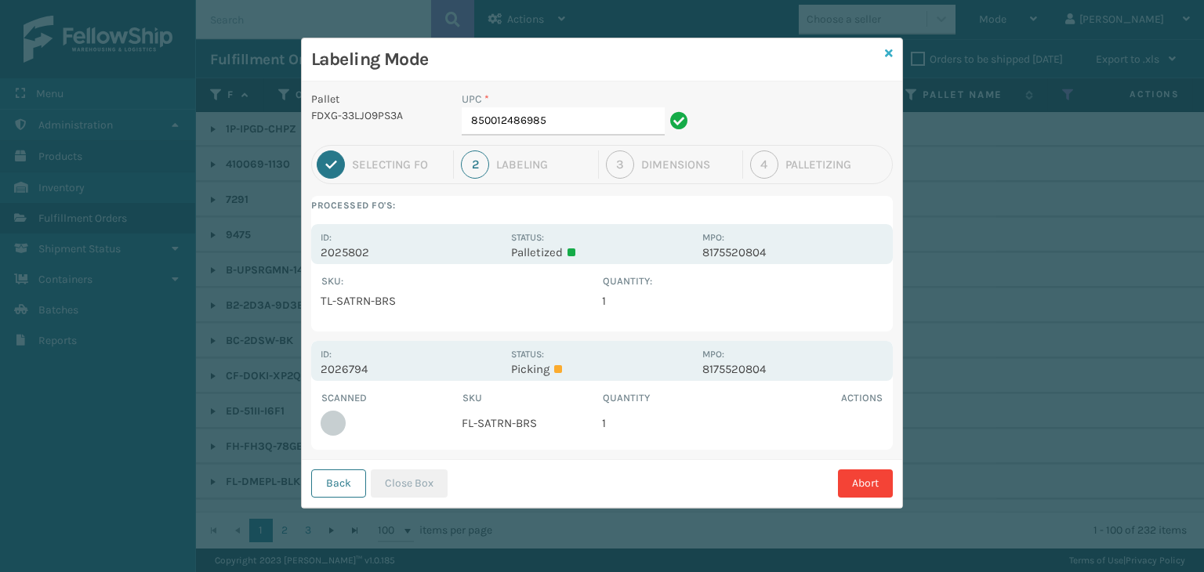
click at [891, 51] on icon at bounding box center [889, 53] width 8 height 11
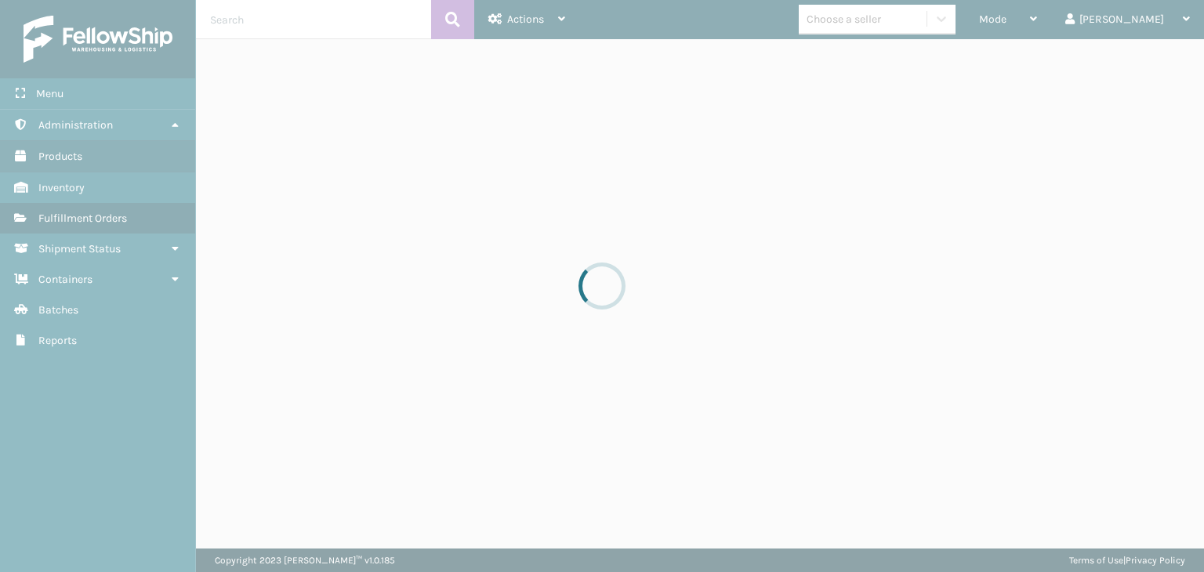
click at [1051, 17] on div at bounding box center [602, 286] width 1204 height 572
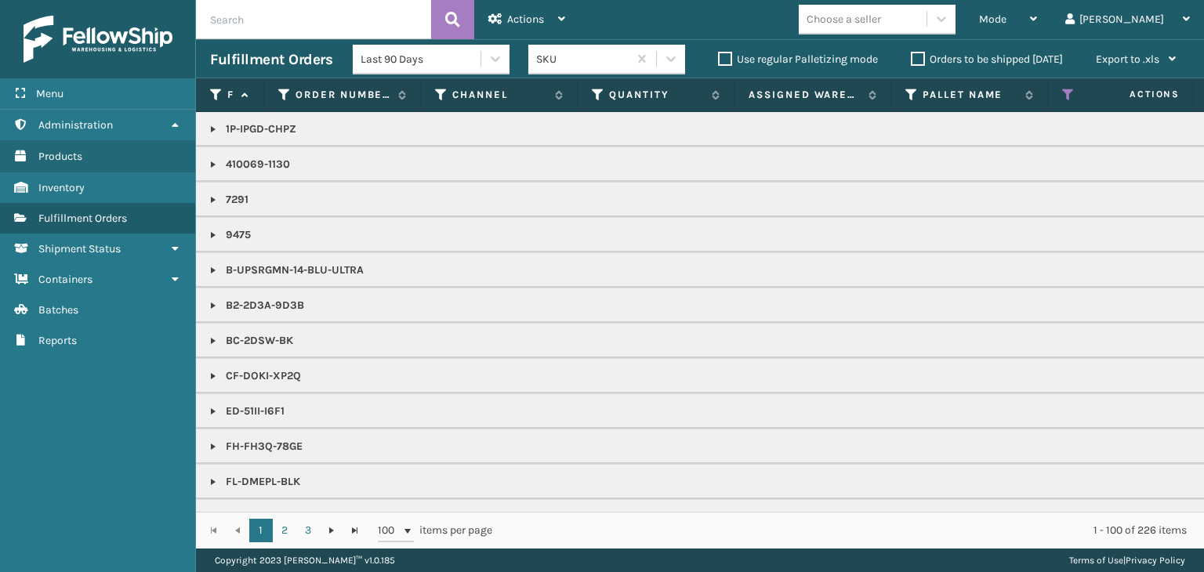
drag, startPoint x: 1042, startPoint y: 13, endPoint x: 1015, endPoint y: 57, distance: 51.4
click at [1029, 34] on div "Mode Regular Mode Picking Mode Labeling Mode Exit Scan Mode" at bounding box center [1008, 19] width 86 height 39
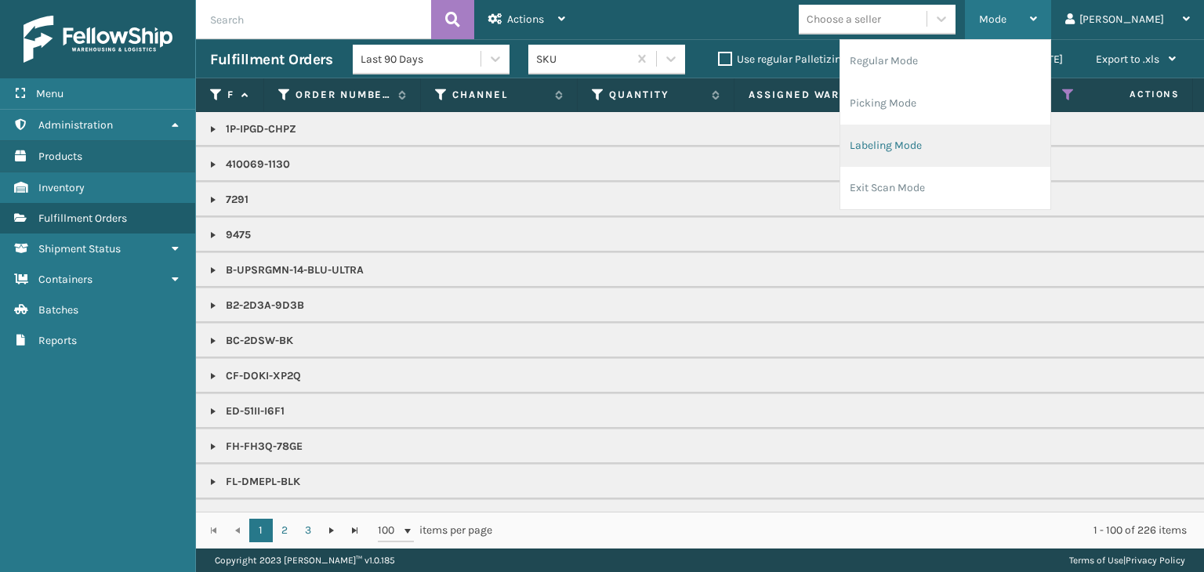
click at [997, 143] on li "Labeling Mode" at bounding box center [946, 146] width 210 height 42
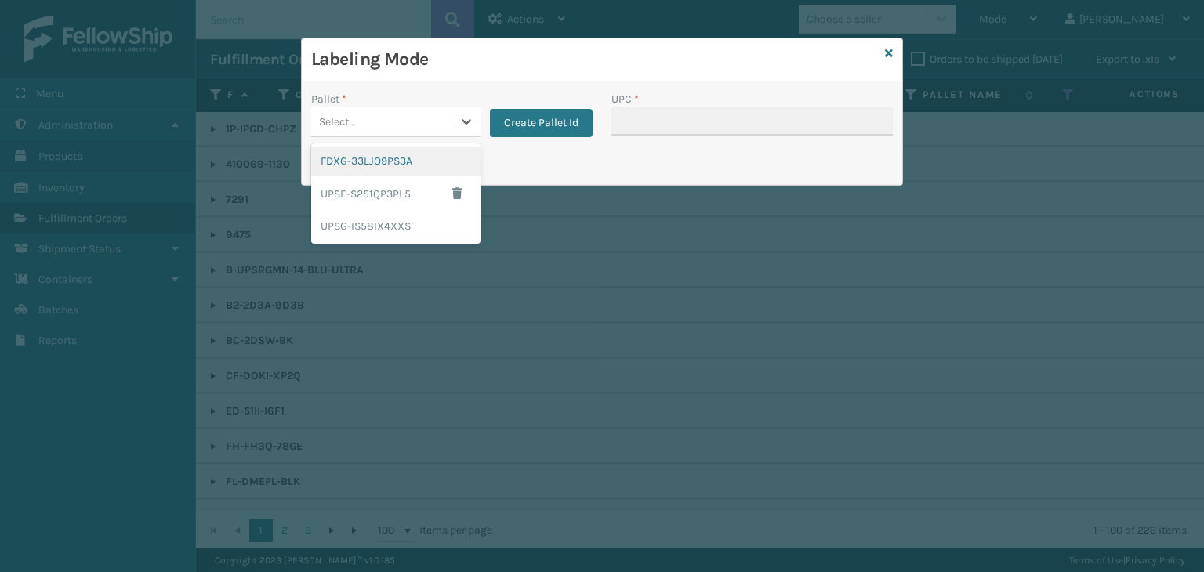
click at [347, 120] on div "Select..." at bounding box center [337, 122] width 37 height 16
click at [381, 169] on div "FDXG-33LJO9PS3A" at bounding box center [395, 161] width 169 height 29
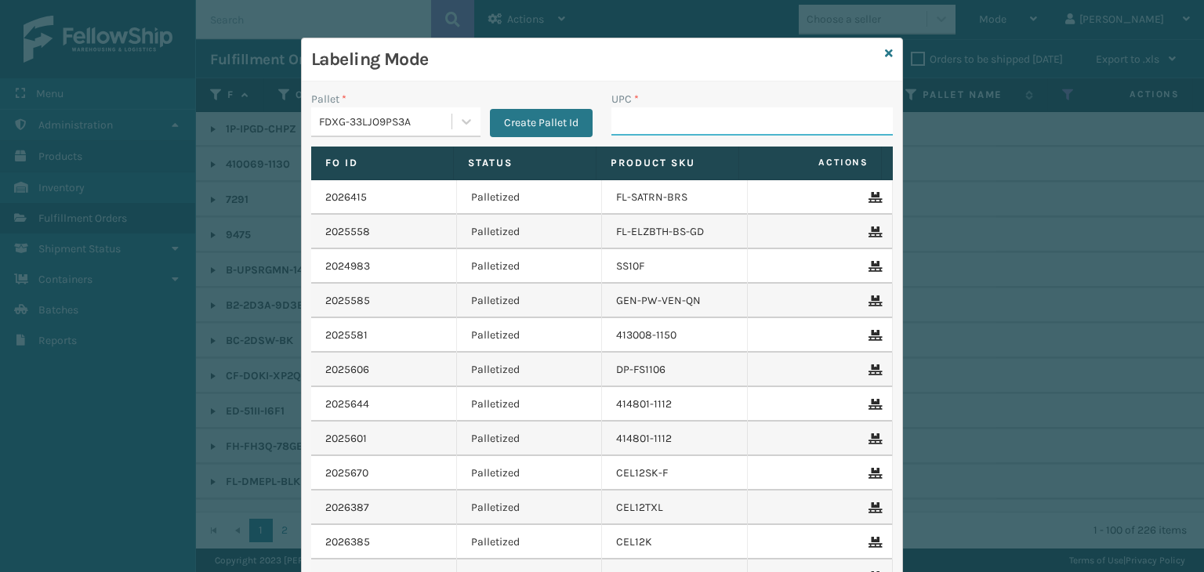
click at [662, 121] on input "UPC *" at bounding box center [752, 121] width 281 height 28
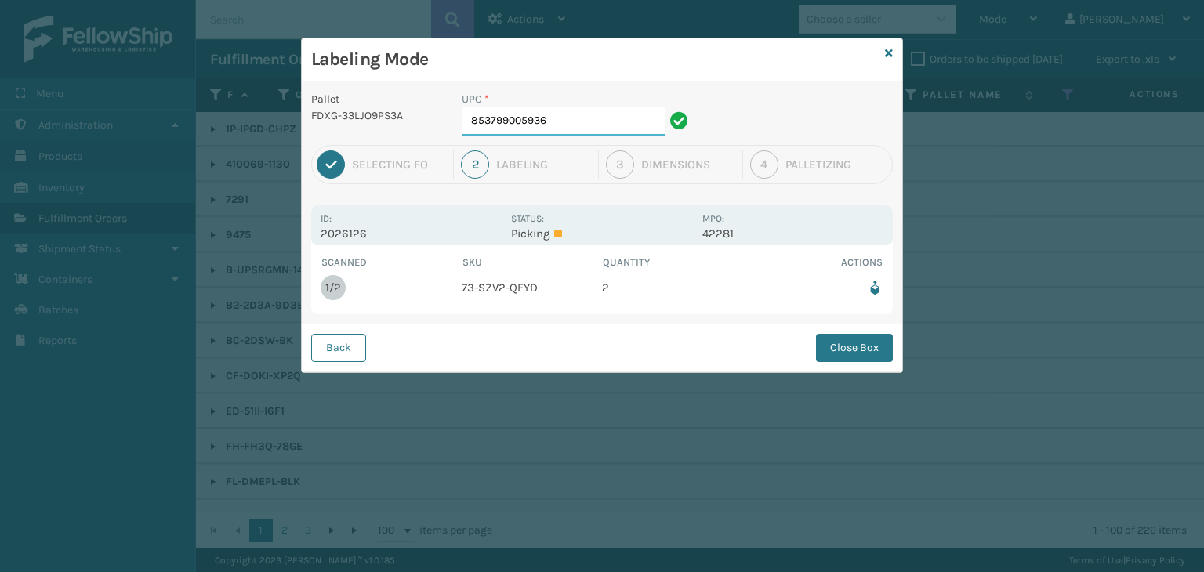
click at [583, 132] on input "853799005936" at bounding box center [563, 121] width 203 height 28
click at [866, 343] on button "Close Box" at bounding box center [854, 348] width 77 height 28
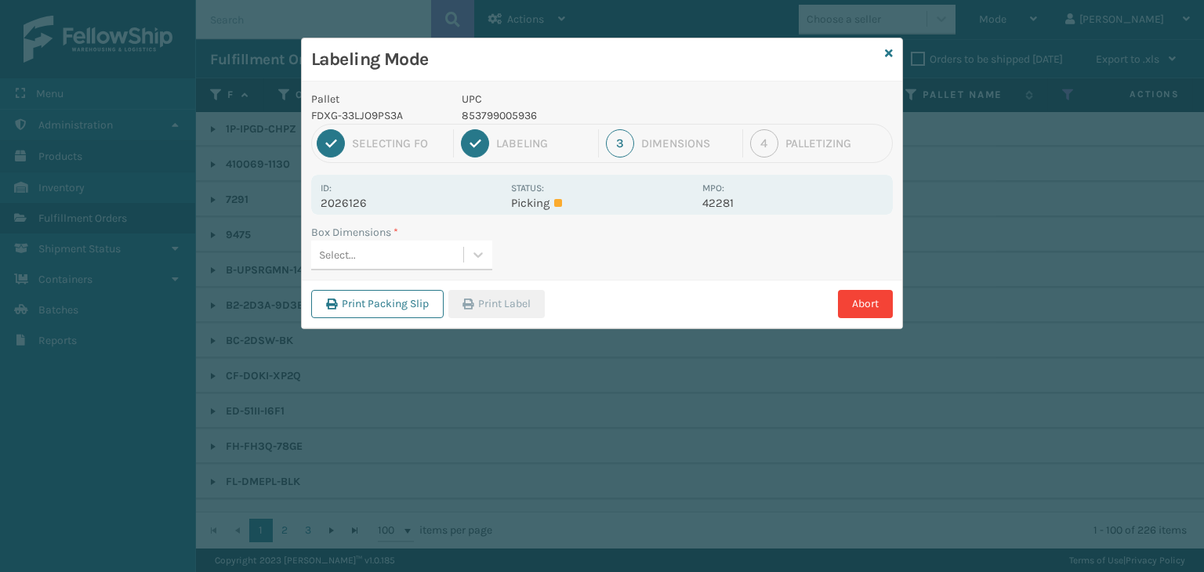
click at [434, 257] on div "Select..." at bounding box center [387, 255] width 152 height 26
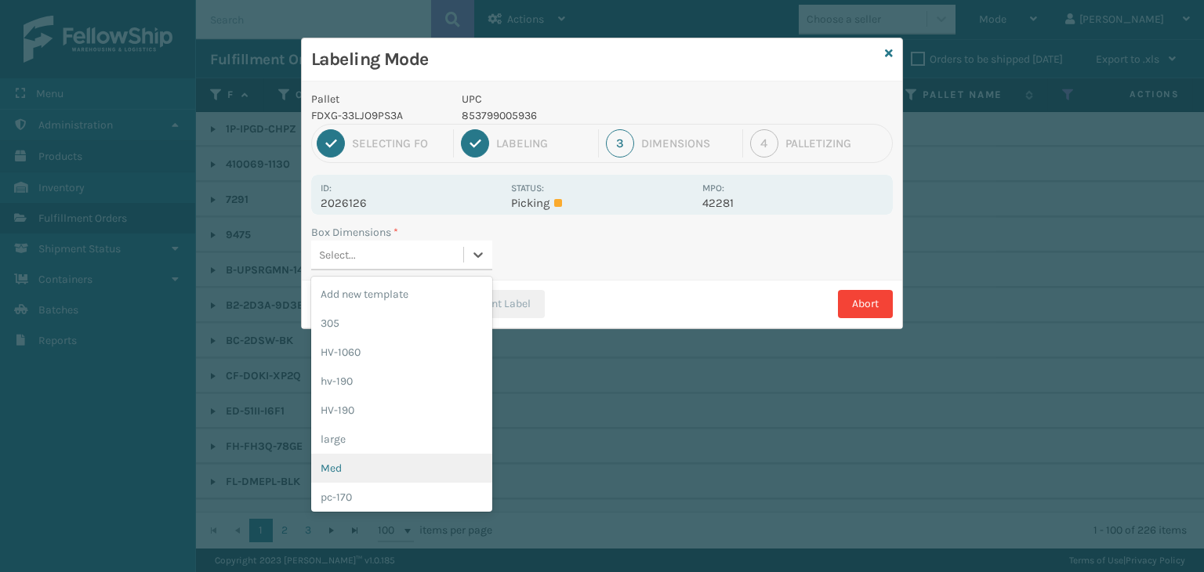
click at [338, 469] on div "Med" at bounding box center [401, 468] width 181 height 29
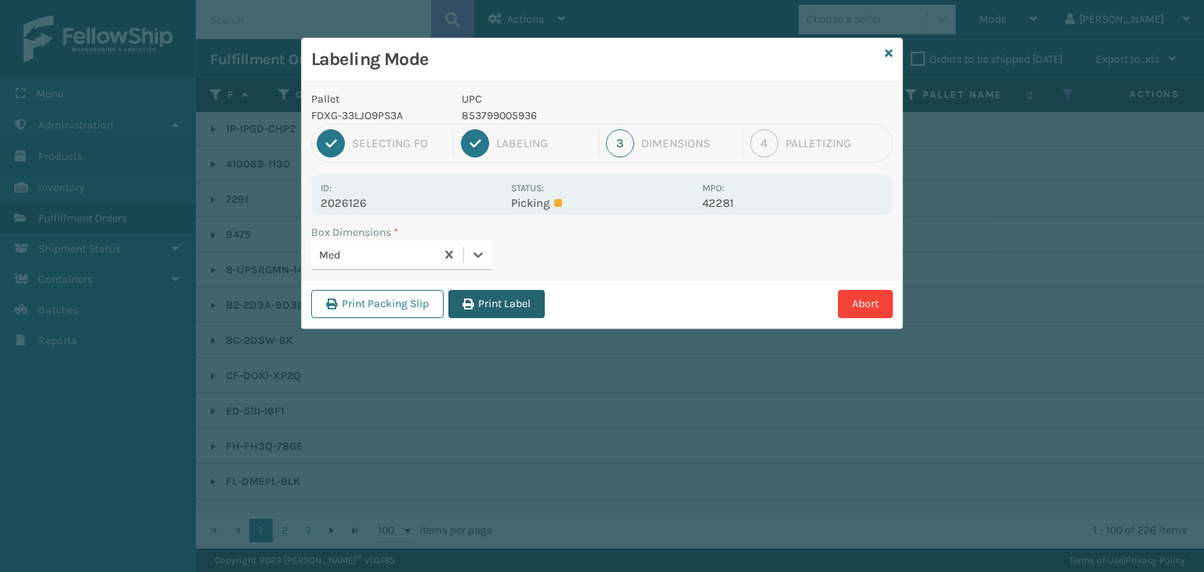
click at [505, 306] on button "Print Label" at bounding box center [497, 304] width 96 height 28
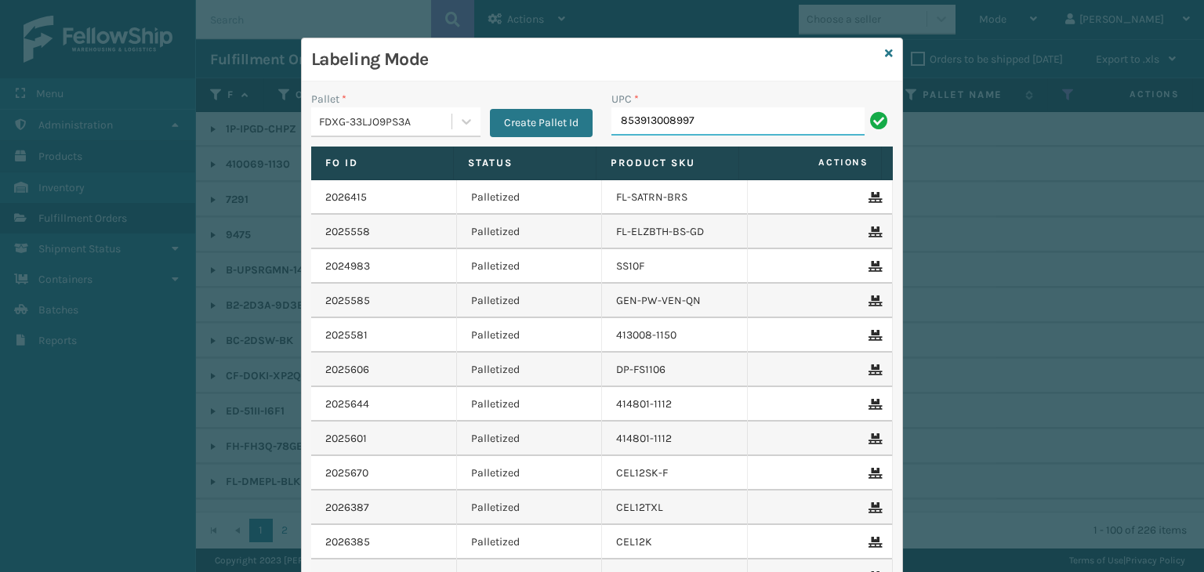
type input "853913008997"
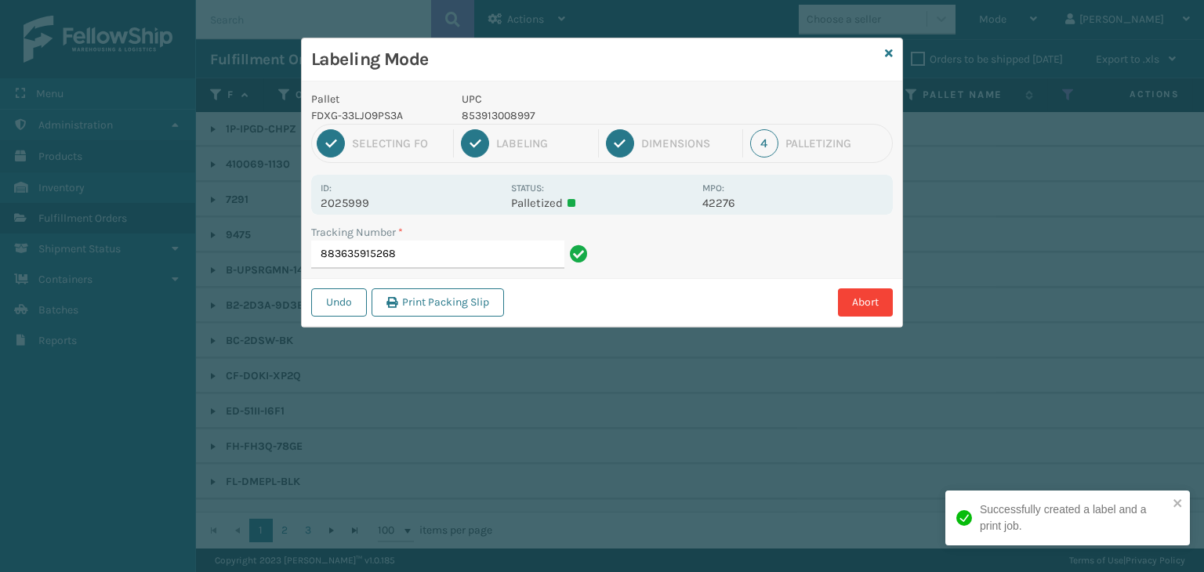
click at [483, 113] on p "853913008997" at bounding box center [577, 115] width 231 height 16
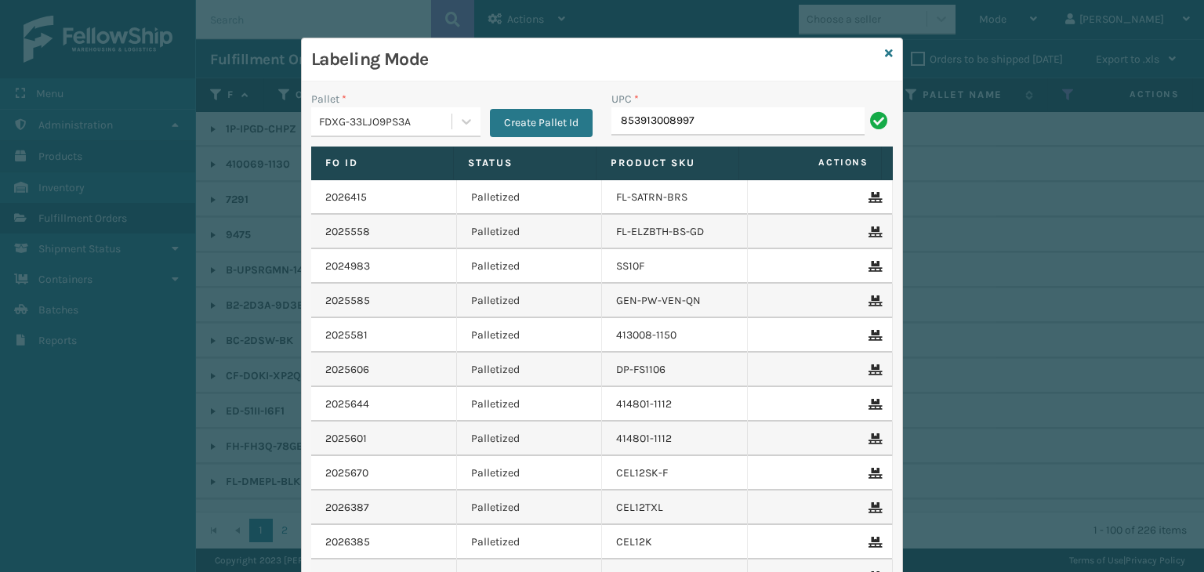
type input "853913008997"
type input "850012486442"
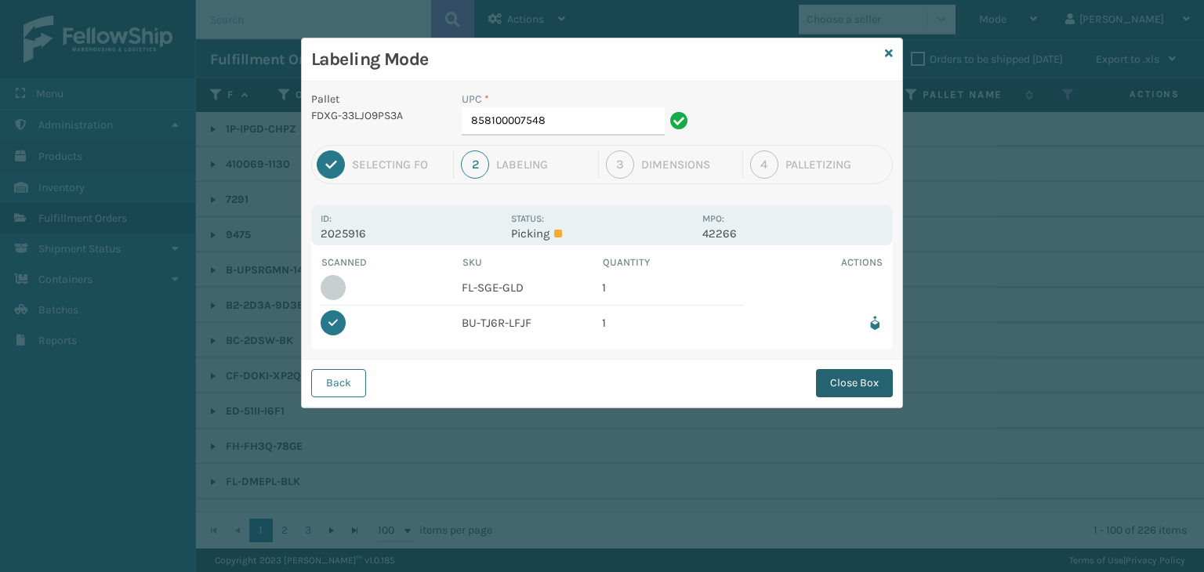
click at [888, 387] on button "Close Box" at bounding box center [854, 383] width 77 height 28
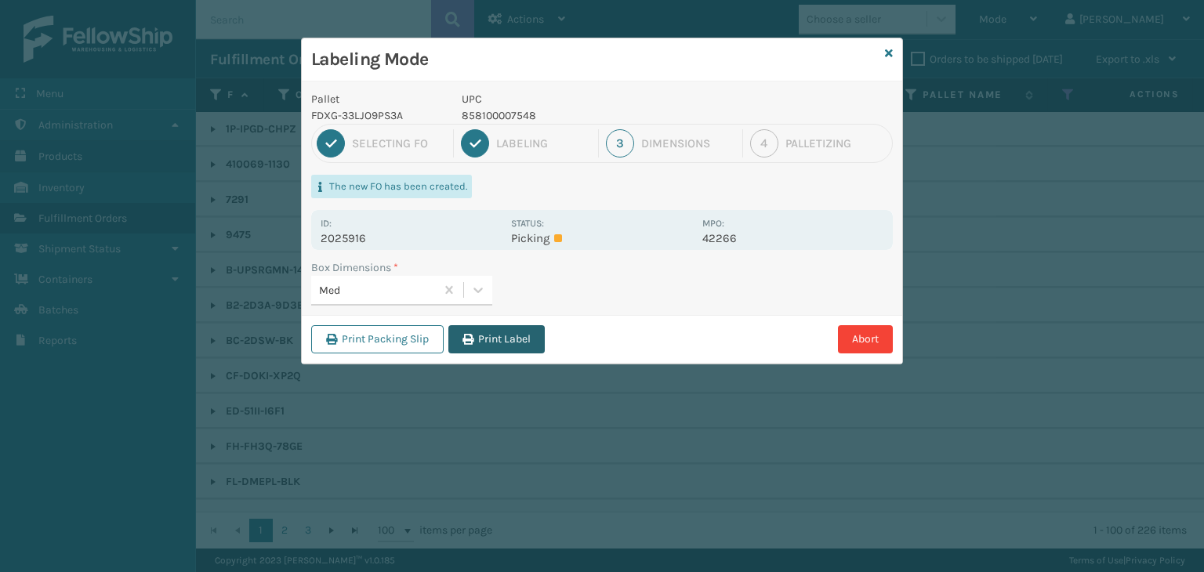
click at [473, 343] on icon "button" at bounding box center [468, 339] width 11 height 11
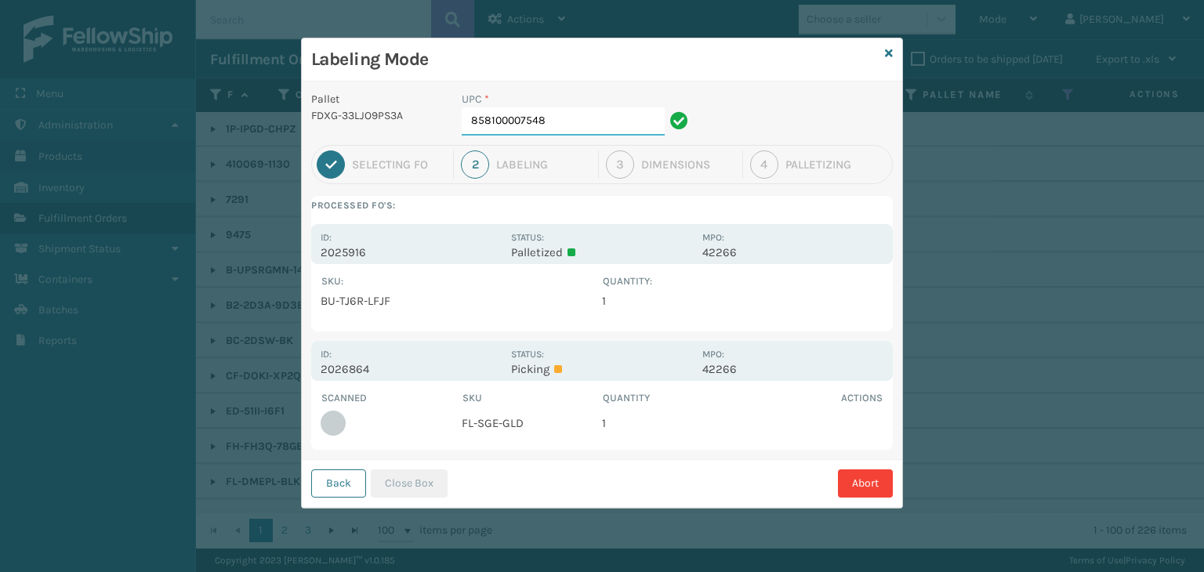
drag, startPoint x: 561, startPoint y: 117, endPoint x: 113, endPoint y: 119, distance: 448.5
click at [113, 119] on div "Labeling Mode Pallet FDXG-33LJO9PS3A UPC * 858100007548 1 Selecting FO 2 Labeli…" at bounding box center [602, 286] width 1204 height 572
type input "850012486695"
click at [412, 487] on button "Close Box" at bounding box center [409, 484] width 77 height 28
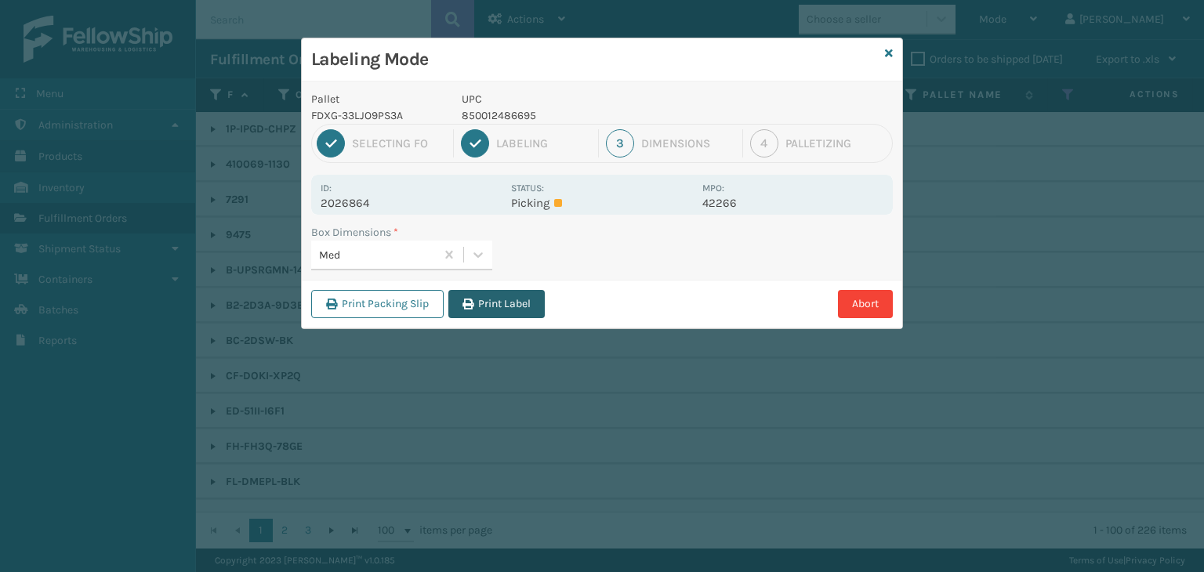
click at [532, 305] on button "Print Label" at bounding box center [497, 304] width 96 height 28
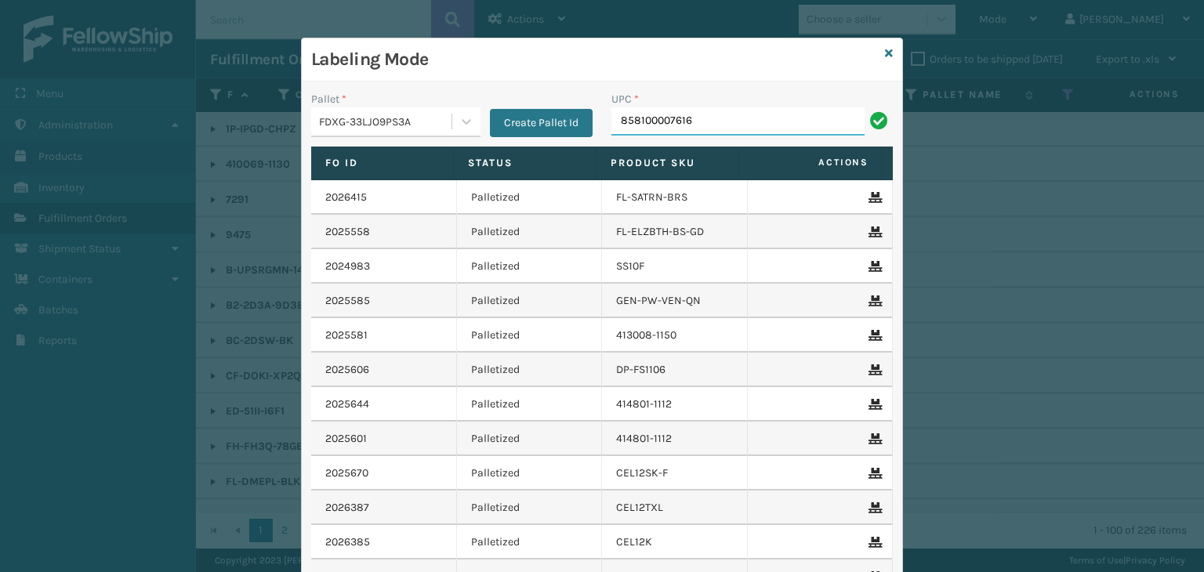
type input "858100007616"
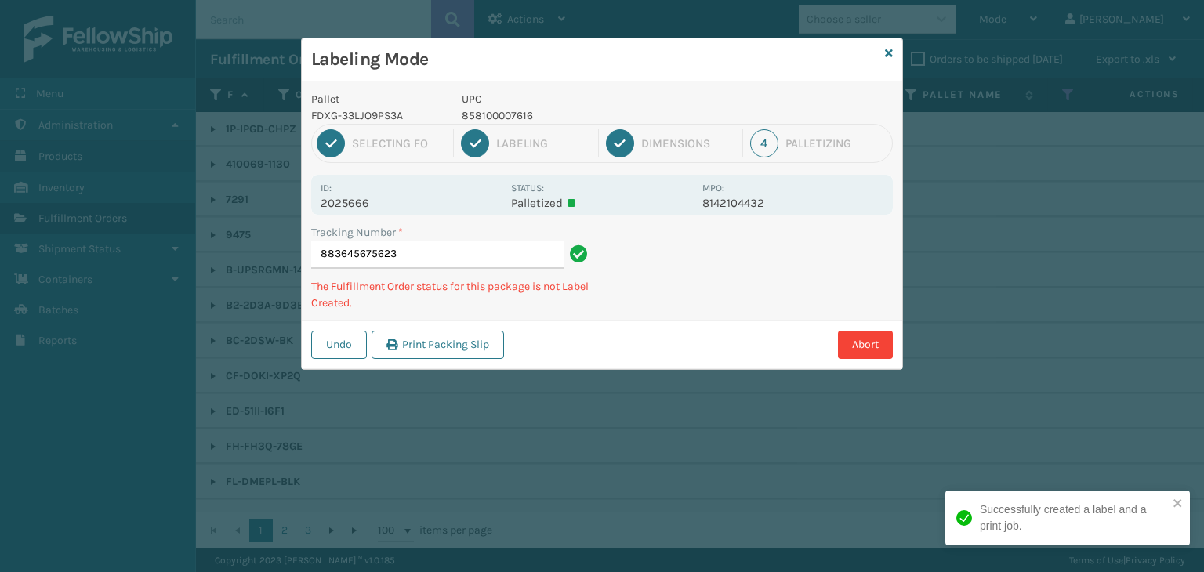
click at [493, 114] on p "858100007616" at bounding box center [577, 115] width 231 height 16
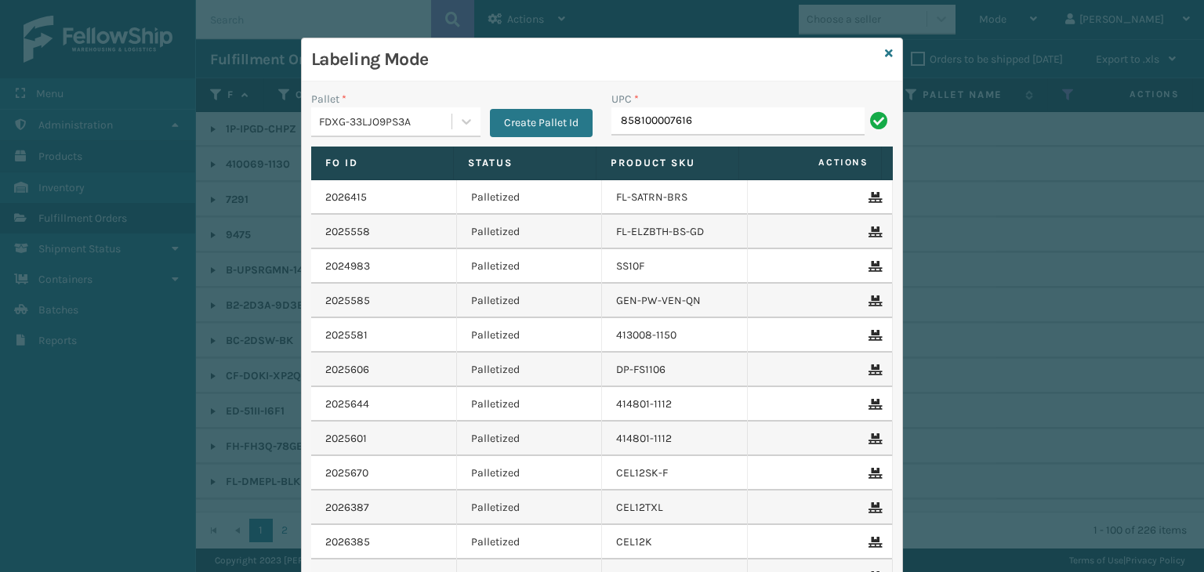
type input "858100007616"
type input "854403007438"
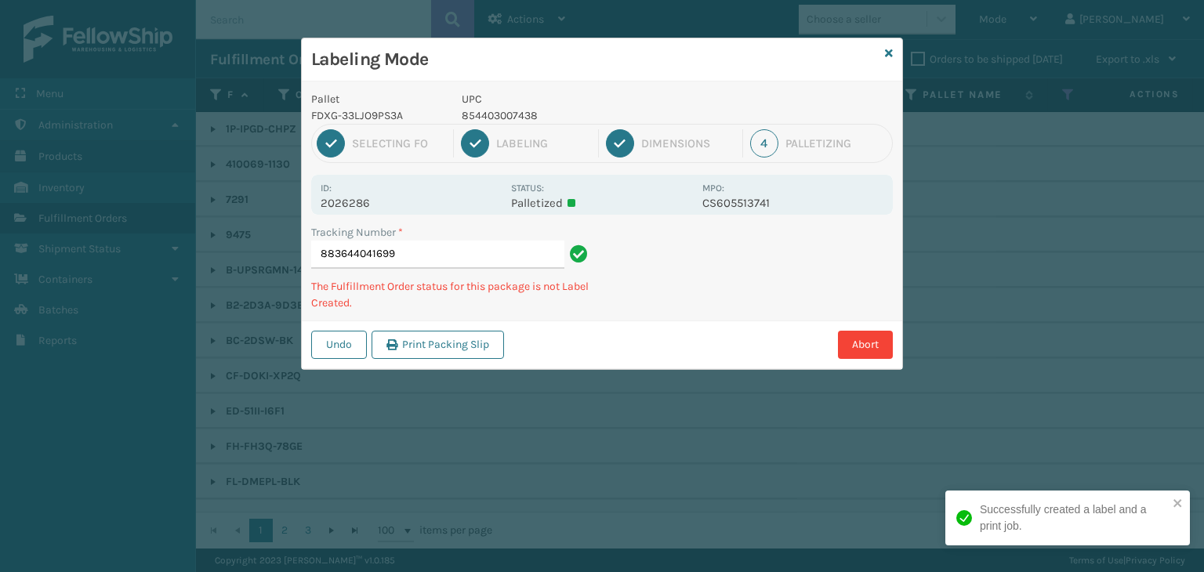
click at [486, 111] on p "854403007438" at bounding box center [577, 115] width 231 height 16
click at [486, 115] on p "854403007438" at bounding box center [577, 115] width 231 height 16
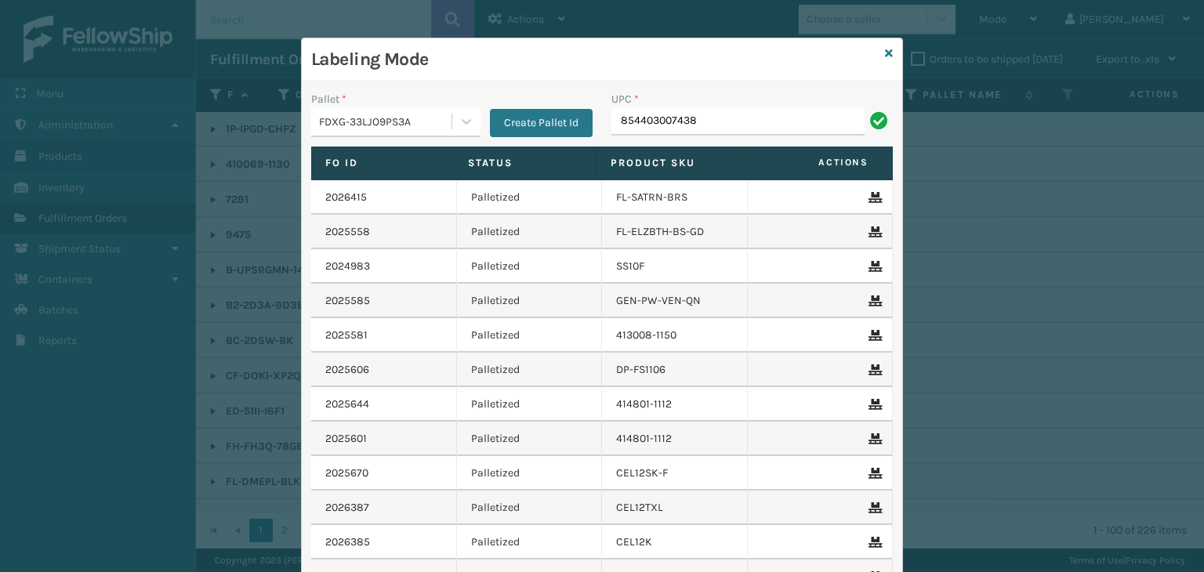
type input "854403007438"
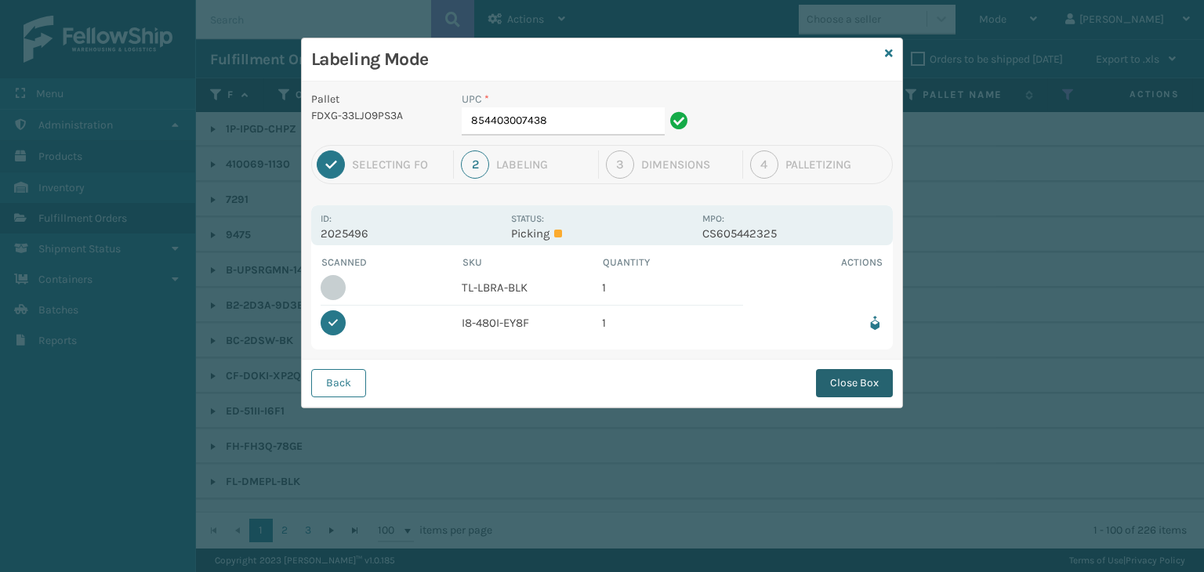
click at [837, 376] on button "Close Box" at bounding box center [854, 383] width 77 height 28
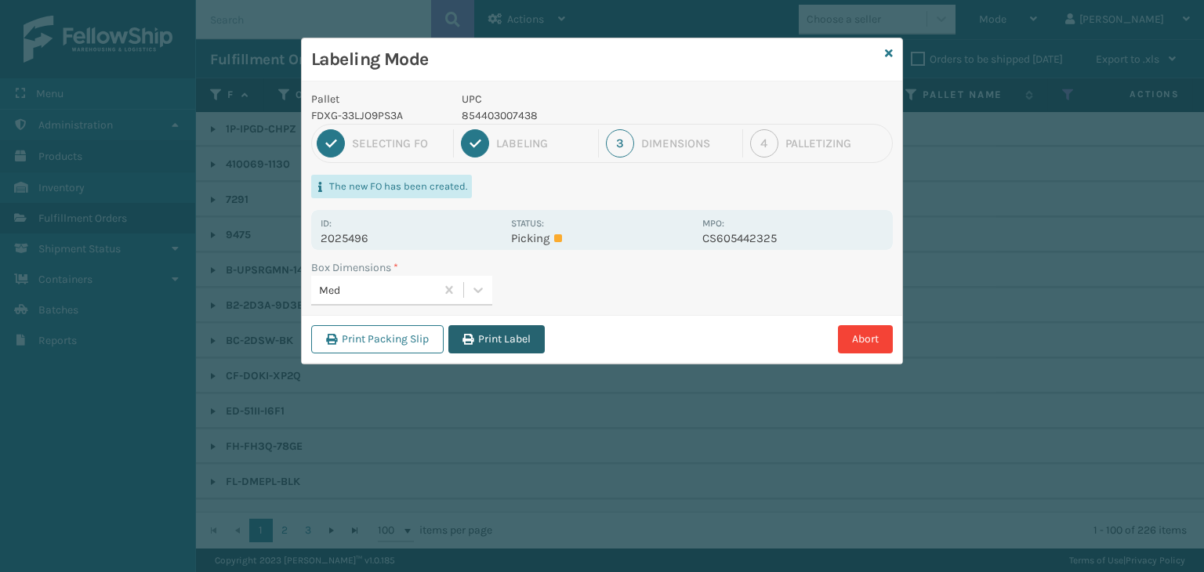
click at [511, 349] on button "Print Label" at bounding box center [497, 339] width 96 height 28
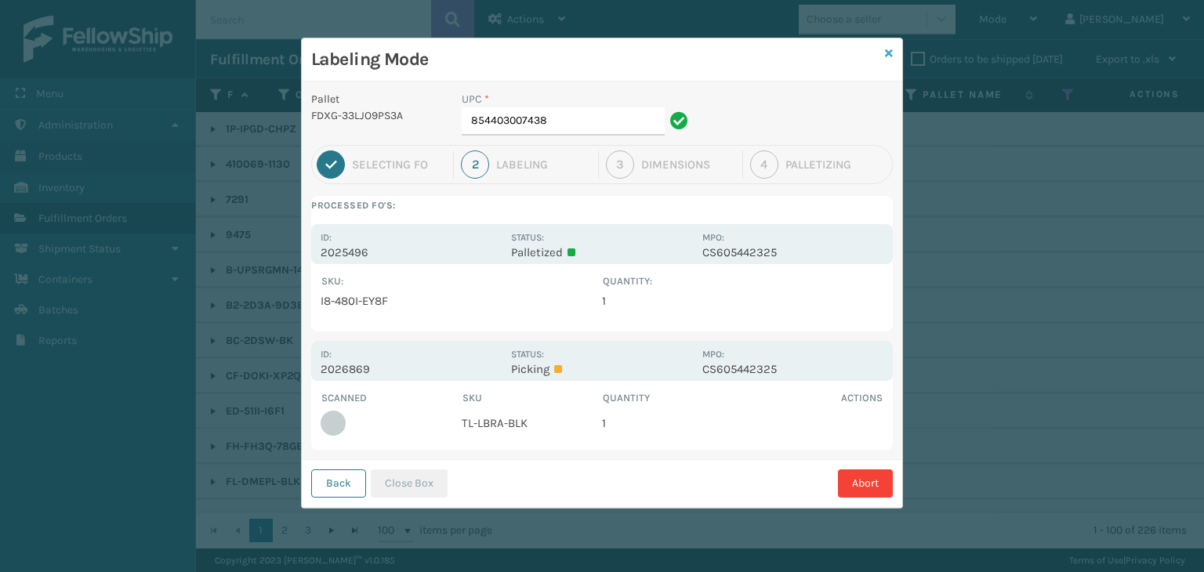
click at [885, 52] on icon at bounding box center [889, 53] width 8 height 11
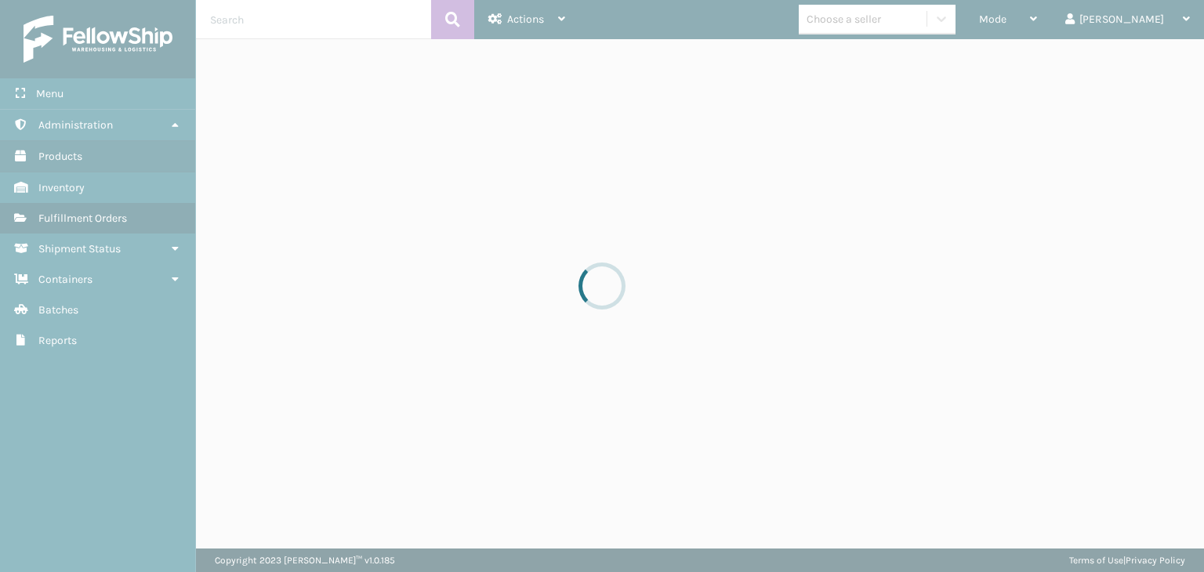
click at [1047, 20] on div at bounding box center [602, 286] width 1204 height 572
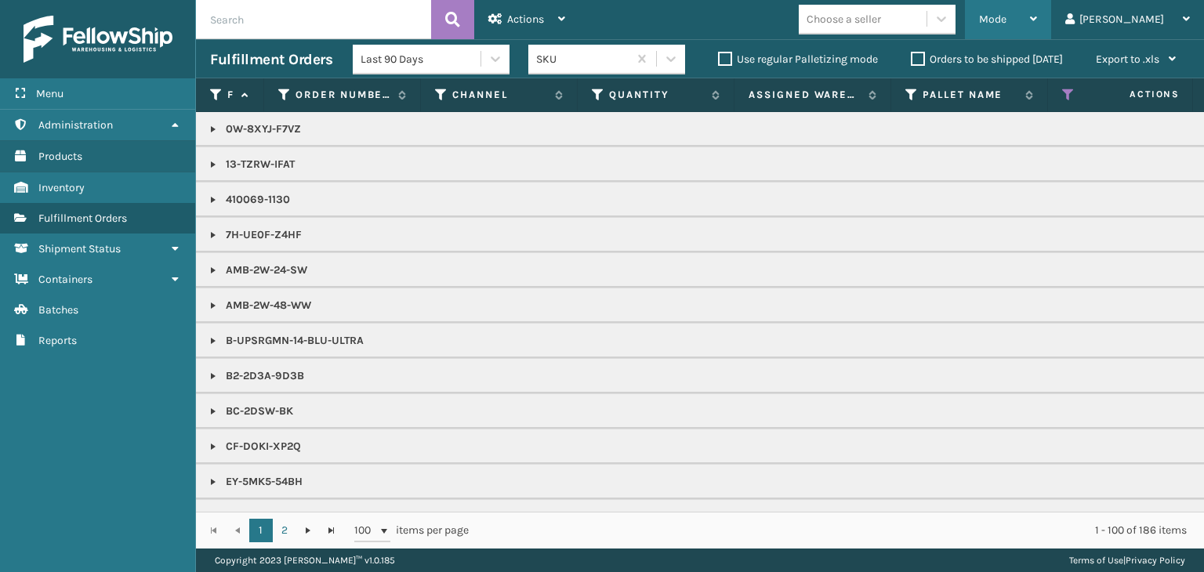
click at [1007, 22] on span "Mode" at bounding box center [992, 19] width 27 height 13
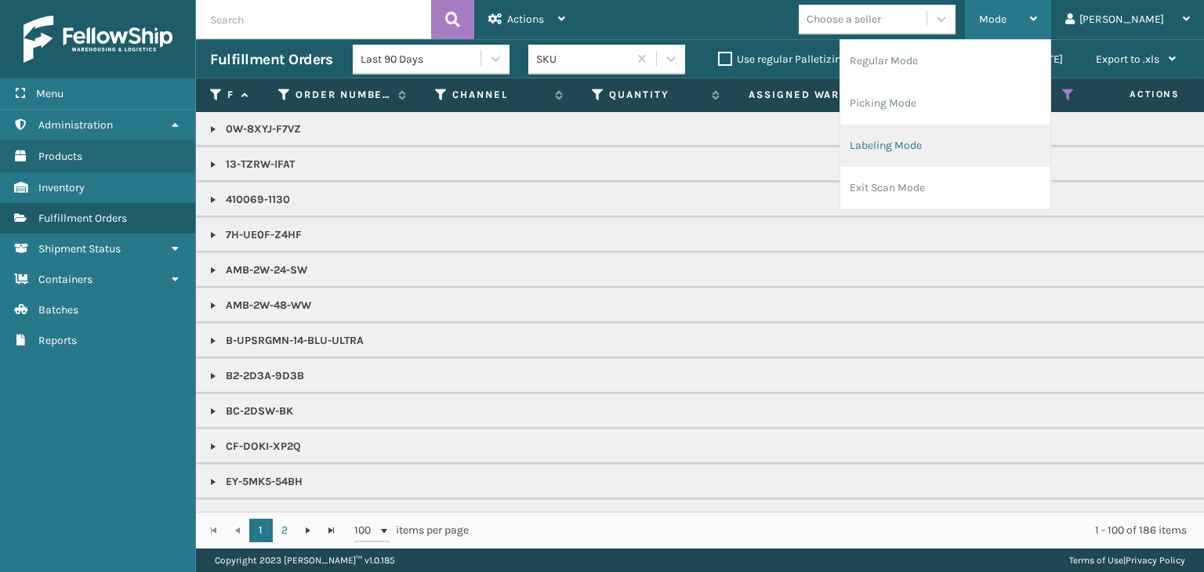
click at [995, 147] on li "Labeling Mode" at bounding box center [946, 146] width 210 height 42
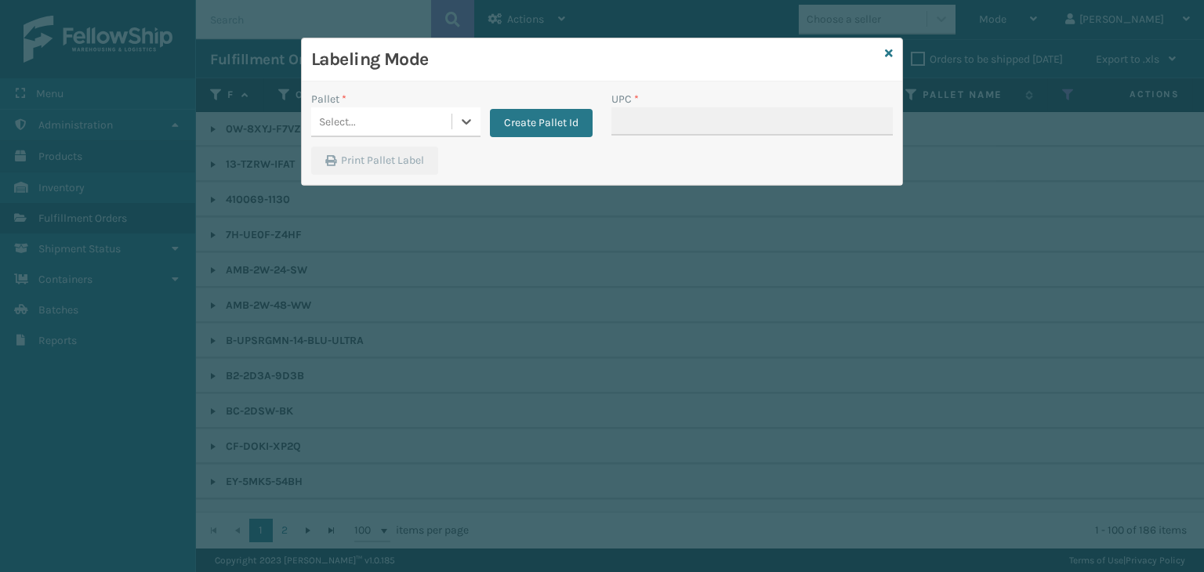
click at [352, 129] on div "Select..." at bounding box center [337, 122] width 37 height 16
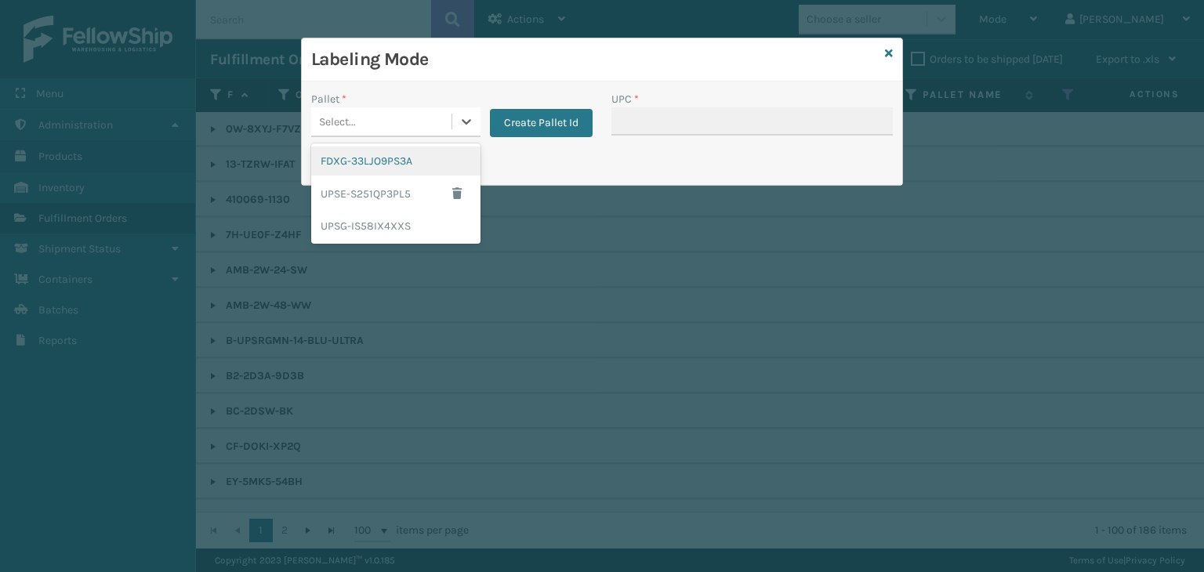
click at [374, 168] on div "FDXG-33LJO9PS3A" at bounding box center [395, 161] width 169 height 29
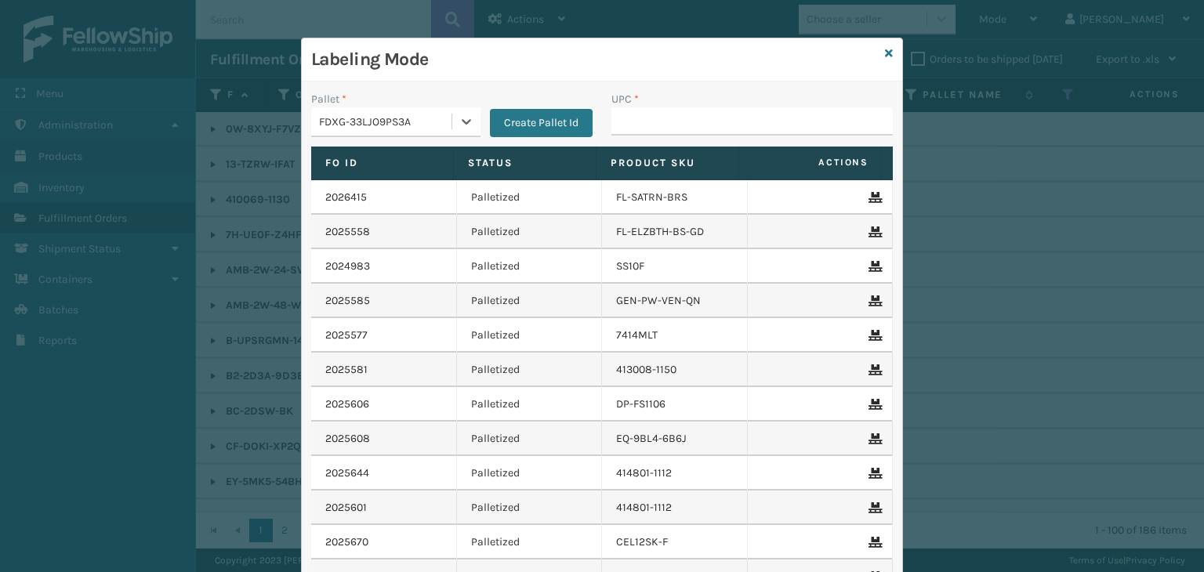
drag, startPoint x: 669, startPoint y: 100, endPoint x: 670, endPoint y: 115, distance: 15.7
click at [669, 103] on div "UPC *" at bounding box center [752, 99] width 281 height 16
drag, startPoint x: 670, startPoint y: 115, endPoint x: 668, endPoint y: 123, distance: 8.0
click at [670, 115] on input "UPC *" at bounding box center [752, 121] width 281 height 28
type input "853913008065"
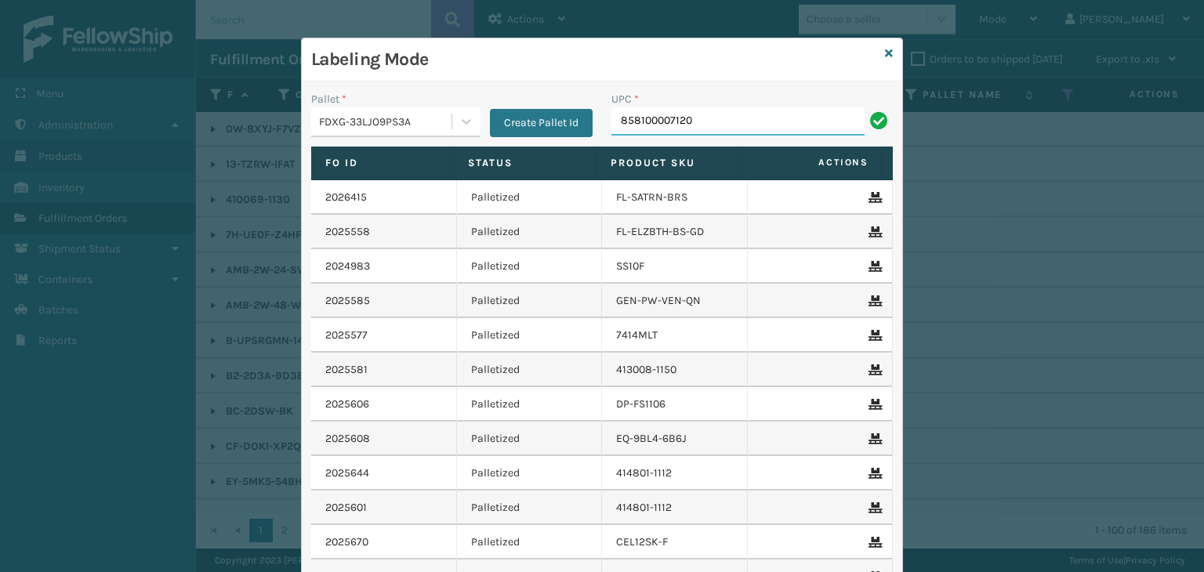
type input "858100007120"
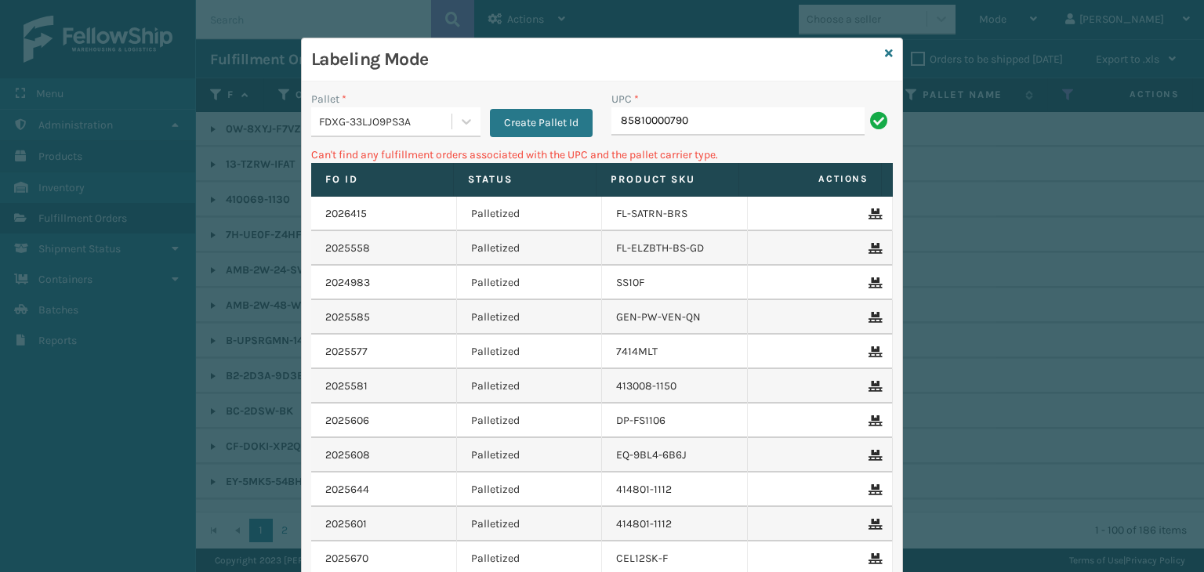
type input "85810000790"
type input "858100007920"
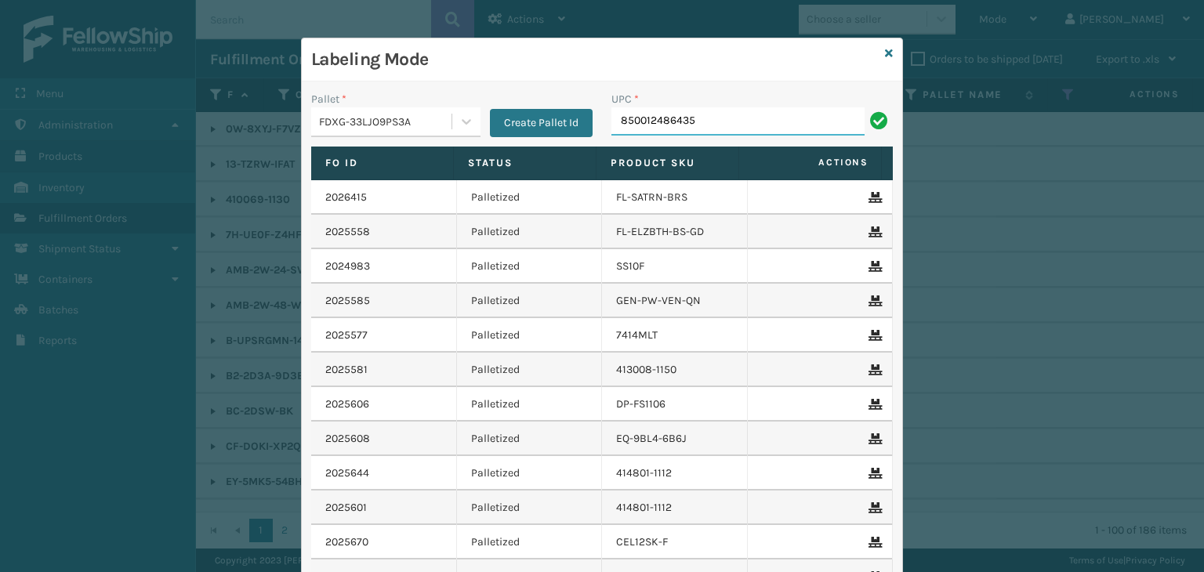
type input "850012486435"
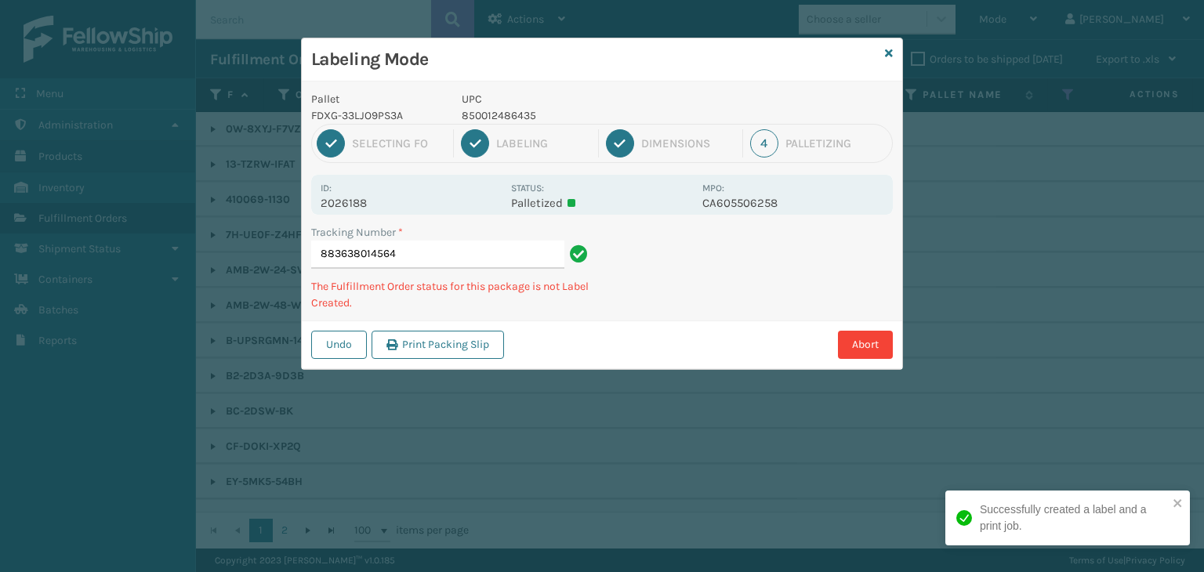
click at [492, 113] on p "850012486435" at bounding box center [577, 115] width 231 height 16
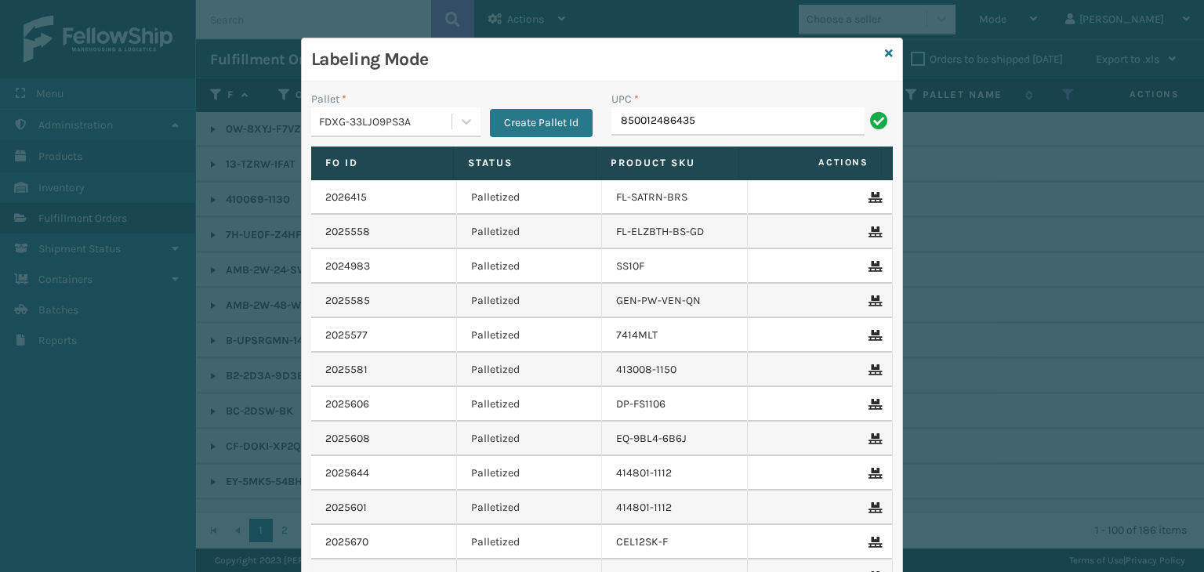
type input "850012486435"
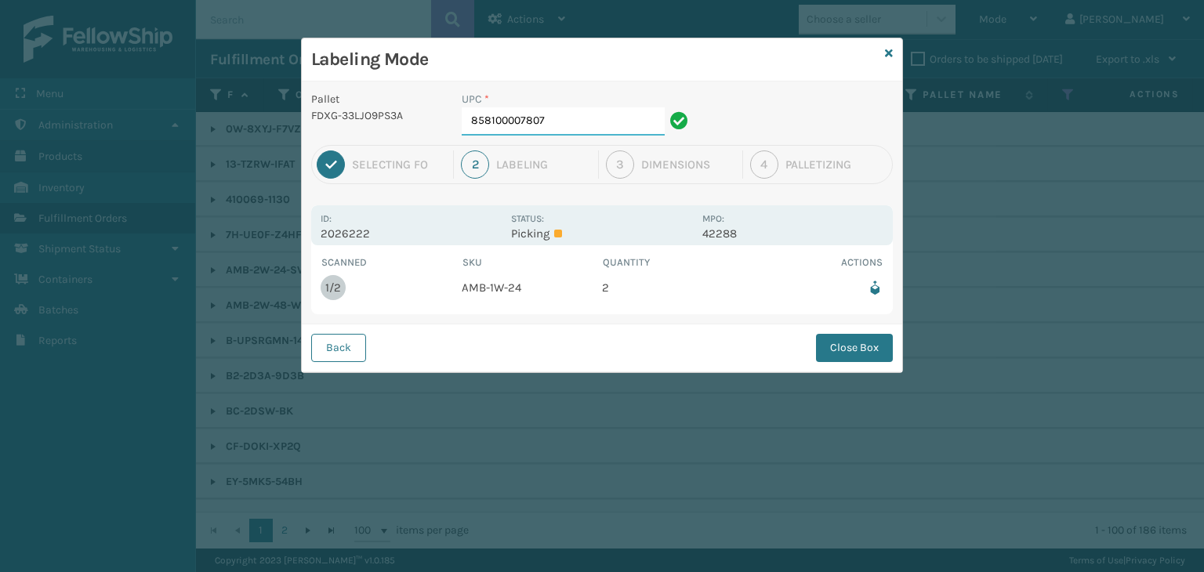
click at [596, 123] on input "858100007807" at bounding box center [563, 121] width 203 height 28
click at [861, 344] on button "Close Box" at bounding box center [854, 348] width 77 height 28
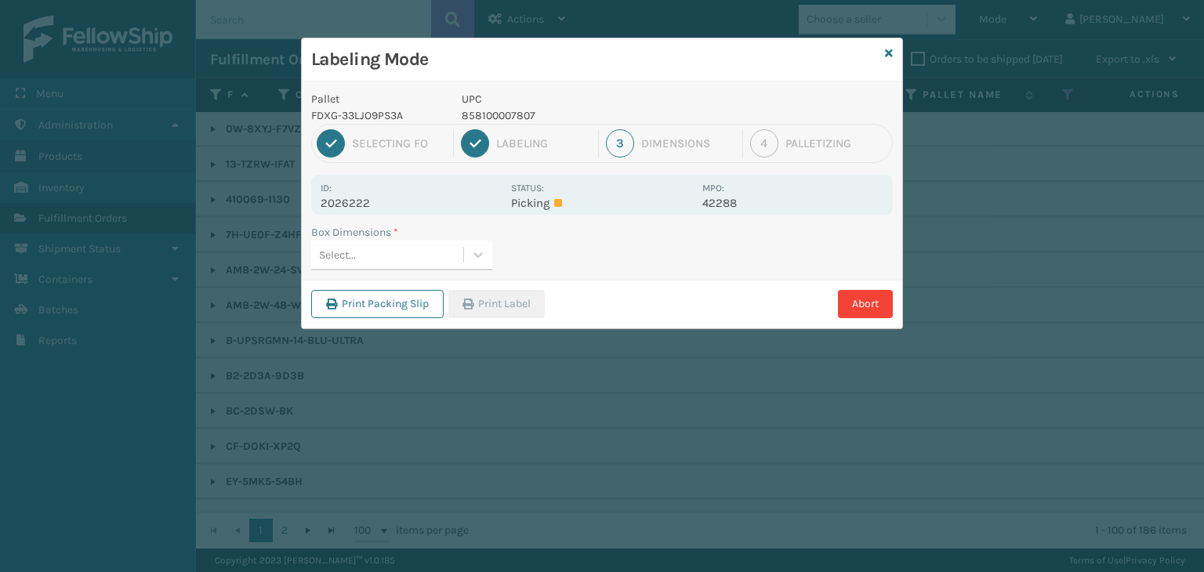
click at [416, 264] on div "Select..." at bounding box center [387, 255] width 152 height 26
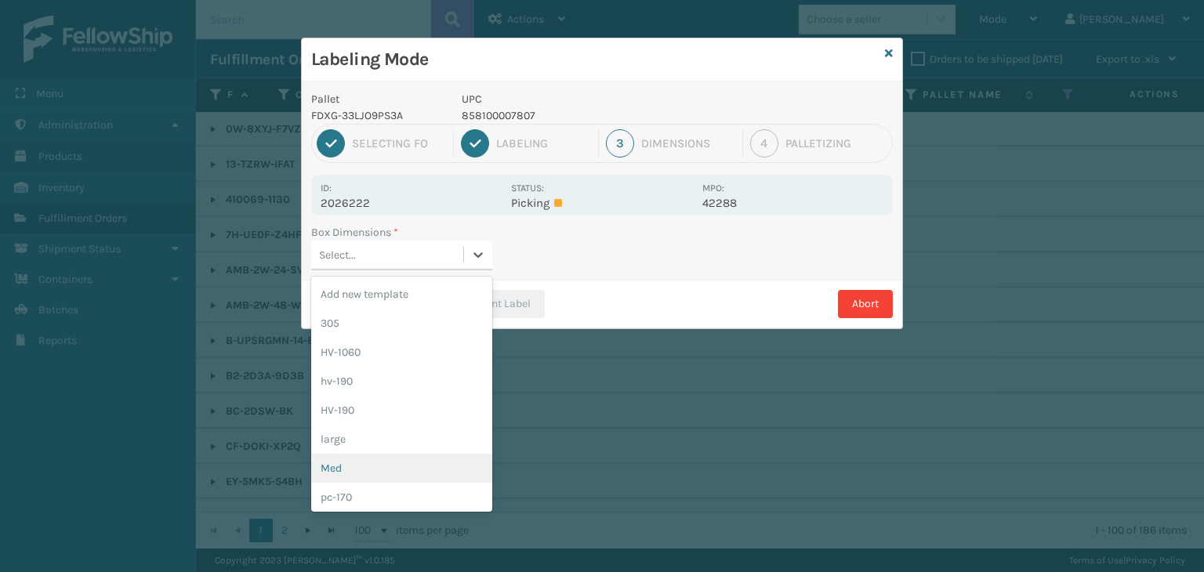
click at [396, 462] on div "Med" at bounding box center [401, 468] width 181 height 29
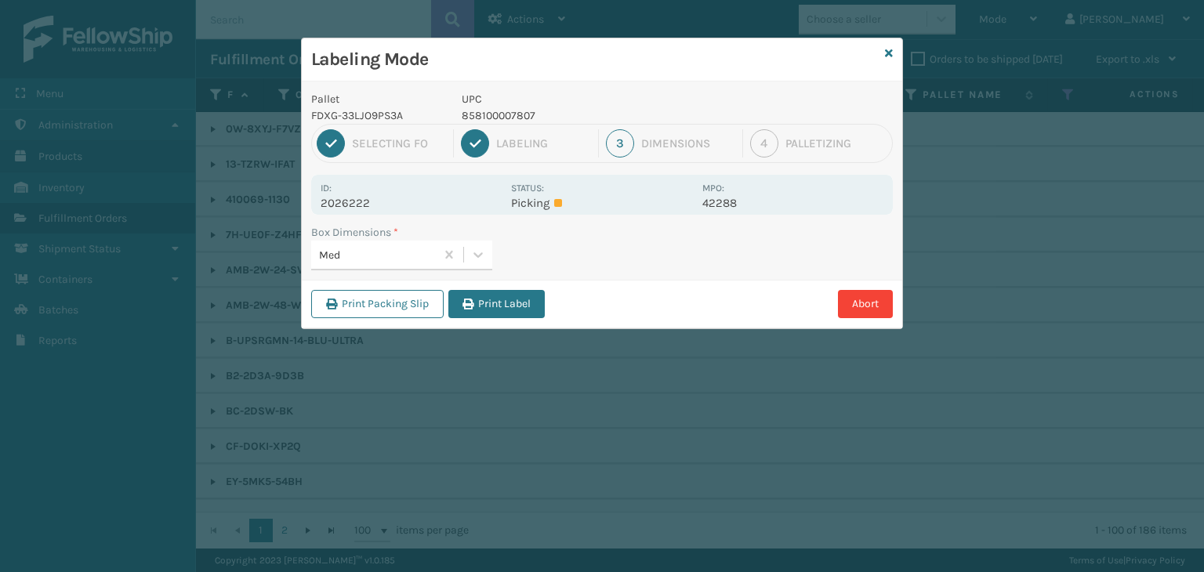
click at [506, 281] on div "Print Packing Slip Print Label Abort" at bounding box center [602, 304] width 601 height 48
click at [511, 296] on button "Print Label" at bounding box center [497, 304] width 96 height 28
